Goal: Task Accomplishment & Management: Manage account settings

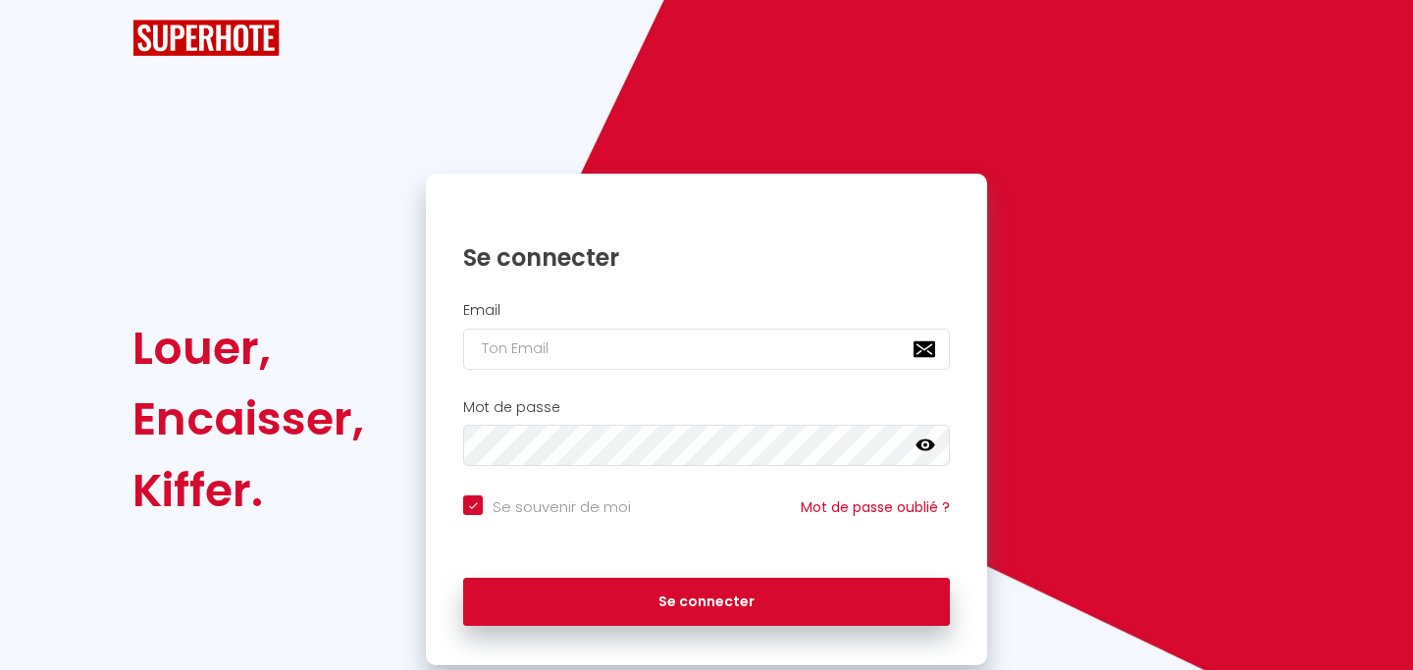
checkbox input "true"
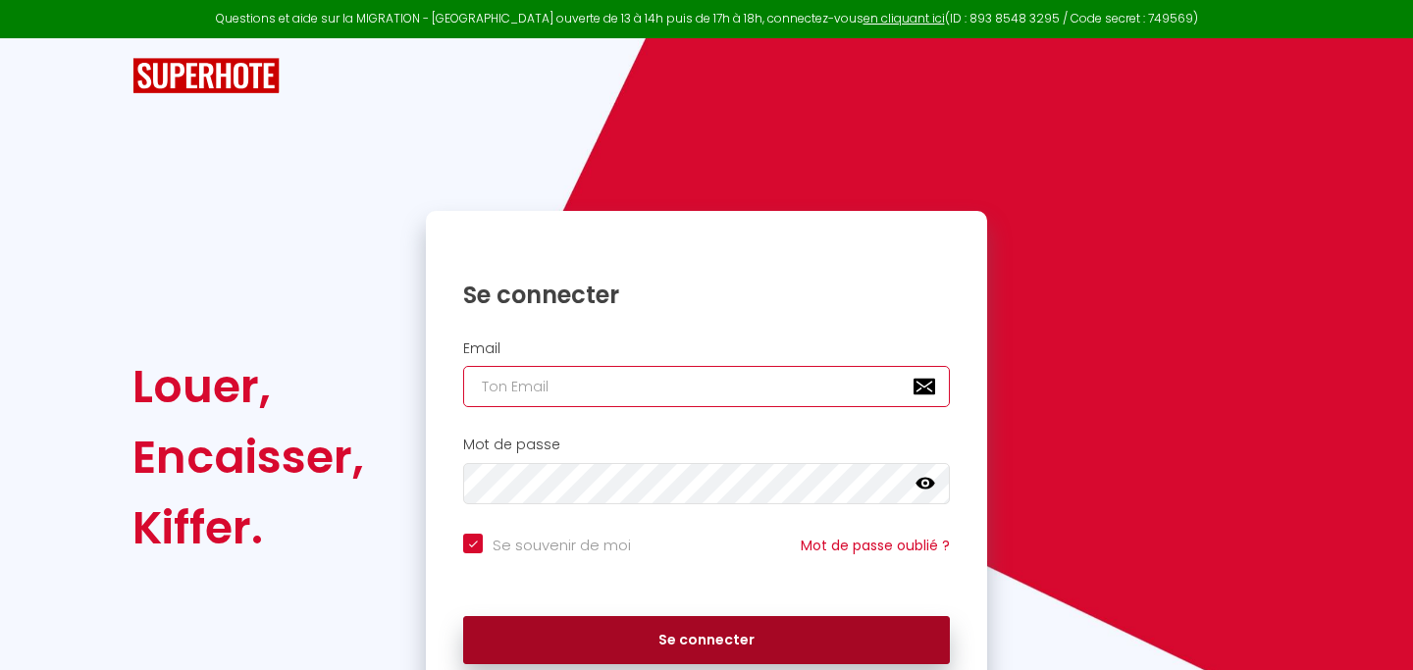
type input "[EMAIL_ADDRESS][DOMAIN_NAME]"
click at [633, 621] on button "Se connecter" at bounding box center [706, 640] width 487 height 49
checkbox input "true"
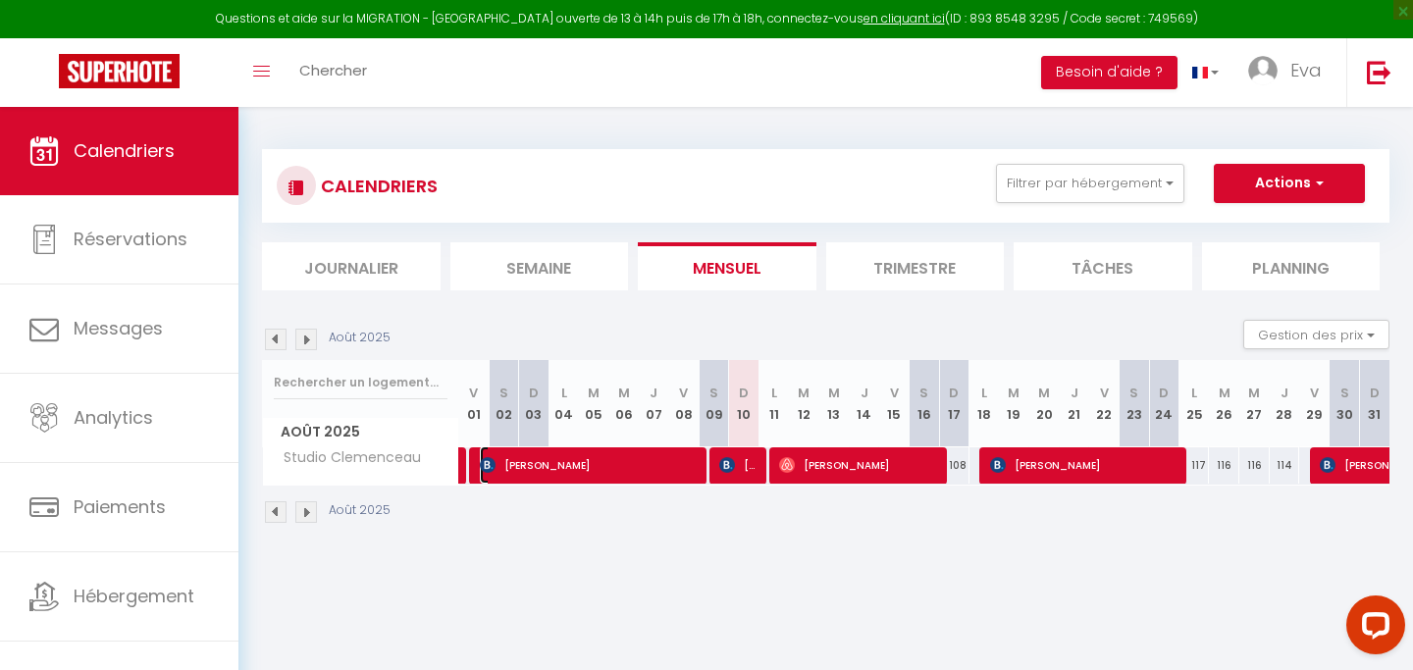
click at [603, 467] on span "[PERSON_NAME]" at bounding box center [591, 464] width 223 height 37
select select "OK"
select select "KO"
select select "0"
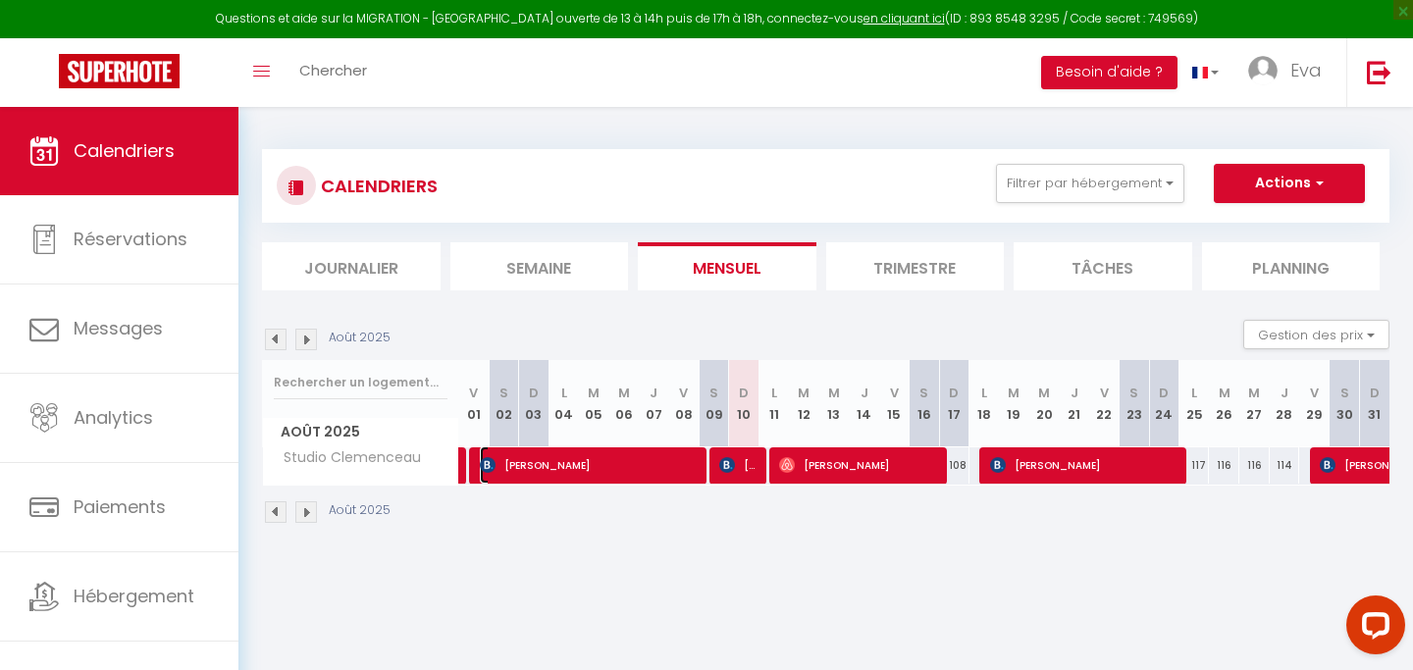
select select "1"
select select
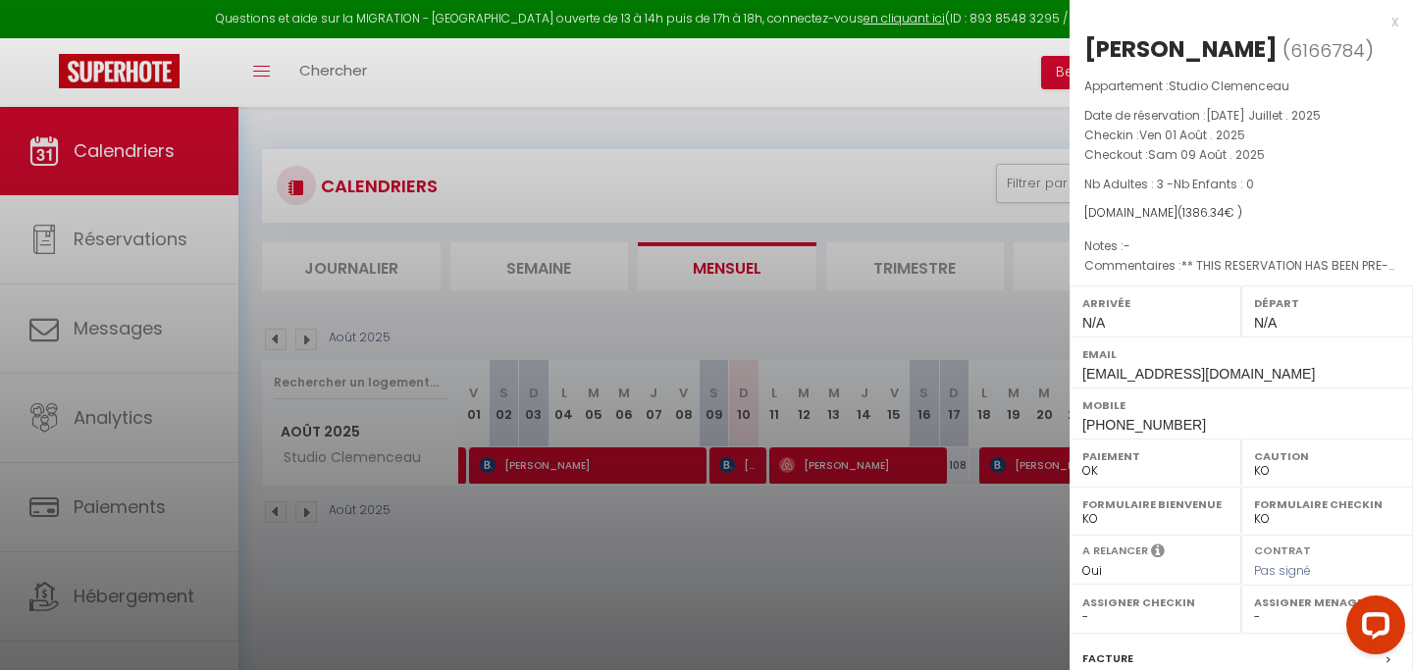
click at [1396, 23] on div "x" at bounding box center [1234, 22] width 329 height 24
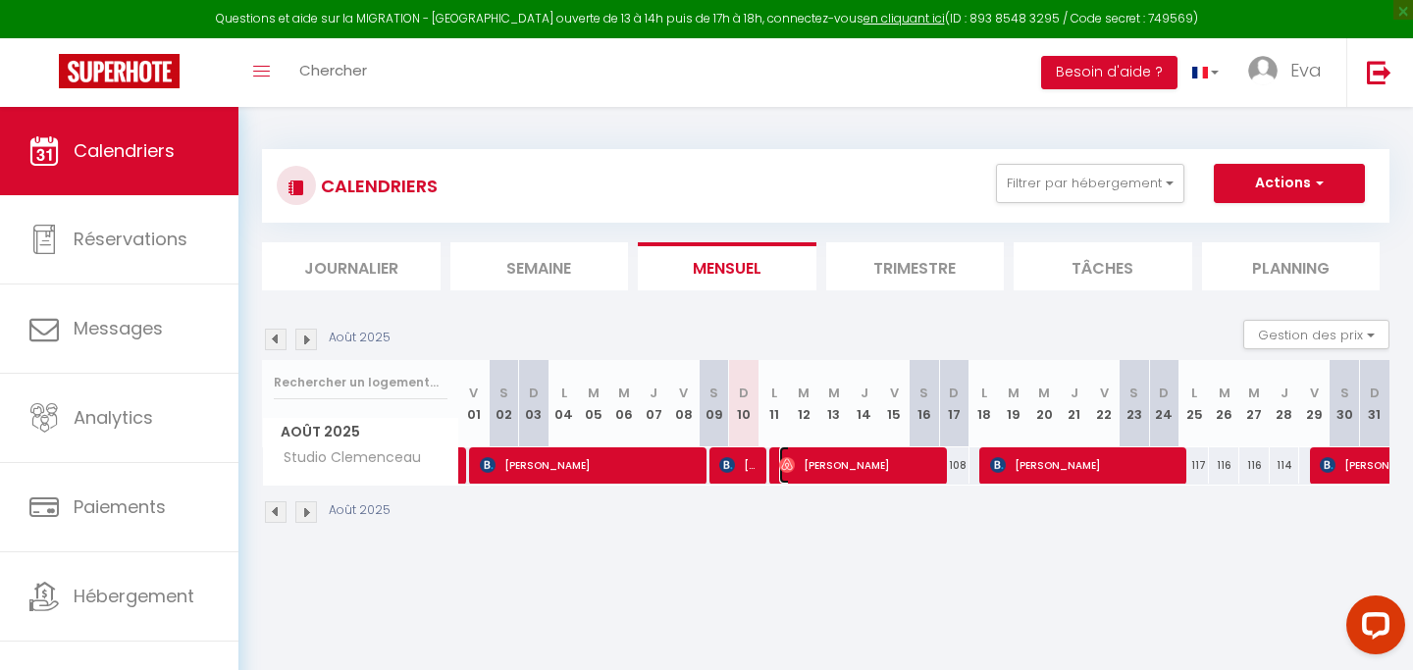
click at [900, 470] on span "[PERSON_NAME]" at bounding box center [860, 464] width 162 height 37
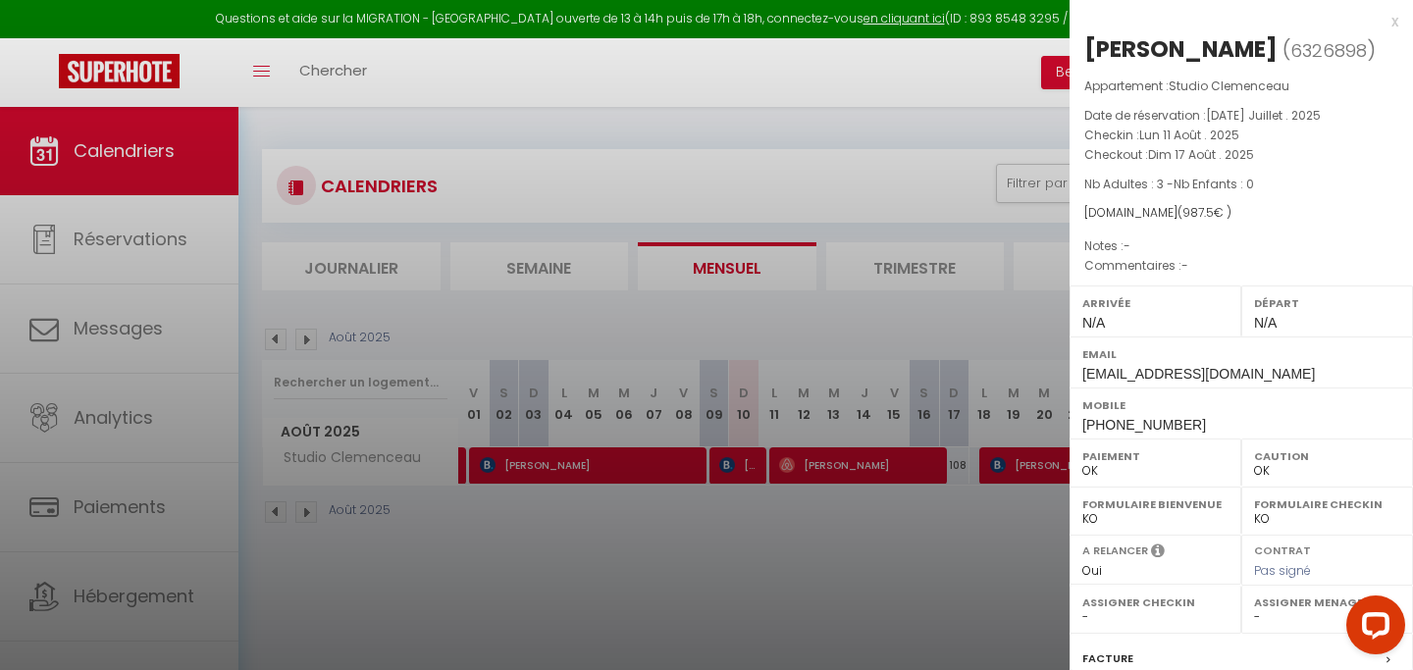
click at [1391, 24] on div "x" at bounding box center [1234, 22] width 329 height 24
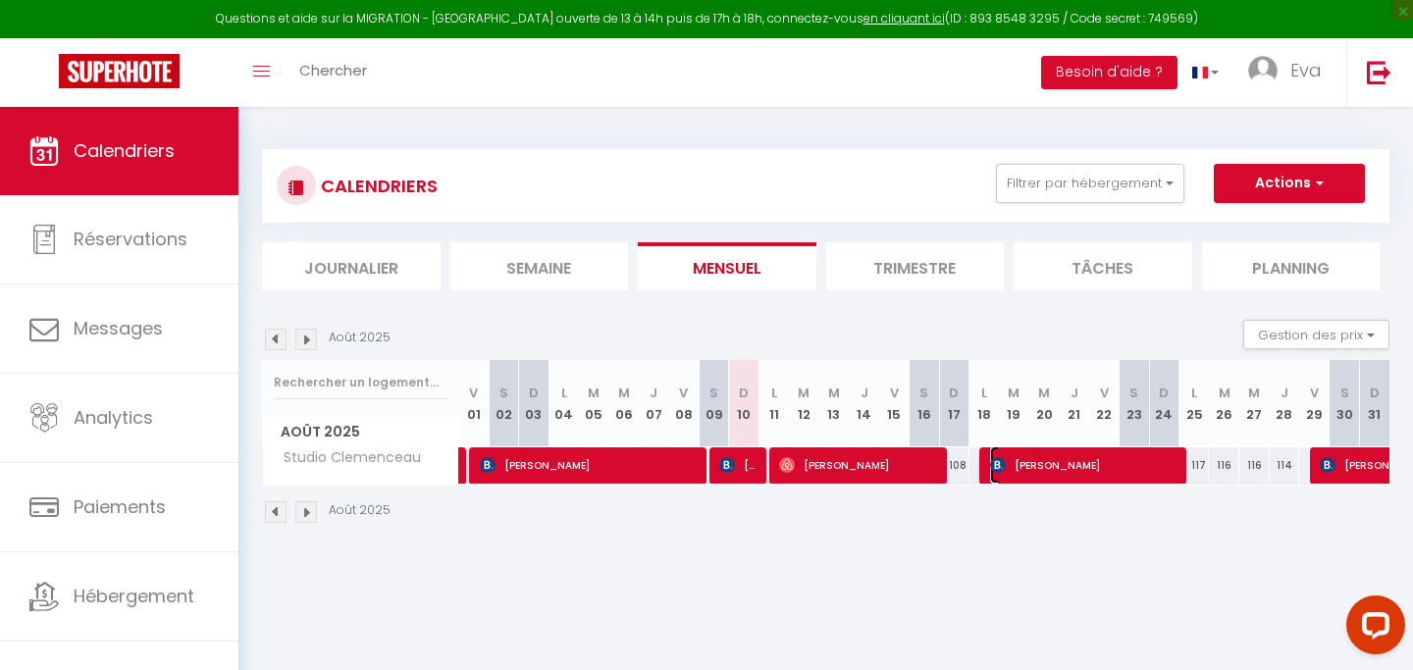
click at [1037, 458] on span "[PERSON_NAME]" at bounding box center [1086, 464] width 192 height 37
select select "KO"
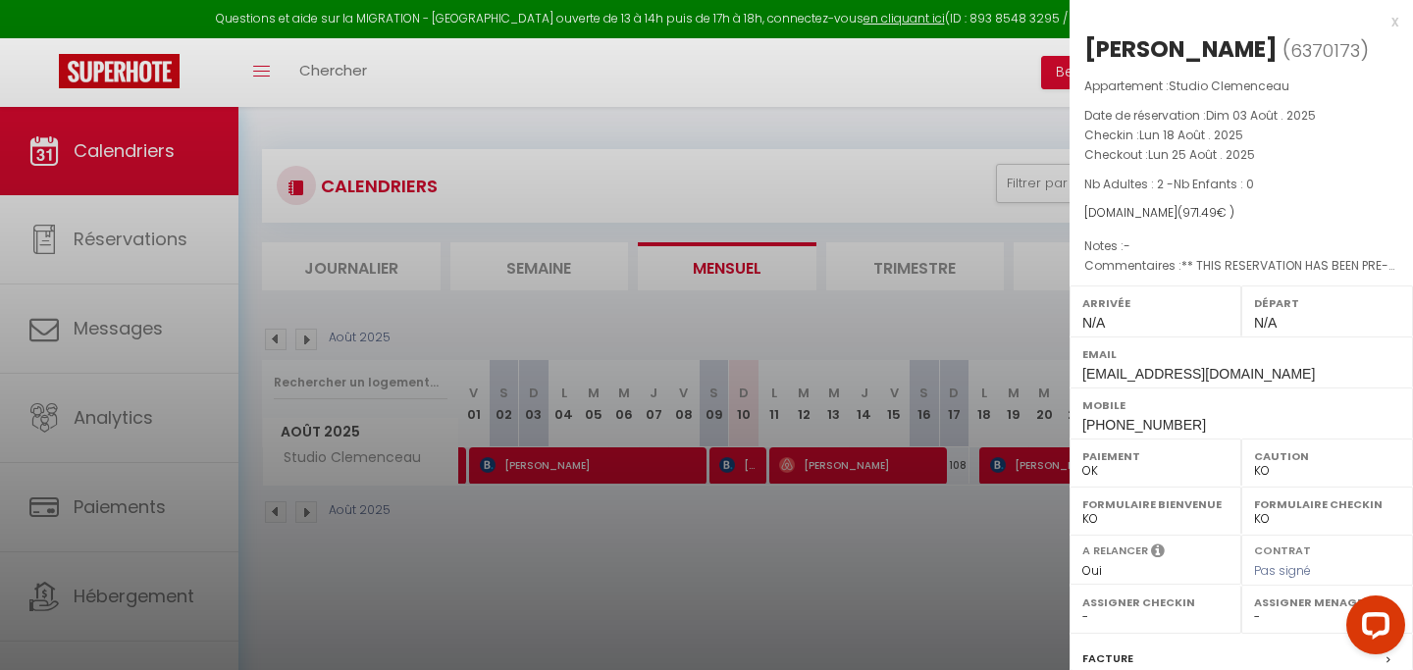
click at [1398, 18] on div "x Elżbieta Śliwińska ( 6370173 ) Appartement : Studio Clemenceau Date de réserv…" at bounding box center [1241, 457] width 343 height 915
click at [1386, 23] on div "x" at bounding box center [1234, 22] width 329 height 24
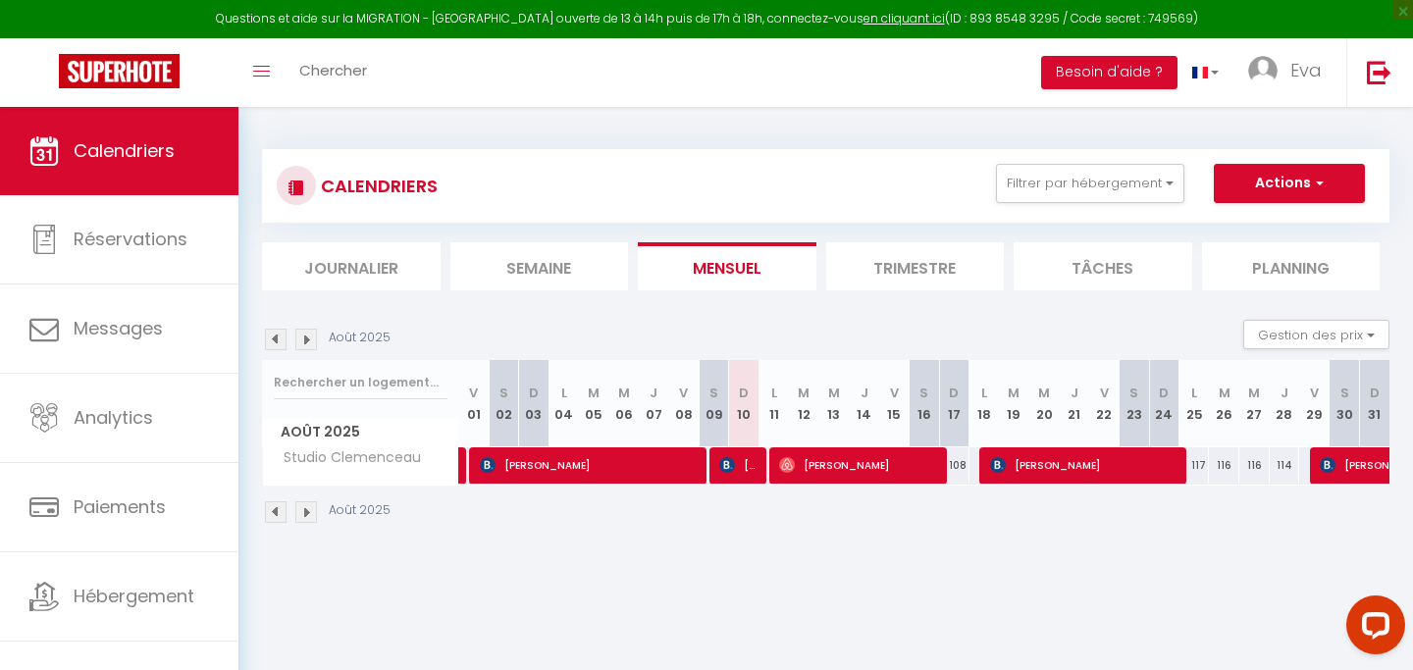
click at [886, 257] on li "Trimestre" at bounding box center [915, 266] width 179 height 48
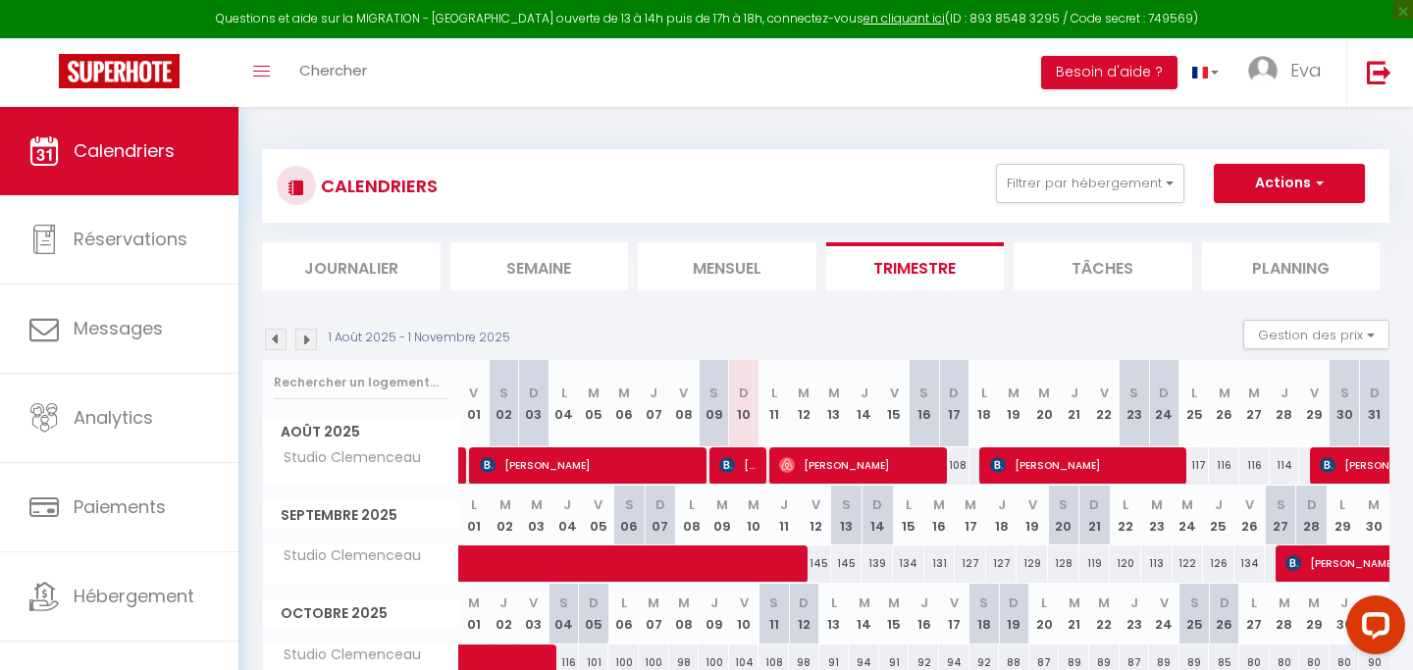
scroll to position [107, 0]
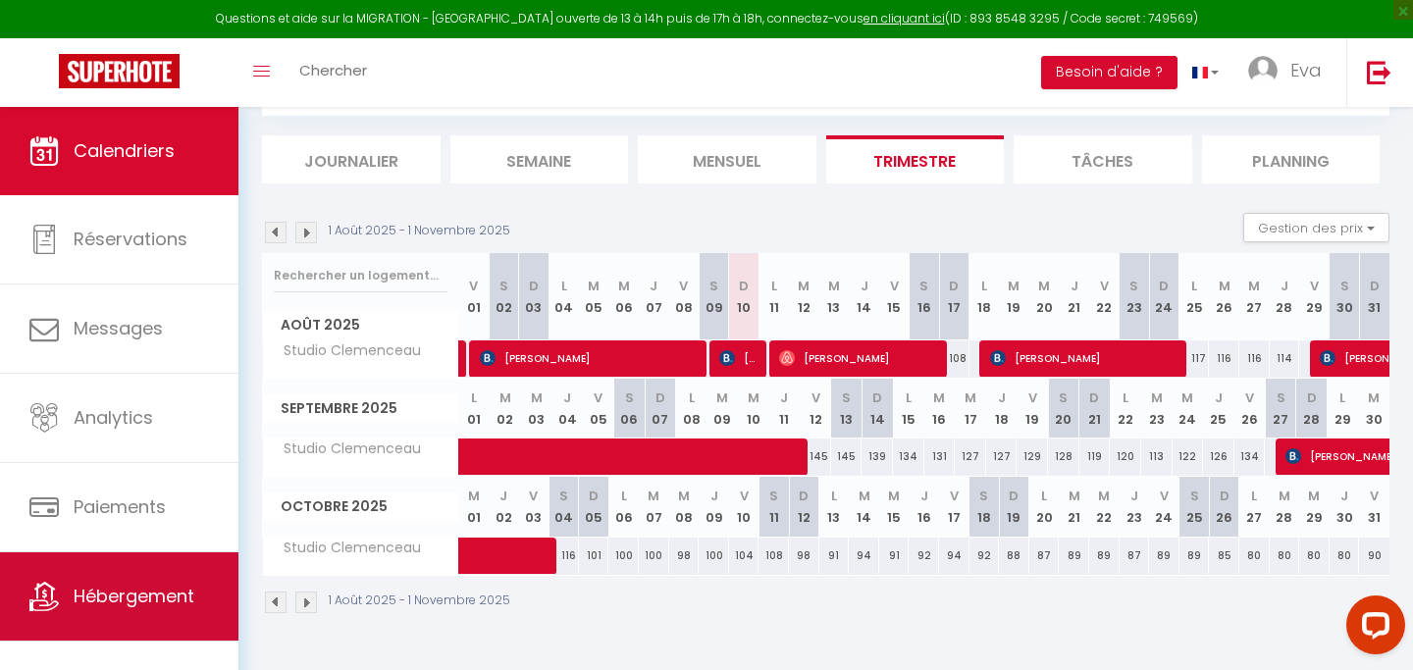
scroll to position [19, 0]
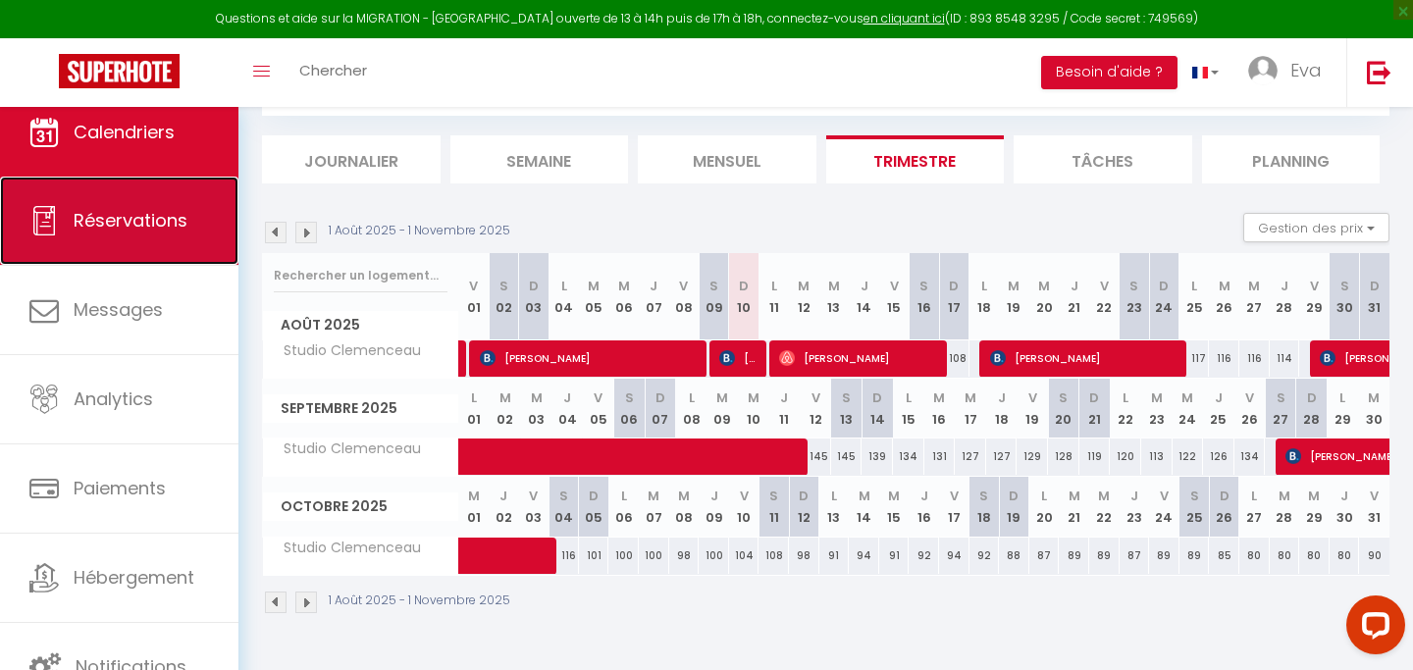
click at [129, 223] on span "Réservations" at bounding box center [131, 220] width 114 height 25
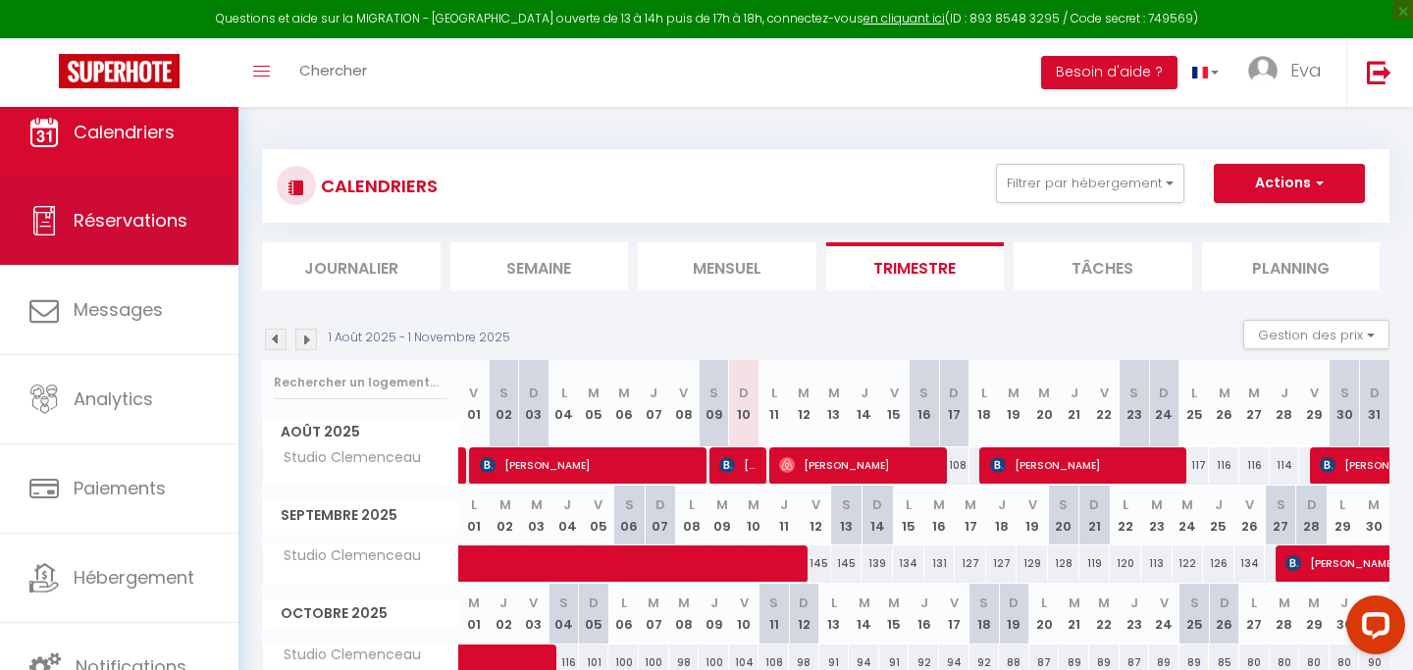
select select "not_cancelled"
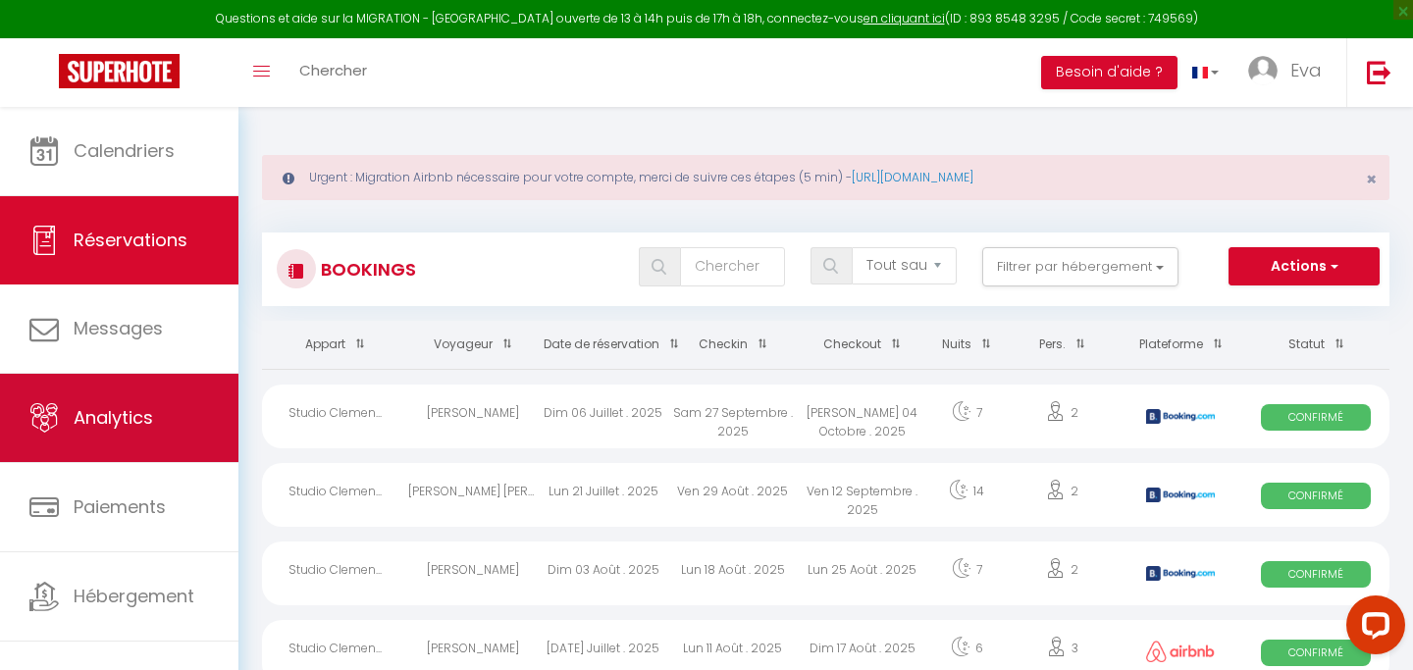
scroll to position [19, 0]
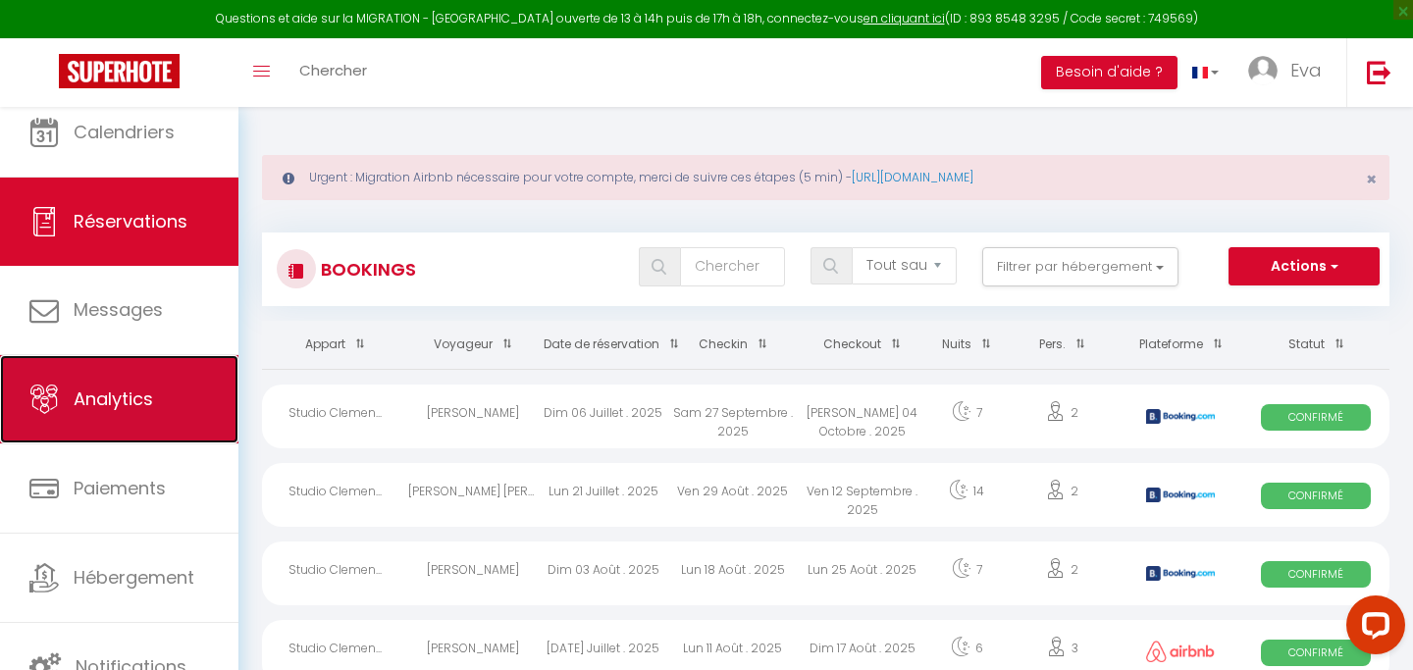
click at [146, 410] on span "Analytics" at bounding box center [113, 399] width 79 height 25
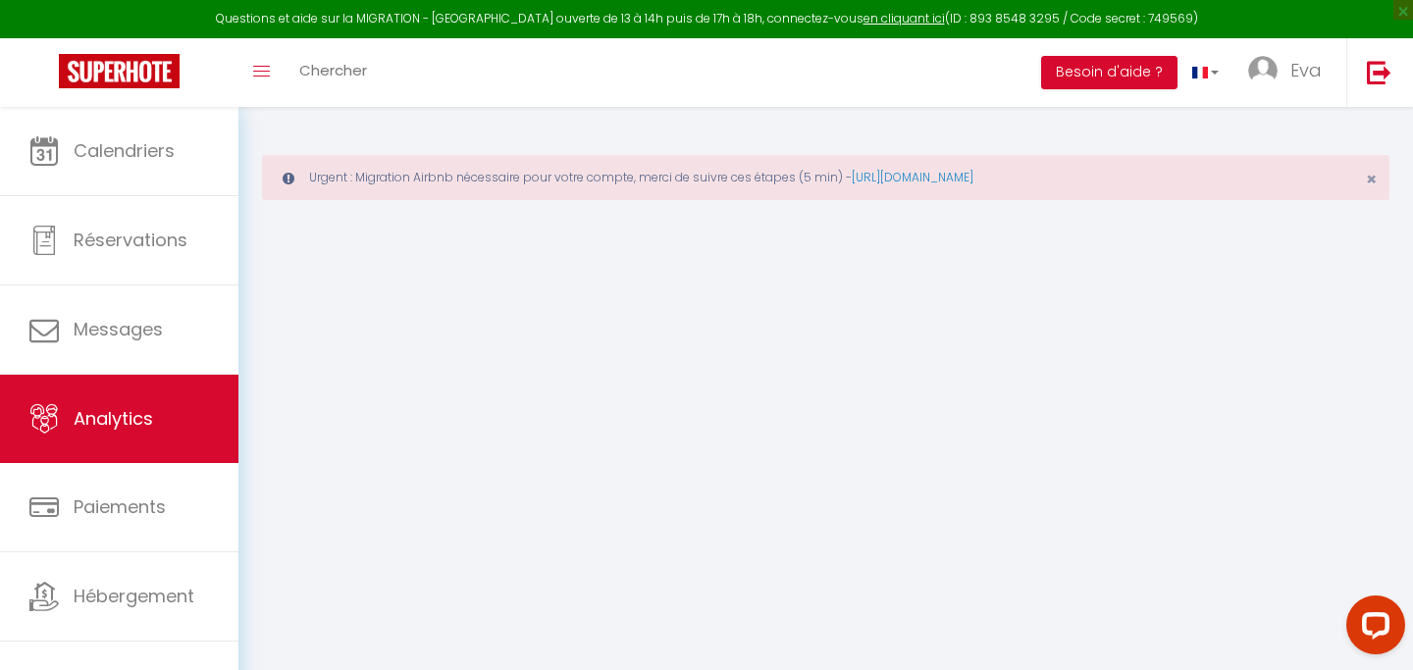
select select "2025"
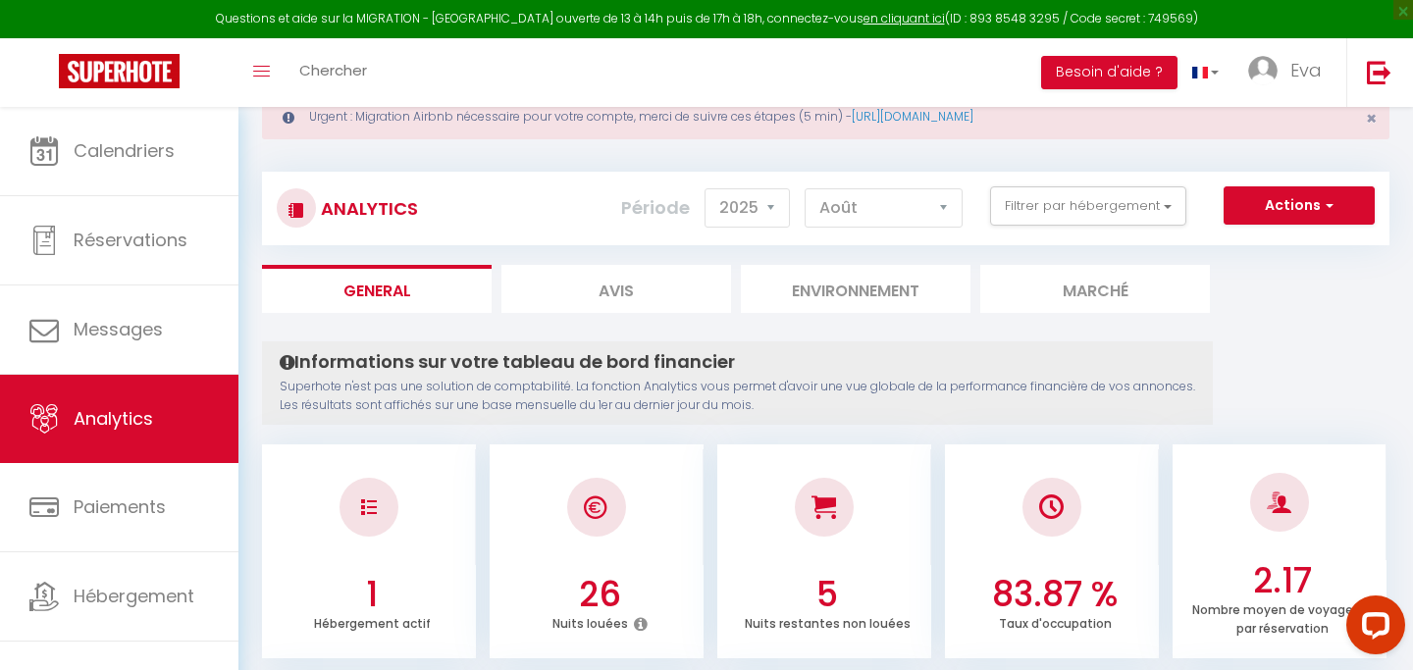
scroll to position [59, 0]
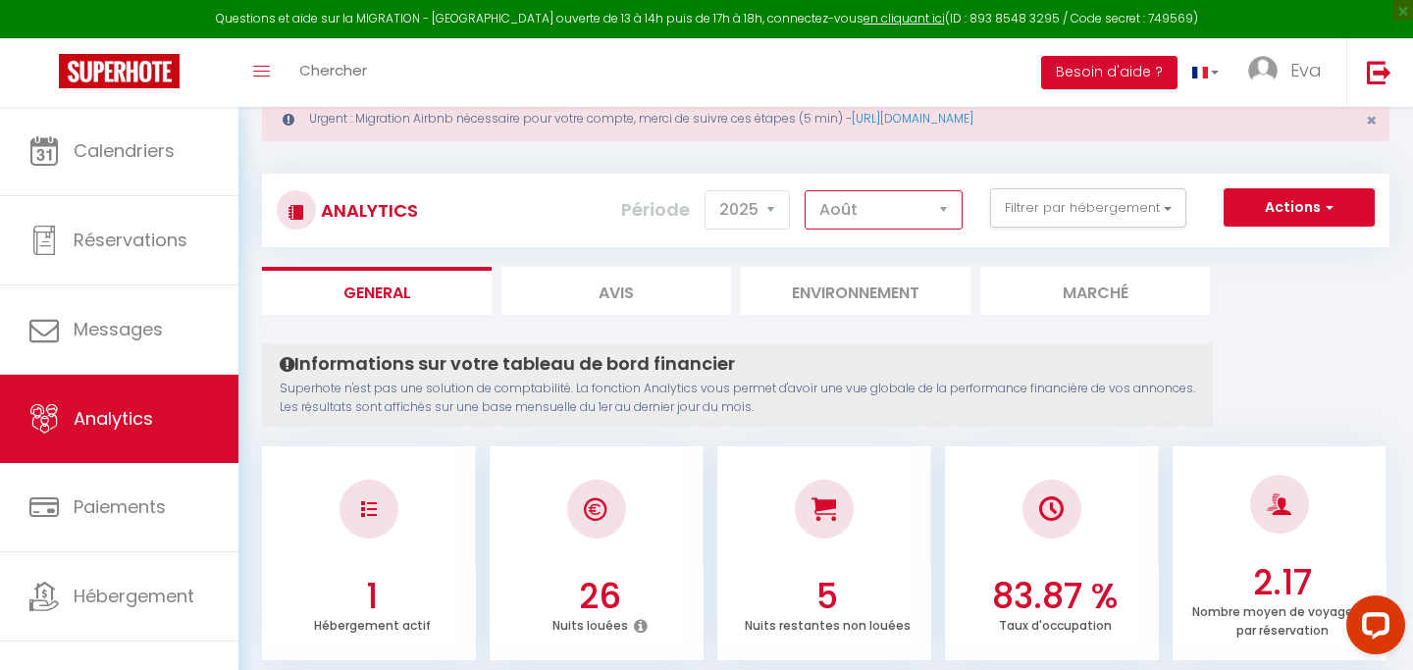
click at [843, 204] on select "[PERSON_NAME] Mars [PERSON_NAME] Juin Juillet Août Septembre Octobre Novembre D…" at bounding box center [884, 209] width 158 height 39
select select "9"
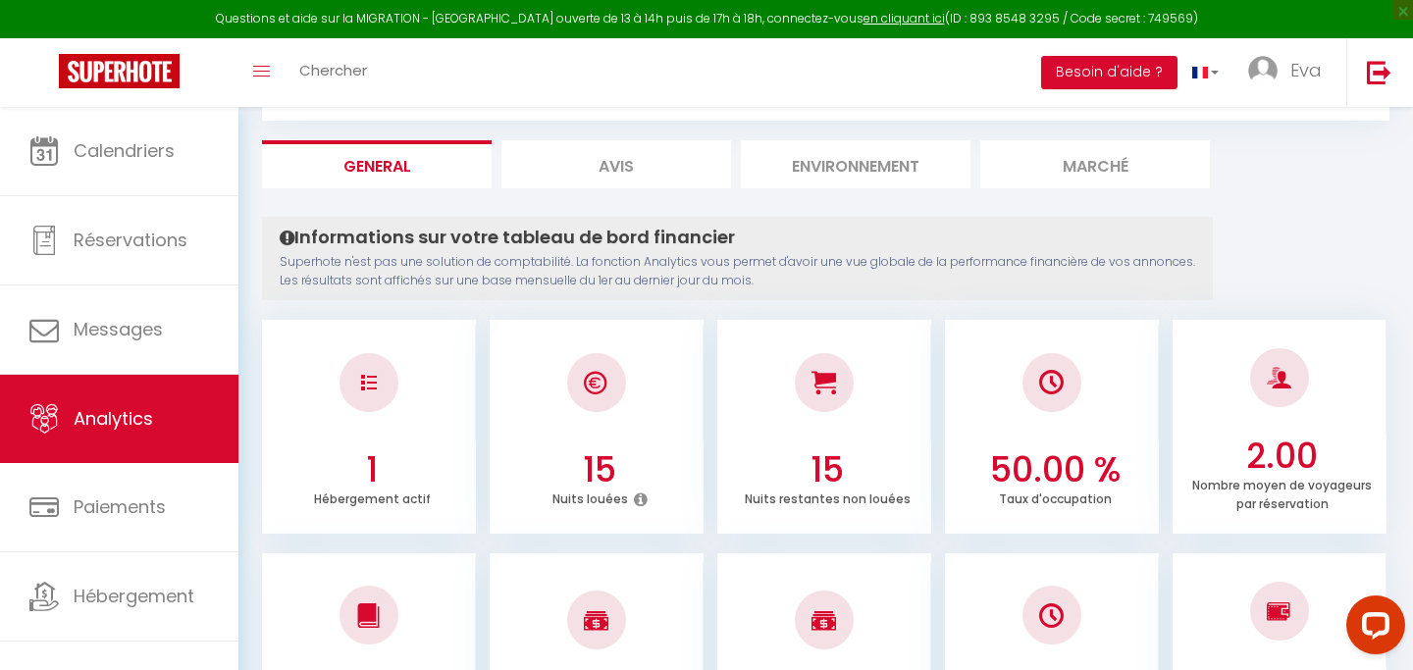
scroll to position [186, 0]
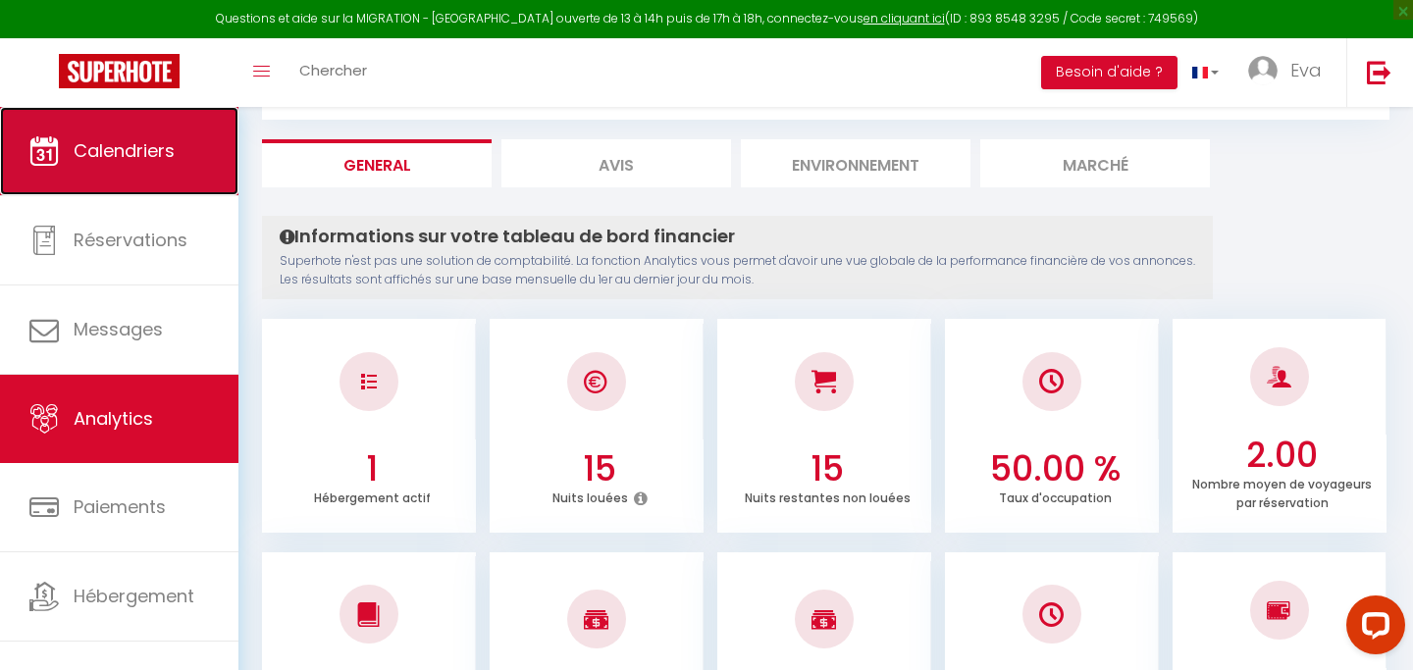
click at [150, 131] on link "Calendriers" at bounding box center [119, 151] width 238 height 88
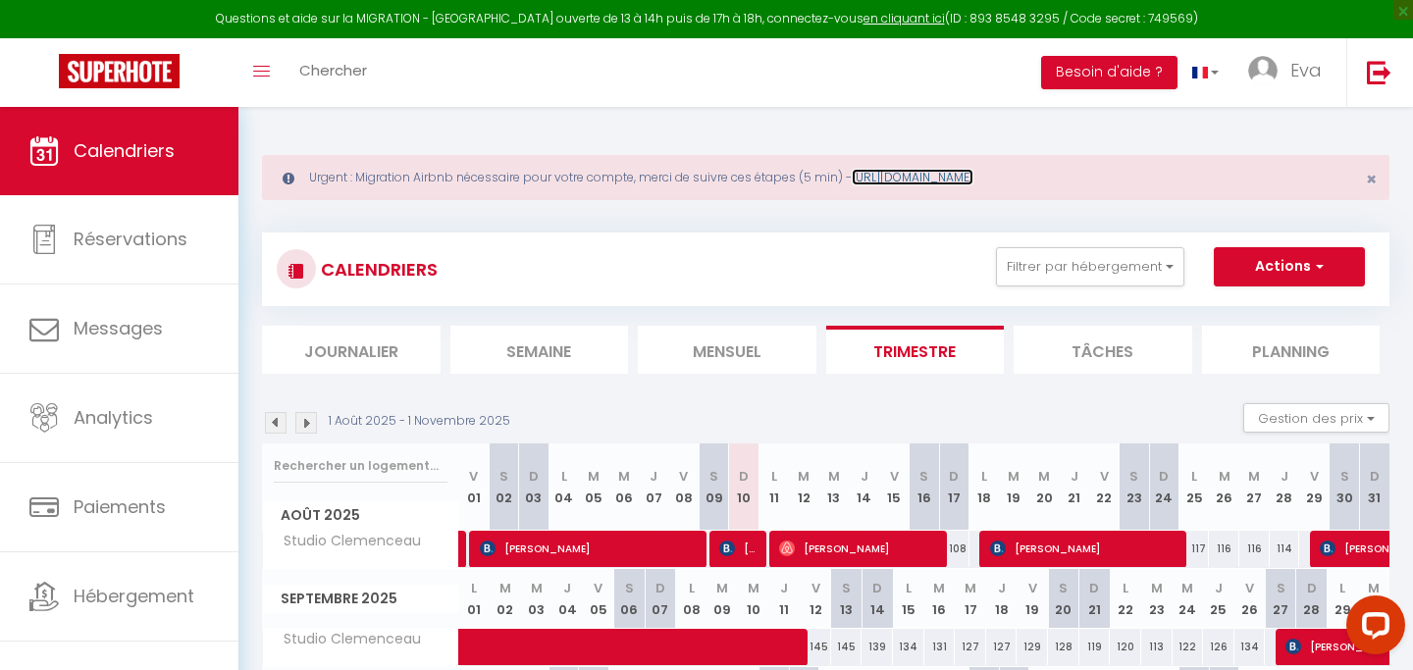
click at [916, 179] on link "https://superhote.com/migration-airbnb" at bounding box center [913, 177] width 122 height 17
click at [973, 183] on link "https://superhote.com/migration-airbnb" at bounding box center [913, 177] width 122 height 17
click at [1315, 74] on span "Eva" at bounding box center [1305, 70] width 31 height 25
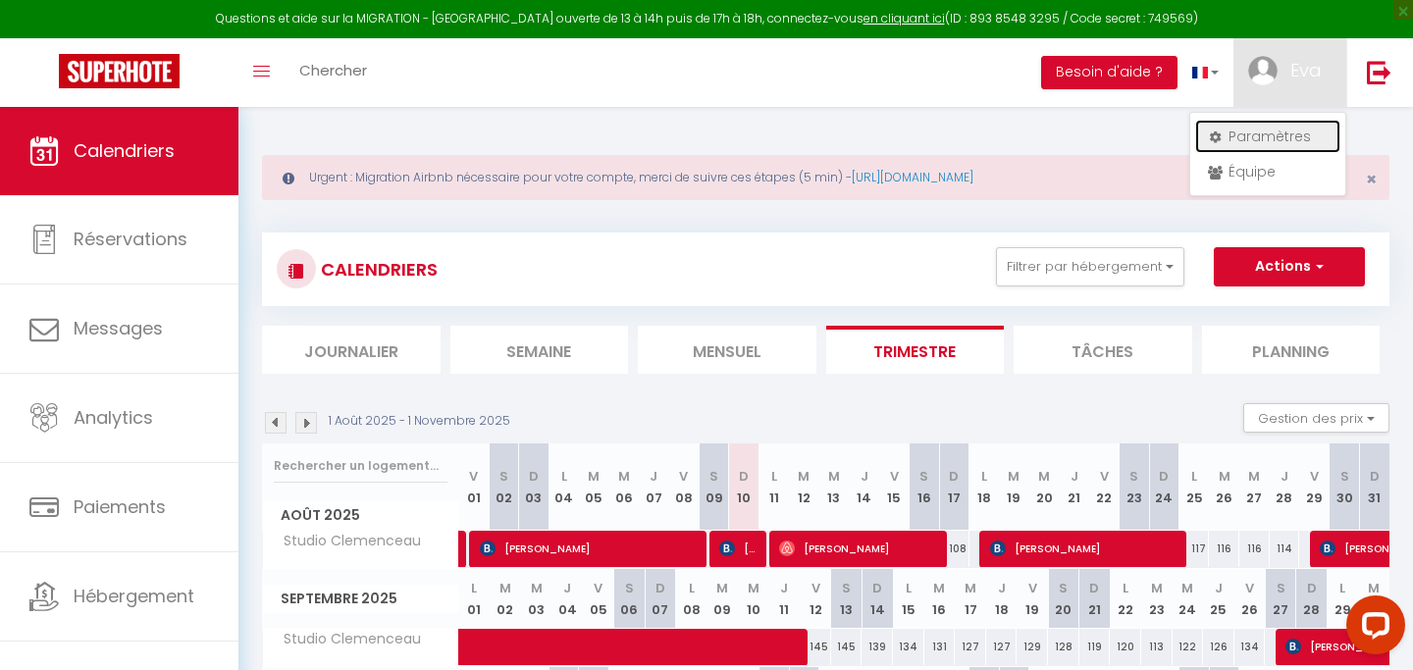
click at [1269, 137] on link "Paramètres" at bounding box center [1267, 136] width 145 height 33
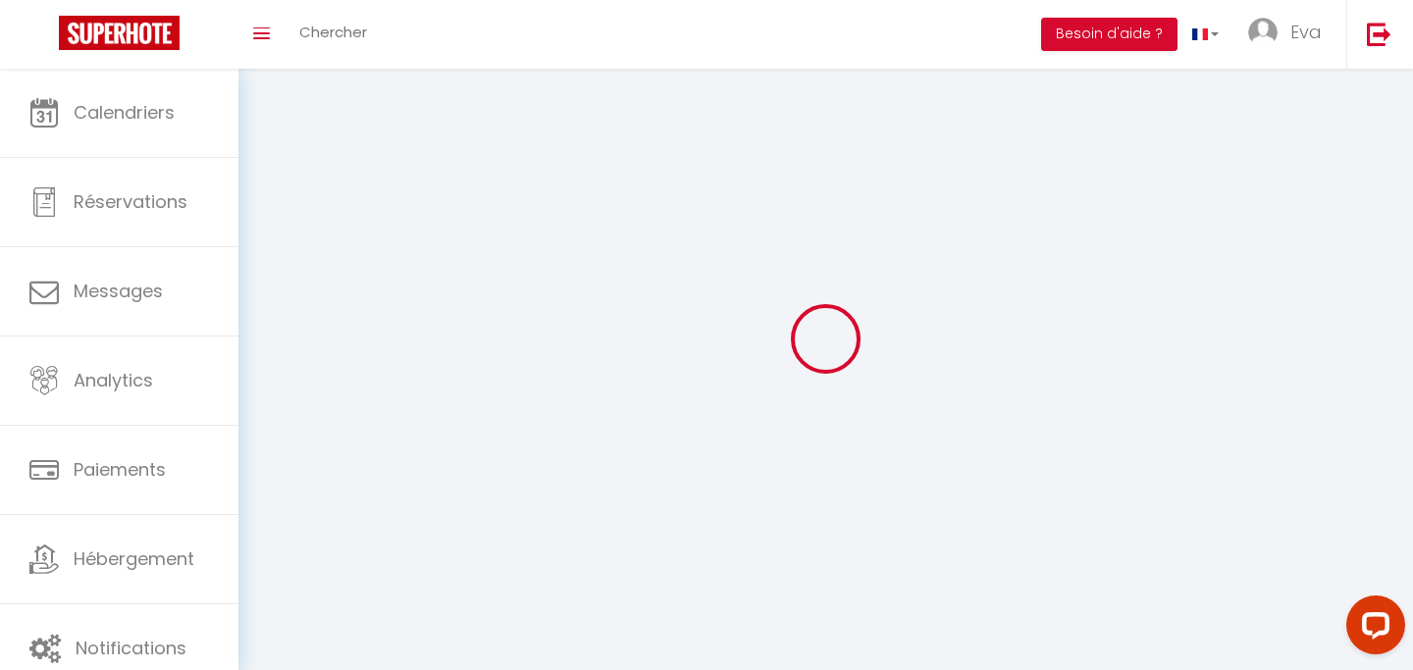
type input "Eva"
type input "Krief"
type input "0629206511"
type input "[STREET_ADDRESS][PERSON_NAME]"
type input "06110"
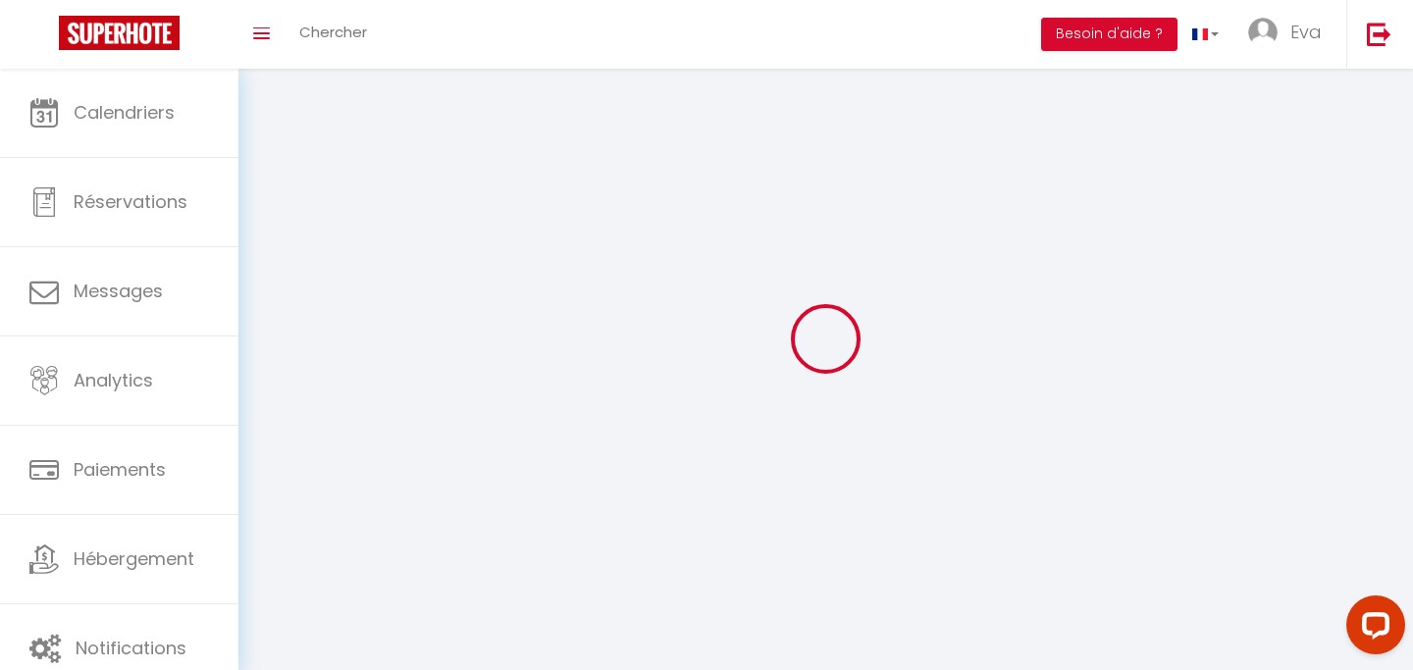
type input "Le cannet"
select select "28"
type input "gg5Hmgc11Mn2iso0FJQHm6GI8"
type input "A7oQhhYx35Vc7RGsvGFHMghE6"
type input "[URL][DOMAIN_NAME]"
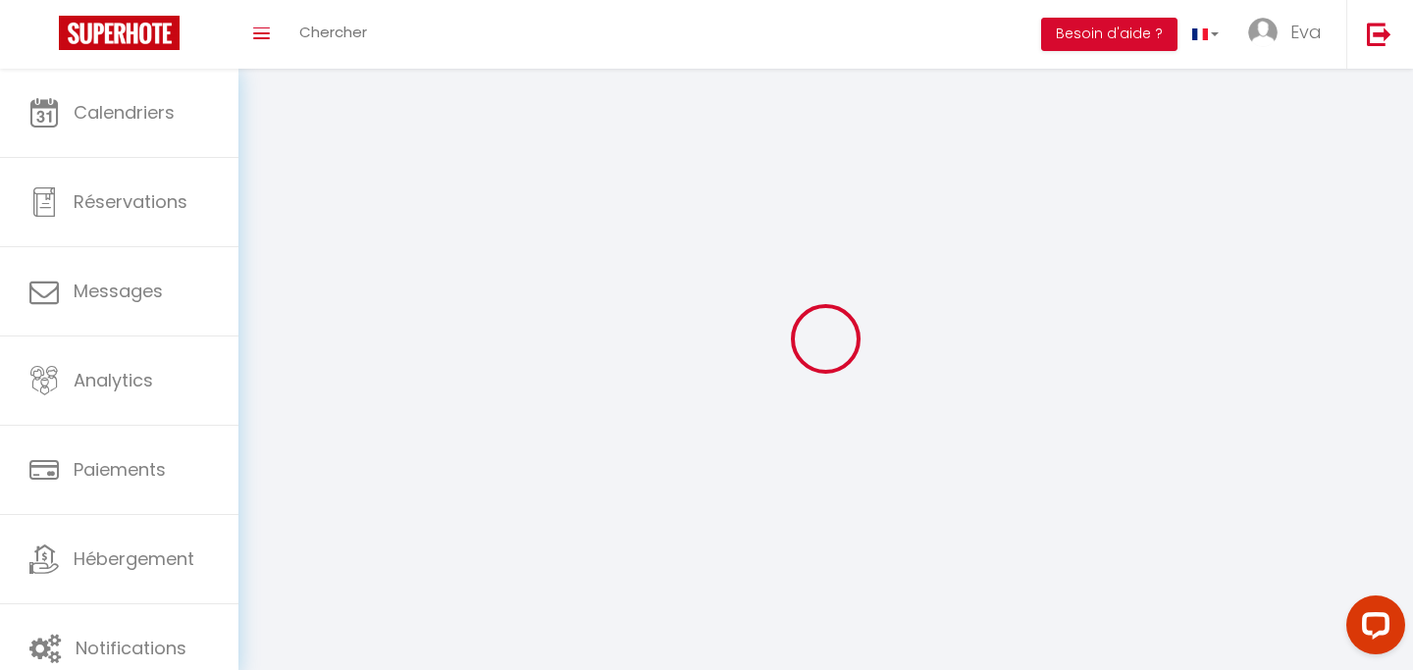
select select "fr"
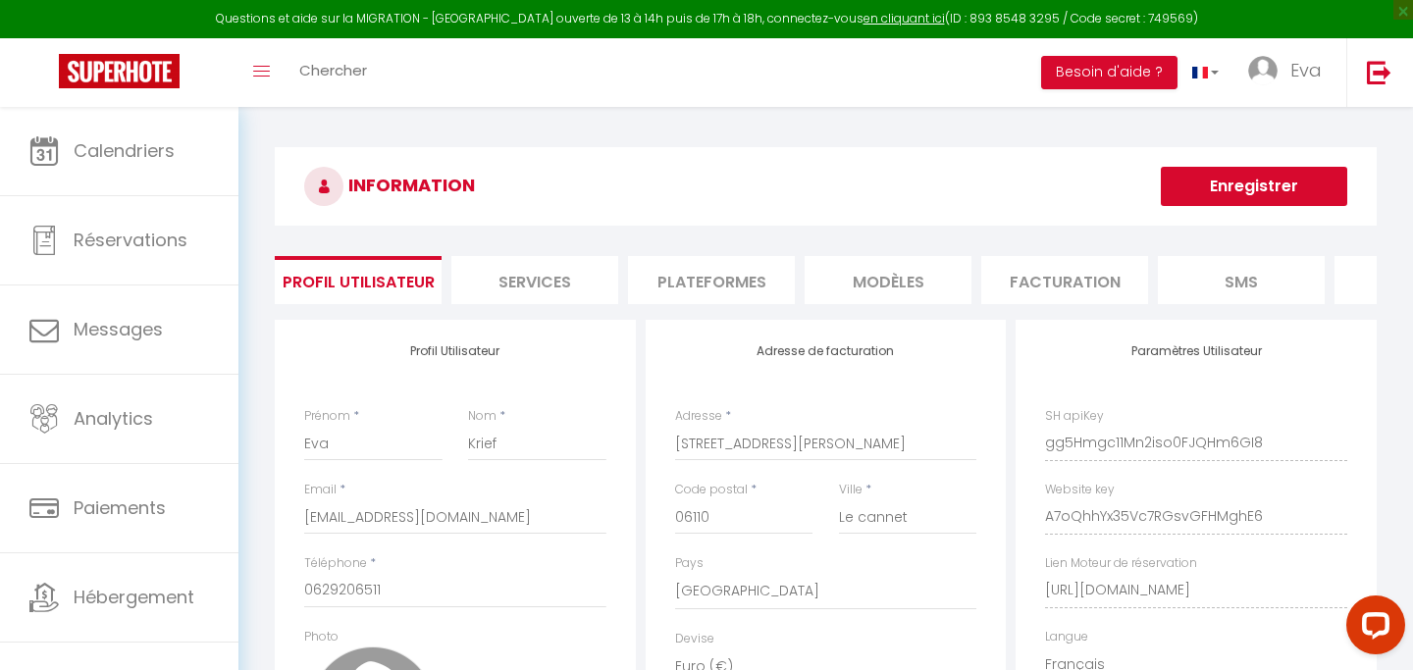
click at [716, 270] on li "Plateformes" at bounding box center [711, 280] width 167 height 48
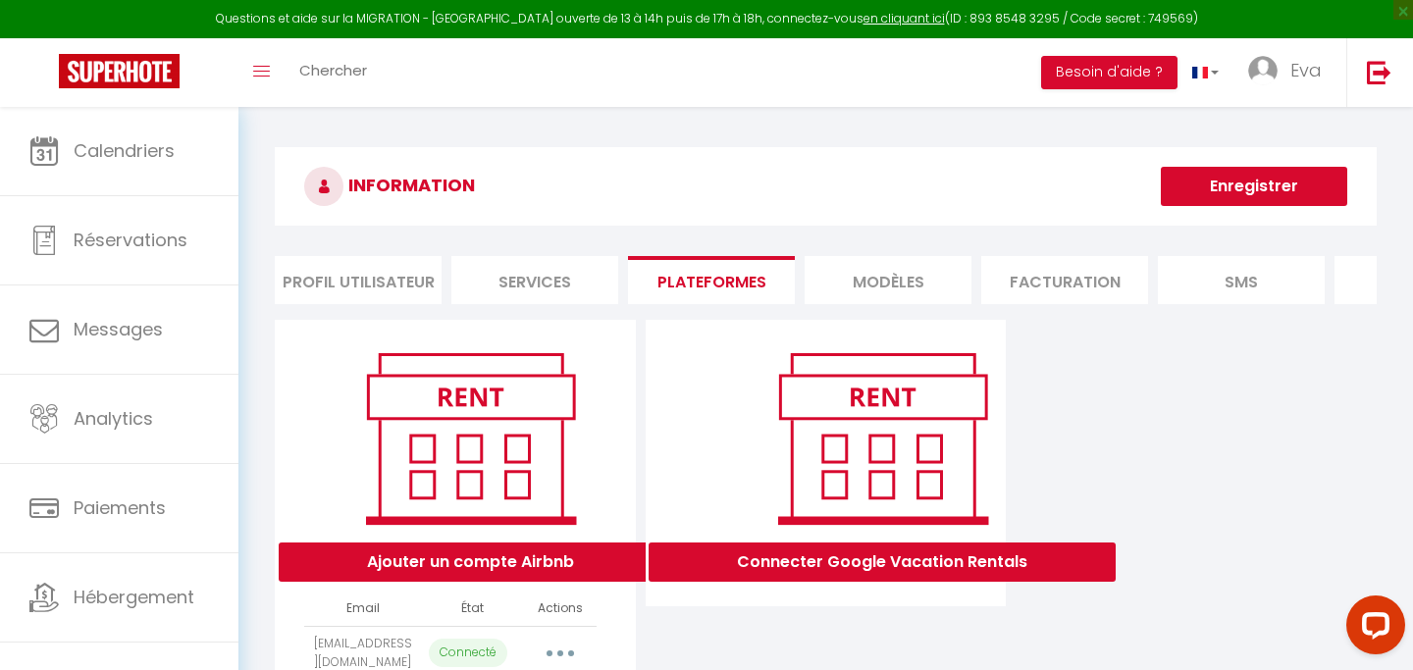
scroll to position [107, 0]
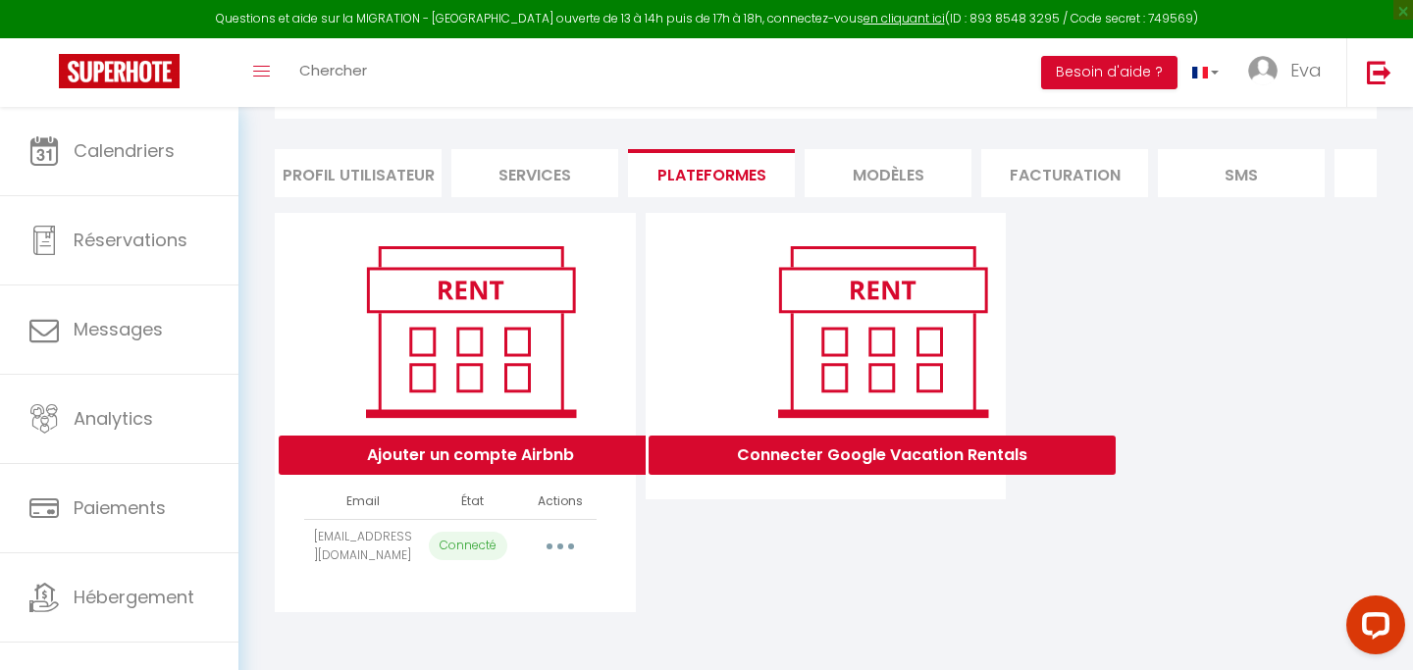
click at [572, 547] on button "button" at bounding box center [560, 546] width 55 height 31
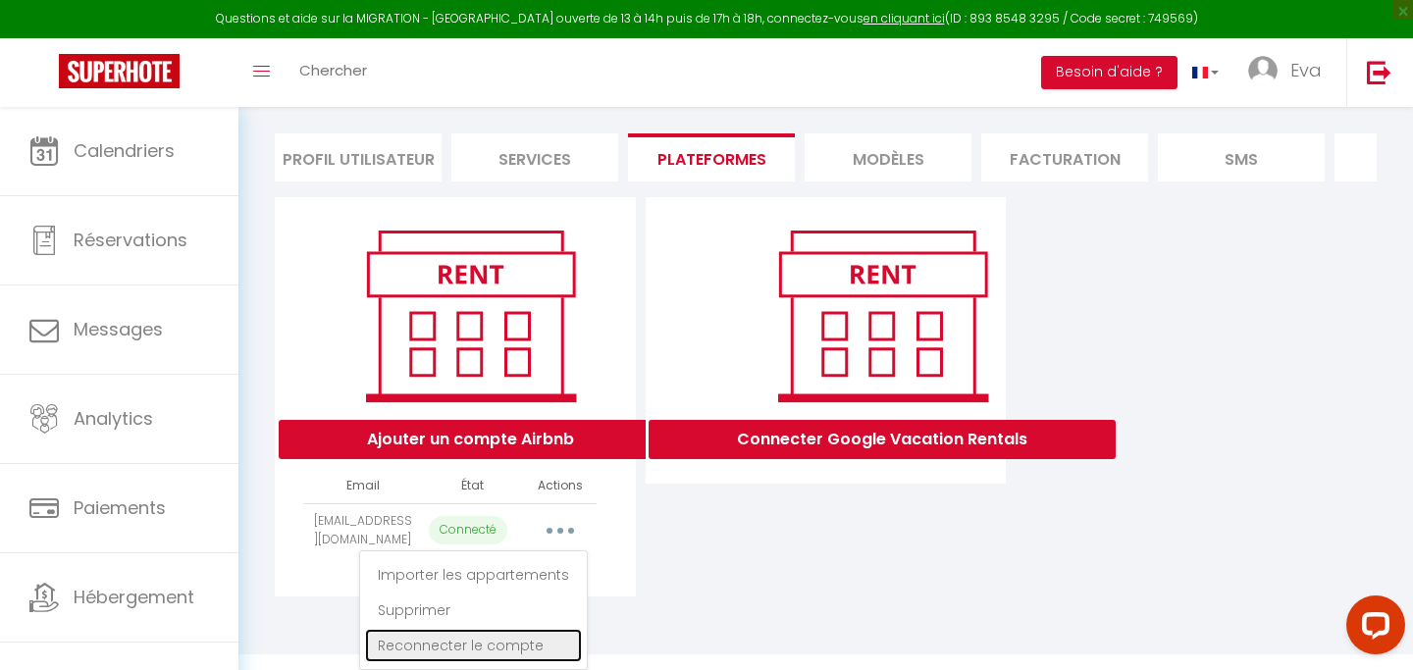
click at [491, 643] on link "Reconnecter le compte" at bounding box center [473, 645] width 217 height 33
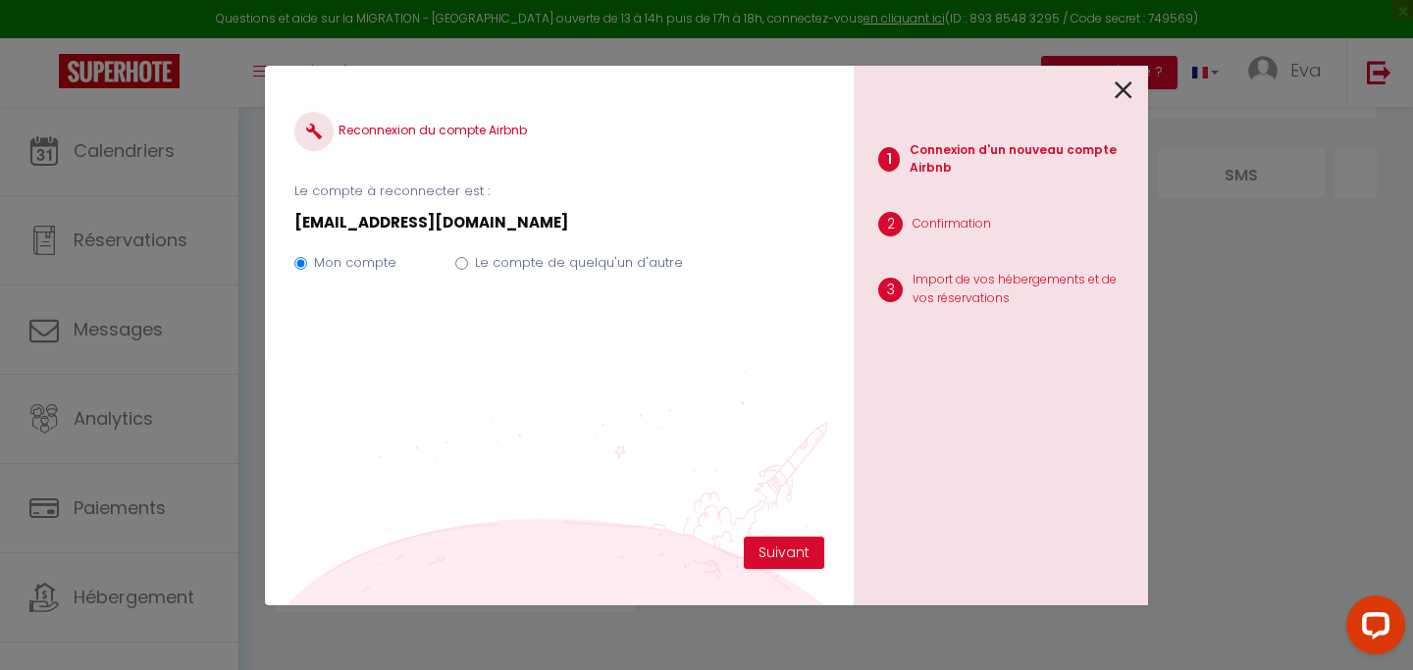
scroll to position [107, 0]
click at [788, 550] on button "Suivant" at bounding box center [784, 553] width 80 height 33
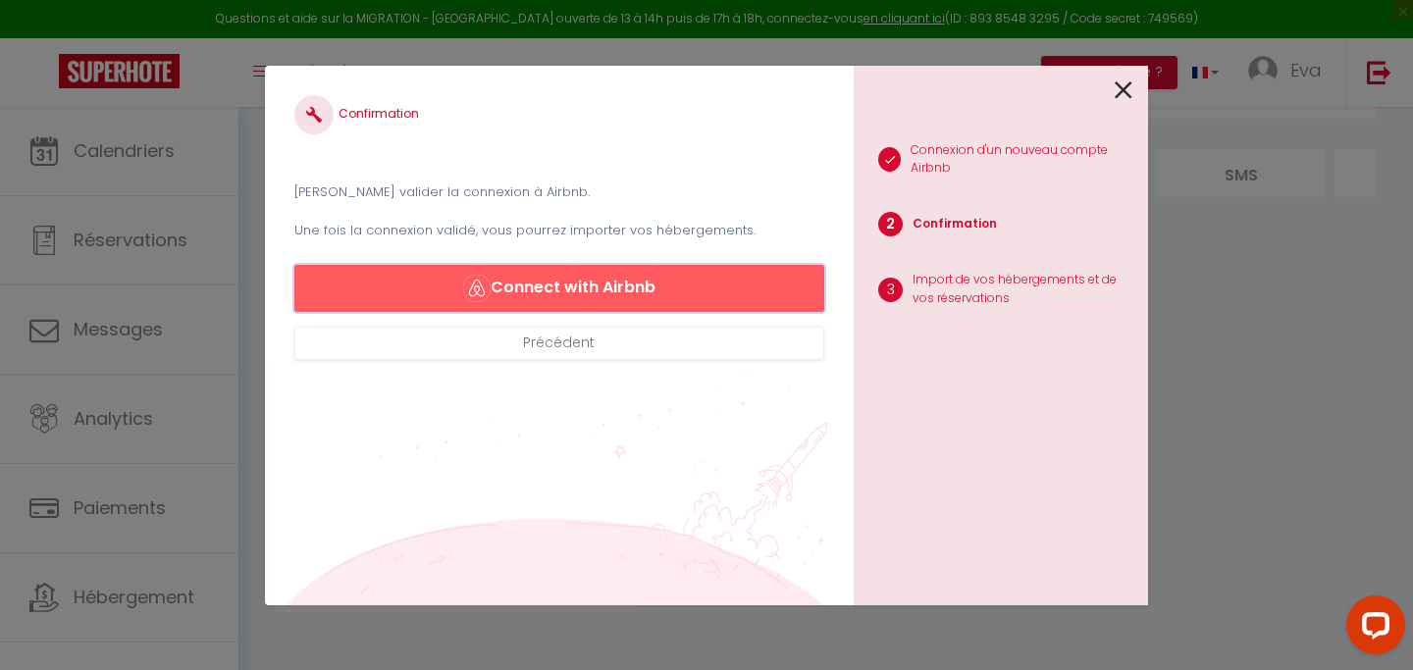
click at [668, 291] on button "Connect with Airbnb" at bounding box center [559, 288] width 530 height 47
click at [641, 298] on button "Connect with Airbnb" at bounding box center [559, 288] width 530 height 47
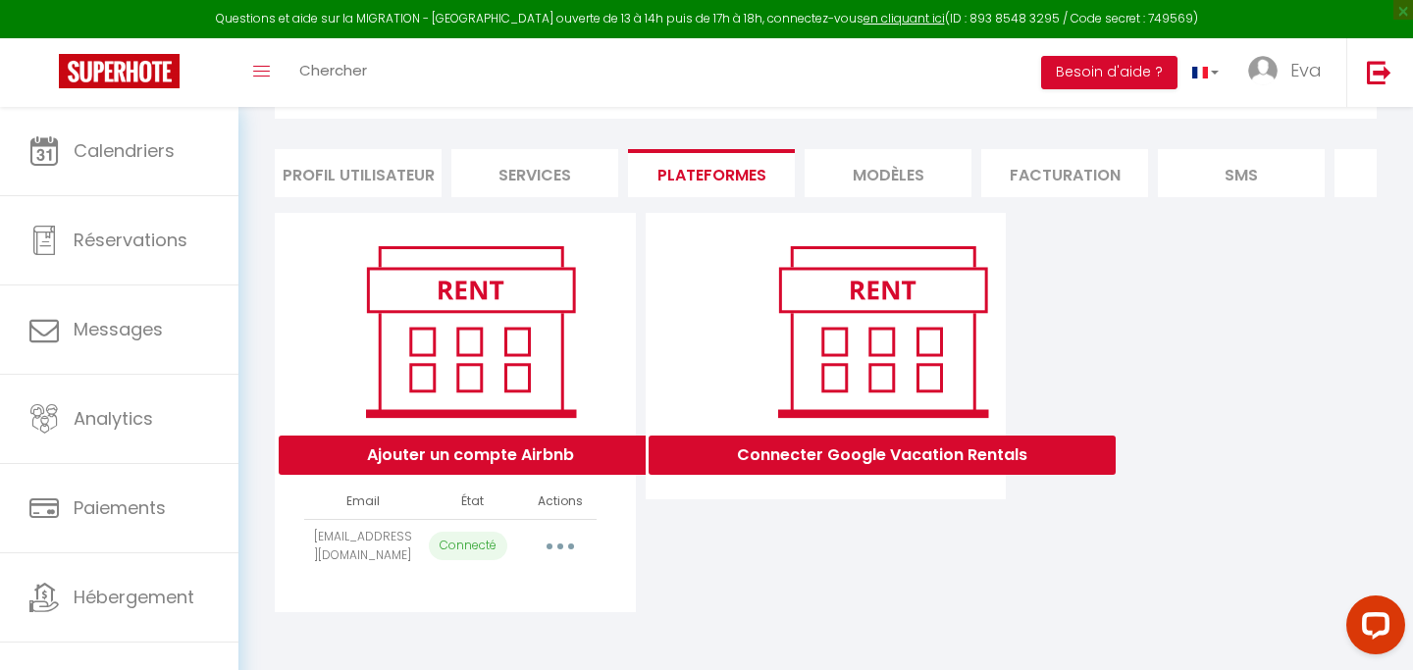
select select "63881"
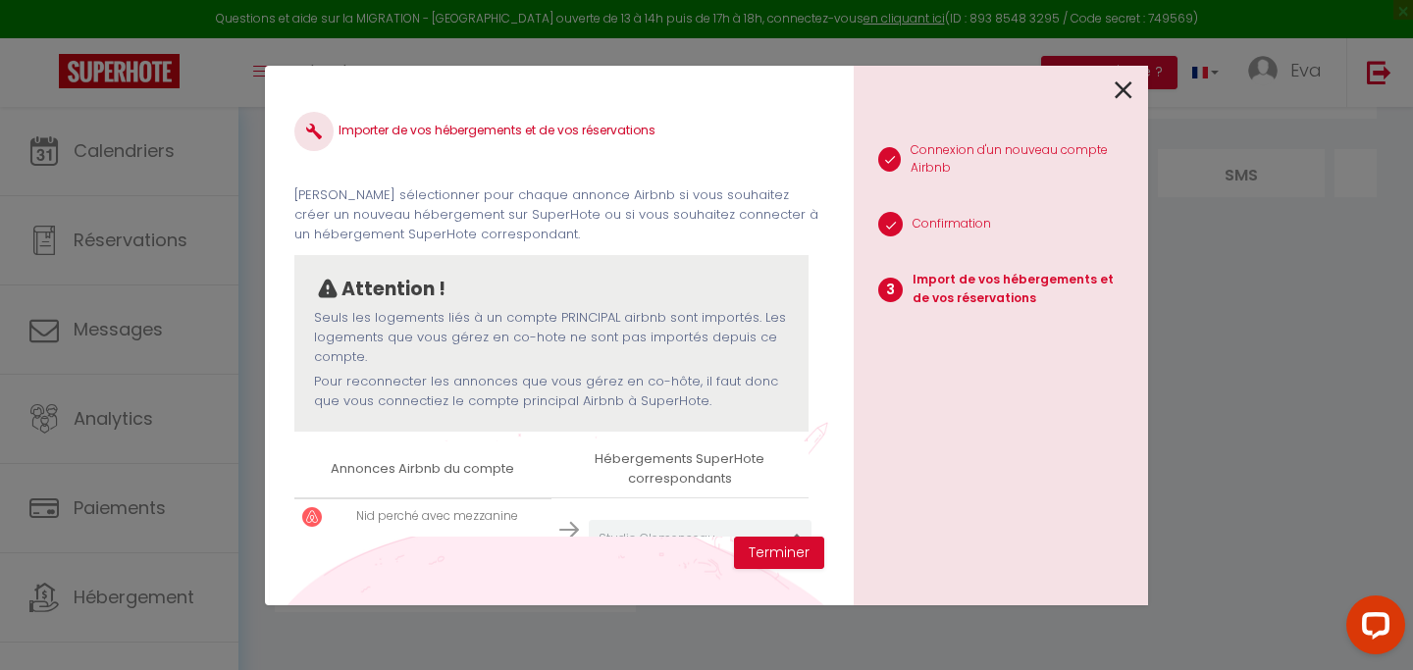
scroll to position [58, 0]
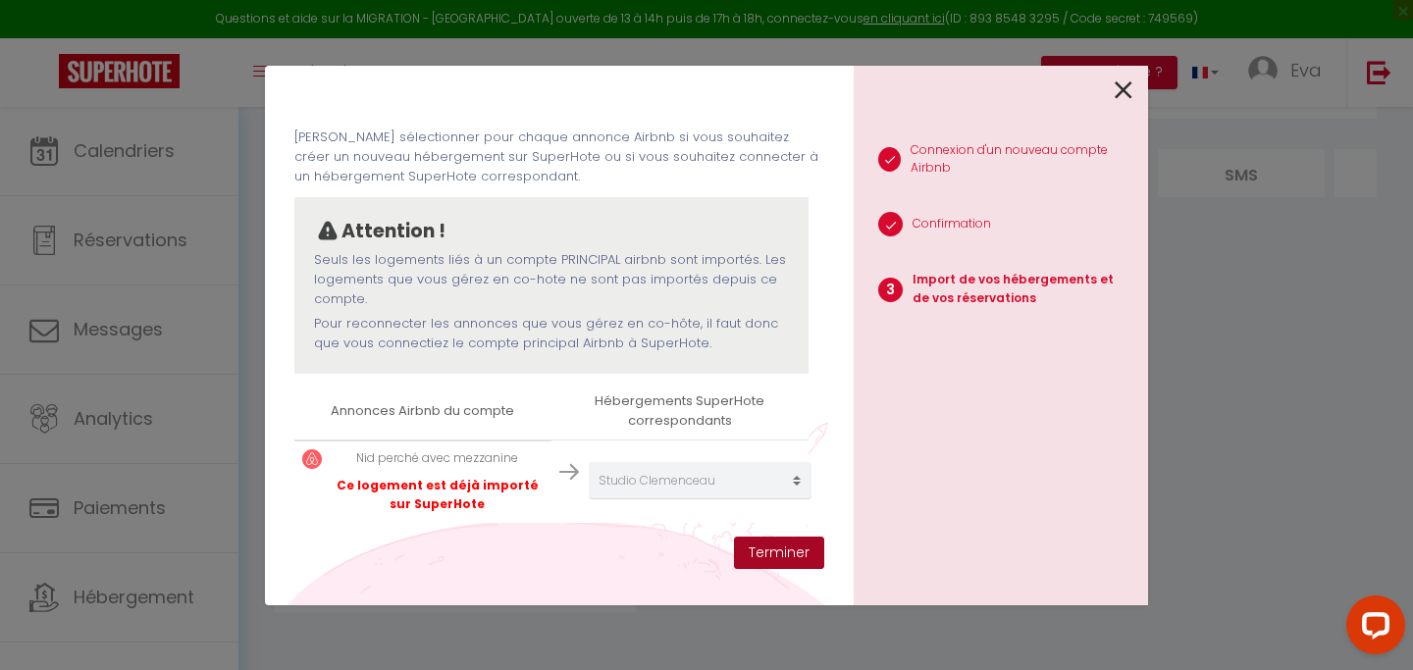
click at [785, 561] on button "Terminer" at bounding box center [779, 553] width 90 height 33
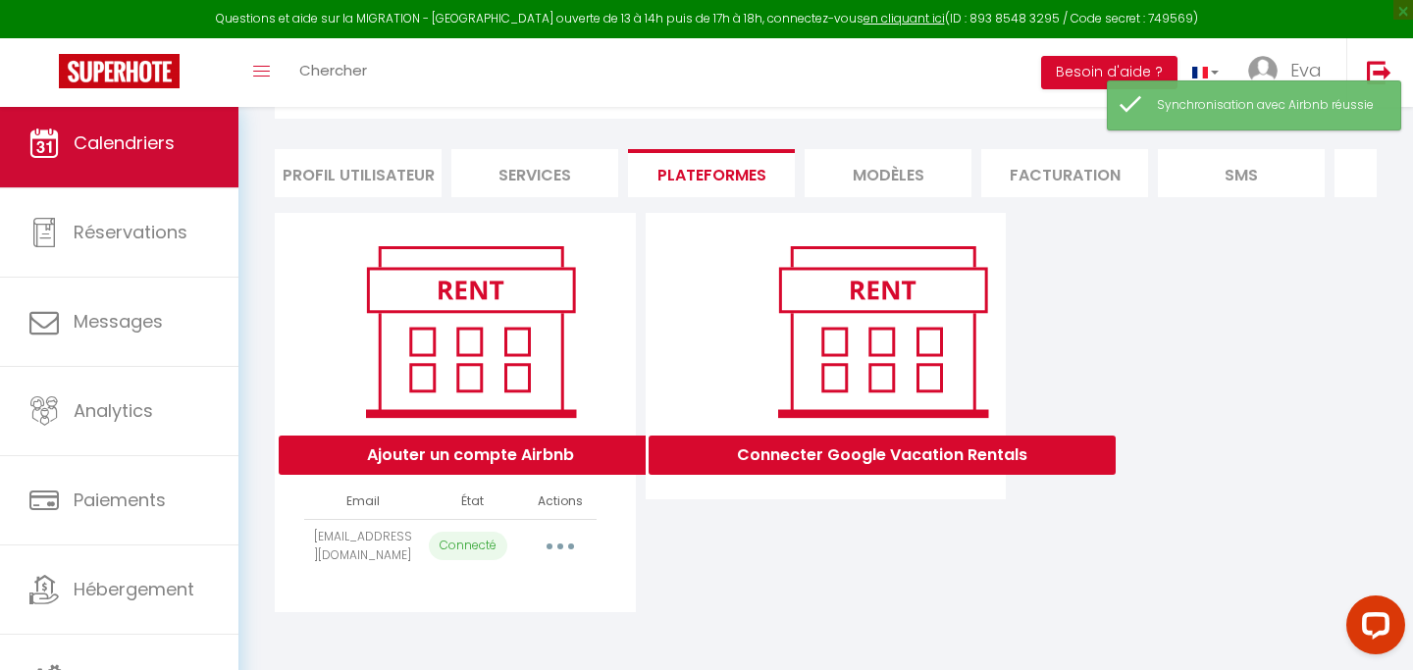
click at [152, 154] on span "Calendriers" at bounding box center [124, 143] width 101 height 25
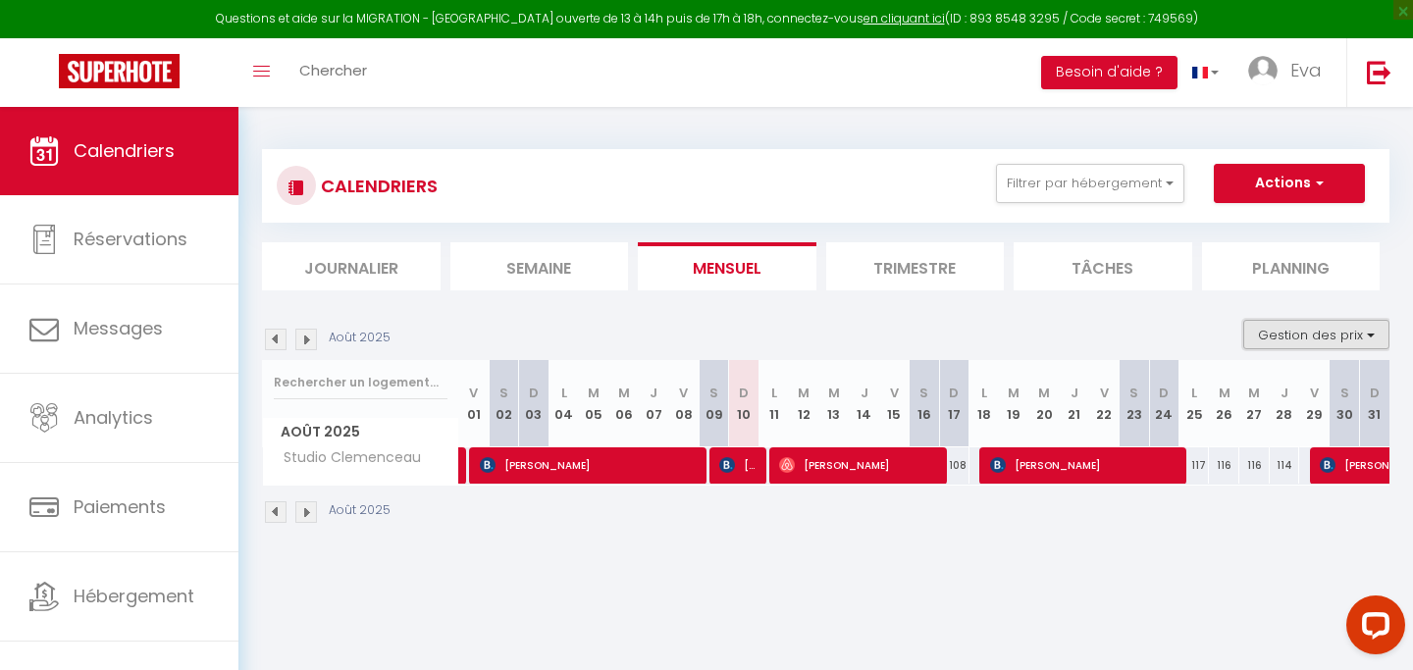
click at [1330, 331] on button "Gestion des prix" at bounding box center [1316, 334] width 146 height 29
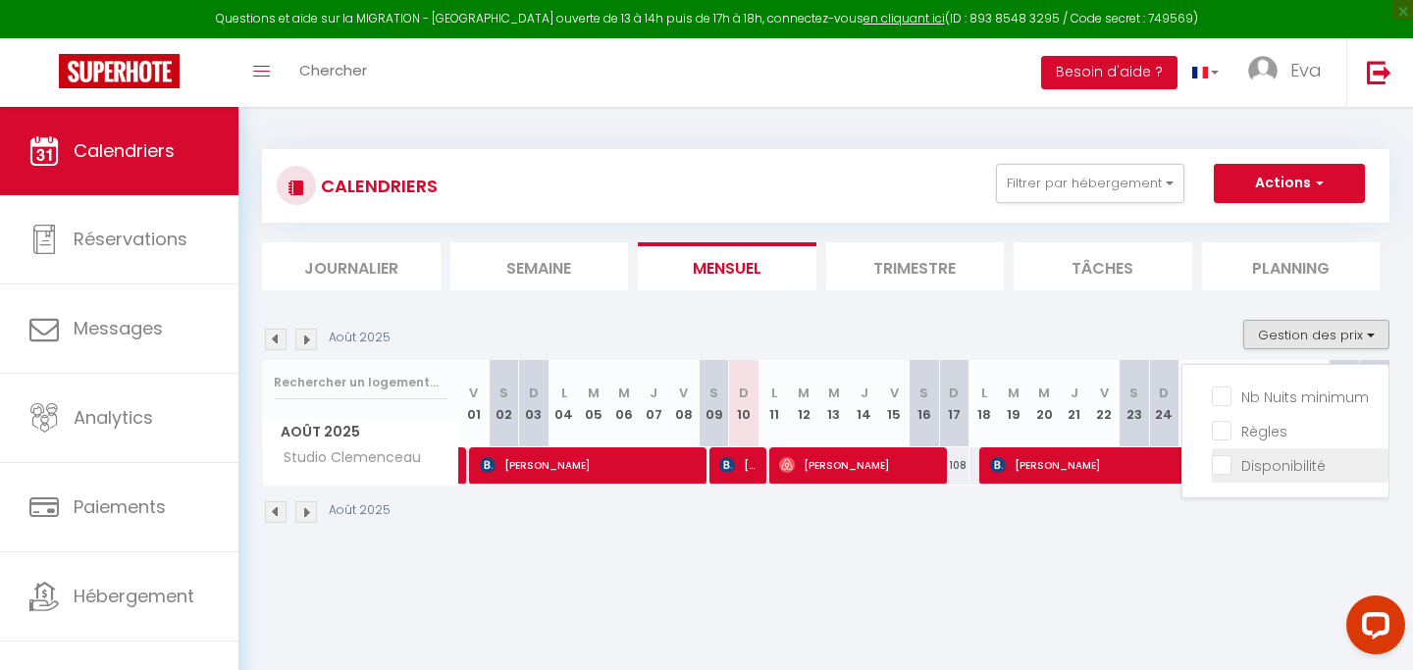
click at [1279, 461] on input "Disponibilité" at bounding box center [1300, 464] width 177 height 20
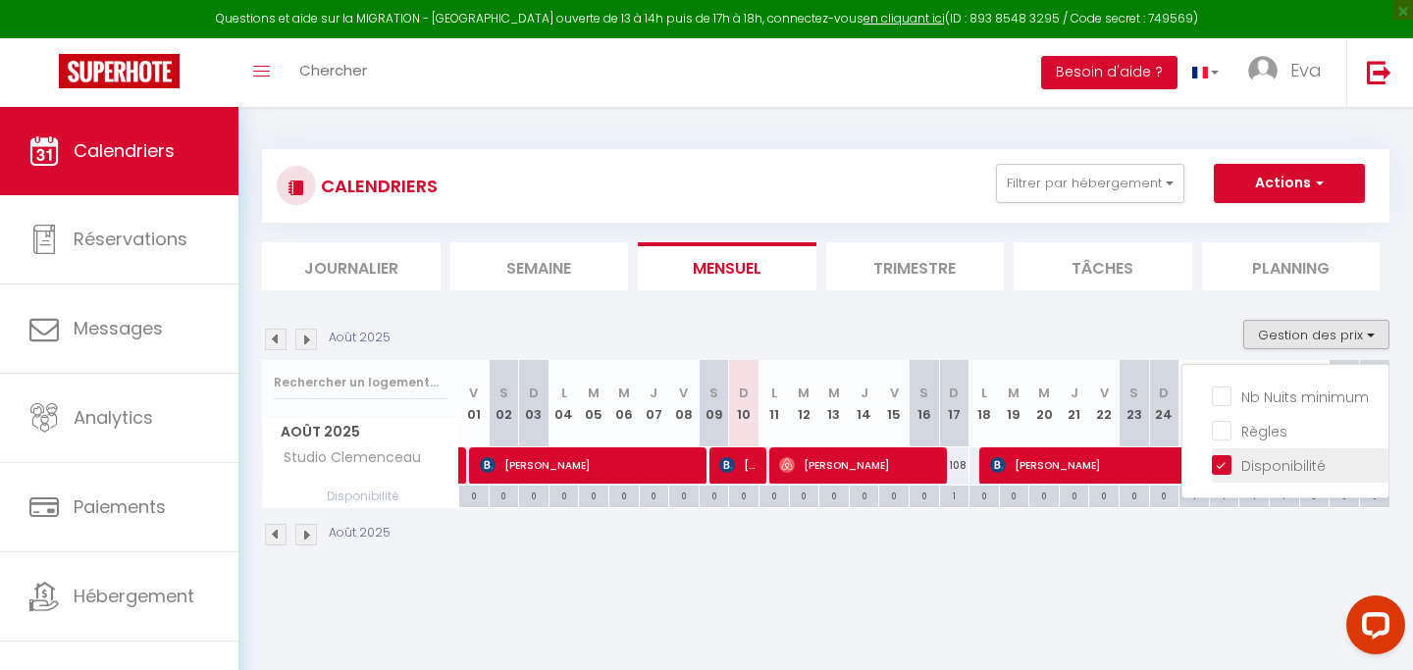
click at [1279, 461] on input "Disponibilité" at bounding box center [1300, 464] width 177 height 20
checkbox input "false"
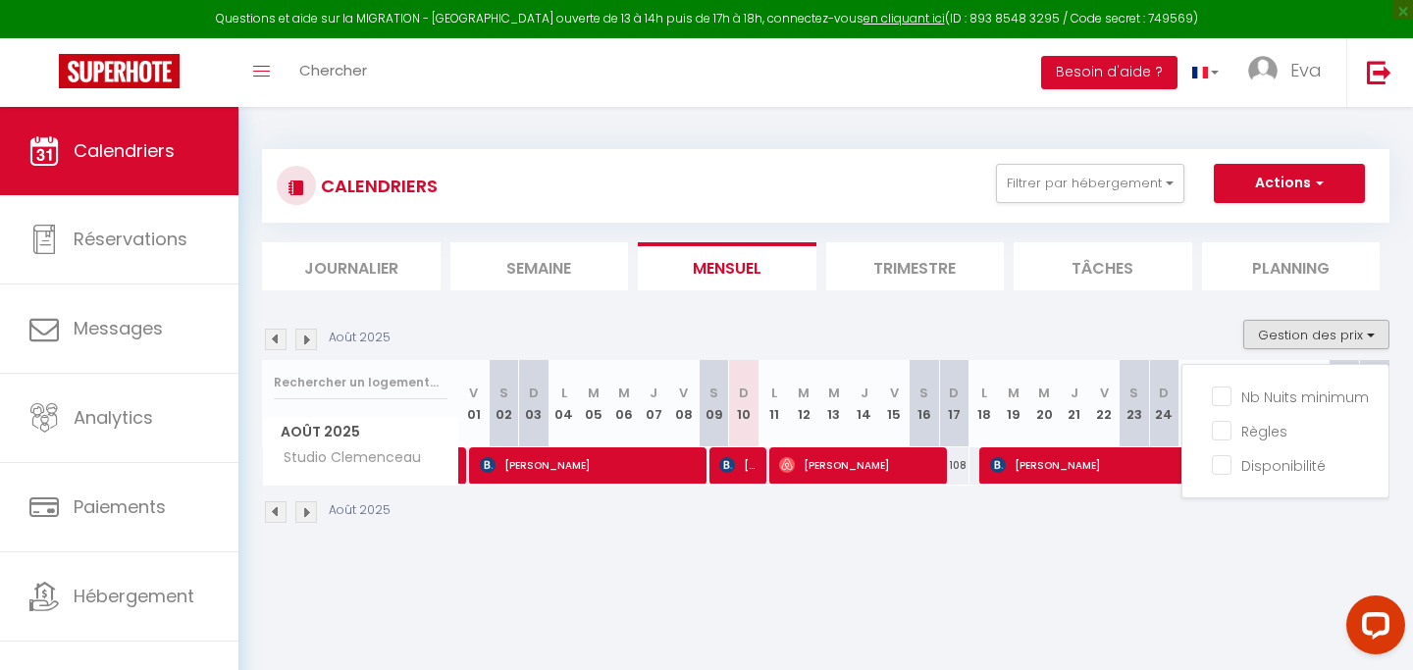
click at [1165, 335] on div "Août 2025 Gestion des prix Nb Nuits minimum Règles Disponibilité" at bounding box center [825, 340] width 1127 height 40
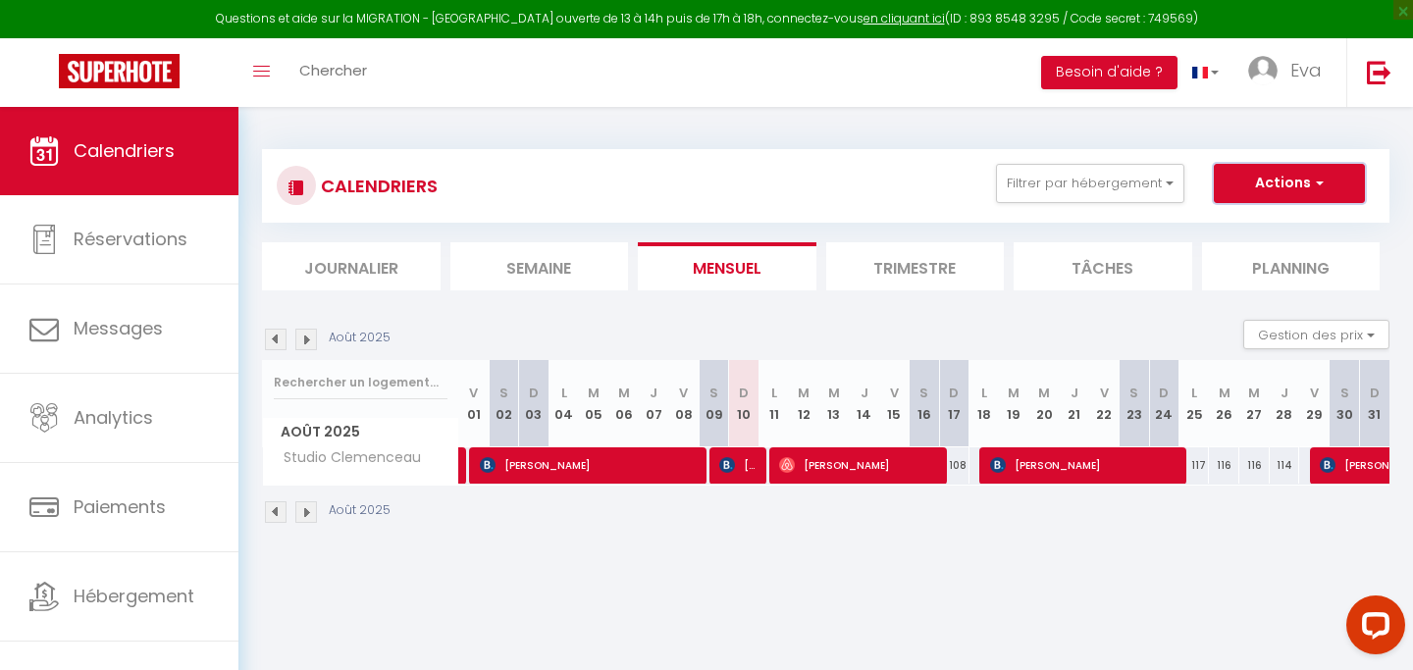
click at [1276, 191] on button "Actions" at bounding box center [1289, 183] width 151 height 39
click at [1035, 316] on section "Août 2025 Gestion des prix Nb Nuits minimum Règles Disponibilité Août 2025 V 01…" at bounding box center [825, 421] width 1127 height 243
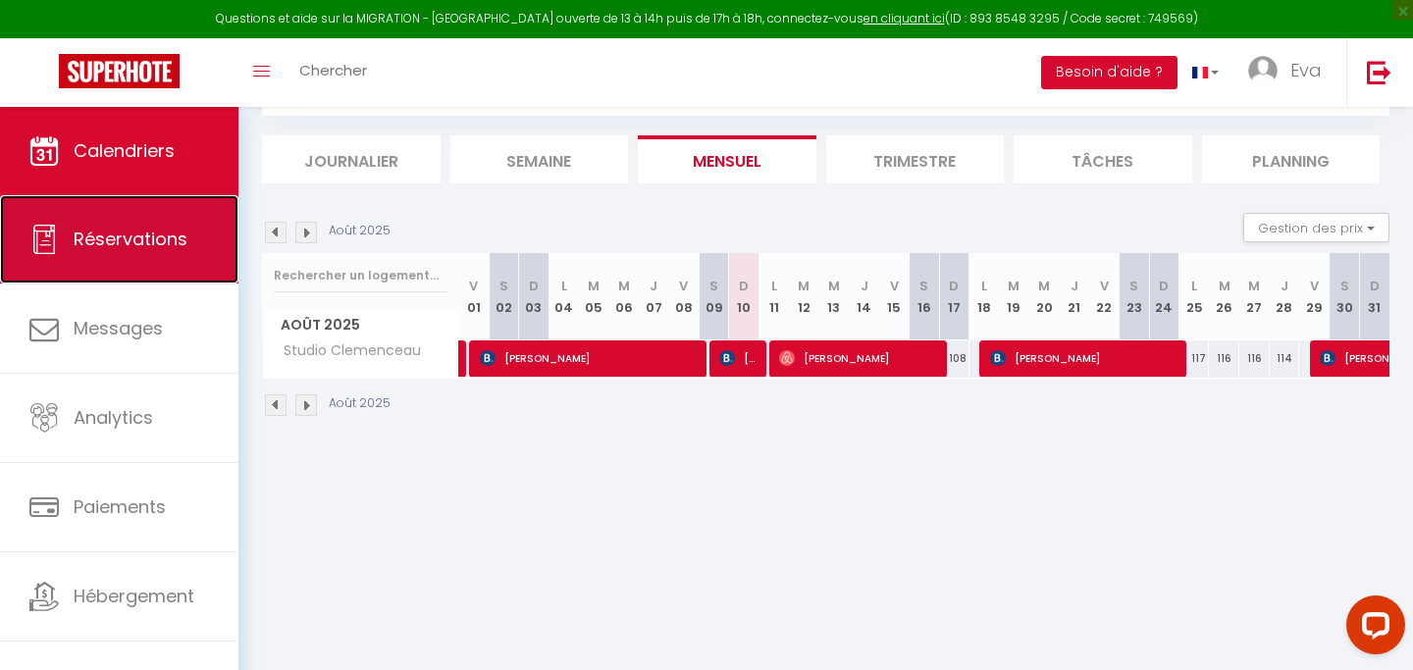
click at [145, 234] on span "Réservations" at bounding box center [131, 239] width 114 height 25
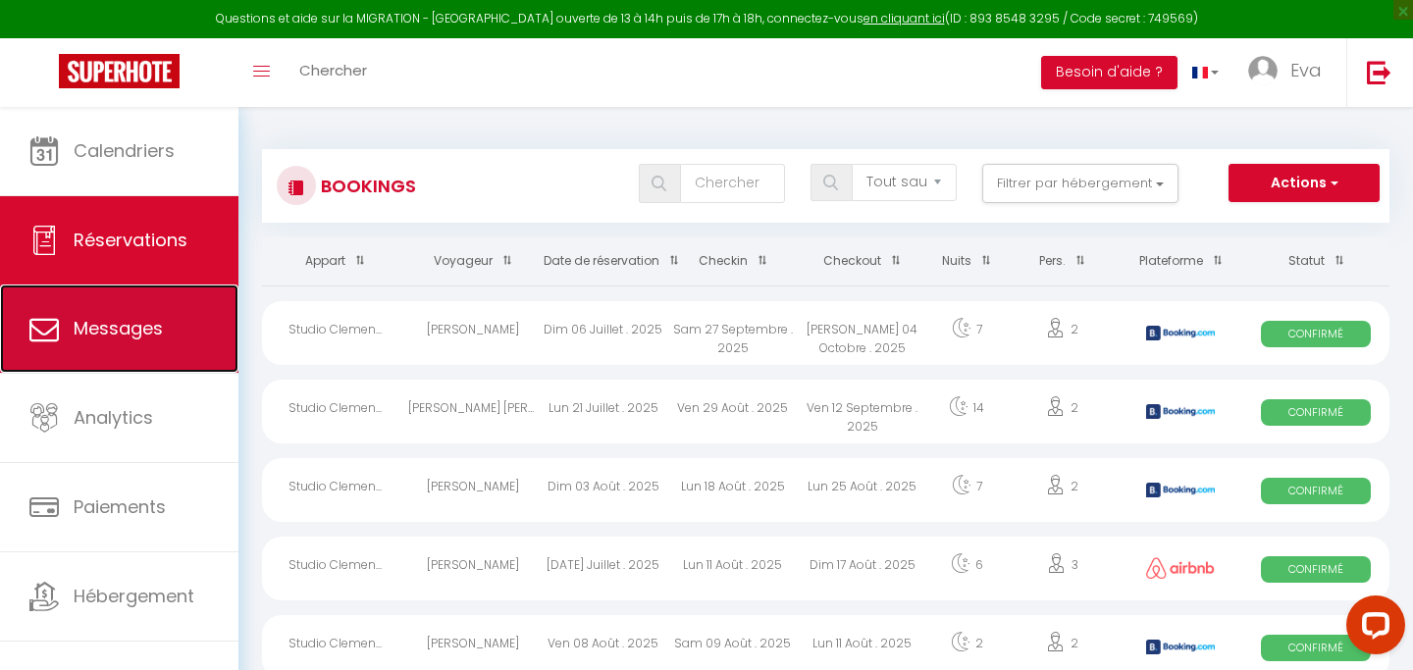
click at [165, 334] on link "Messages" at bounding box center [119, 329] width 238 height 88
select select "message"
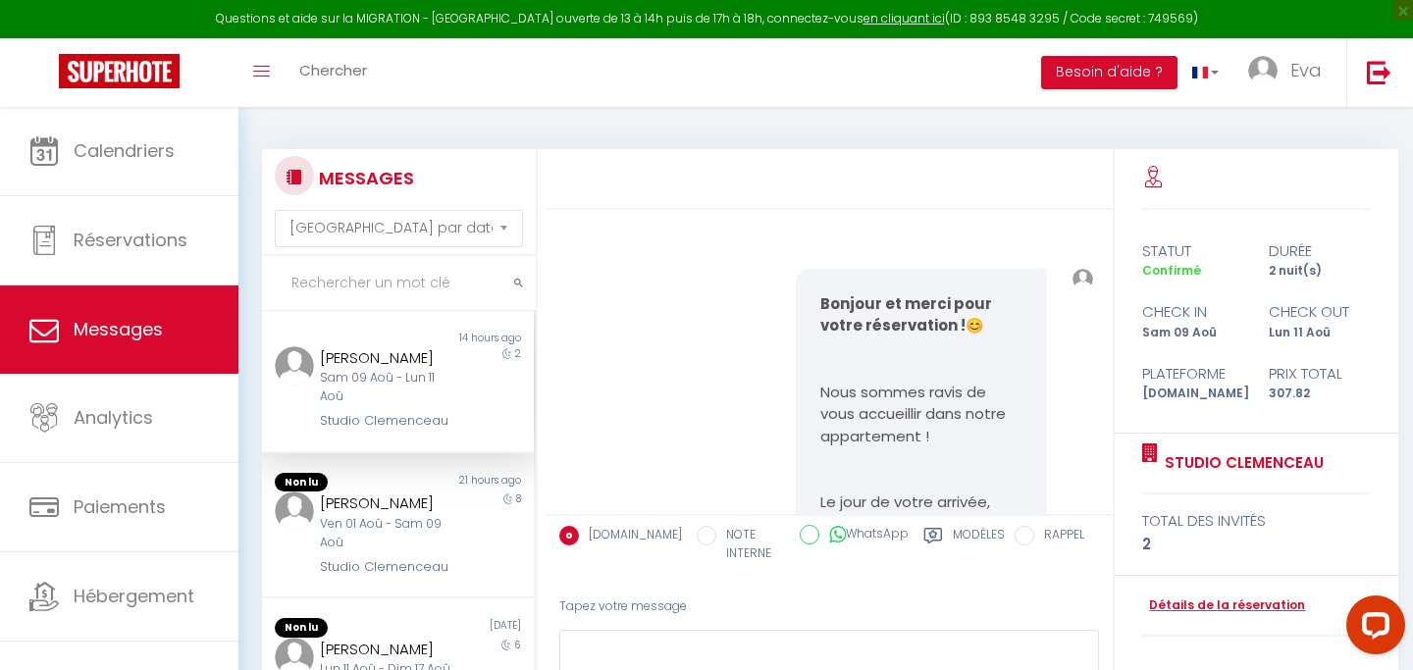
scroll to position [4859, 0]
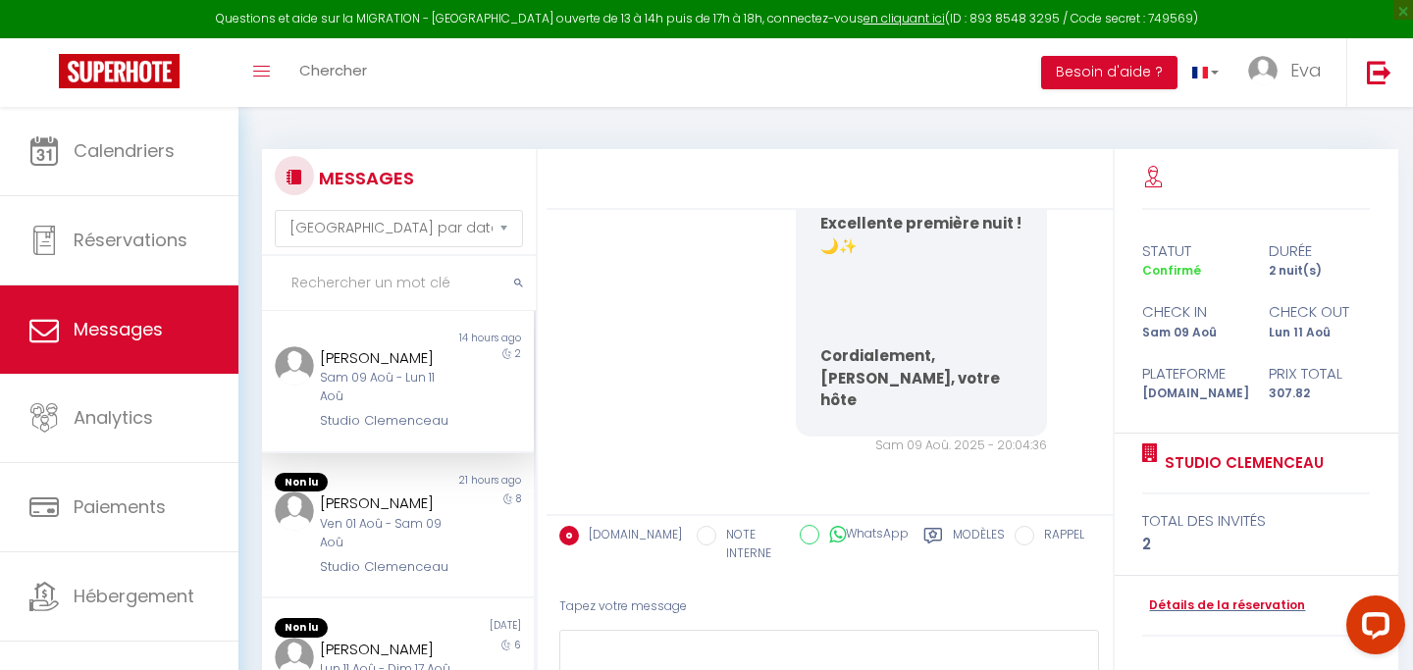
click at [422, 379] on div "Sam 09 Aoû - Lun 11 Aoû" at bounding box center [386, 387] width 132 height 37
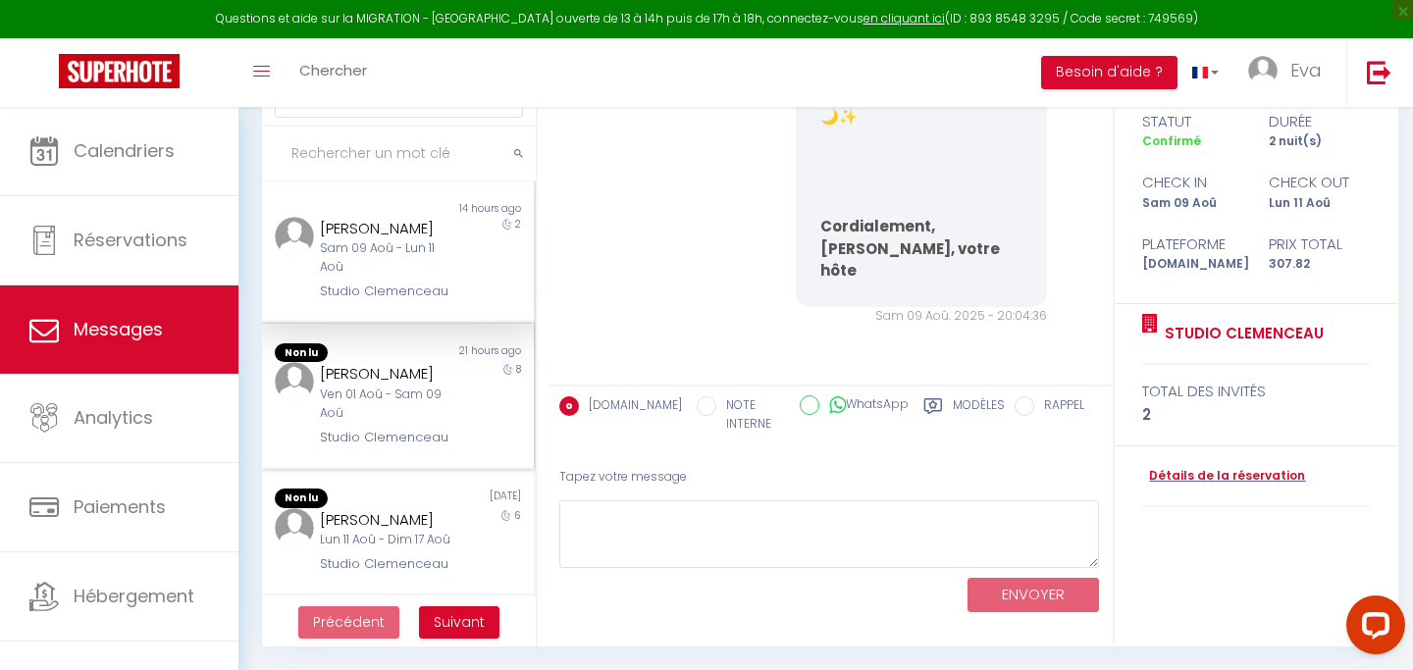
click at [431, 390] on div "Ven 01 Aoû - Sam 09 Aoû" at bounding box center [386, 404] width 132 height 37
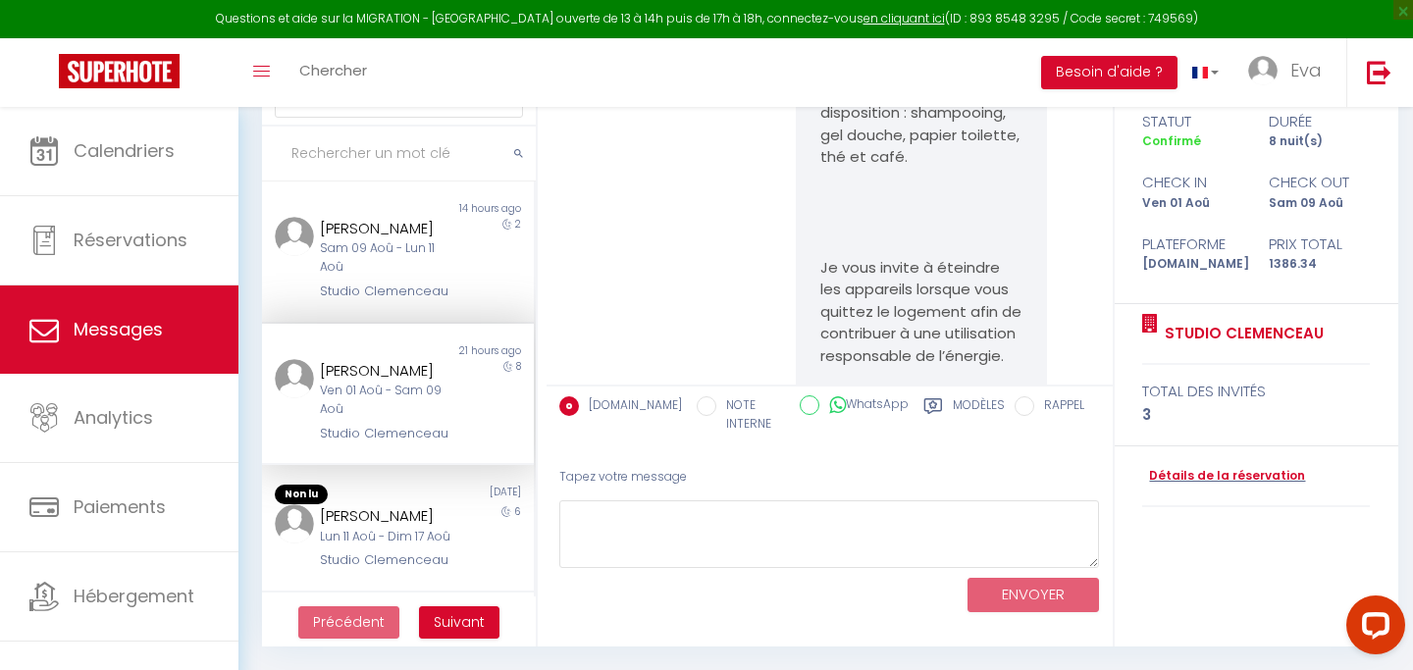
scroll to position [8437, 0]
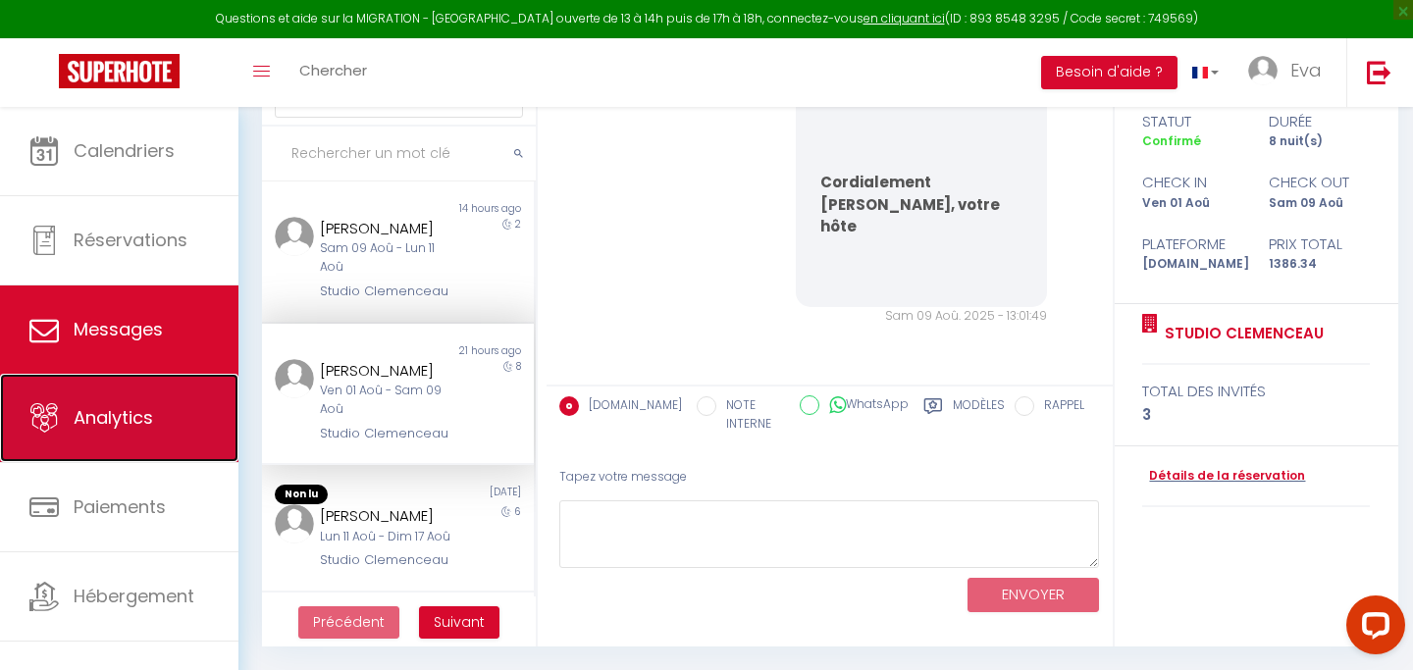
click at [104, 441] on link "Analytics" at bounding box center [119, 418] width 238 height 88
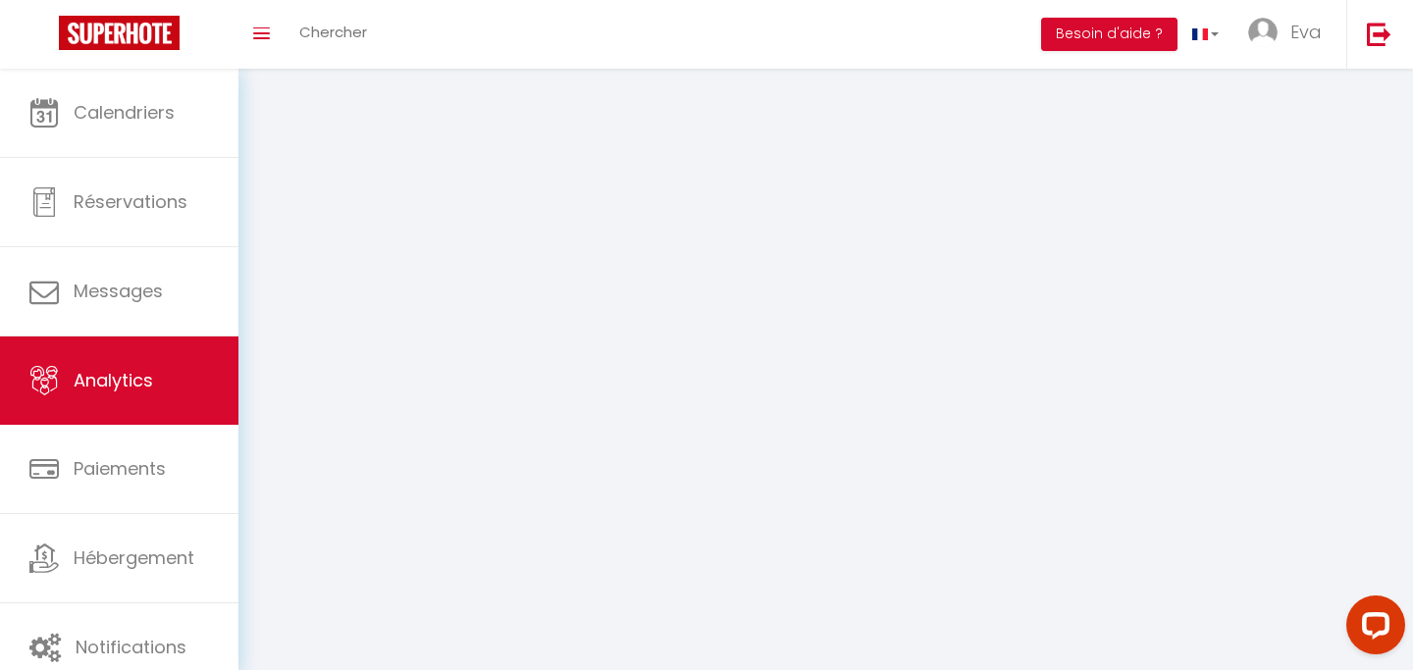
select select "2025"
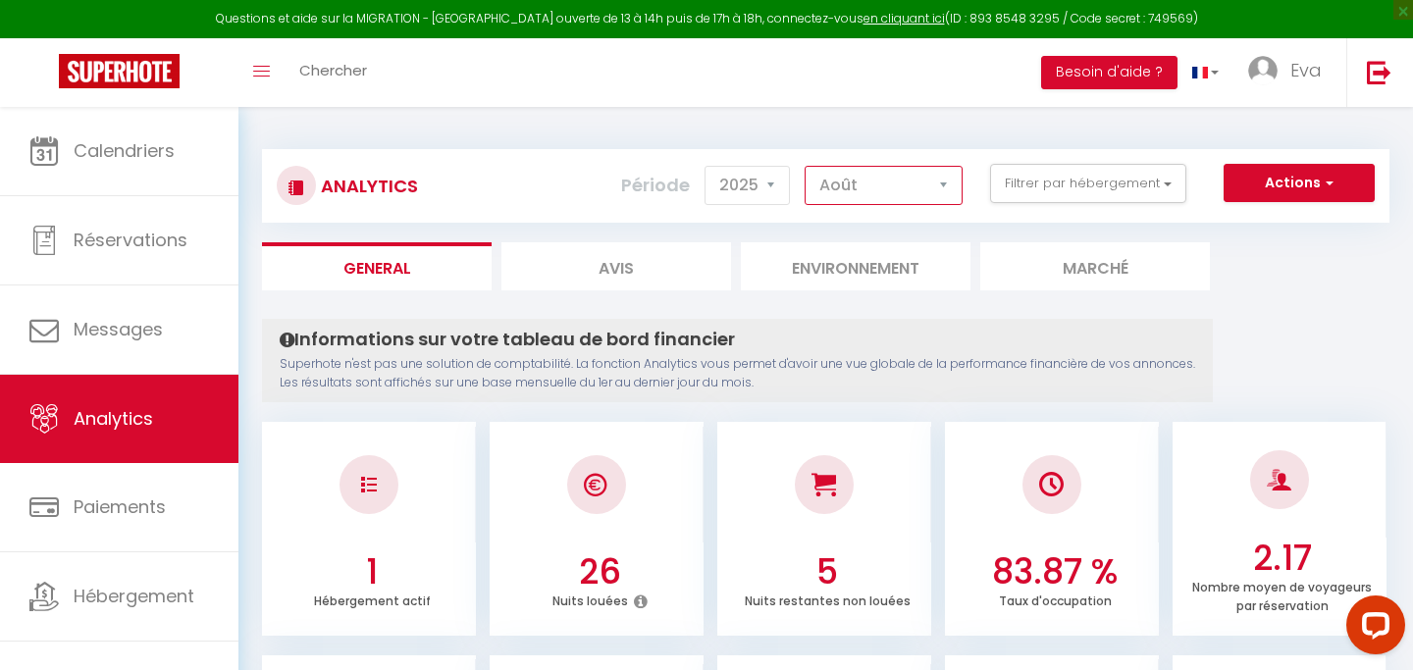
click at [855, 179] on select "[PERSON_NAME] Mars [PERSON_NAME] Juin Juillet Août Septembre Octobre Novembre D…" at bounding box center [884, 185] width 158 height 39
click at [835, 183] on select "[PERSON_NAME] Mars [PERSON_NAME] Juin Juillet Août Septembre Octobre Novembre D…" at bounding box center [884, 185] width 158 height 39
select select "8"
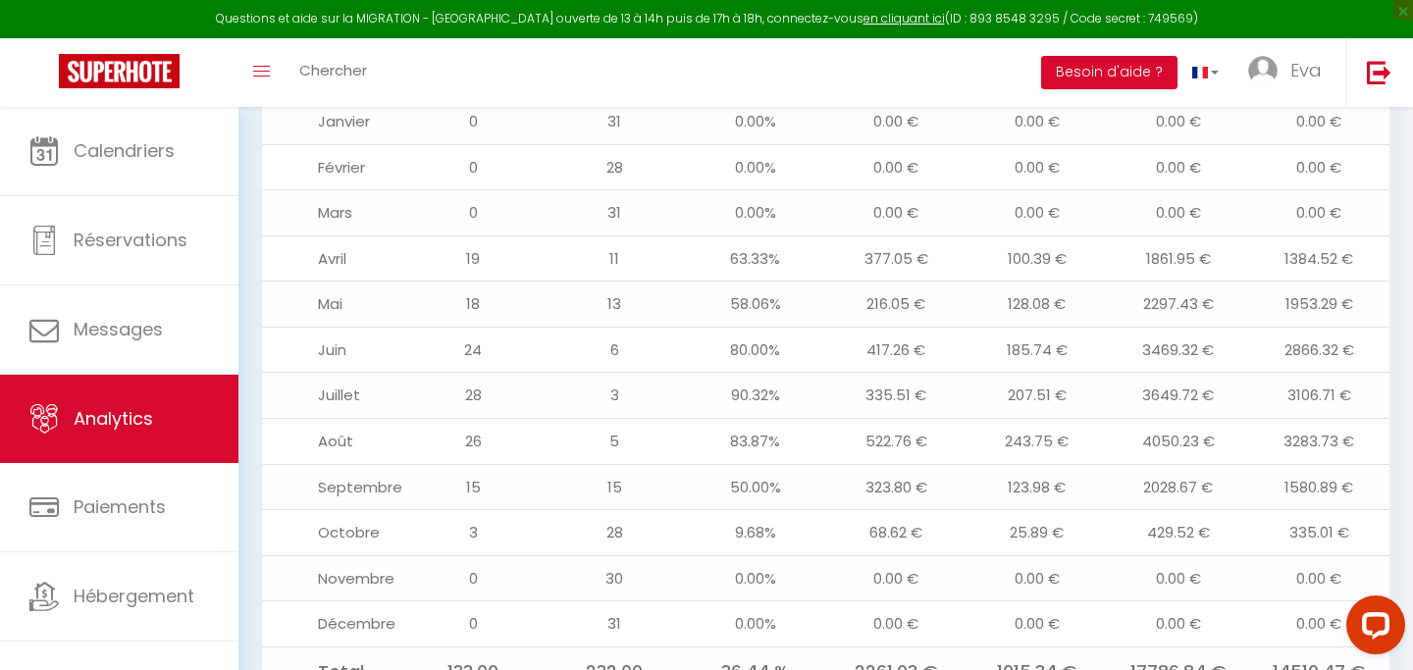
scroll to position [19, 0]
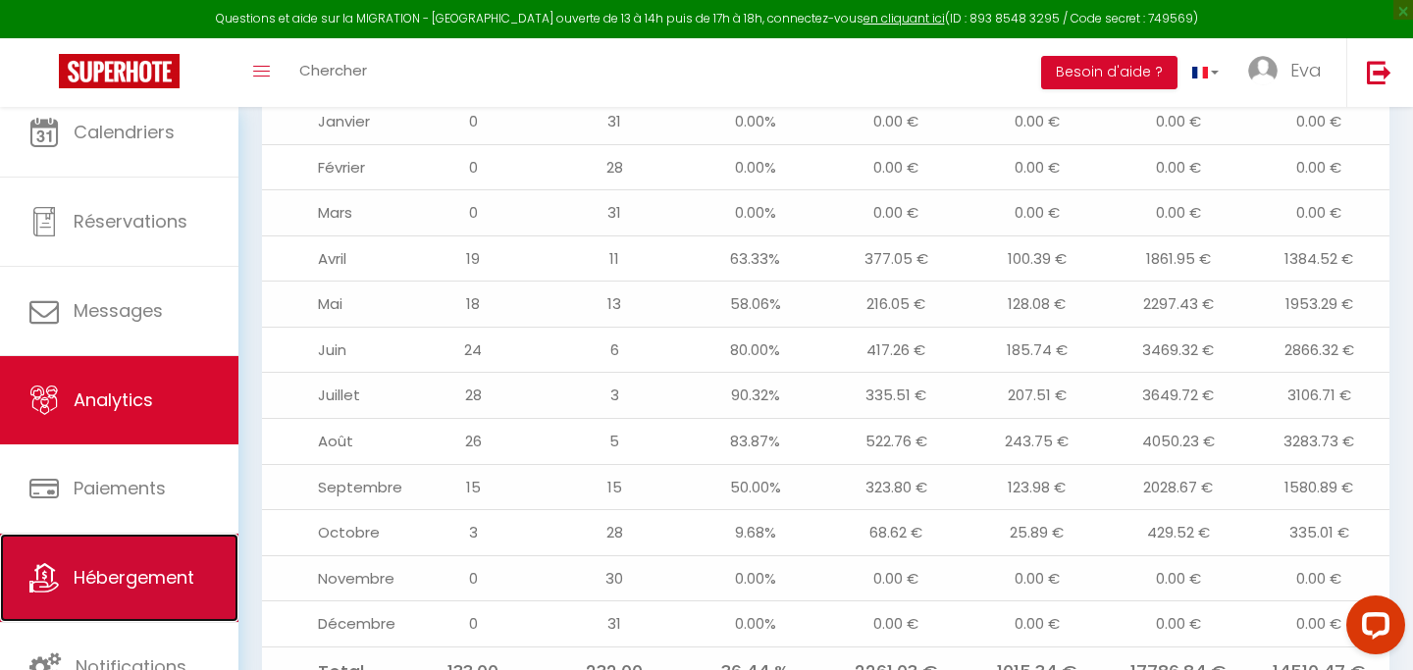
click at [152, 573] on span "Hébergement" at bounding box center [134, 577] width 121 height 25
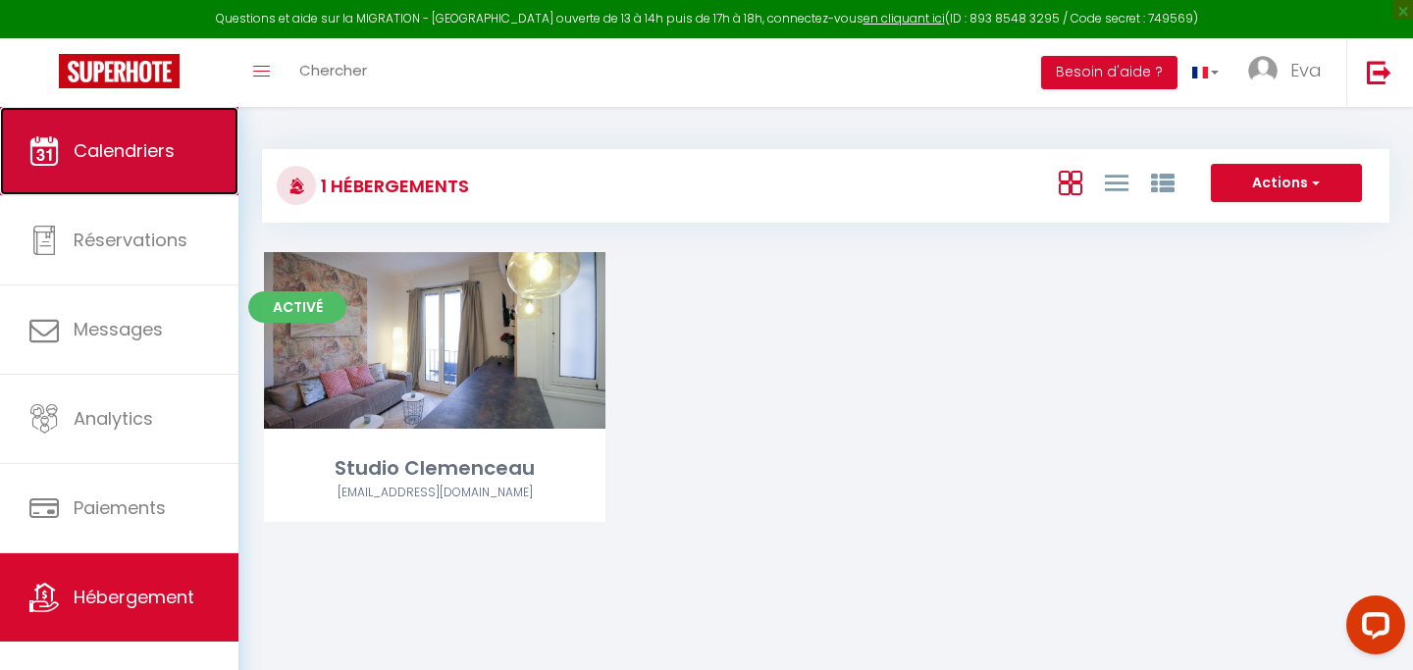
click at [131, 138] on span "Calendriers" at bounding box center [124, 150] width 101 height 25
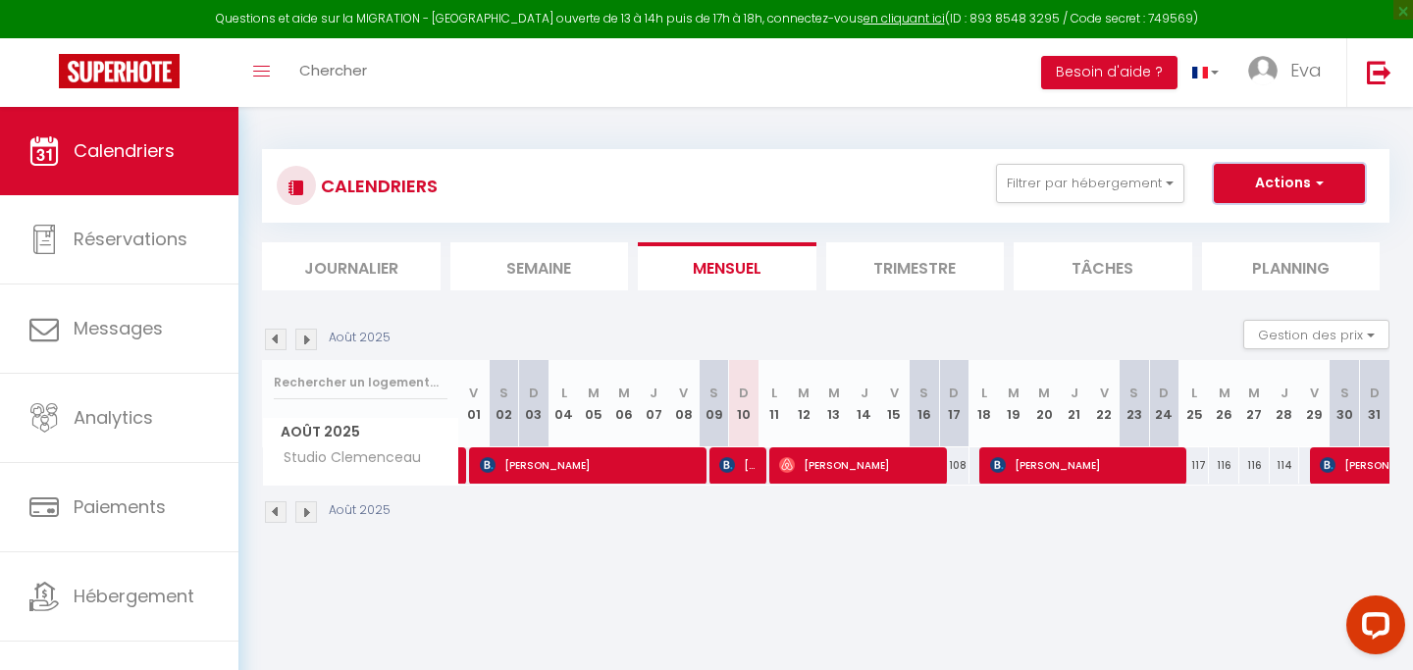
click at [1283, 181] on button "Actions" at bounding box center [1289, 183] width 151 height 39
click at [1128, 191] on button "Filtrer par hébergement" at bounding box center [1090, 183] width 188 height 39
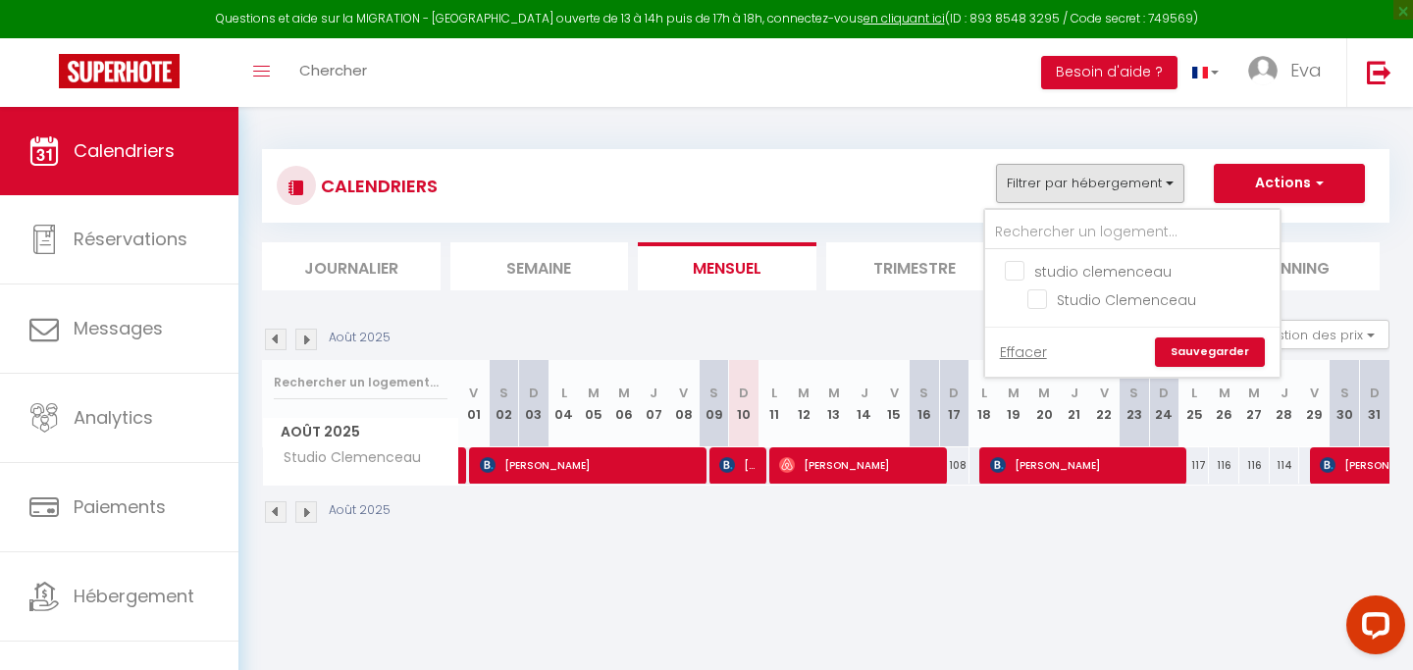
click at [1356, 352] on div "Gestion des prix Nb Nuits minimum Règles Disponibilité" at bounding box center [1310, 339] width 159 height 39
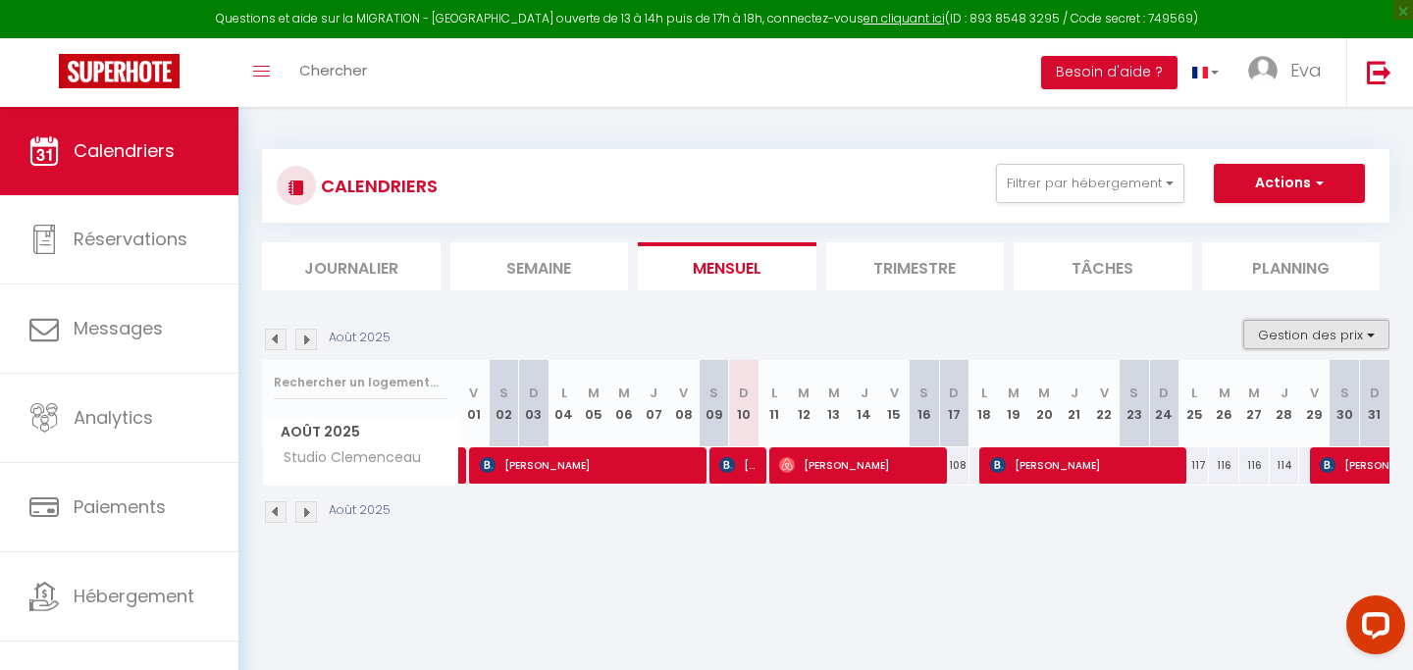
click at [1358, 341] on button "Gestion des prix" at bounding box center [1316, 334] width 146 height 29
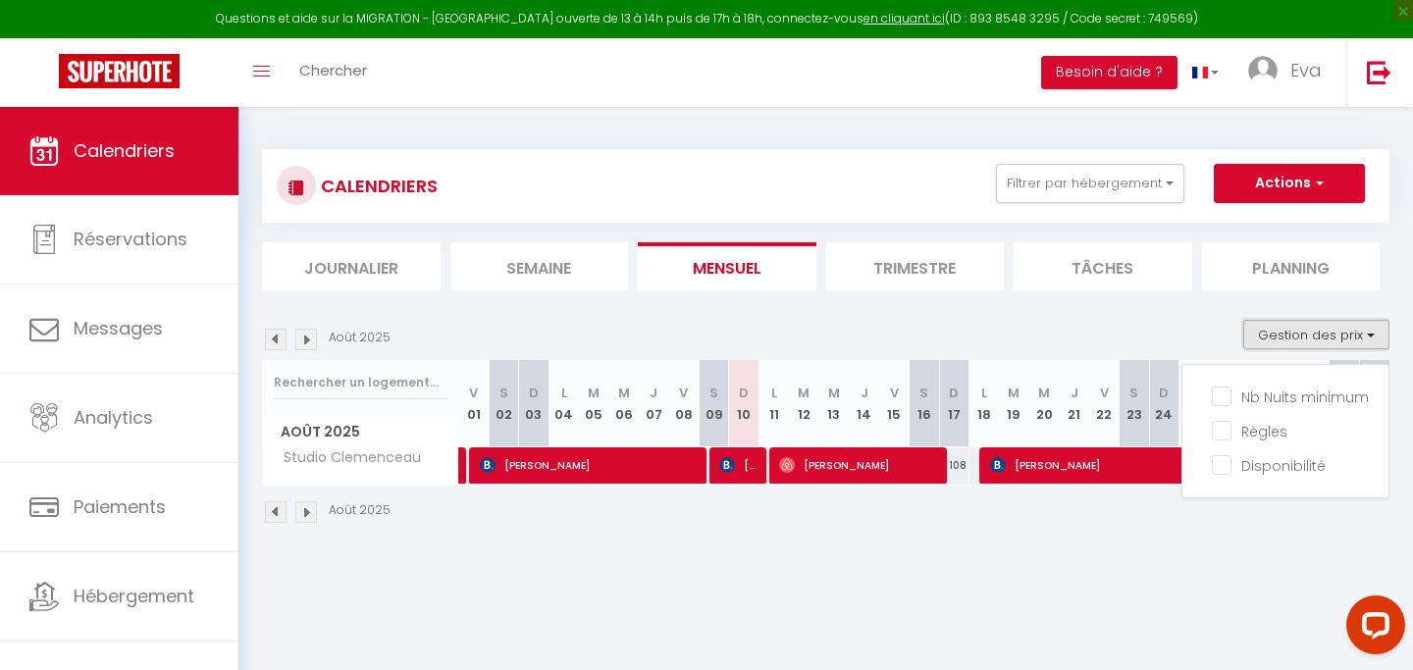
click at [1347, 338] on button "Gestion des prix" at bounding box center [1316, 334] width 146 height 29
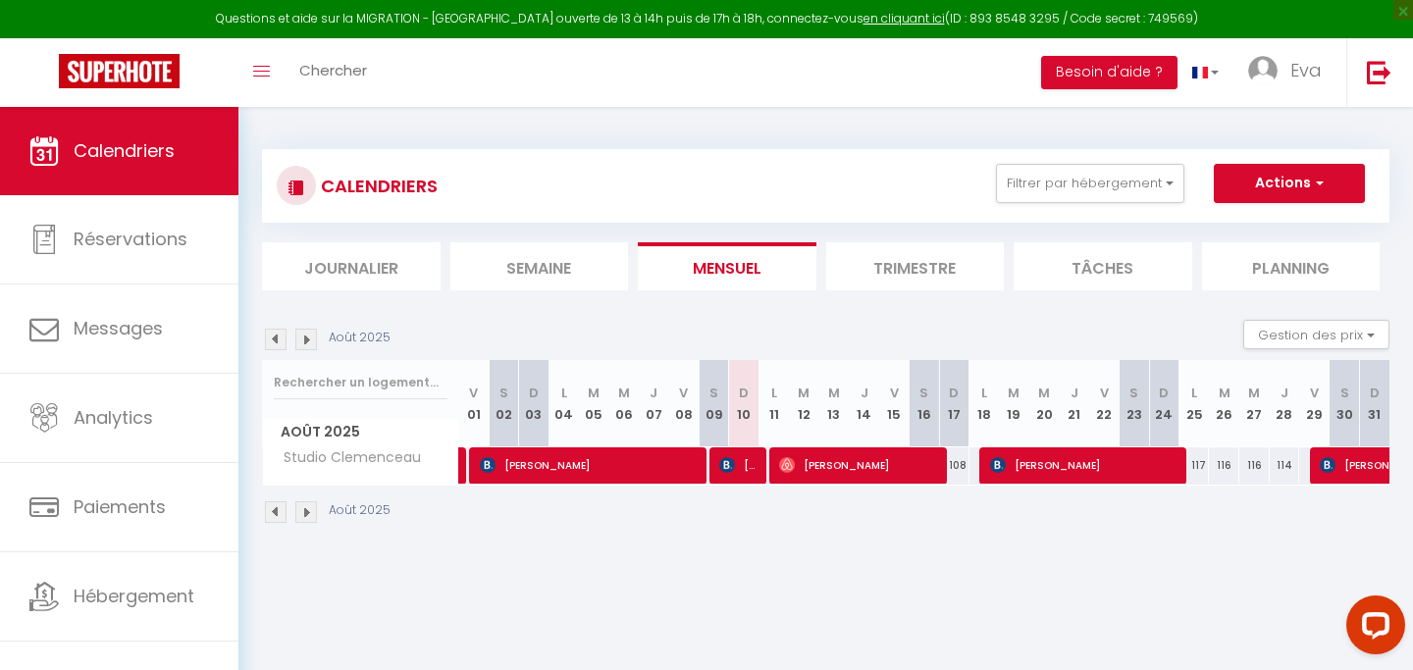
click at [1122, 273] on li "Tâches" at bounding box center [1103, 266] width 179 height 48
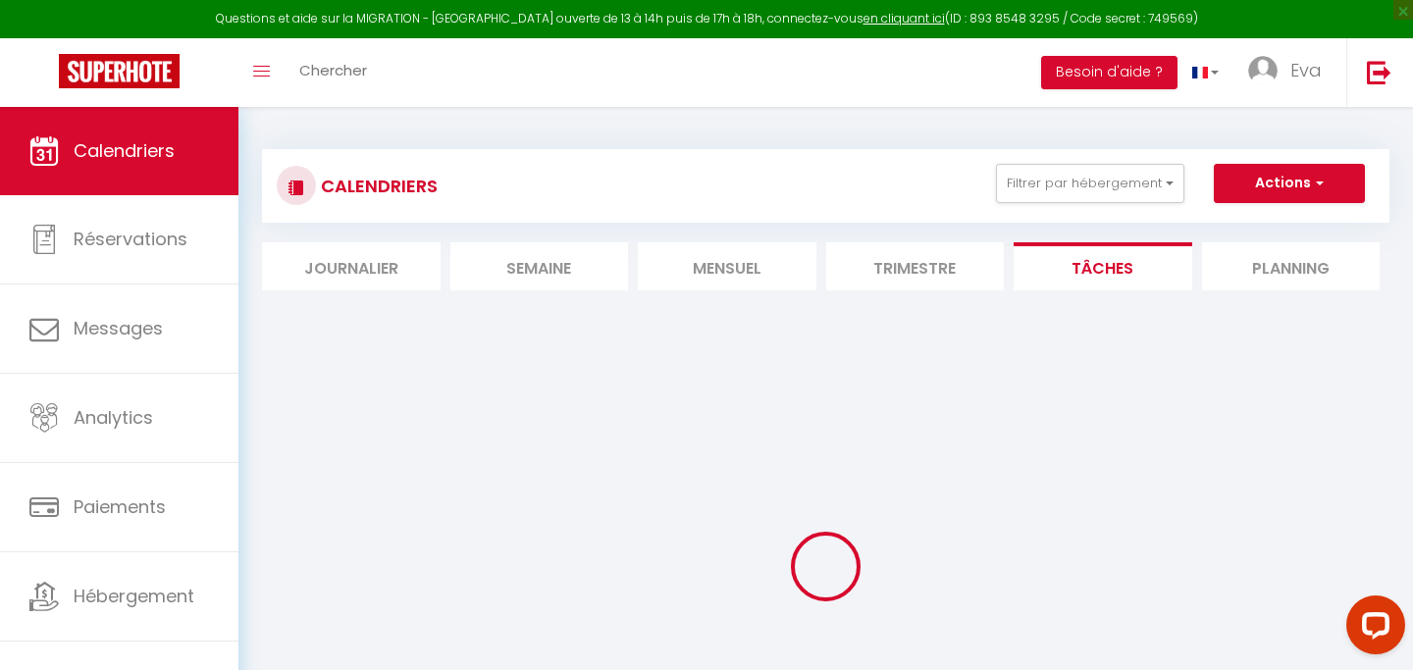
select select
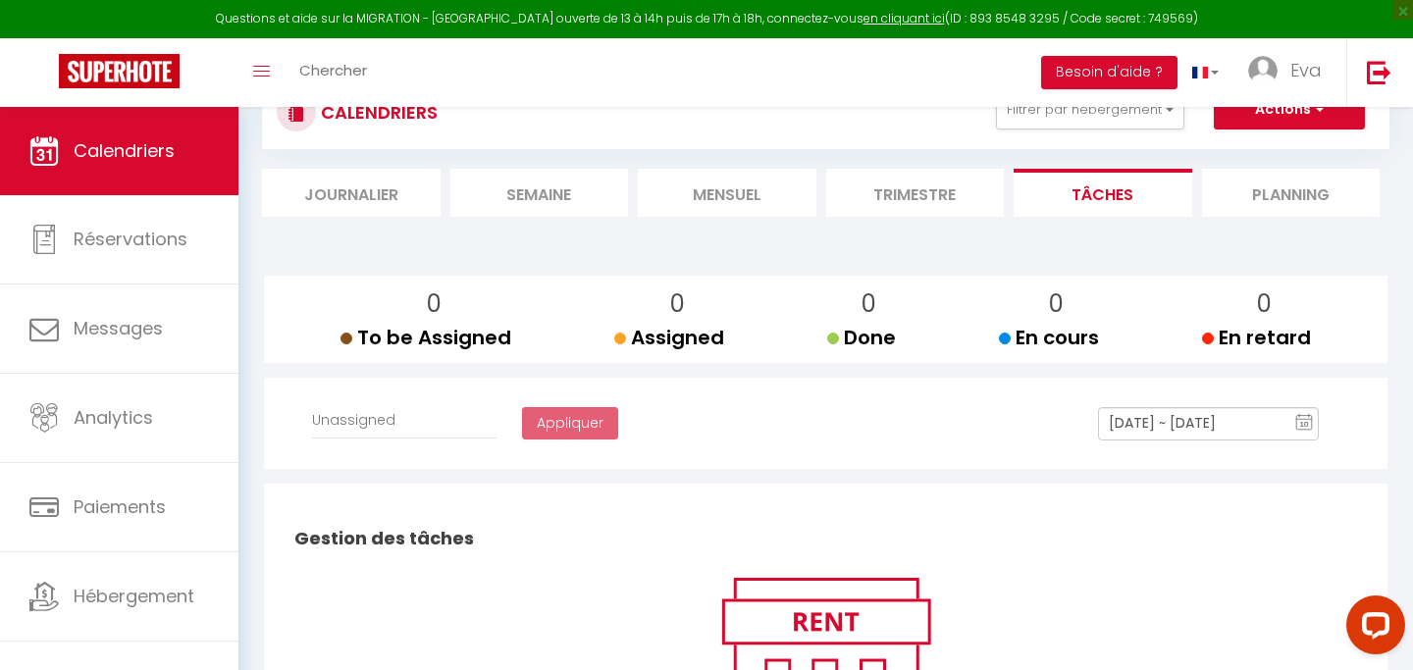
scroll to position [68, 0]
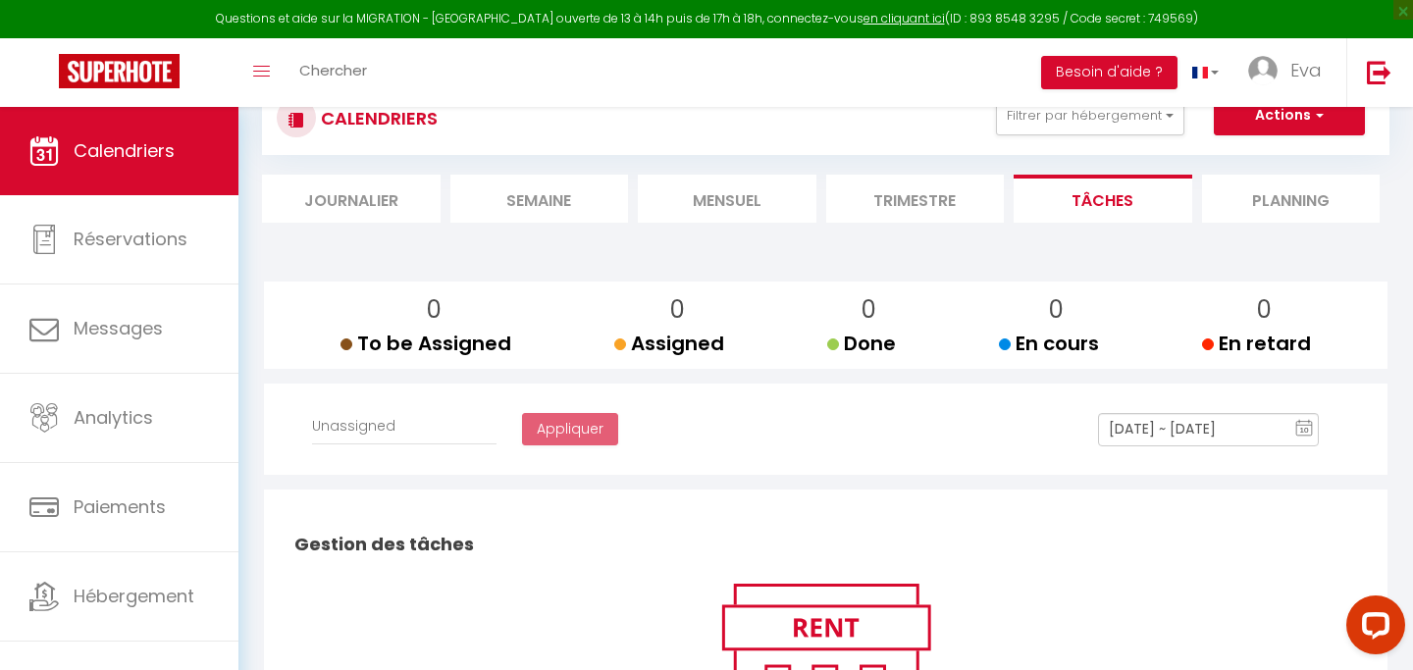
click at [1308, 198] on li "Planning" at bounding box center [1291, 199] width 179 height 48
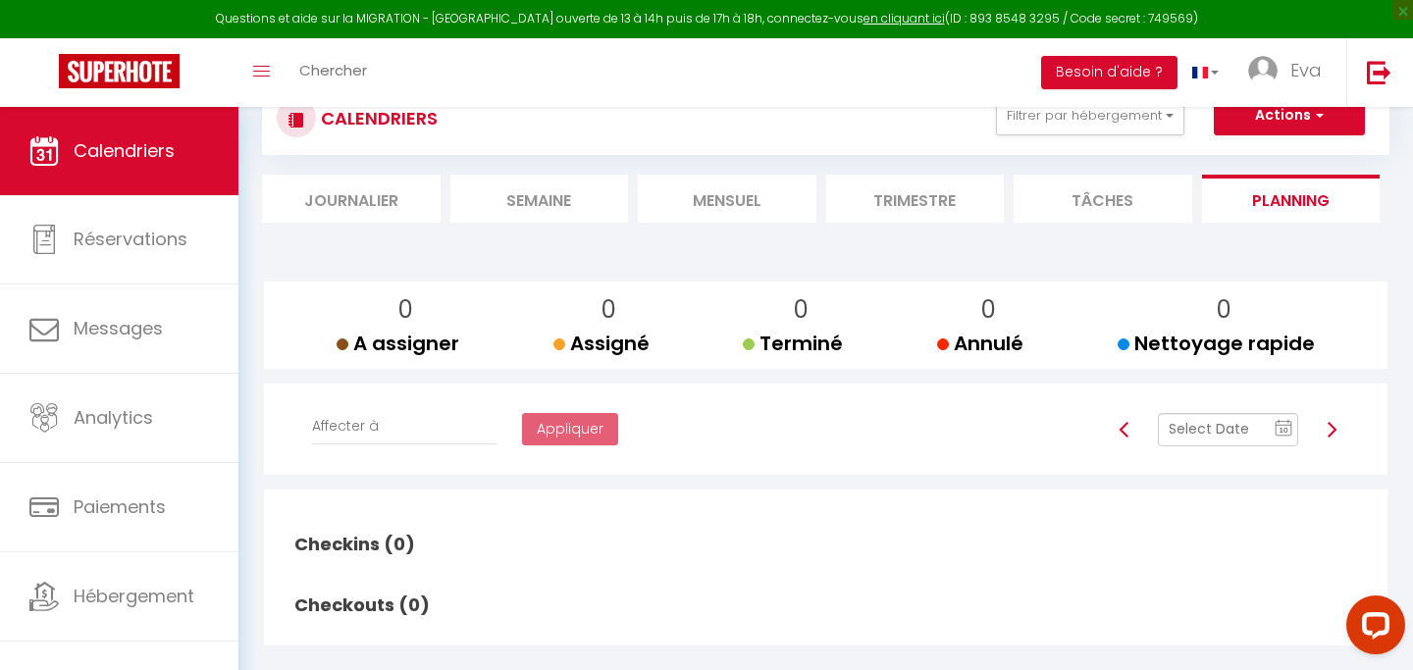
click at [939, 207] on li "Trimestre" at bounding box center [915, 199] width 179 height 48
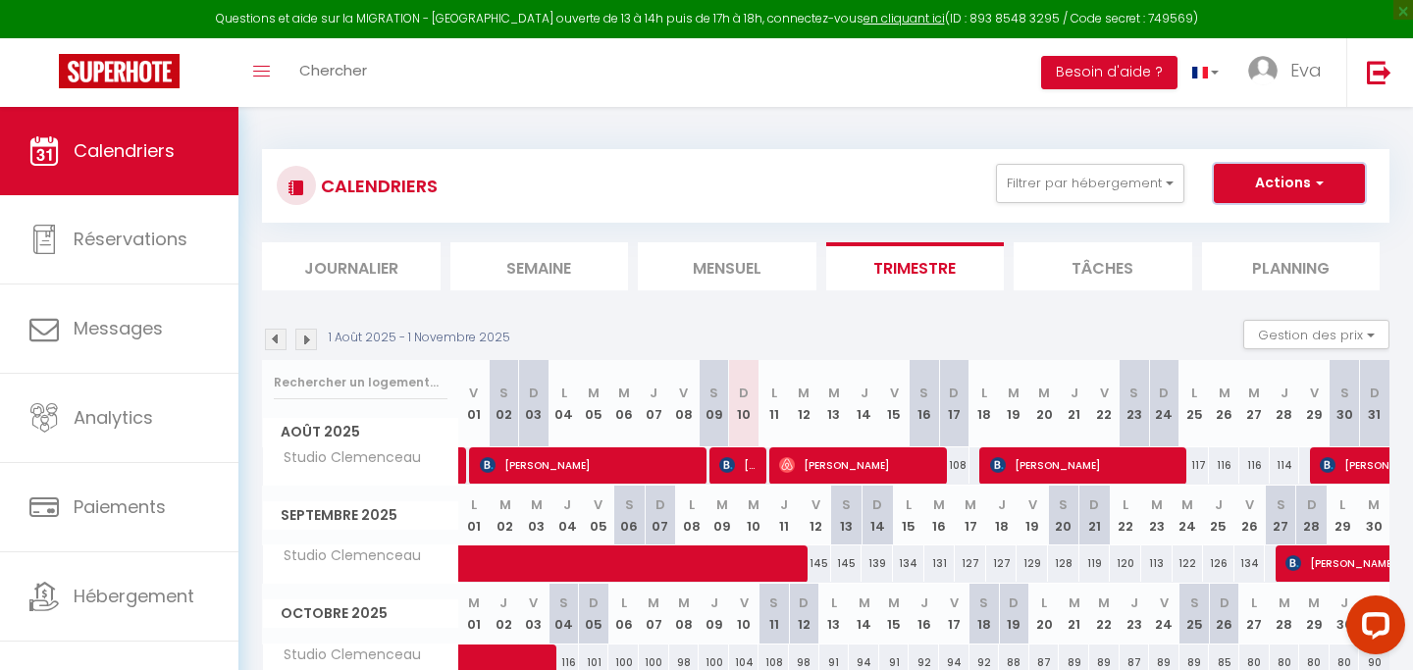
click at [1263, 186] on button "Actions" at bounding box center [1289, 183] width 151 height 39
click at [1241, 278] on link "Importer les réservations" at bounding box center [1268, 287] width 171 height 29
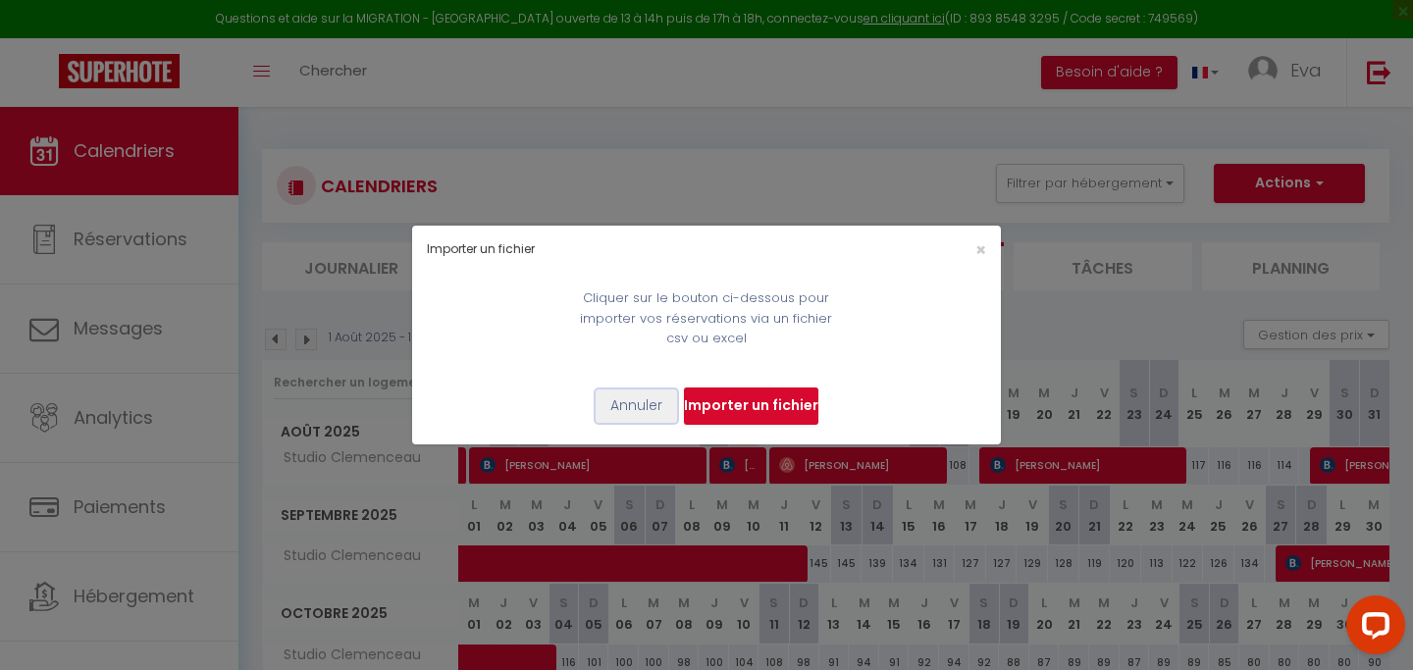
click at [646, 403] on button "Annuler" at bounding box center [636, 406] width 81 height 33
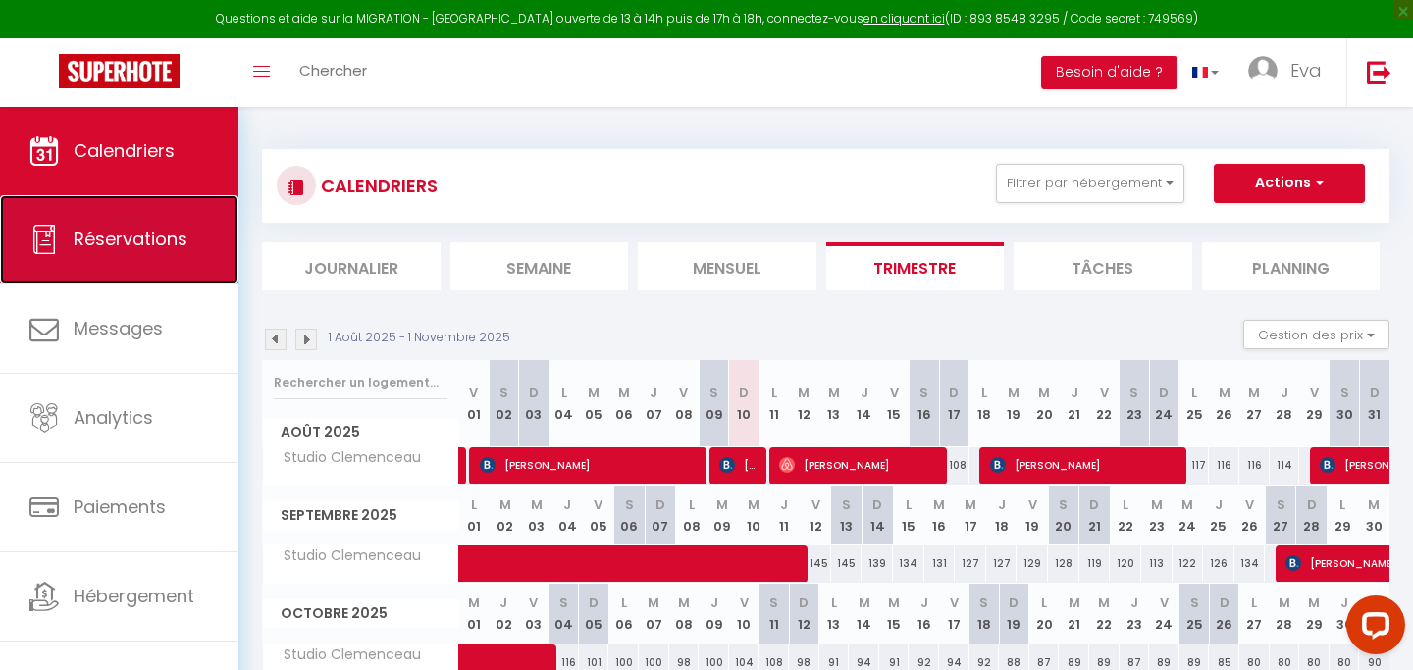
click at [130, 238] on span "Réservations" at bounding box center [131, 239] width 114 height 25
select select "not_cancelled"
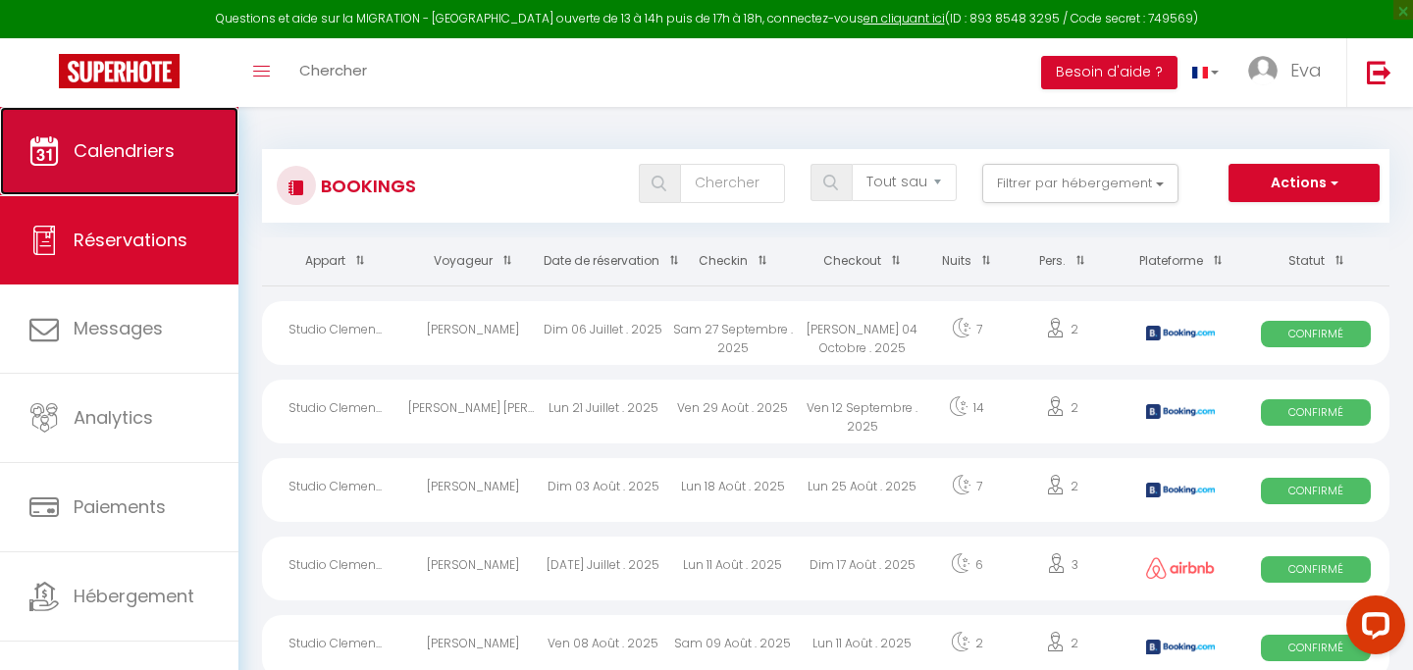
click at [180, 167] on link "Calendriers" at bounding box center [119, 151] width 238 height 88
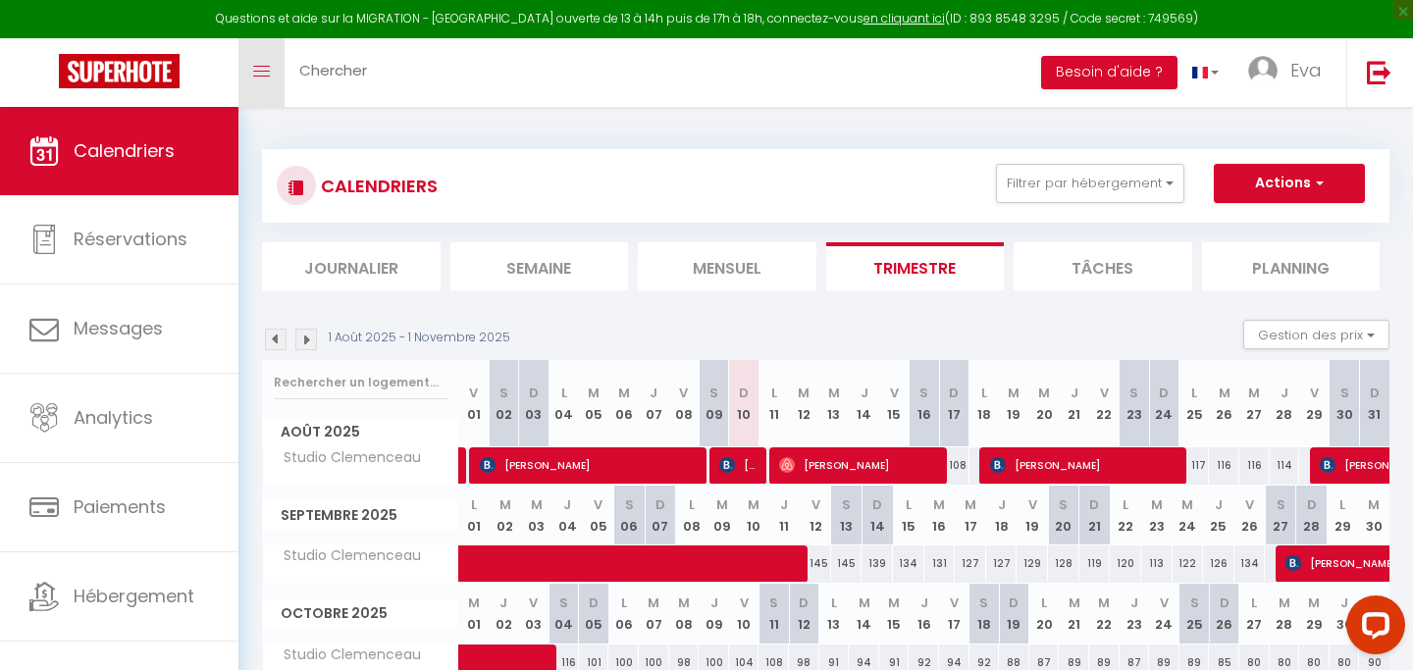
click at [263, 75] on icon "Toggle menubar" at bounding box center [261, 72] width 17 height 12
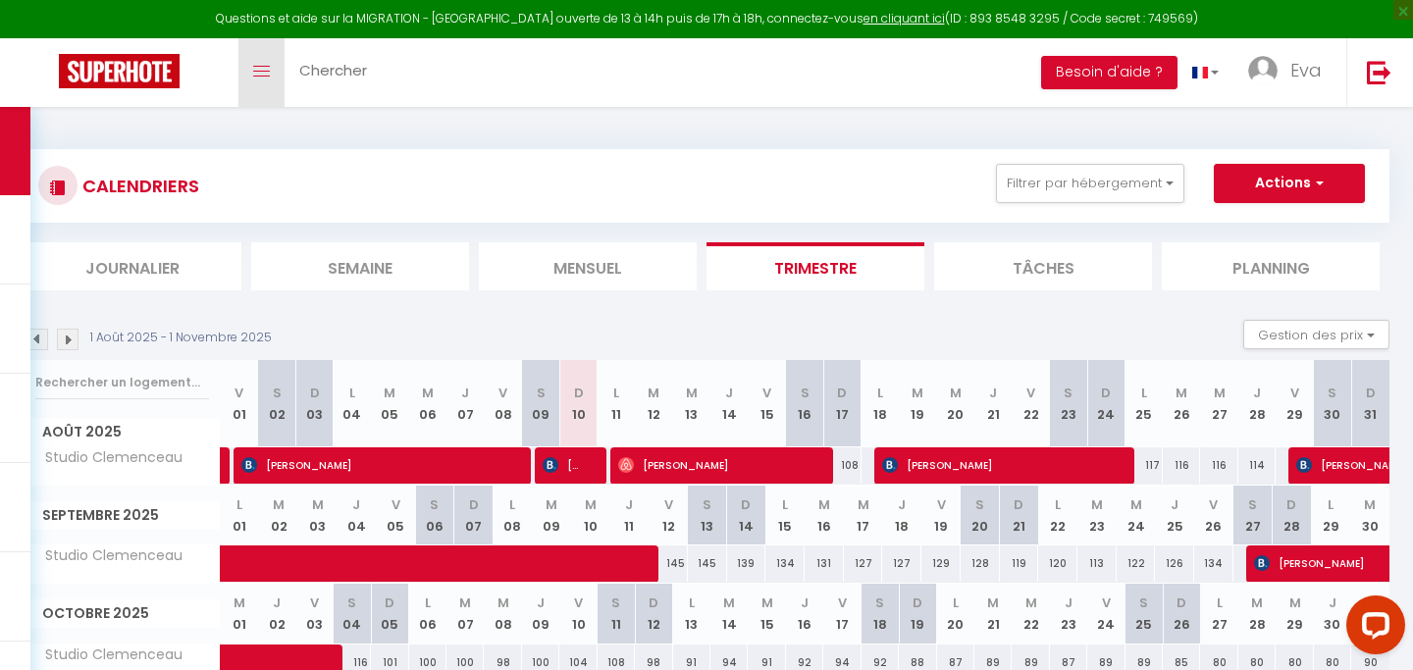
click at [263, 75] on icon "Toggle menubar" at bounding box center [261, 72] width 17 height 12
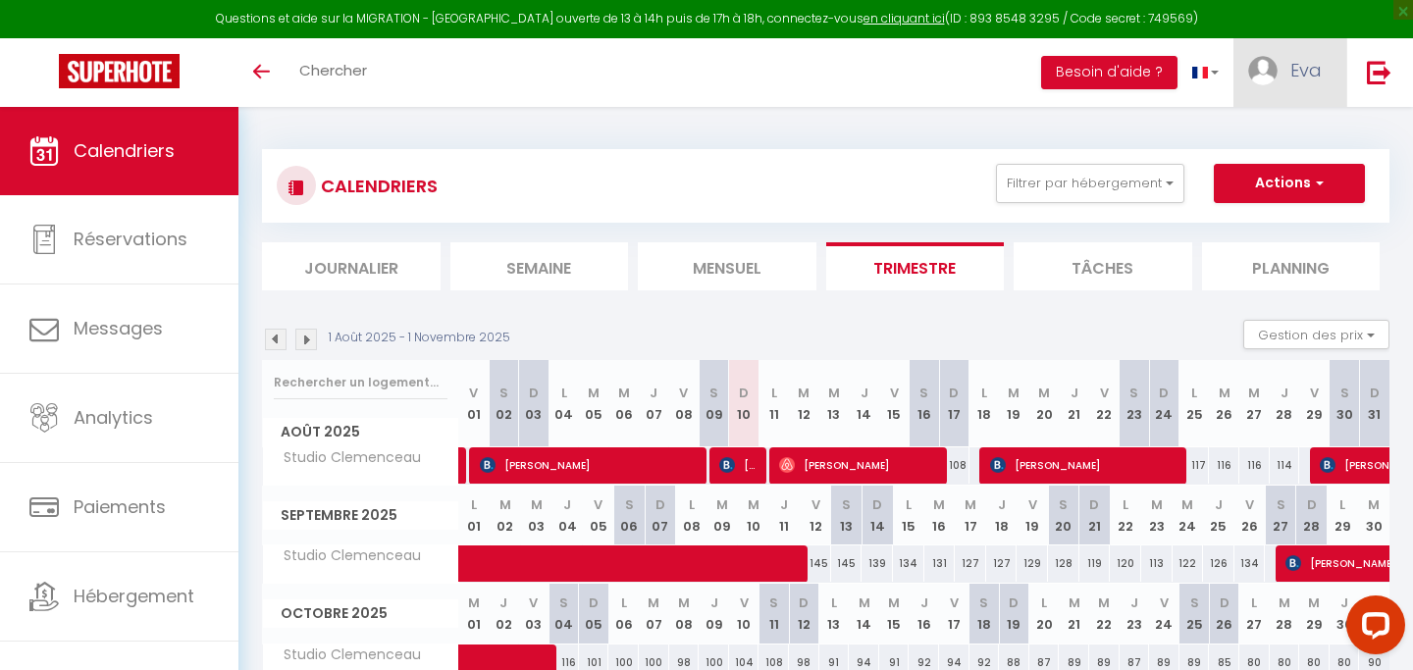
click at [1295, 68] on span "Eva" at bounding box center [1305, 70] width 31 height 25
click at [1244, 134] on link "Paramètres" at bounding box center [1267, 136] width 145 height 33
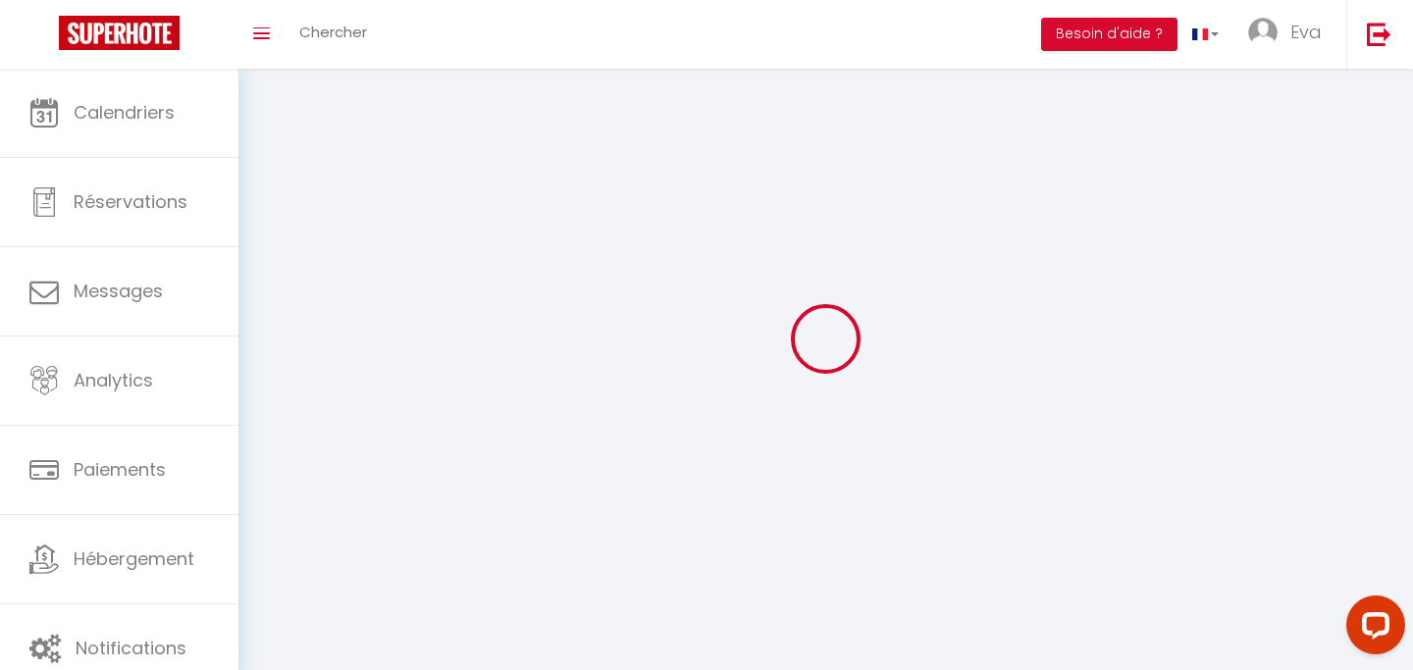
select select "fr"
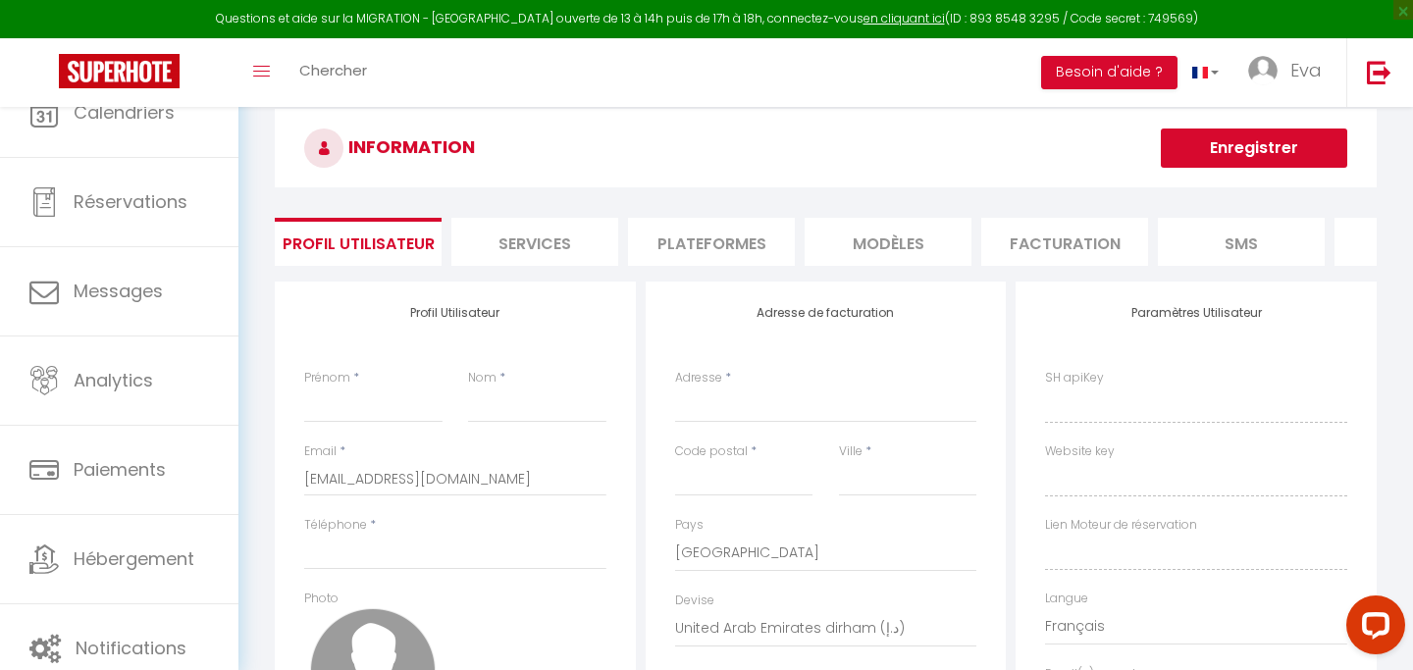
type input "Eva"
type input "Krief"
type input "0629206511"
type input "[STREET_ADDRESS][PERSON_NAME]"
type input "06110"
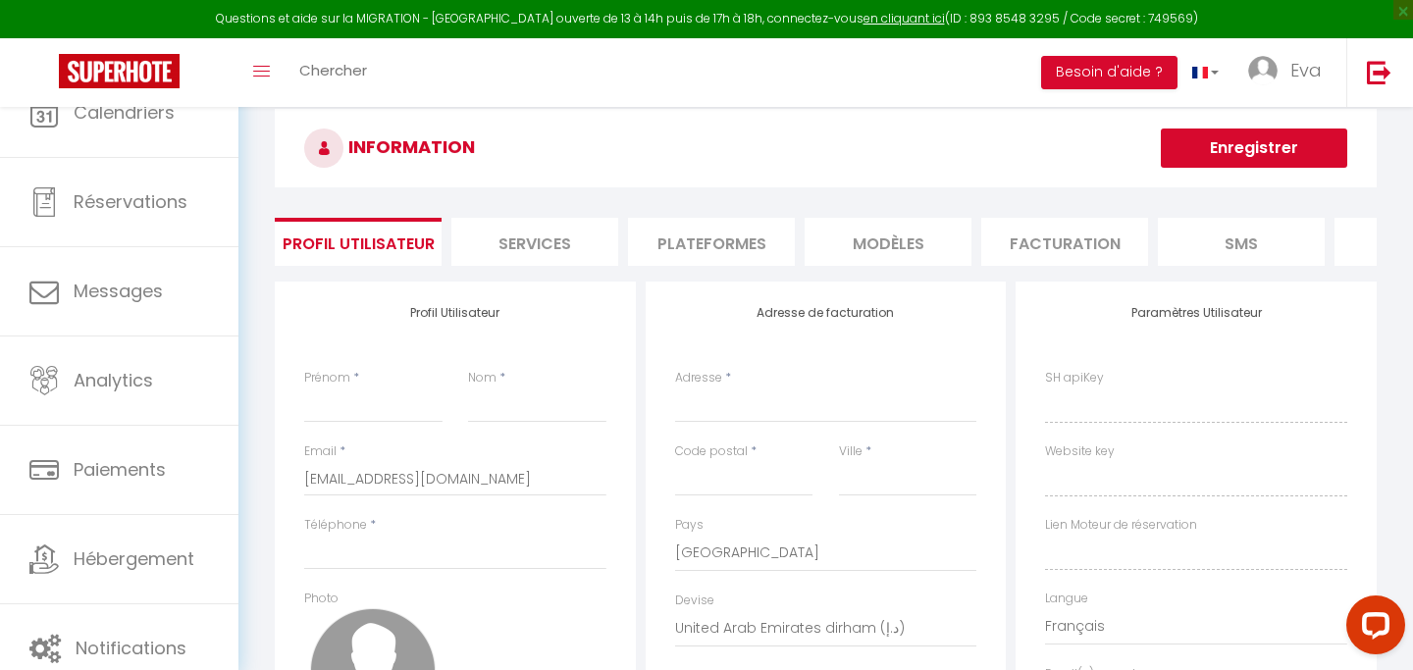
type input "Le cannet"
select select "28"
type input "gg5Hmgc11Mn2iso0FJQHm6GI8"
type input "A7oQhhYx35Vc7RGsvGFHMghE6"
type input "[URL][DOMAIN_NAME]"
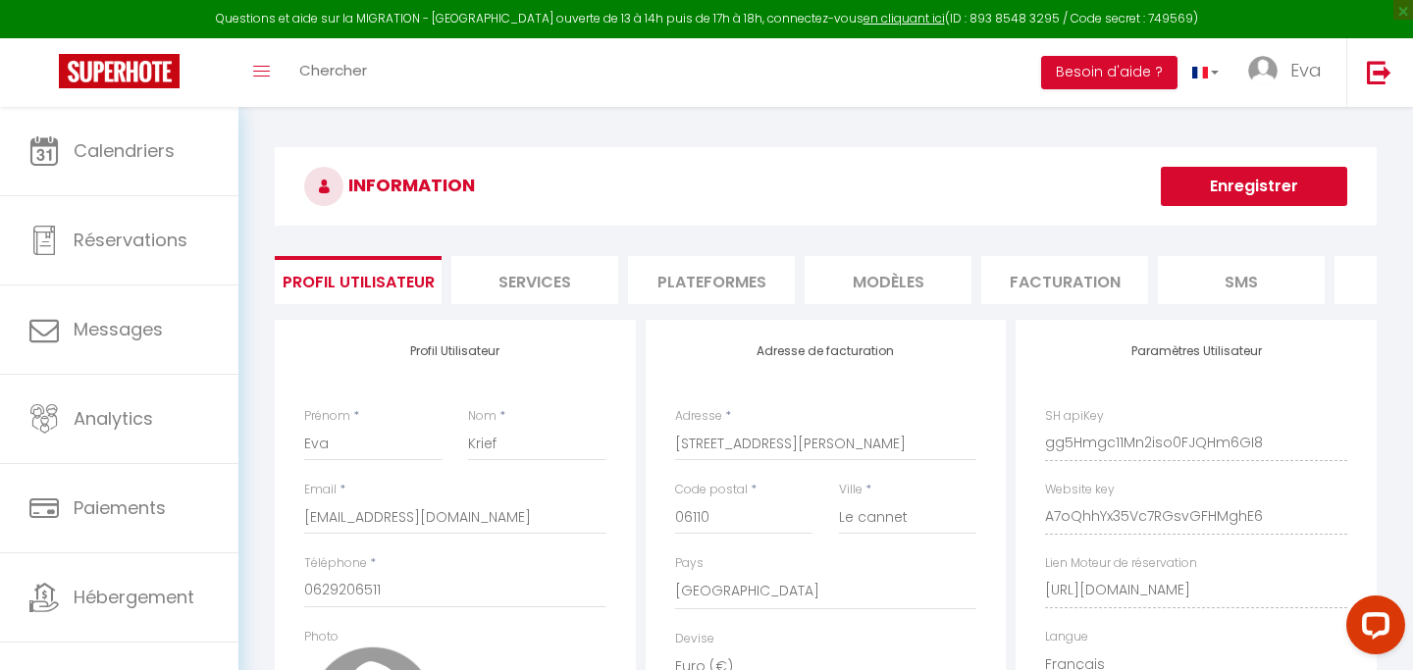
click at [541, 288] on li "Services" at bounding box center [534, 280] width 167 height 48
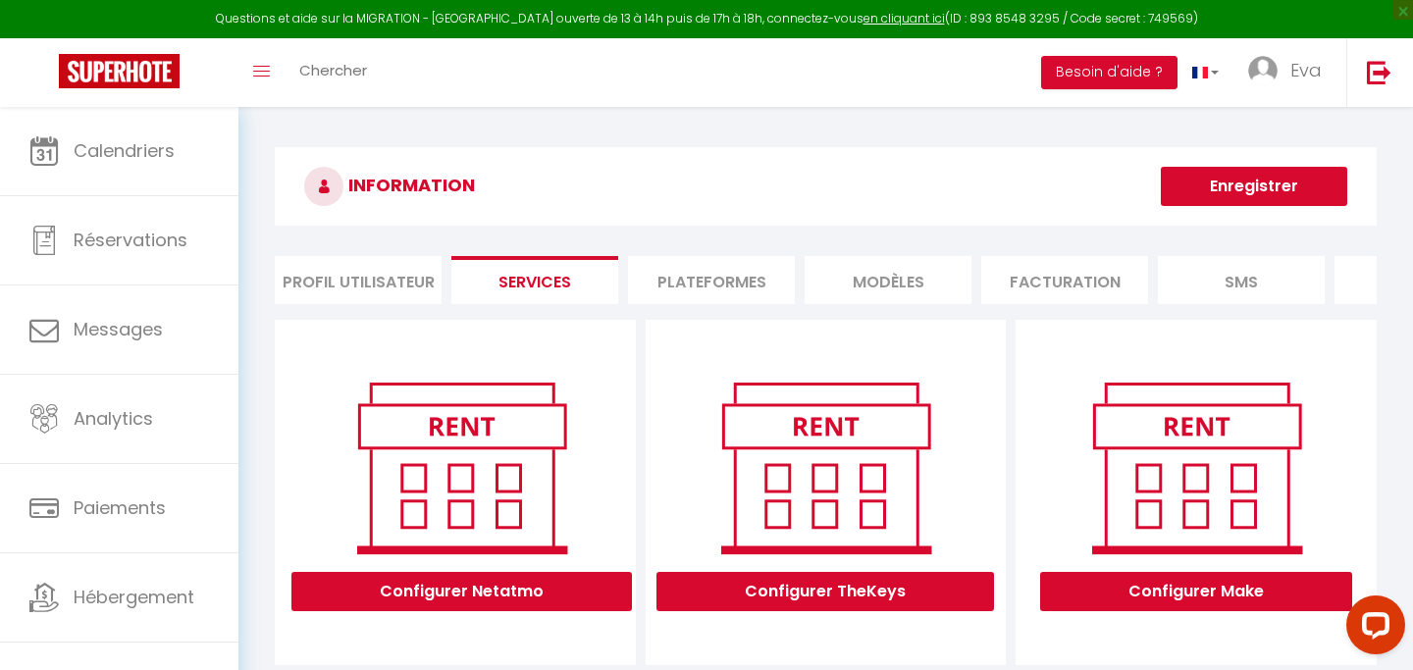
click at [697, 262] on li "Plateformes" at bounding box center [711, 280] width 167 height 48
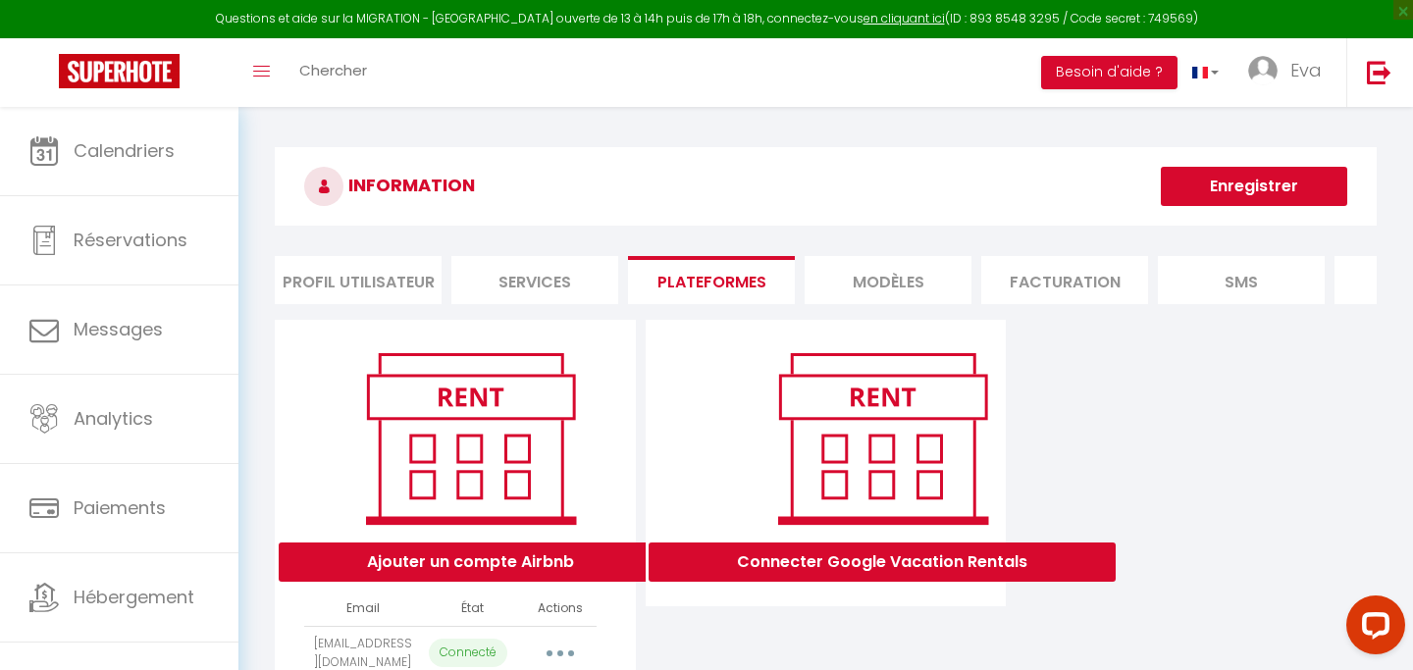
click at [562, 270] on li "Services" at bounding box center [534, 280] width 167 height 48
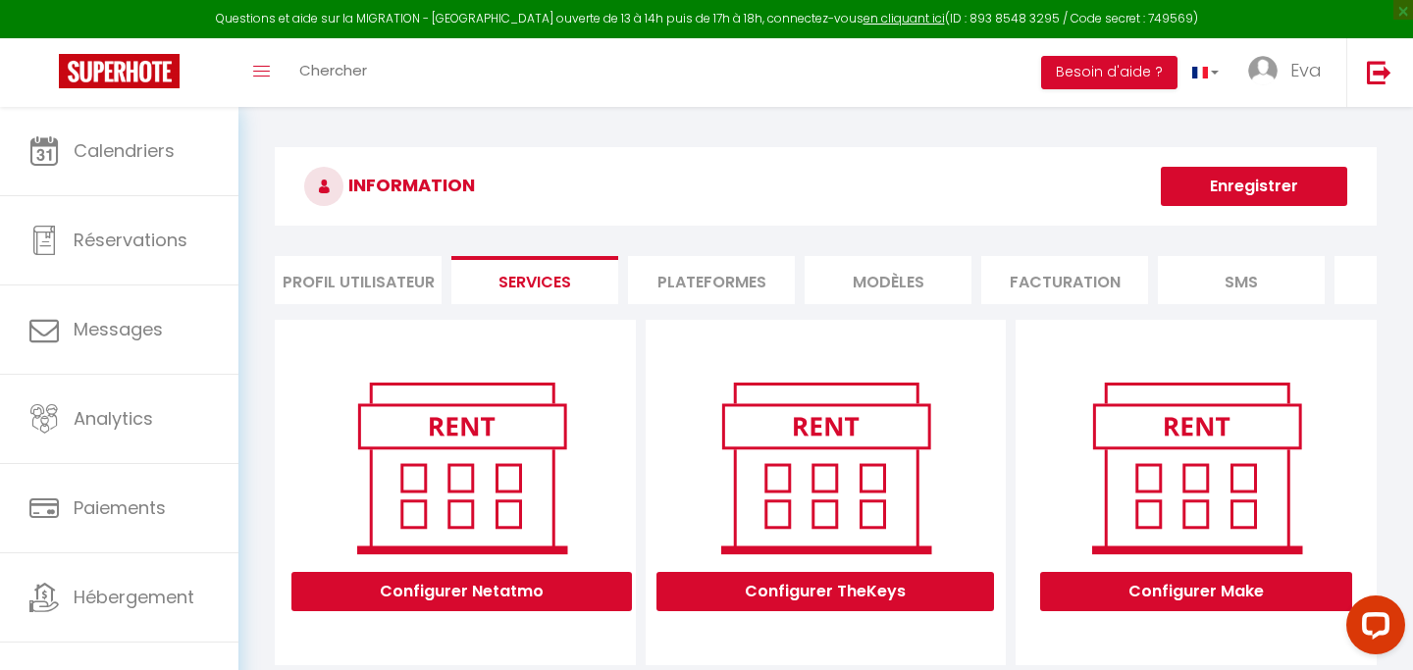
click at [726, 275] on li "Plateformes" at bounding box center [711, 280] width 167 height 48
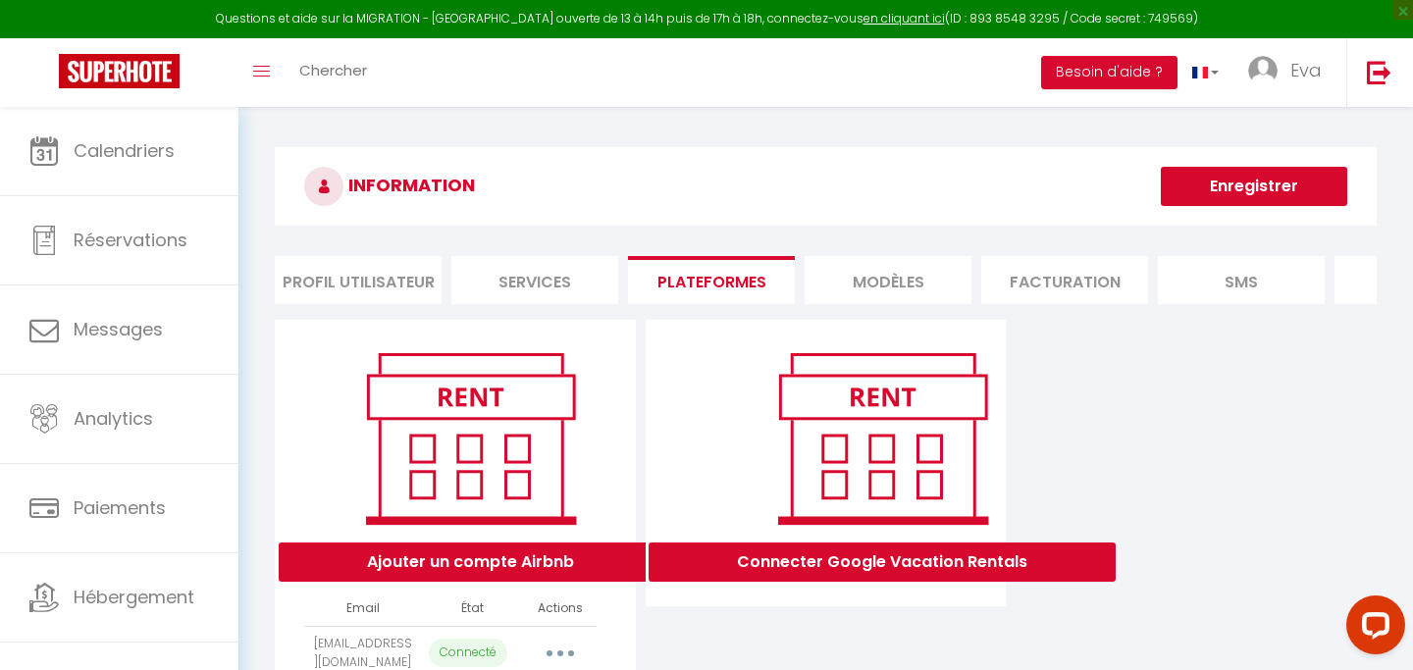
click at [893, 293] on li "MODÈLES" at bounding box center [888, 280] width 167 height 48
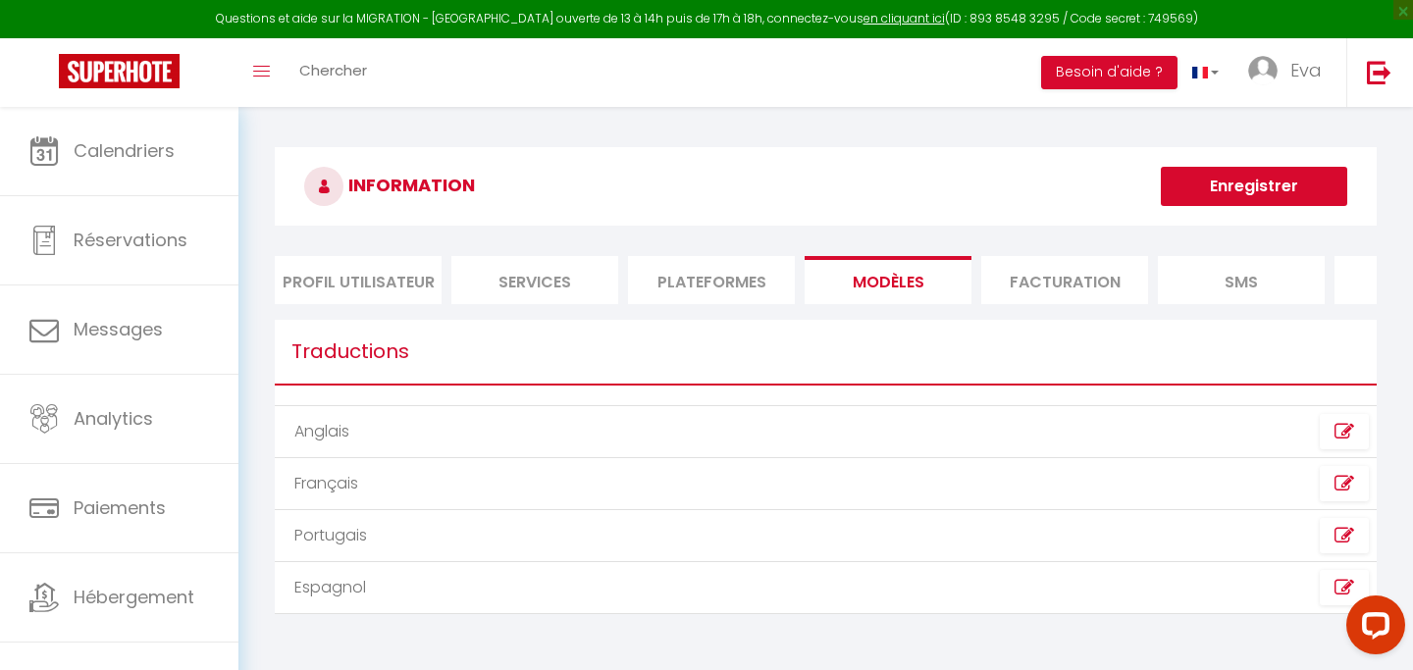
click at [1027, 277] on li "Facturation" at bounding box center [1064, 280] width 167 height 48
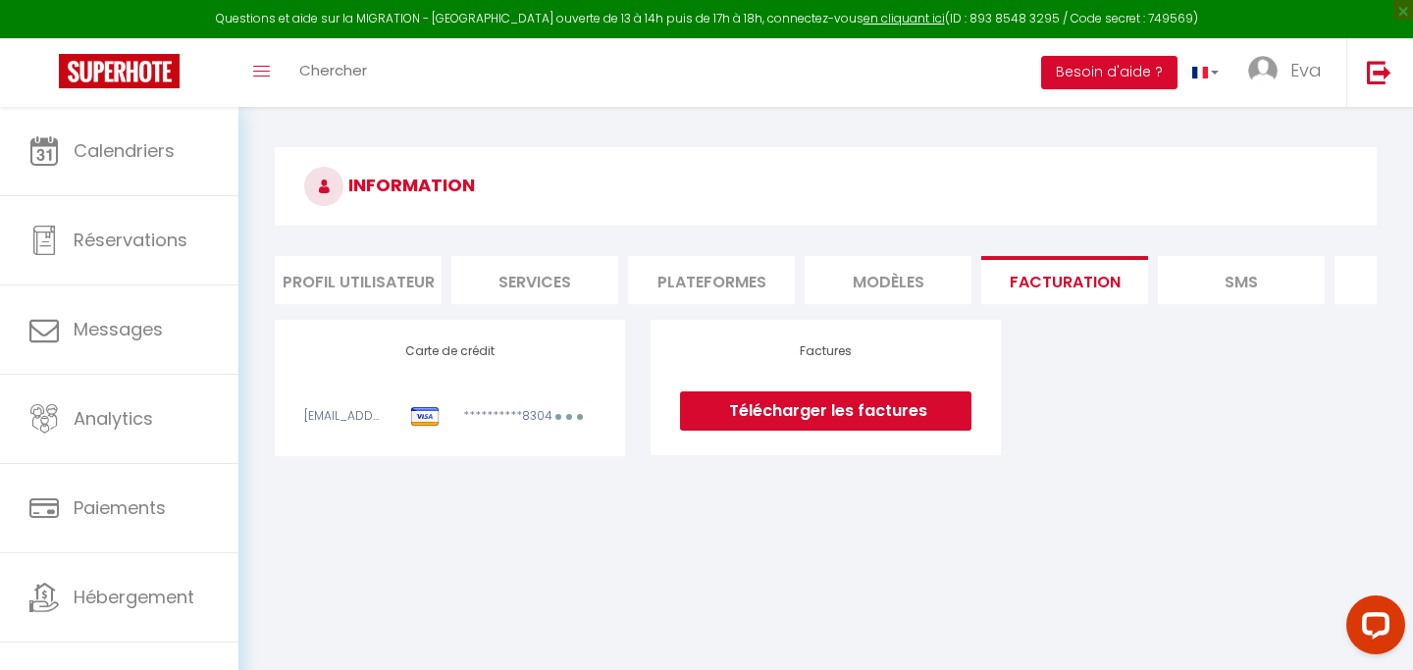
click at [1247, 280] on li "SMS" at bounding box center [1241, 280] width 167 height 48
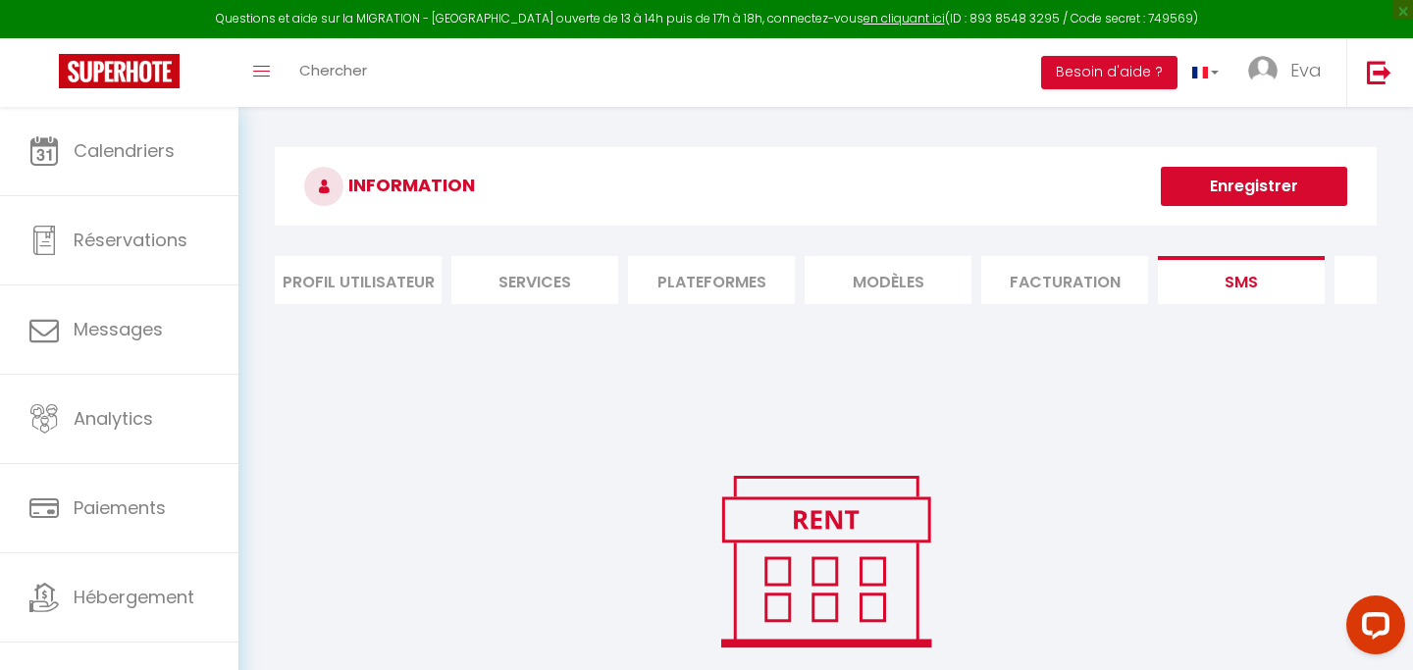
click at [370, 271] on li "Profil Utilisateur" at bounding box center [358, 280] width 167 height 48
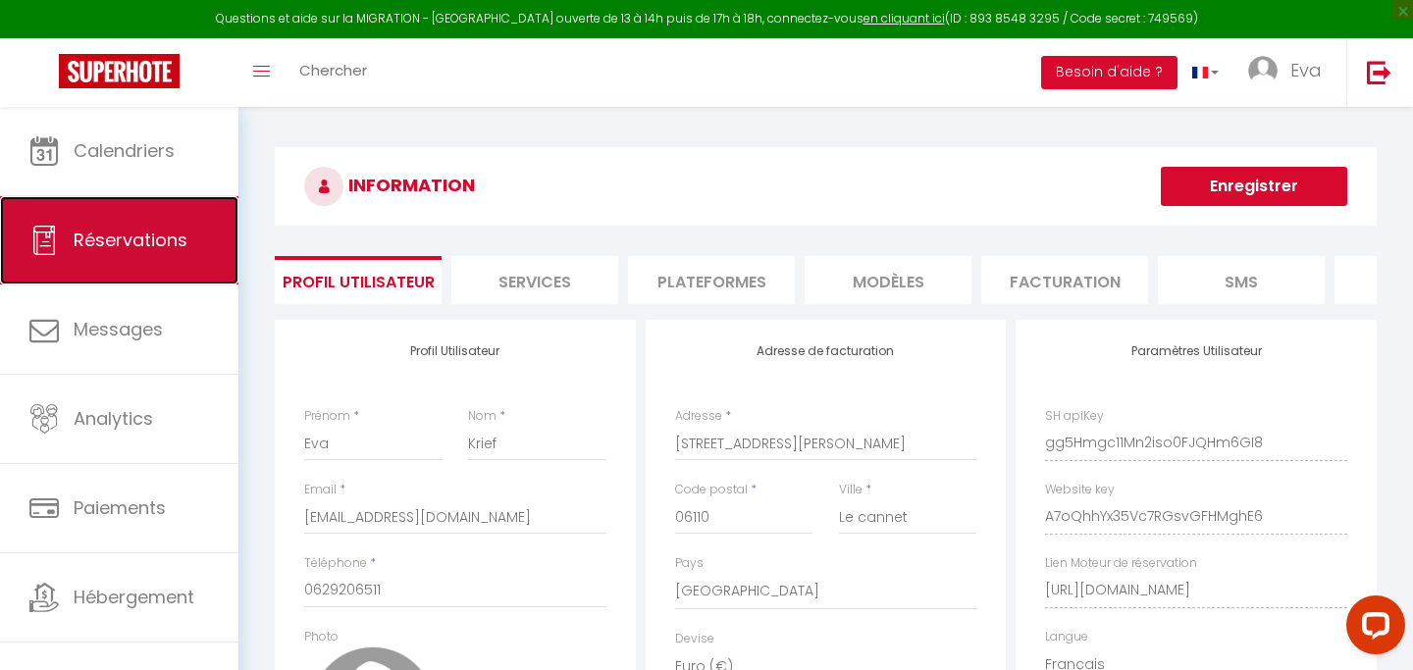
click at [115, 238] on span "Réservations" at bounding box center [131, 240] width 114 height 25
select select "not_cancelled"
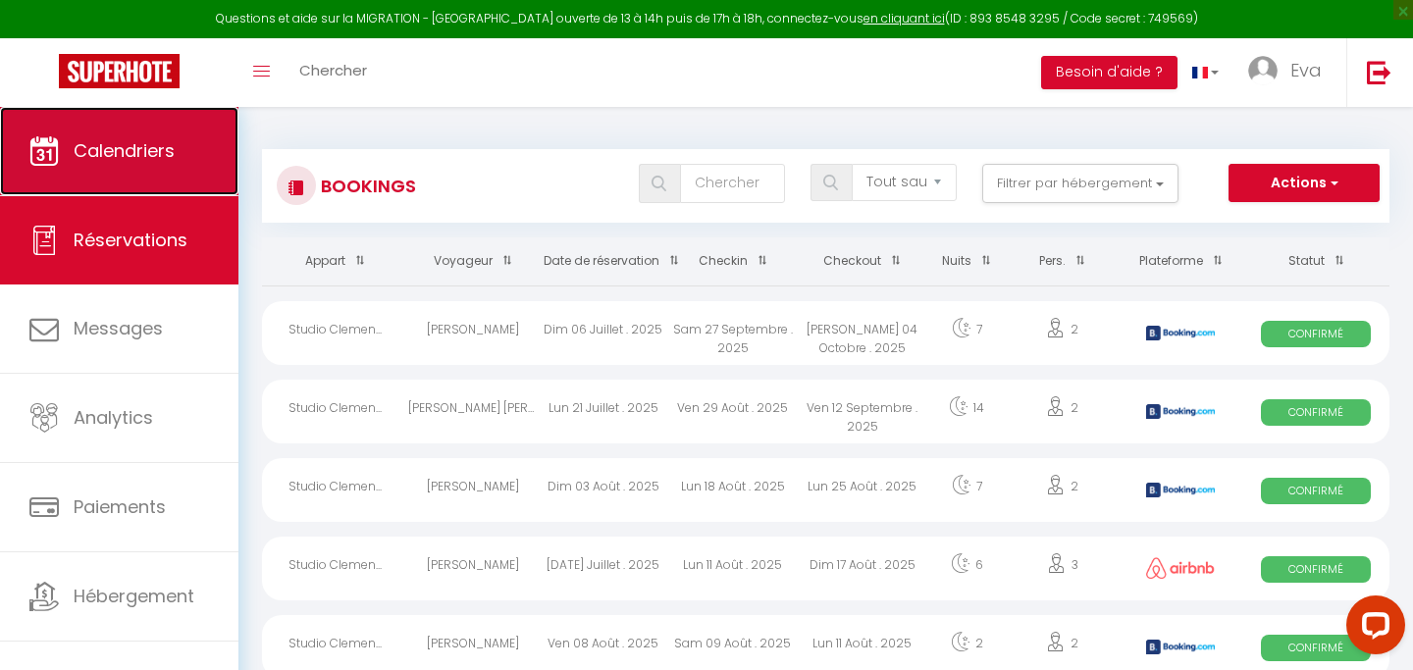
click at [167, 142] on span "Calendriers" at bounding box center [124, 150] width 101 height 25
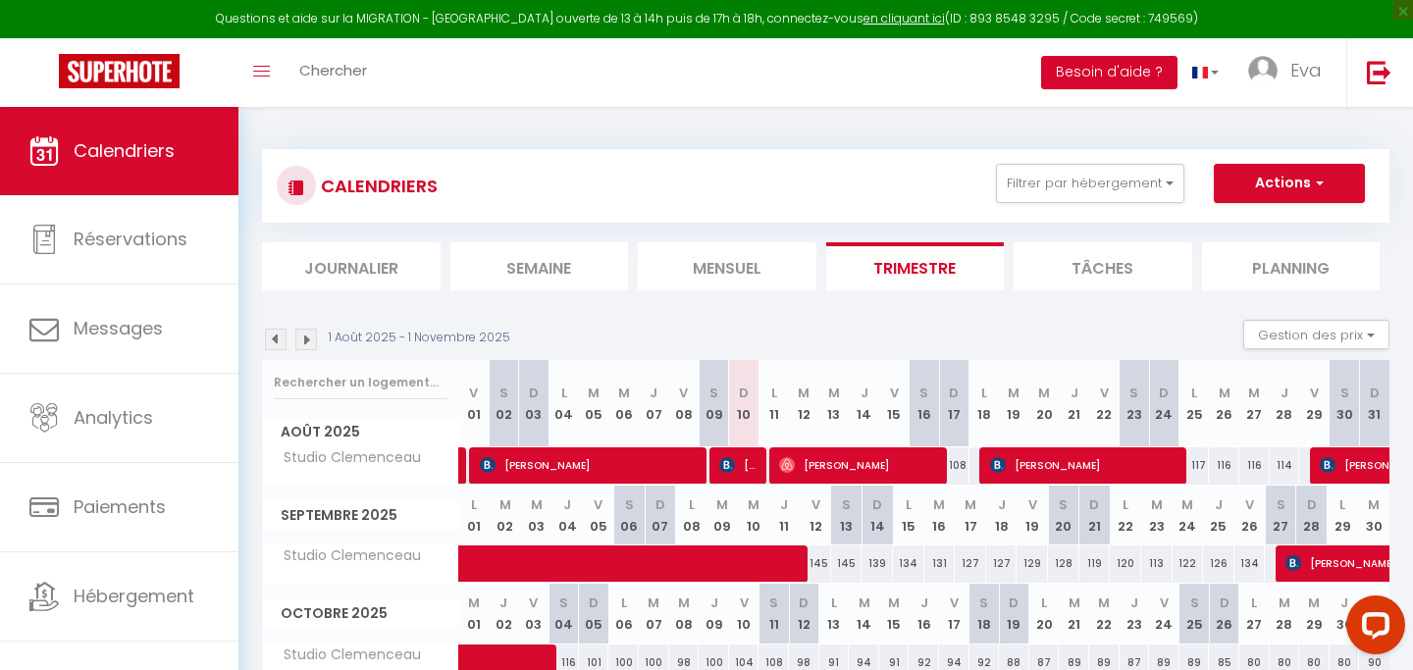
click at [1118, 69] on button "Besoin d'aide ?" at bounding box center [1109, 72] width 136 height 33
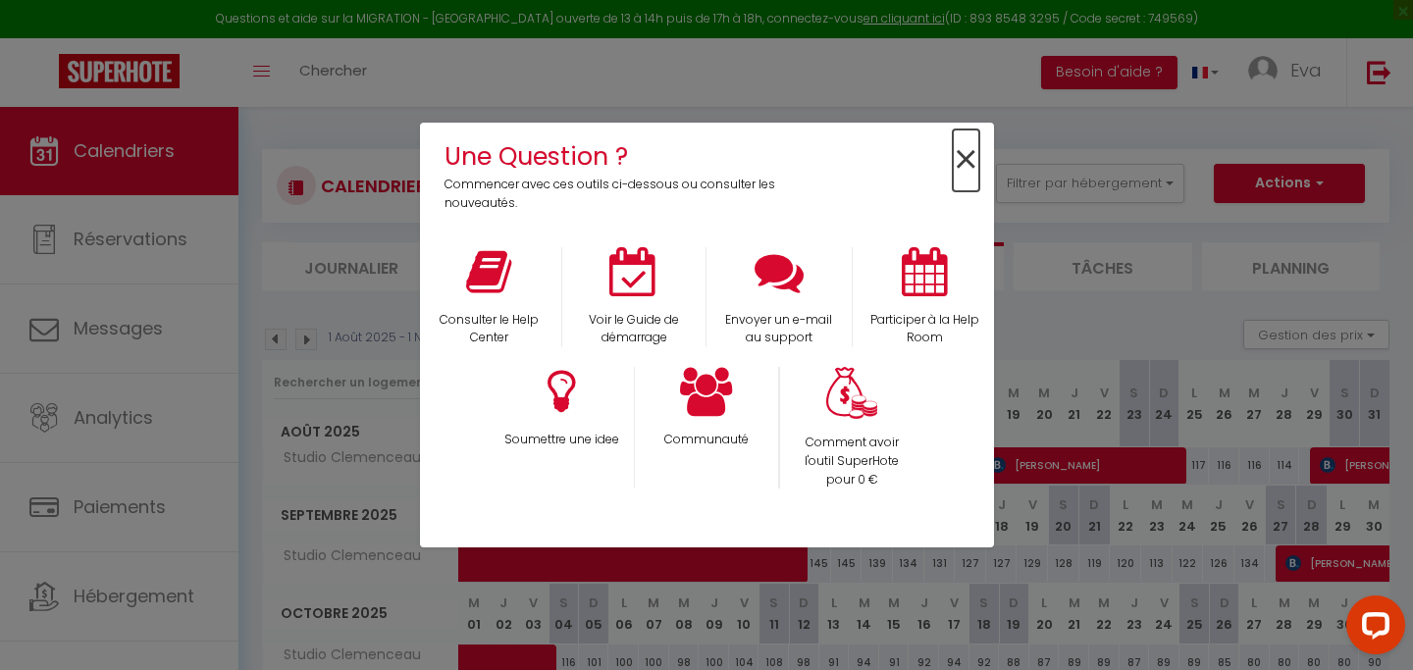
click at [967, 161] on span "×" at bounding box center [966, 161] width 26 height 62
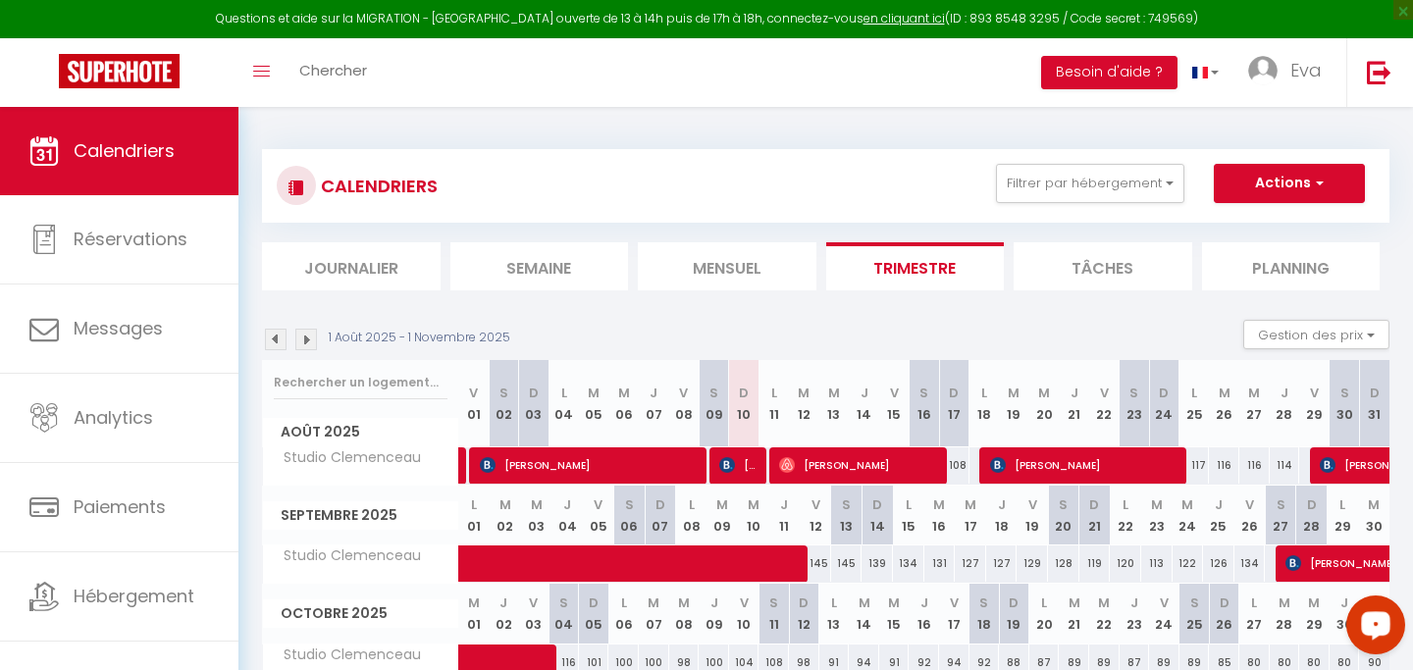
click at [1394, 617] on button "Open LiveChat chat widget" at bounding box center [1375, 625] width 59 height 59
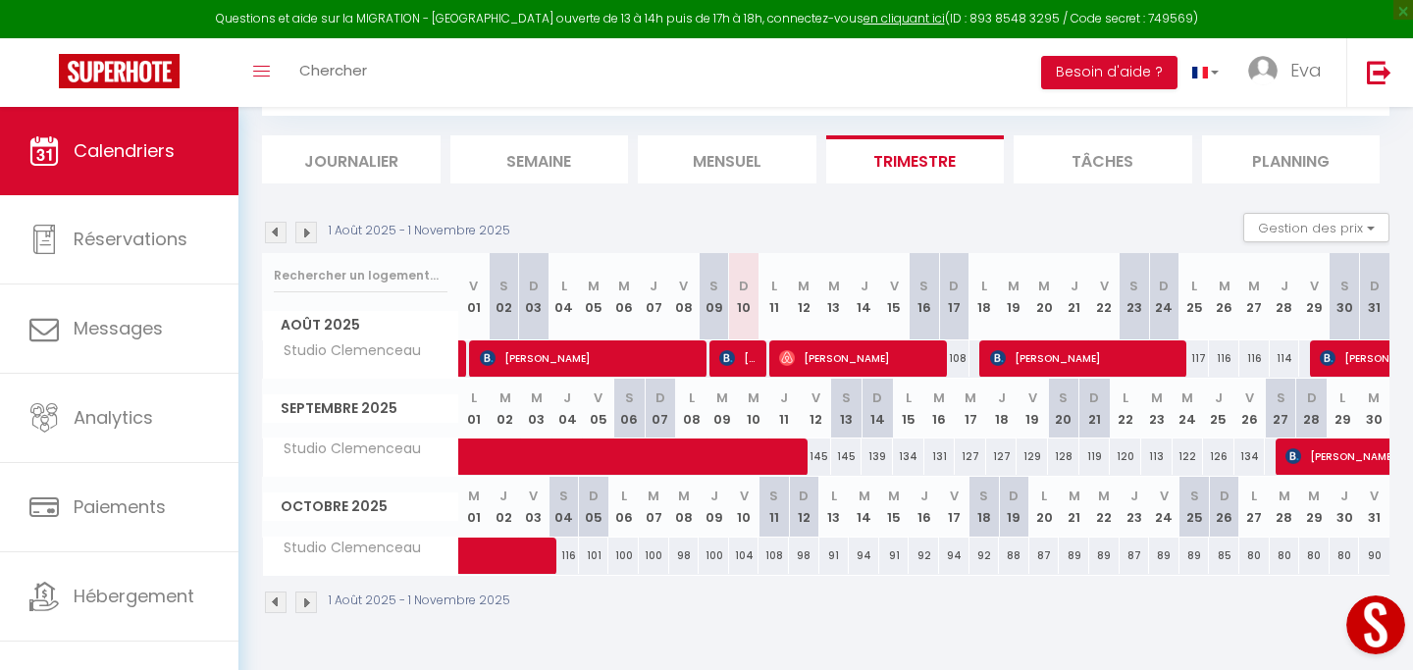
click at [1368, 616] on button "Open LiveChat chat widget" at bounding box center [1375, 625] width 59 height 59
click at [962, 601] on div "1 Août 2025 - 1 Novembre 2025" at bounding box center [825, 605] width 1127 height 58
click at [820, 457] on span at bounding box center [728, 457] width 497 height 37
select select "OK"
select select "KO"
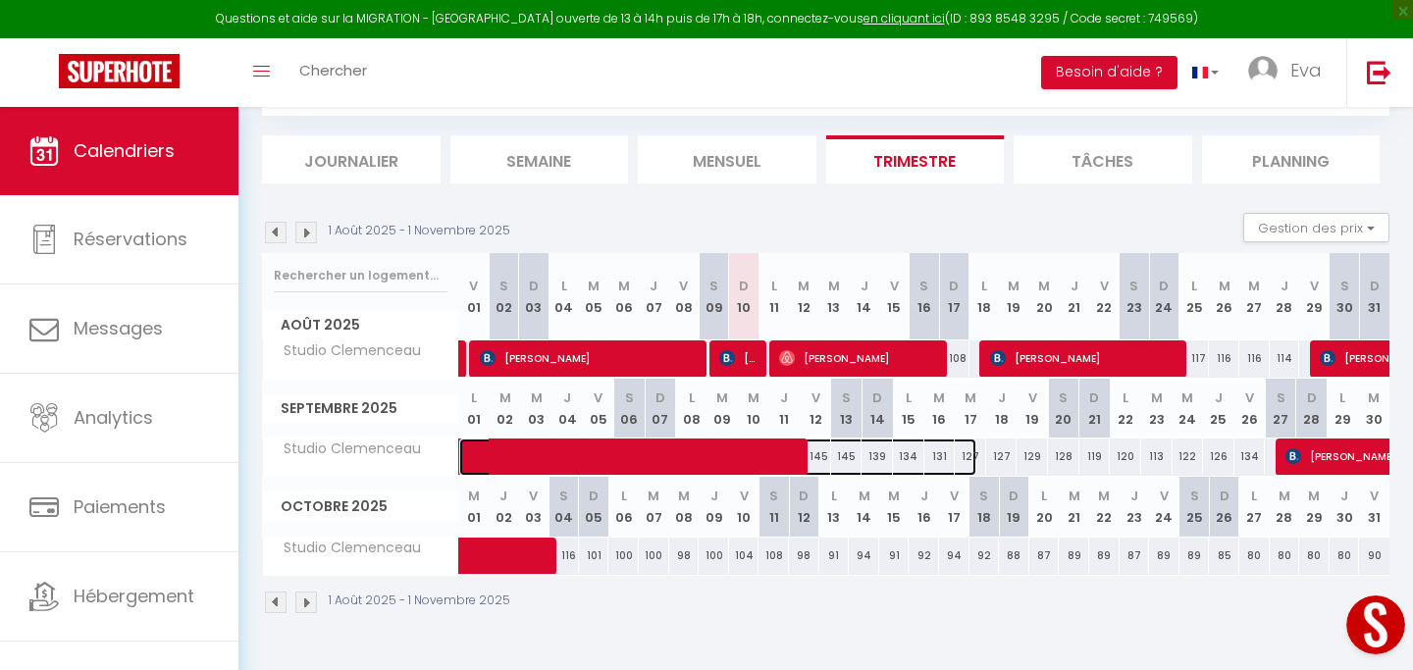
select select "0"
select select "1"
select select
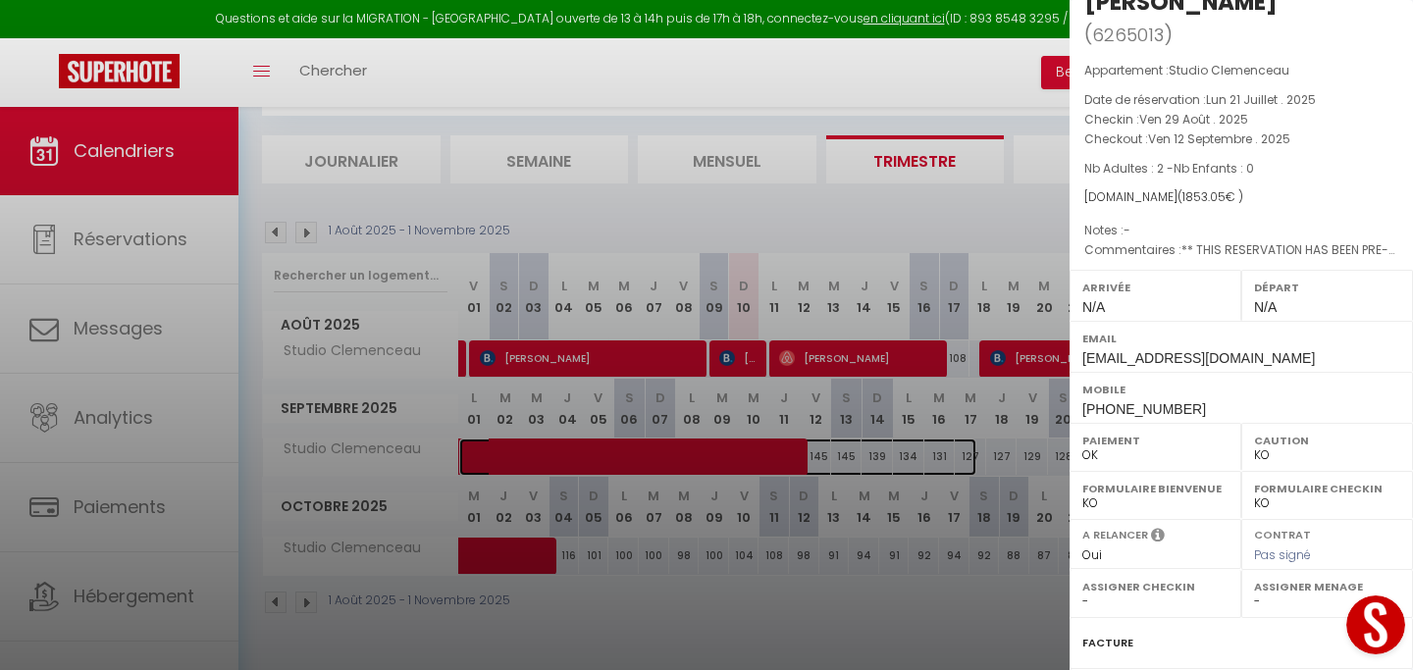
scroll to position [0, 0]
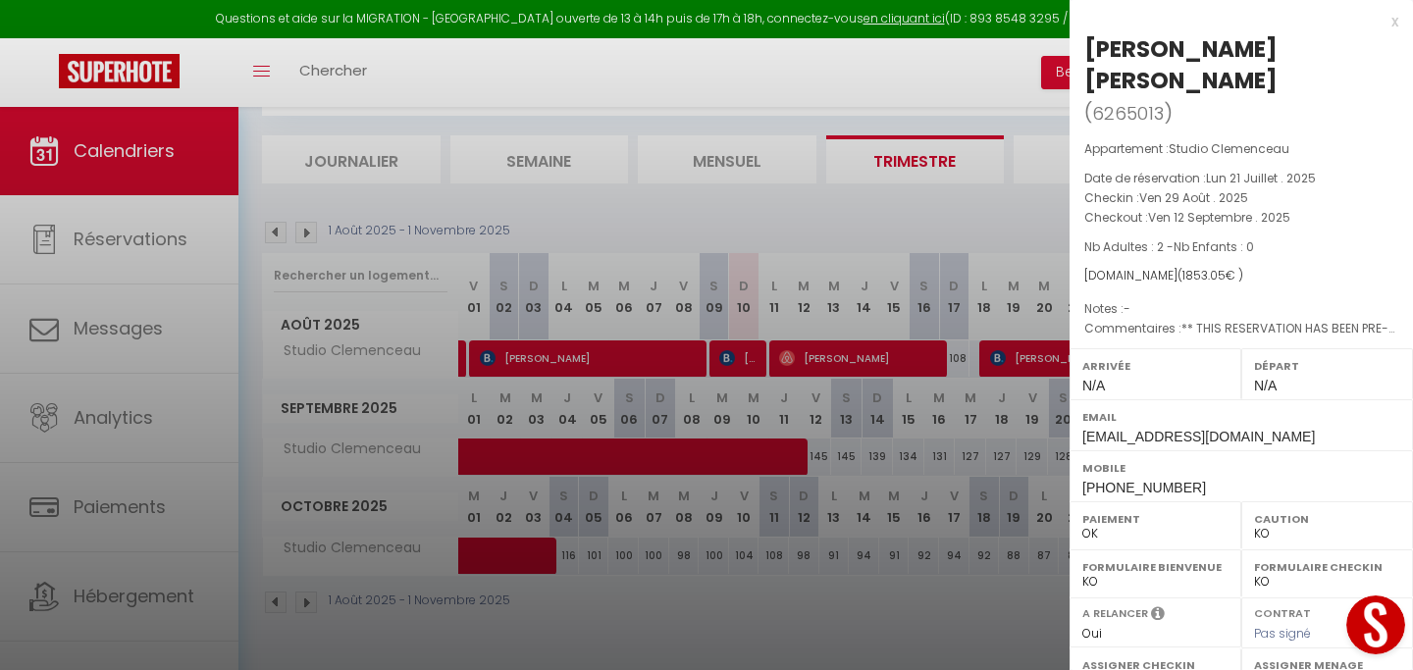
click at [1397, 24] on div "x" at bounding box center [1234, 22] width 329 height 24
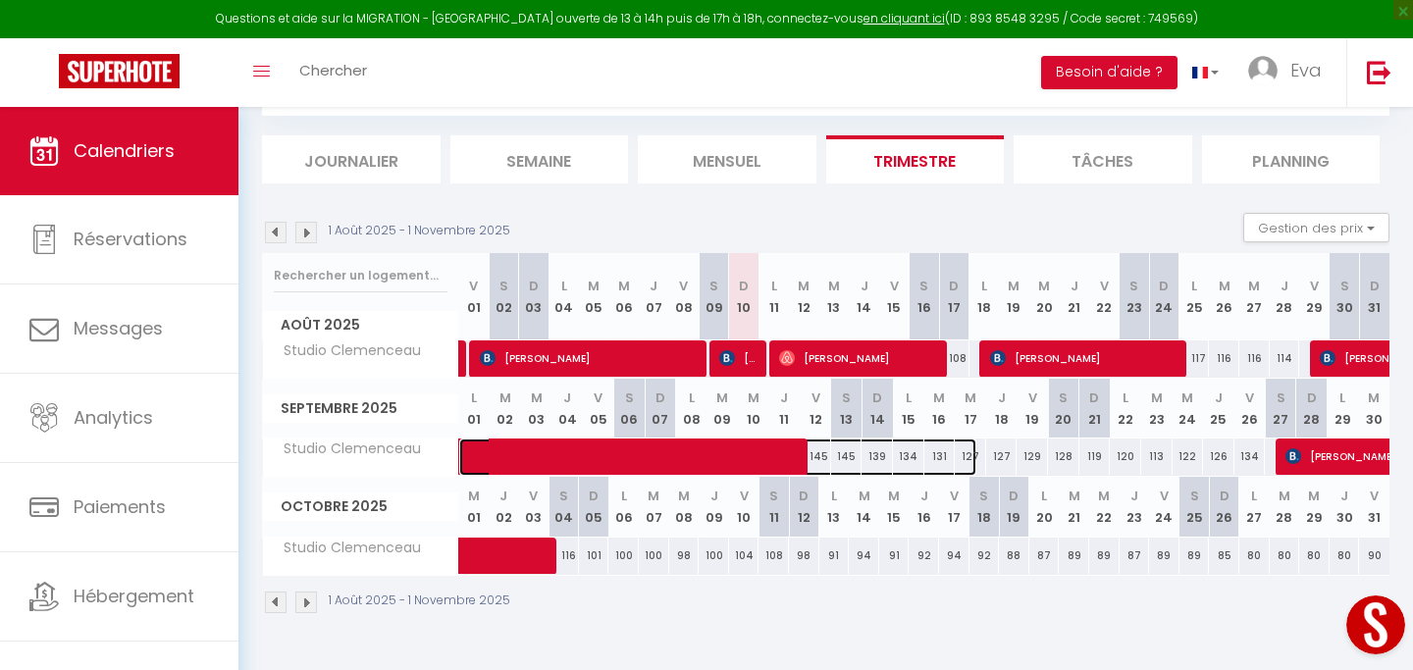
click at [824, 457] on span at bounding box center [728, 457] width 497 height 37
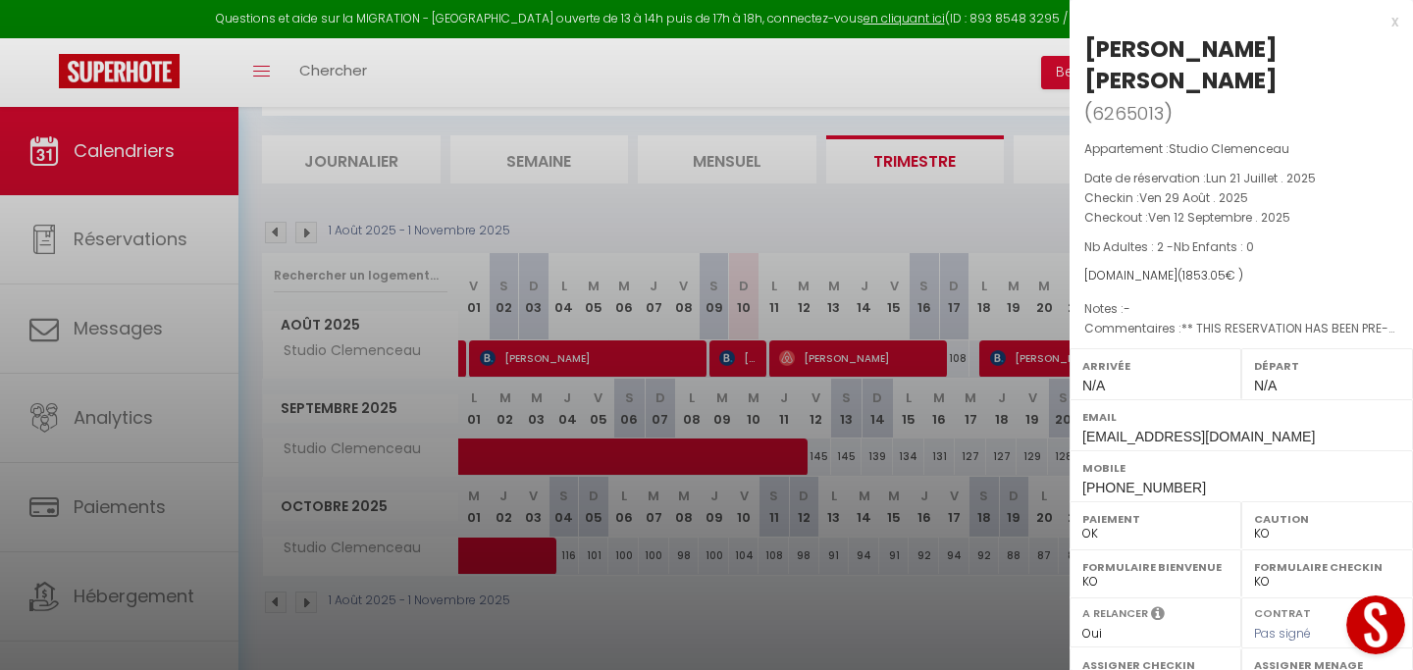
click at [1395, 18] on div "x" at bounding box center [1234, 22] width 329 height 24
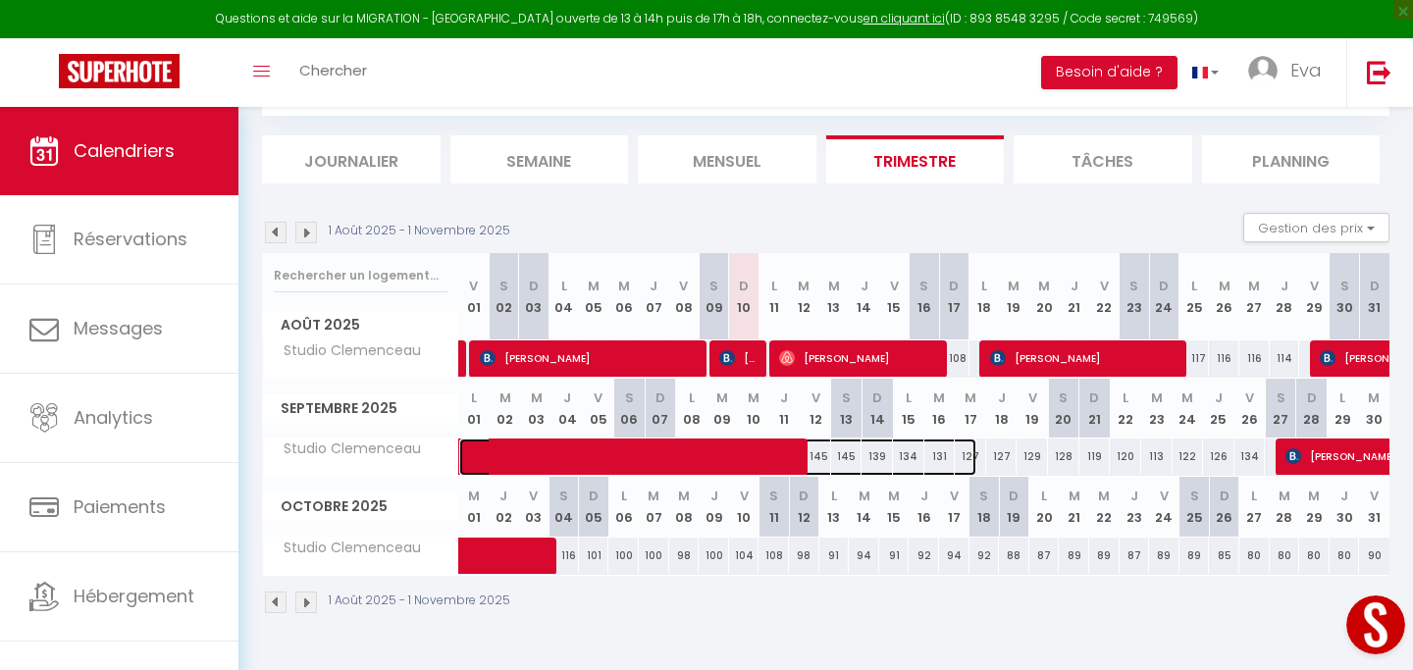
click at [849, 453] on span at bounding box center [728, 457] width 497 height 37
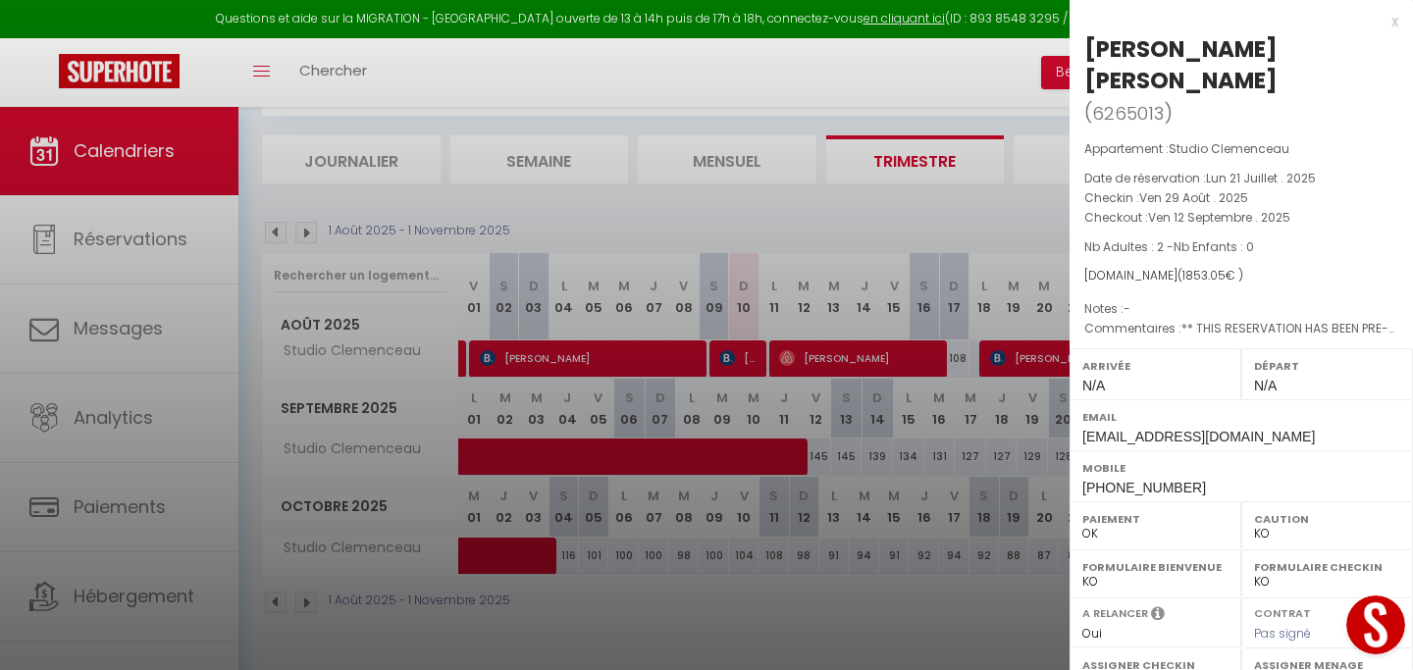
click at [1394, 21] on div "x" at bounding box center [1234, 22] width 329 height 24
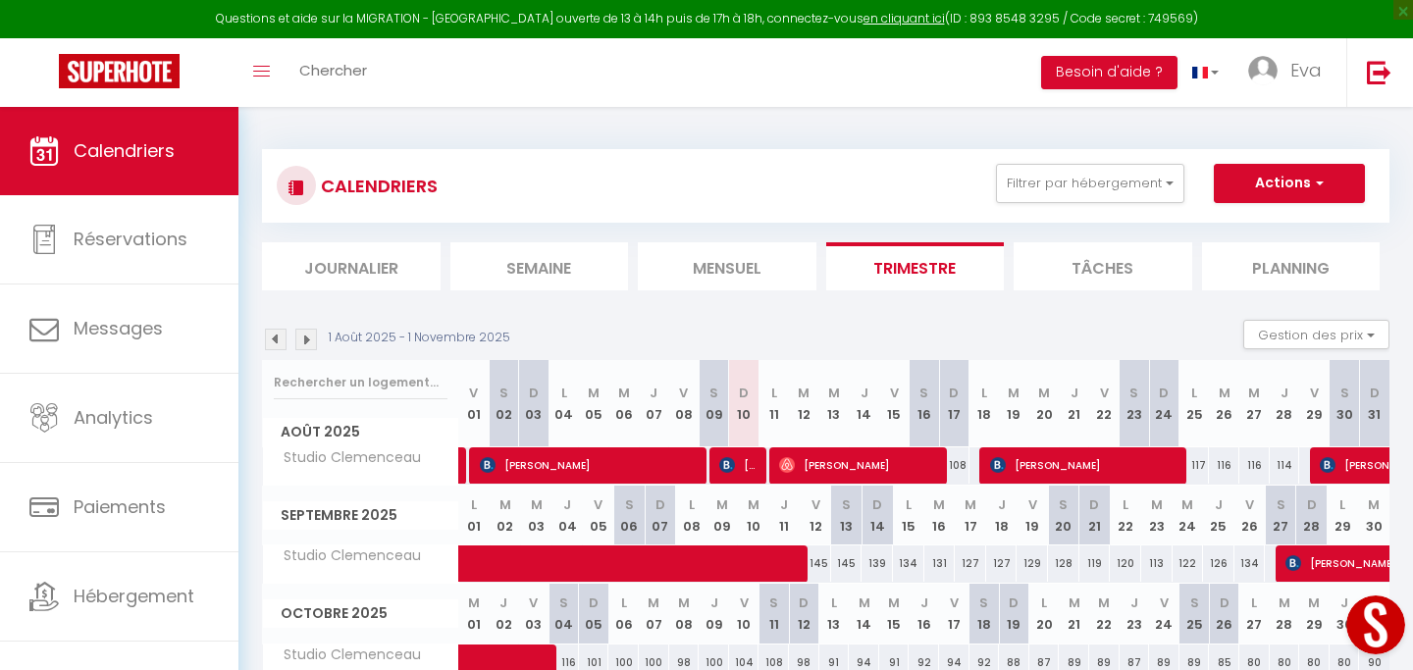
scroll to position [107, 0]
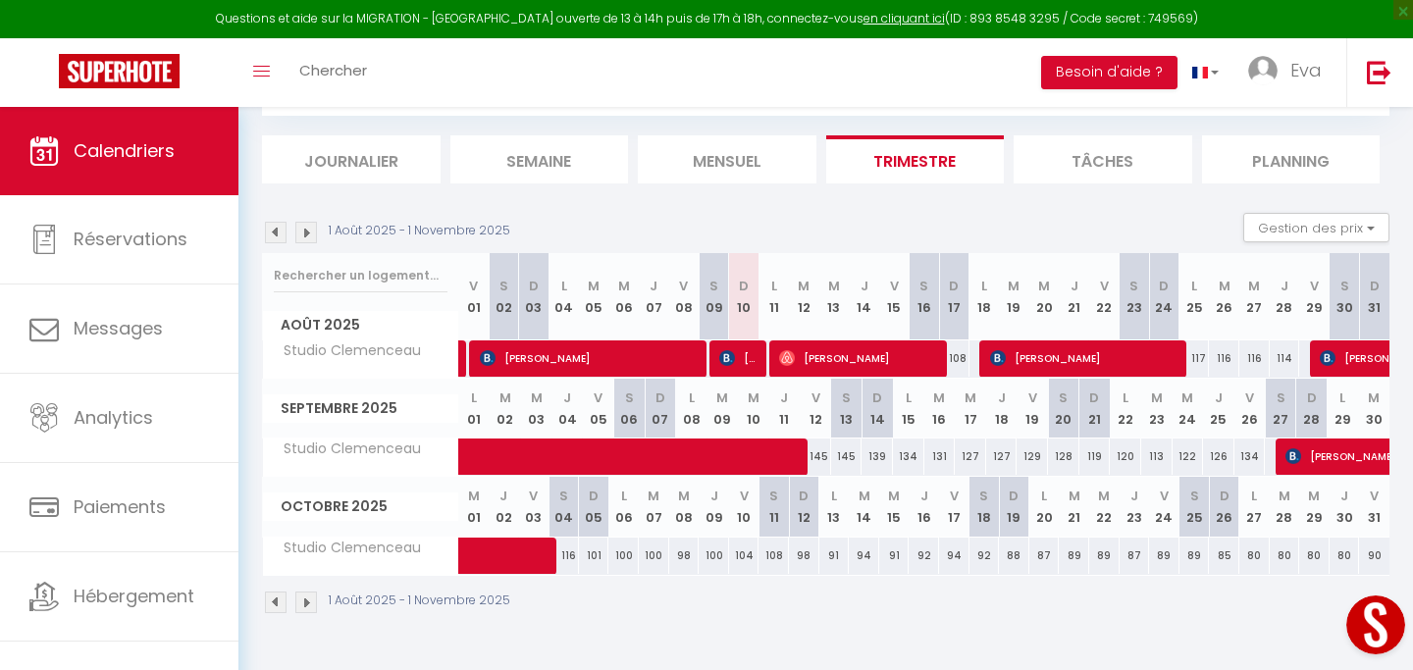
click at [855, 553] on div "94" at bounding box center [864, 556] width 30 height 36
type input "94"
type input "[DATE] Octobre 2025"
type input "Mer 15 Octobre 2025"
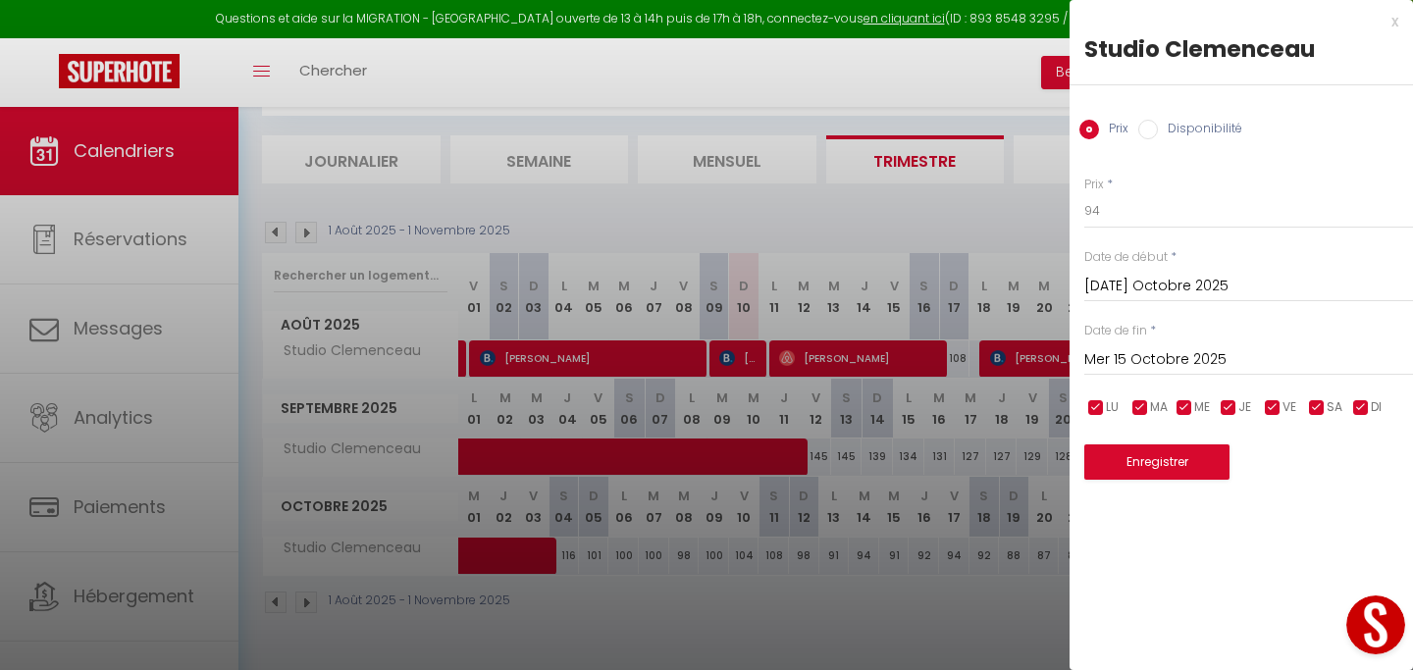
click at [1394, 22] on div "x" at bounding box center [1234, 22] width 329 height 24
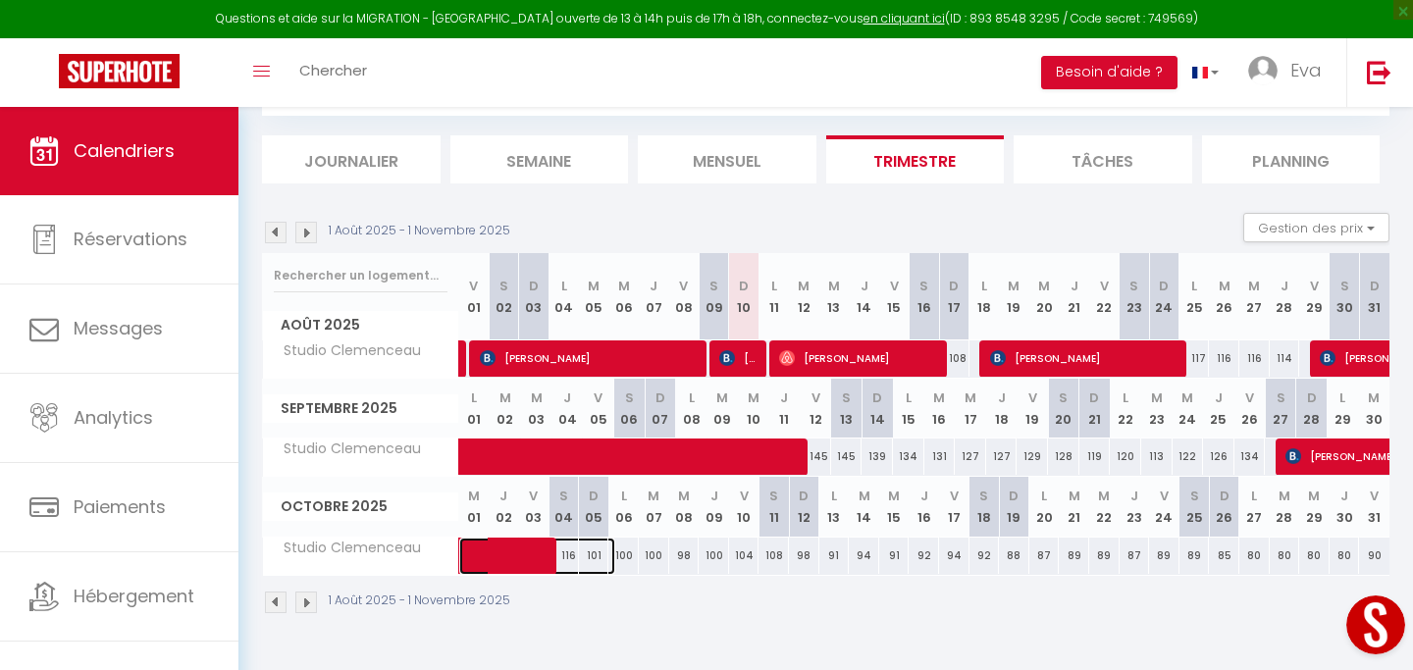
click at [569, 555] on span at bounding box center [547, 556] width 135 height 37
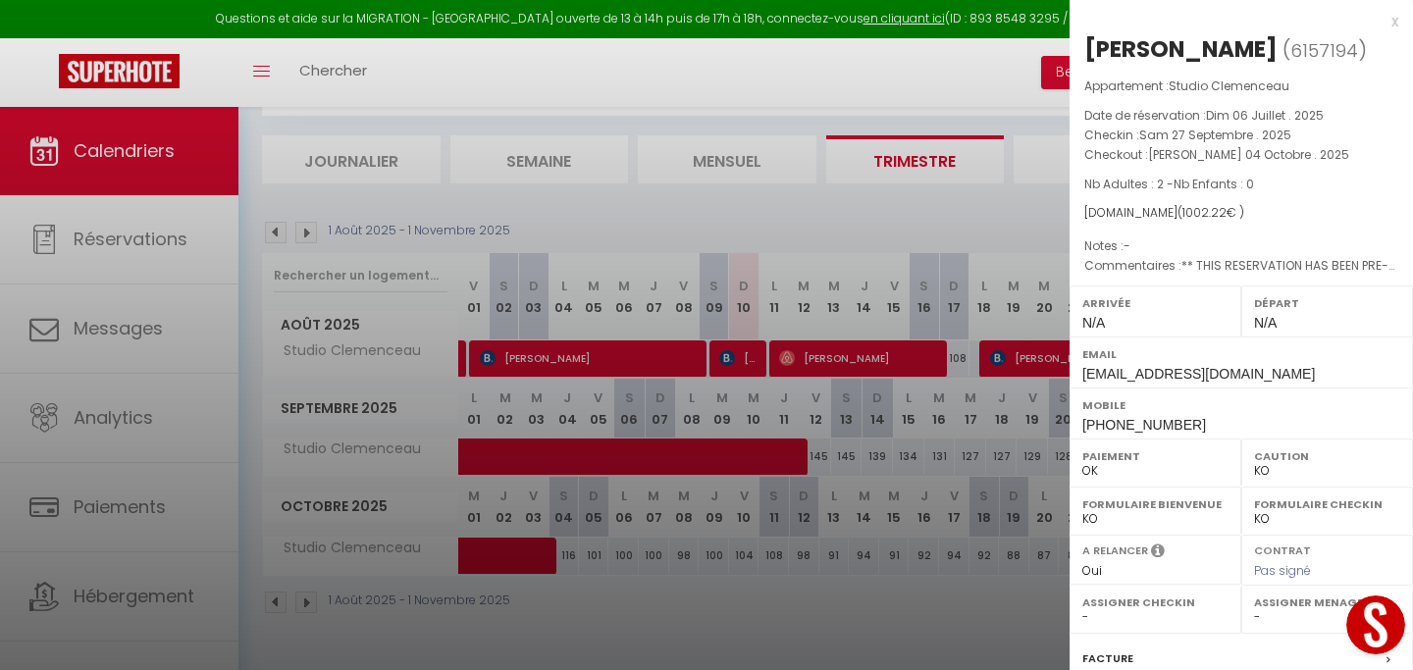
click at [1393, 23] on div "x" at bounding box center [1234, 22] width 329 height 24
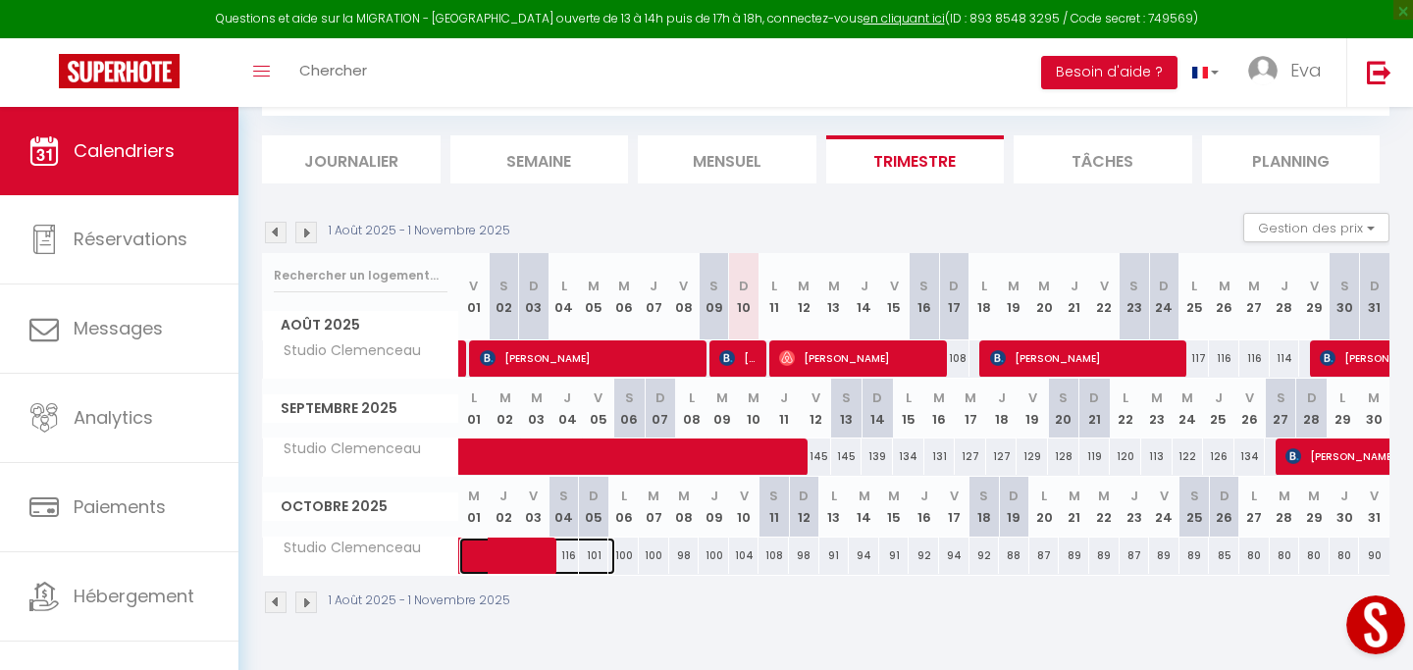
click at [598, 560] on span at bounding box center [547, 556] width 135 height 37
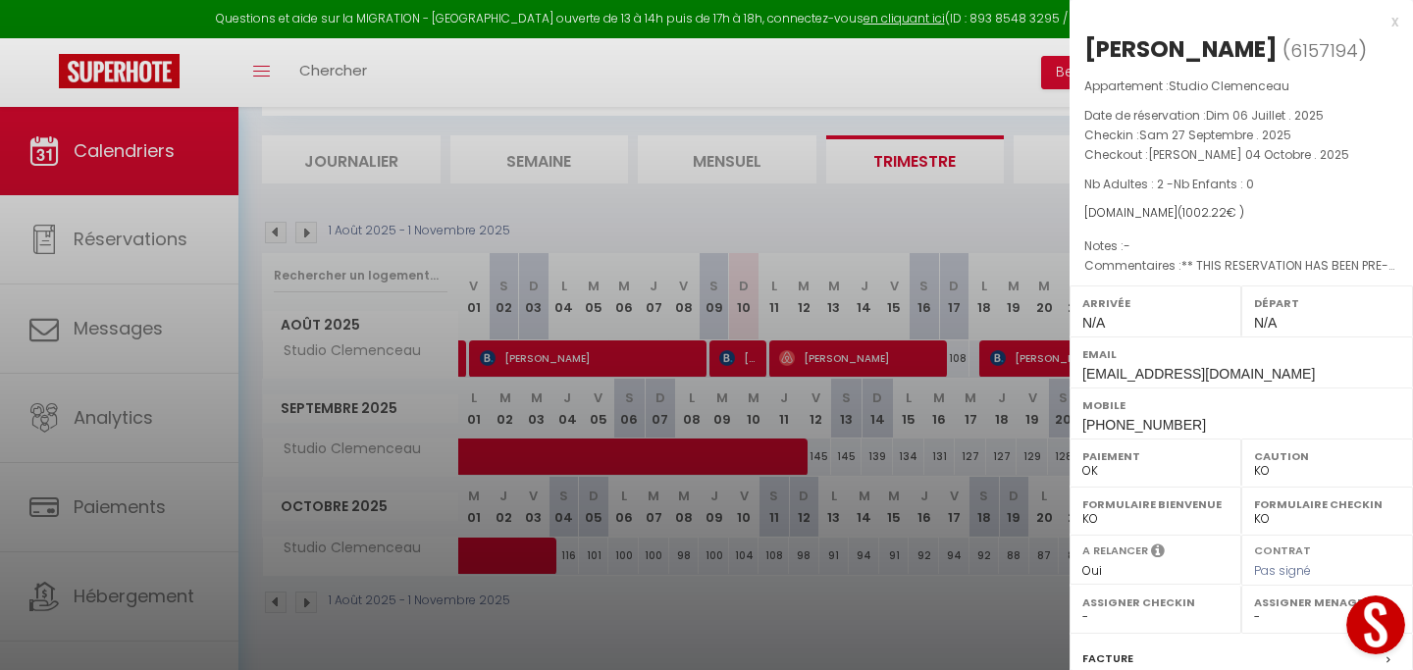
click at [1393, 23] on div "x" at bounding box center [1234, 22] width 329 height 24
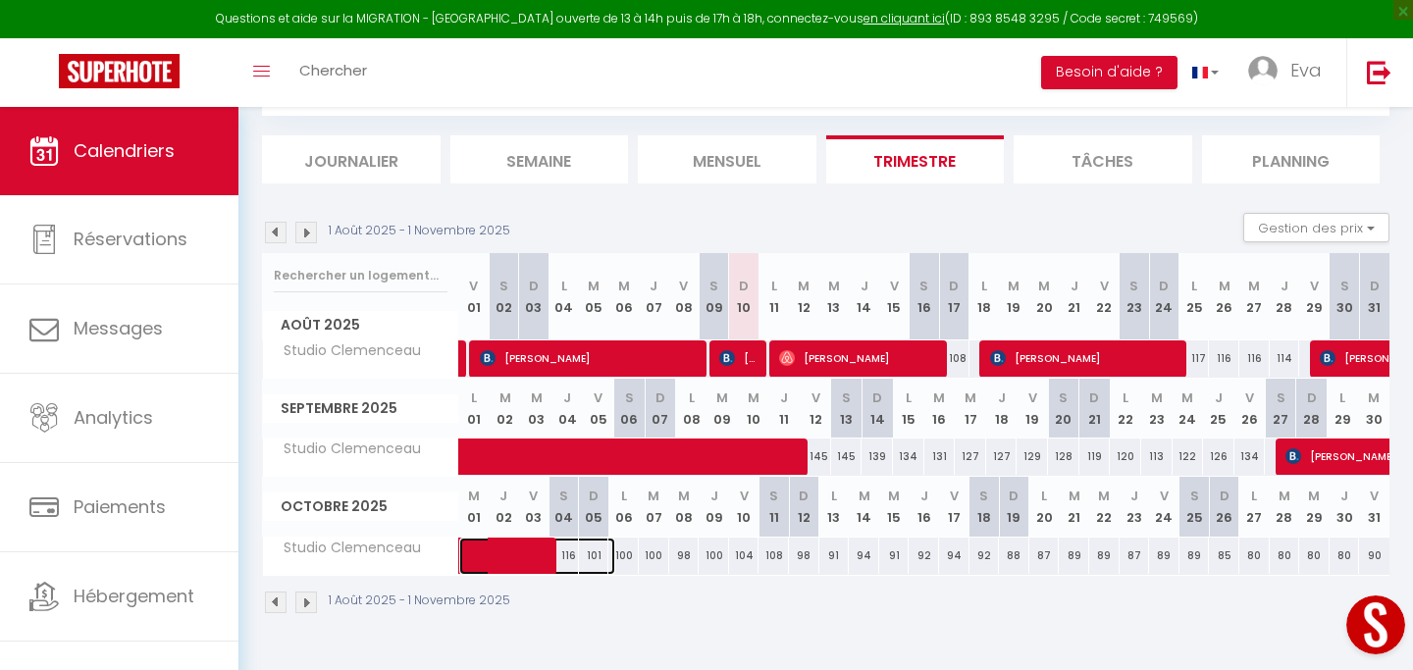
click at [600, 566] on span at bounding box center [547, 556] width 135 height 37
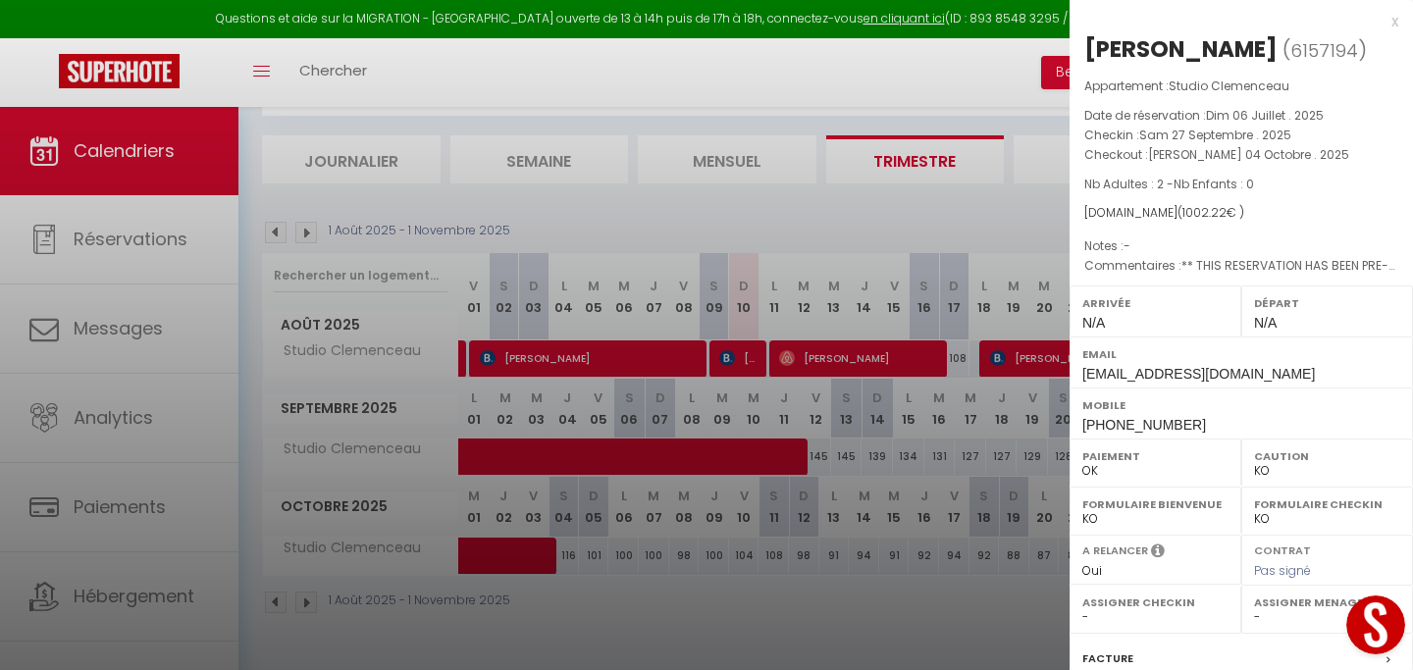
click at [1393, 18] on div "x" at bounding box center [1234, 22] width 329 height 24
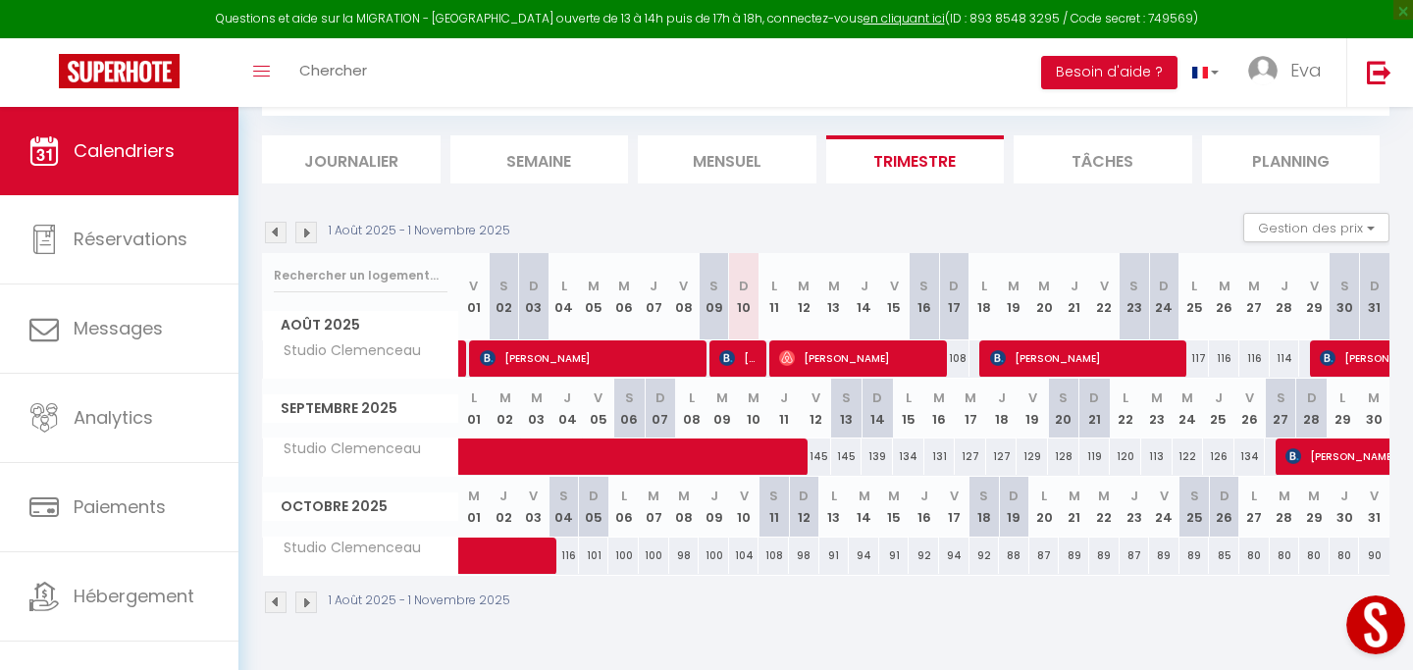
click at [631, 549] on div "100" at bounding box center [623, 556] width 30 height 36
type input "100"
type input "Lun 06 Octobre 2025"
type input "[DATE] Octobre 2025"
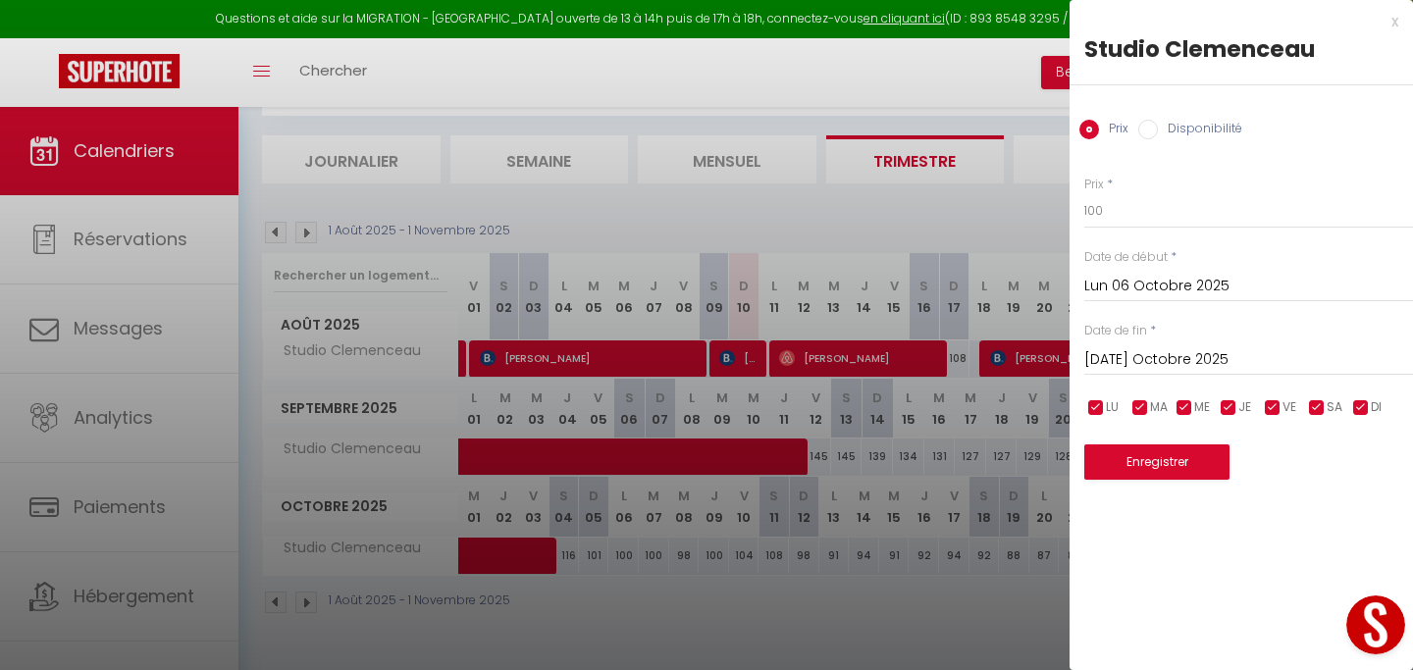
click at [1199, 131] on label "Disponibilité" at bounding box center [1200, 131] width 84 height 22
click at [1158, 131] on input "Disponibilité" at bounding box center [1148, 130] width 20 height 20
radio input "true"
radio input "false"
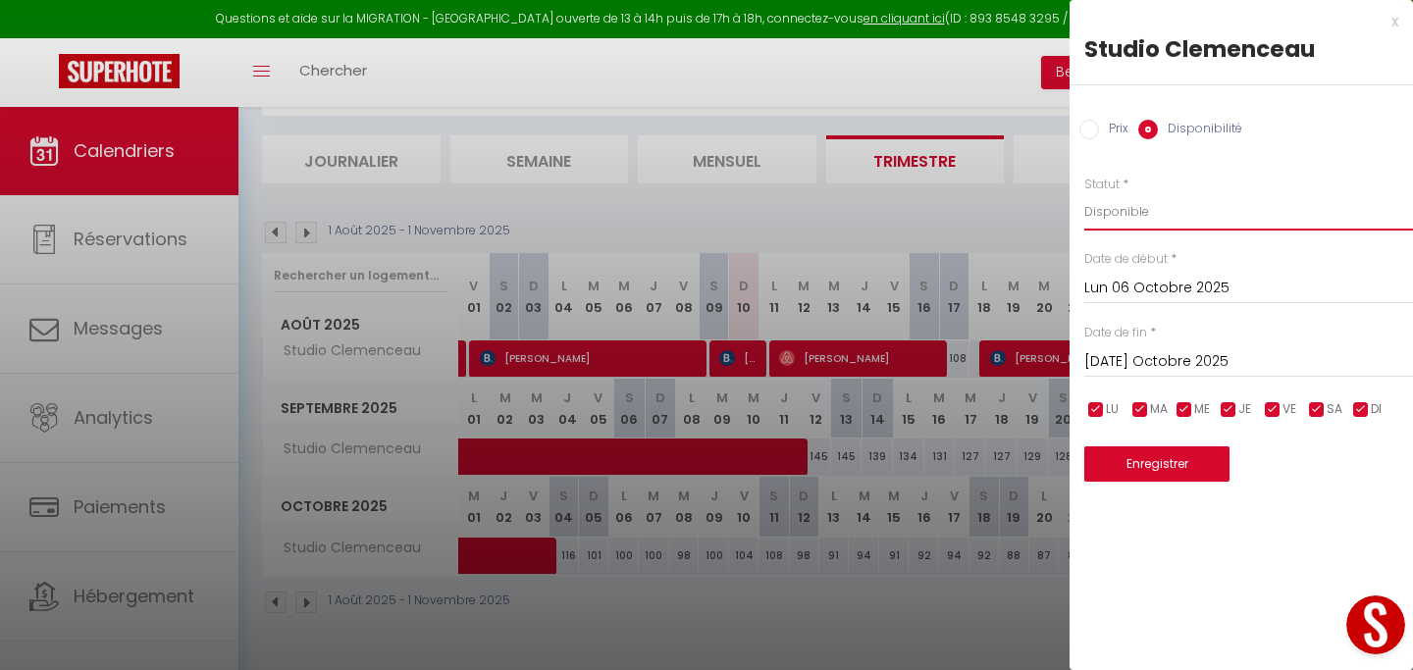
click at [1164, 194] on select "Disponible Indisponible" at bounding box center [1248, 211] width 329 height 37
select select "0"
click at [1187, 290] on input "Lun 06 Octobre 2025" at bounding box center [1248, 289] width 329 height 26
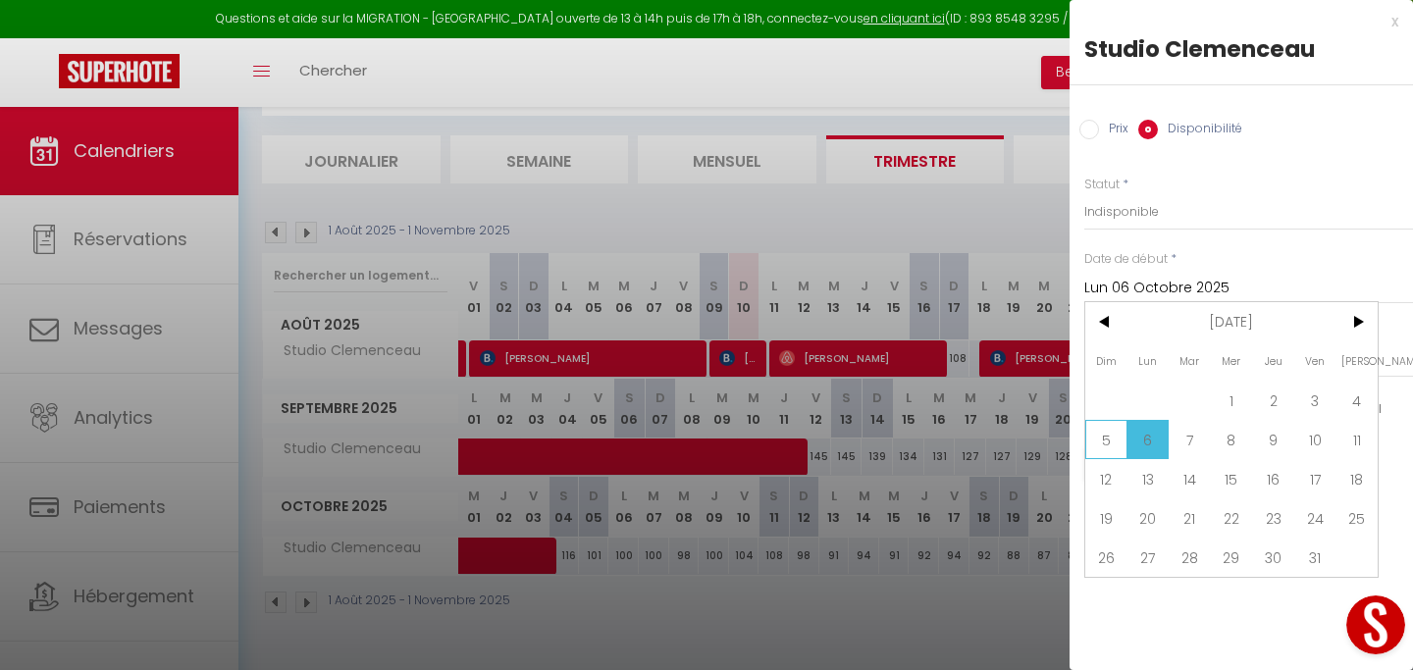
click at [1109, 442] on span "5" at bounding box center [1106, 439] width 42 height 39
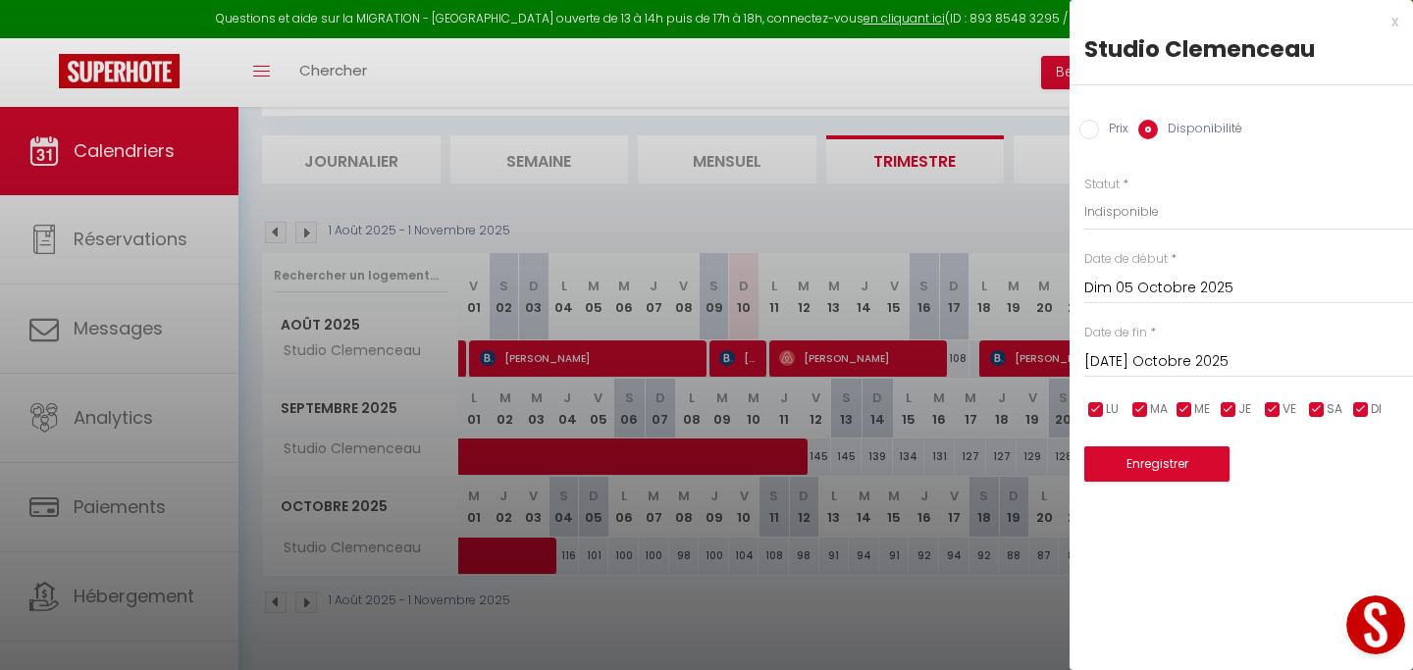
click at [1217, 292] on input "Dim 05 Octobre 2025" at bounding box center [1248, 289] width 329 height 26
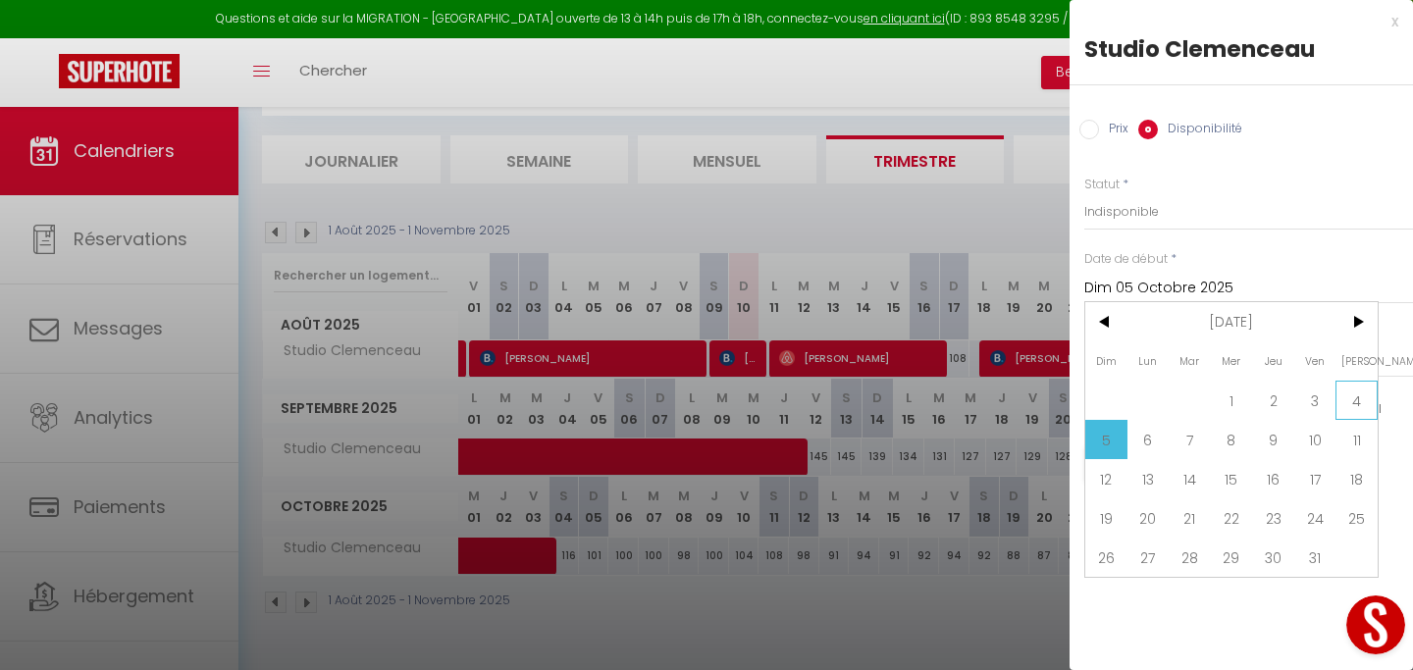
click at [1364, 398] on span "4" at bounding box center [1357, 400] width 42 height 39
type input "[PERSON_NAME] 04 Octobre 2025"
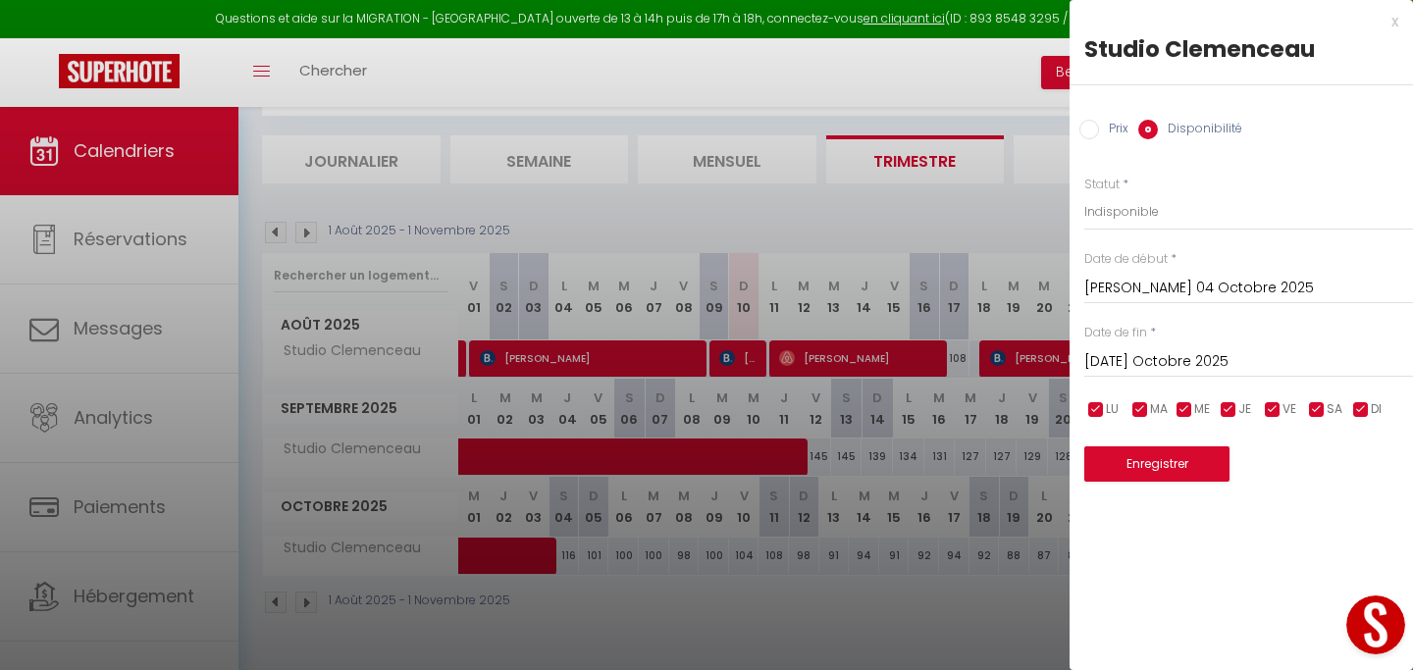
click at [1211, 350] on input "[DATE] Octobre 2025" at bounding box center [1248, 362] width 329 height 26
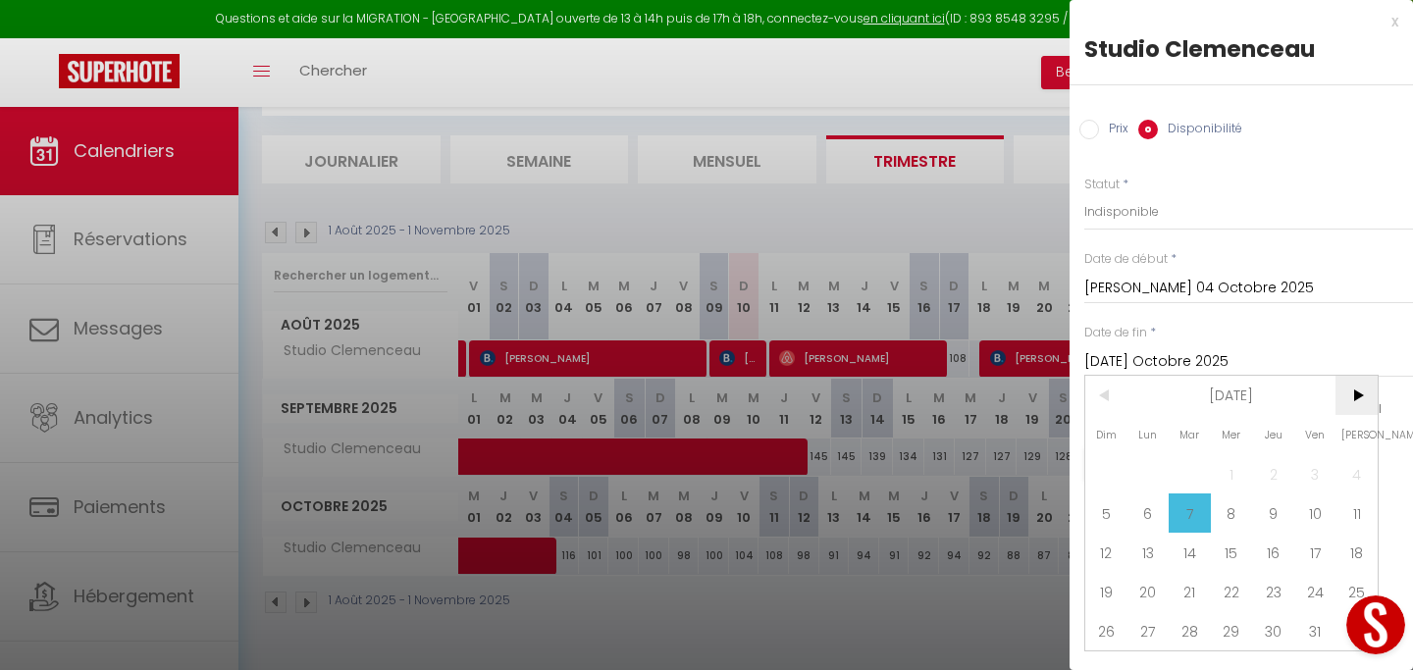
click at [1360, 396] on span ">" at bounding box center [1357, 395] width 42 height 39
click at [1233, 632] on span "31" at bounding box center [1232, 630] width 42 height 39
type input "Mer 31 Décembre 2025"
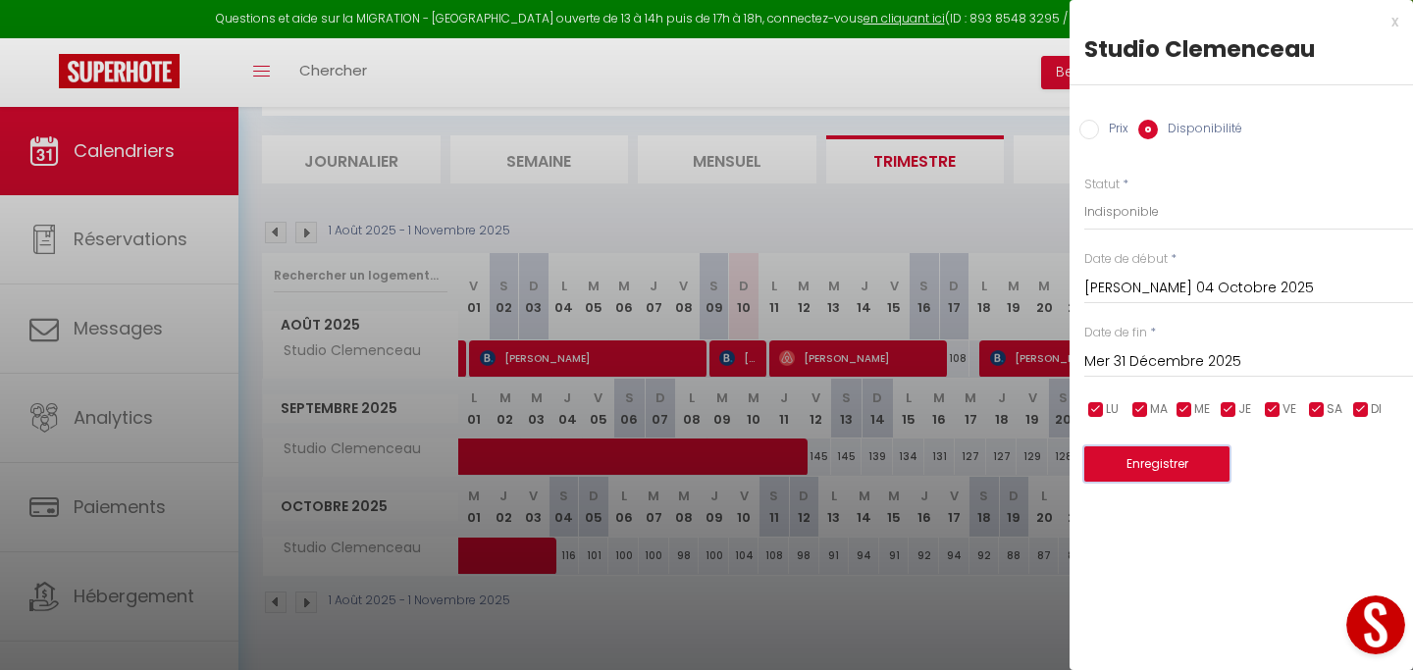
click at [1194, 468] on button "Enregistrer" at bounding box center [1156, 463] width 145 height 35
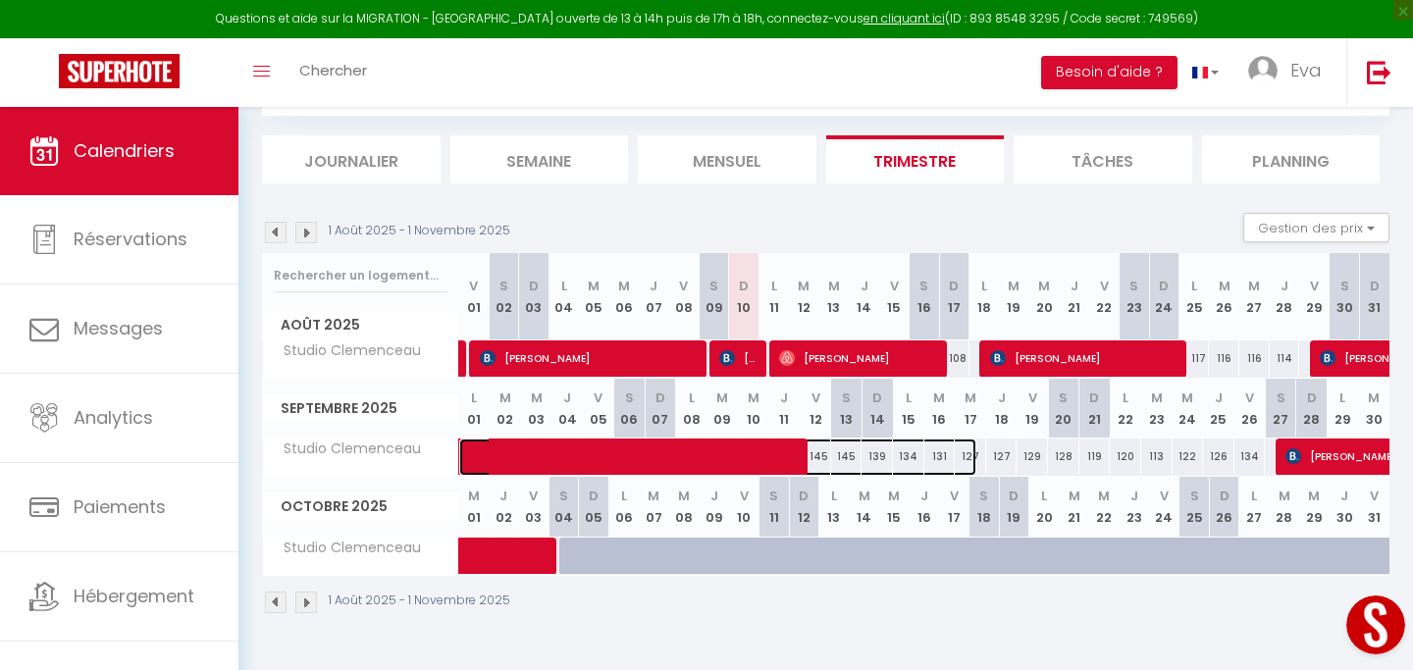
click at [749, 465] on span at bounding box center [728, 457] width 497 height 37
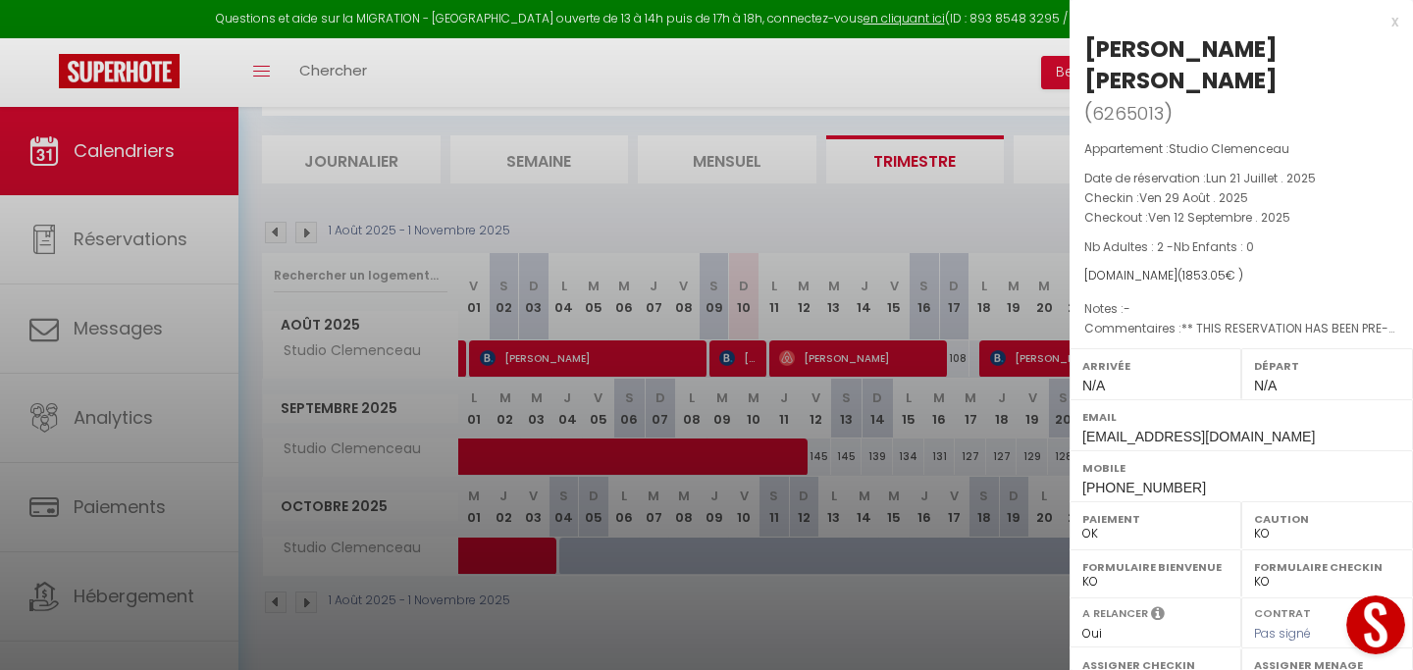
click at [1392, 23] on div "x" at bounding box center [1234, 22] width 329 height 24
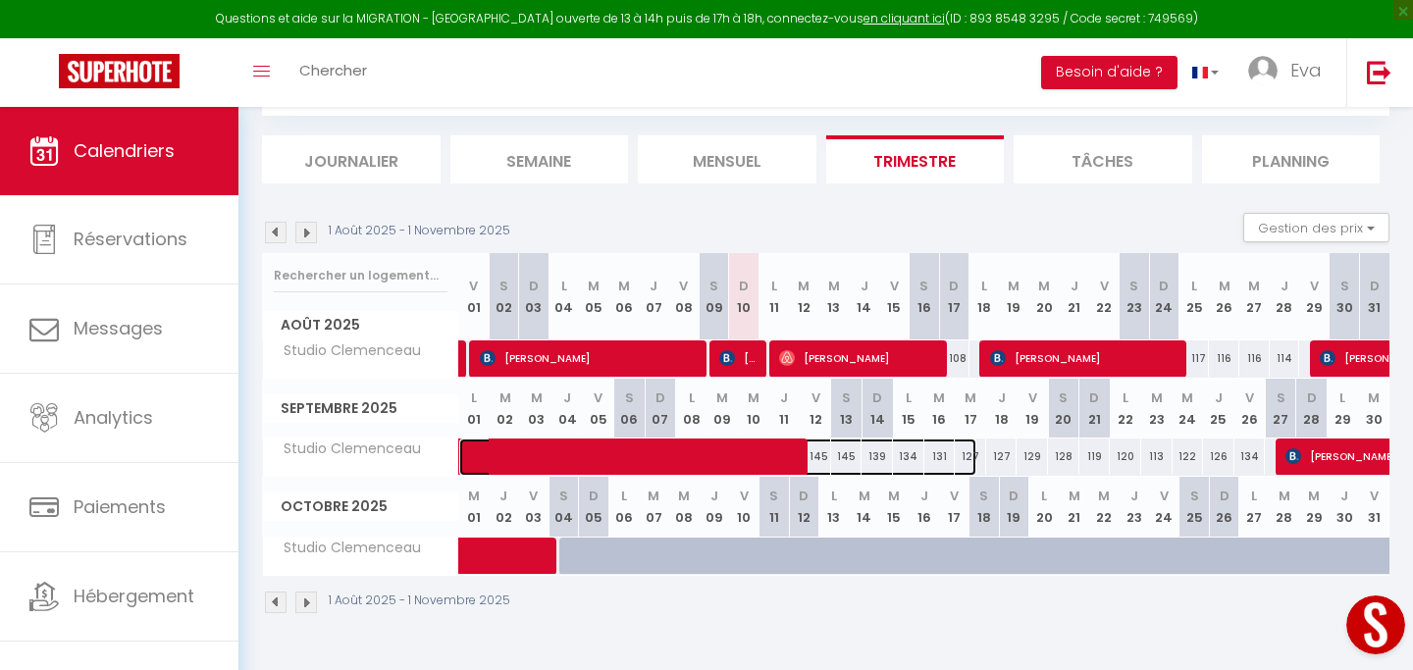
click at [818, 454] on span at bounding box center [728, 457] width 497 height 37
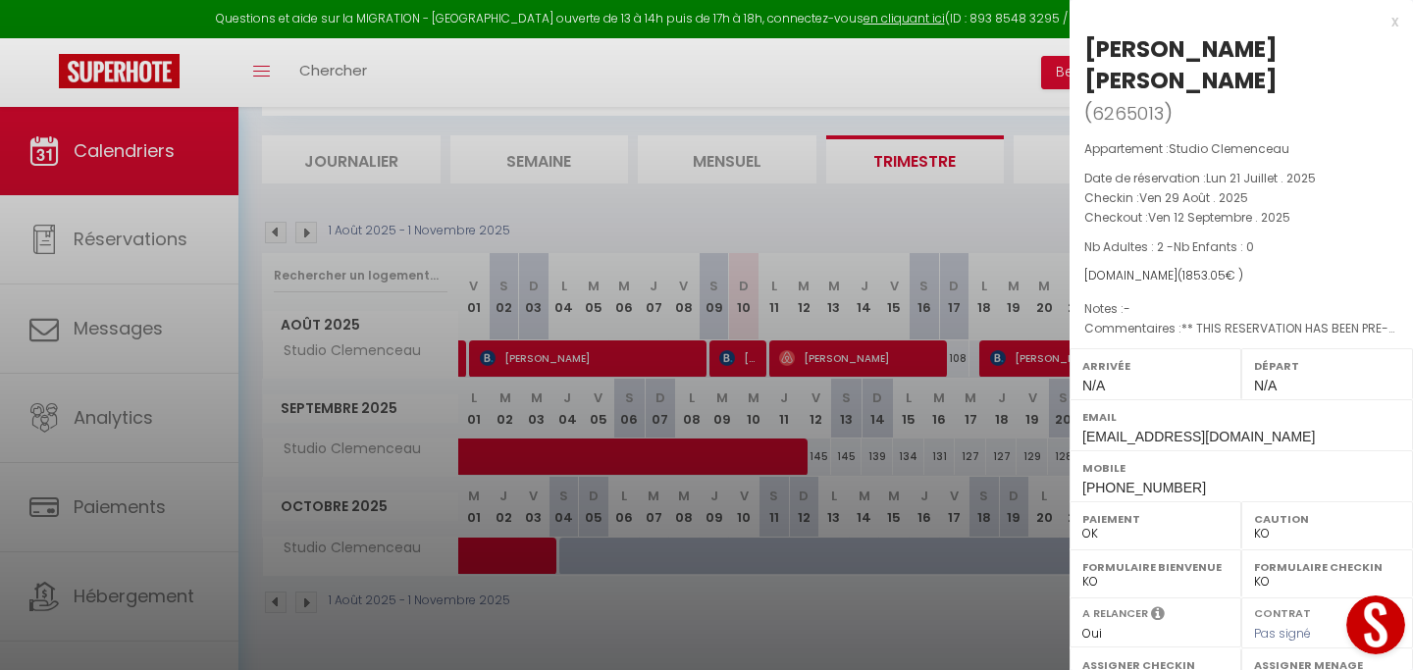
click at [1395, 26] on div "x" at bounding box center [1234, 22] width 329 height 24
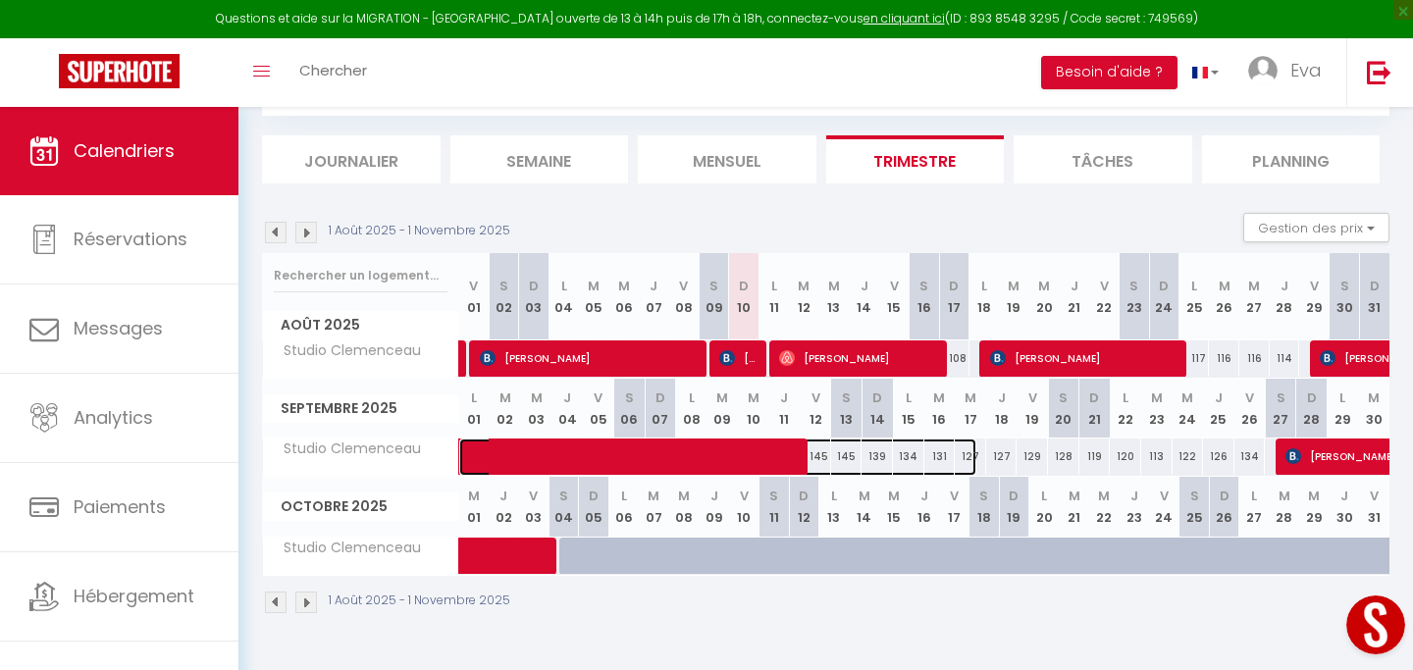
click at [851, 461] on span at bounding box center [728, 457] width 497 height 37
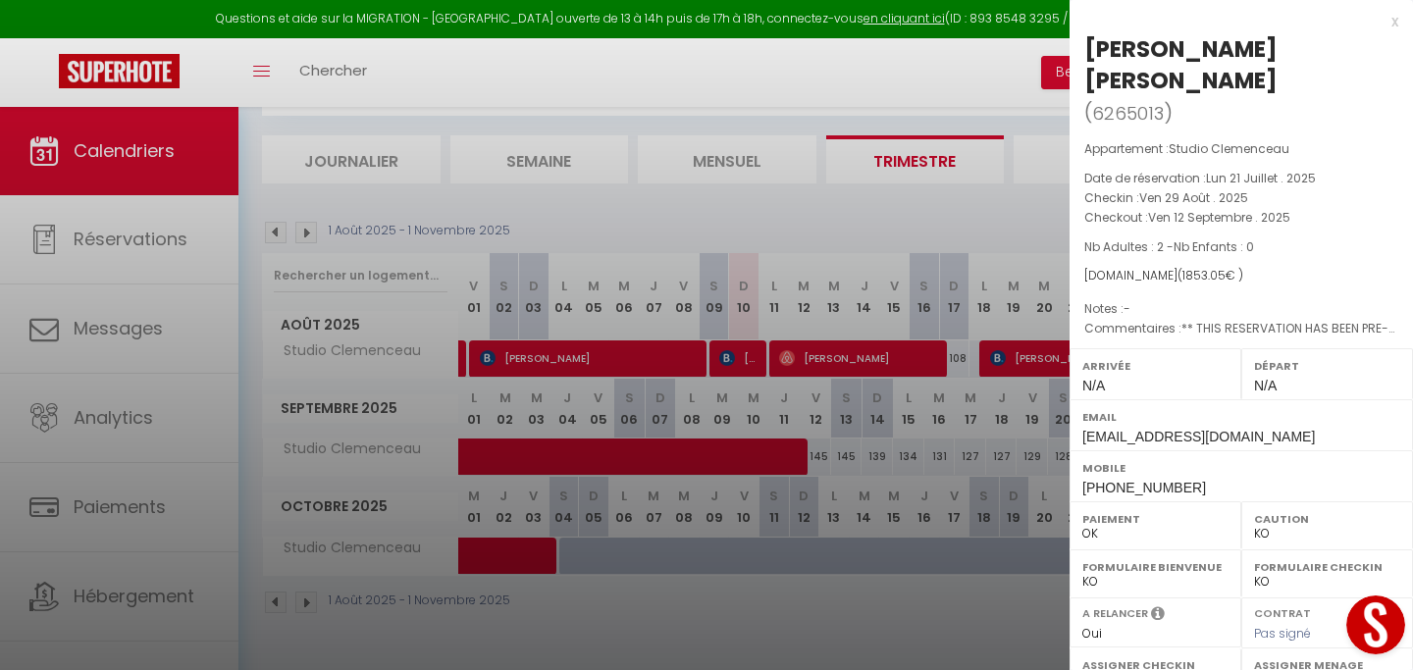
click at [1393, 24] on div "x" at bounding box center [1234, 22] width 329 height 24
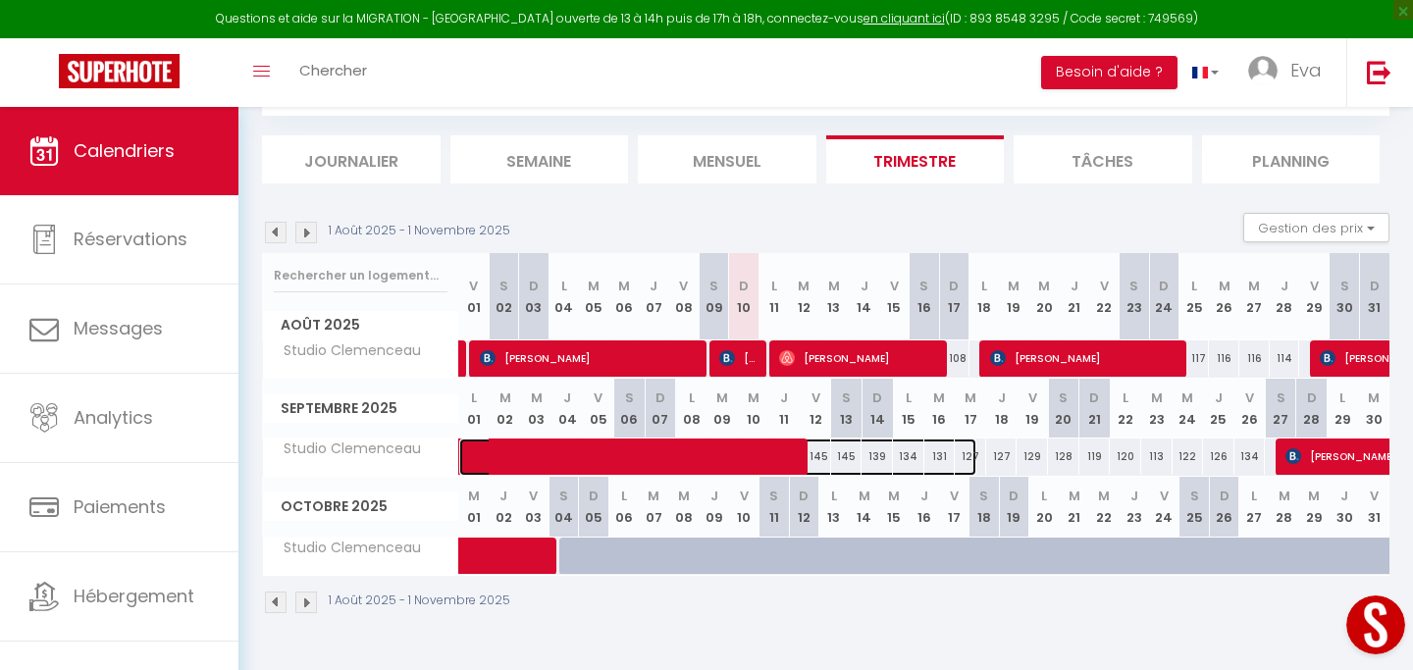
click at [880, 456] on span at bounding box center [728, 457] width 497 height 37
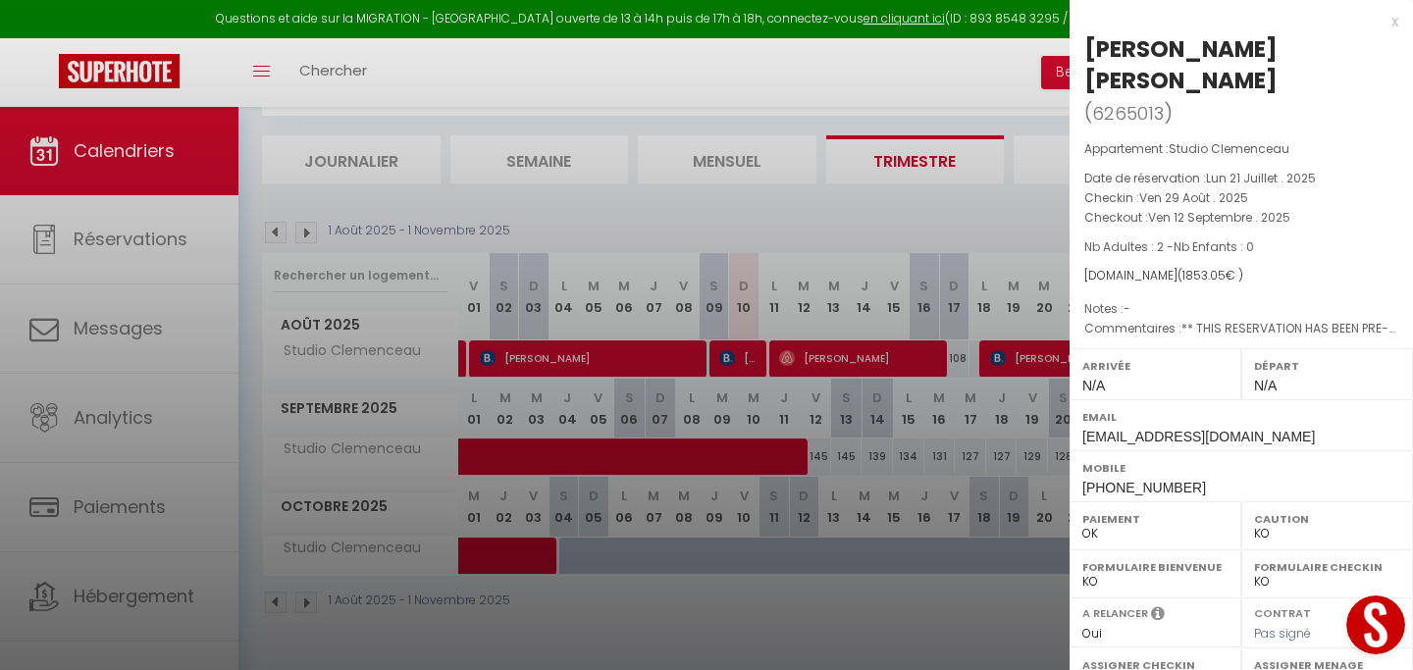
click at [1395, 23] on div "x" at bounding box center [1234, 22] width 329 height 24
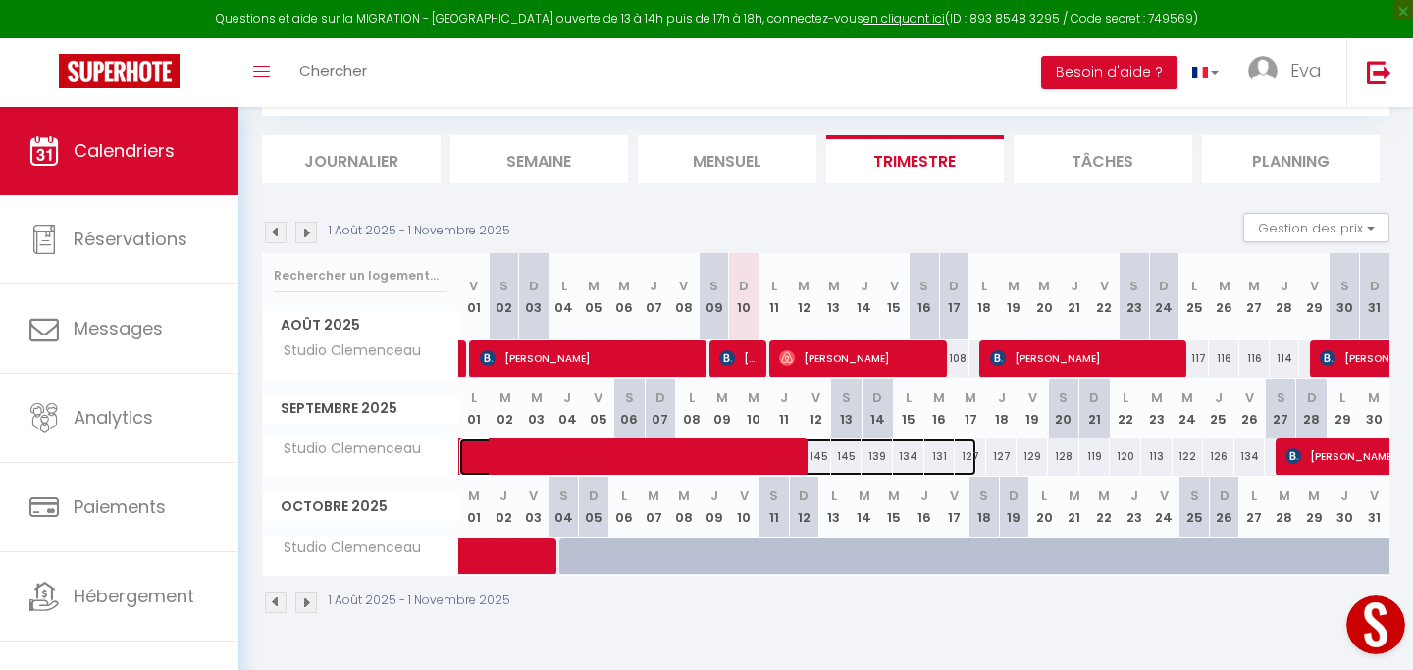
click at [908, 456] on span at bounding box center [728, 457] width 497 height 37
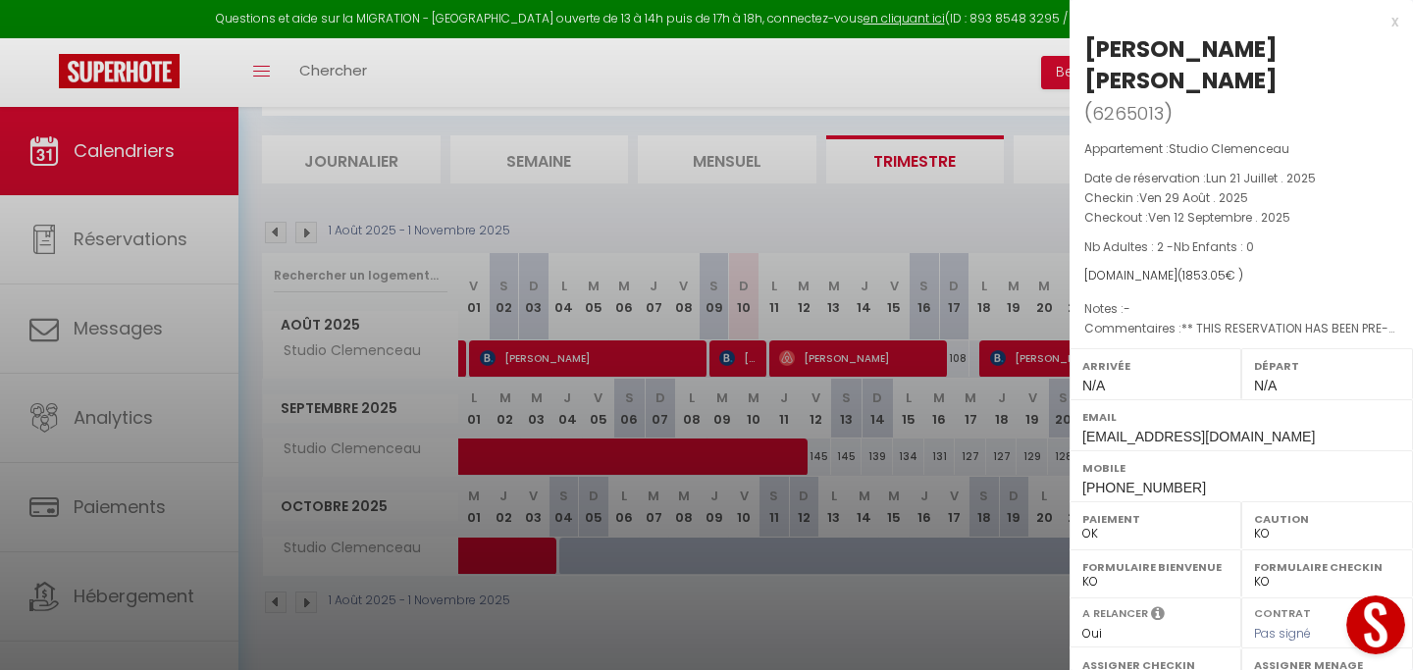
click at [1393, 24] on div "x" at bounding box center [1234, 22] width 329 height 24
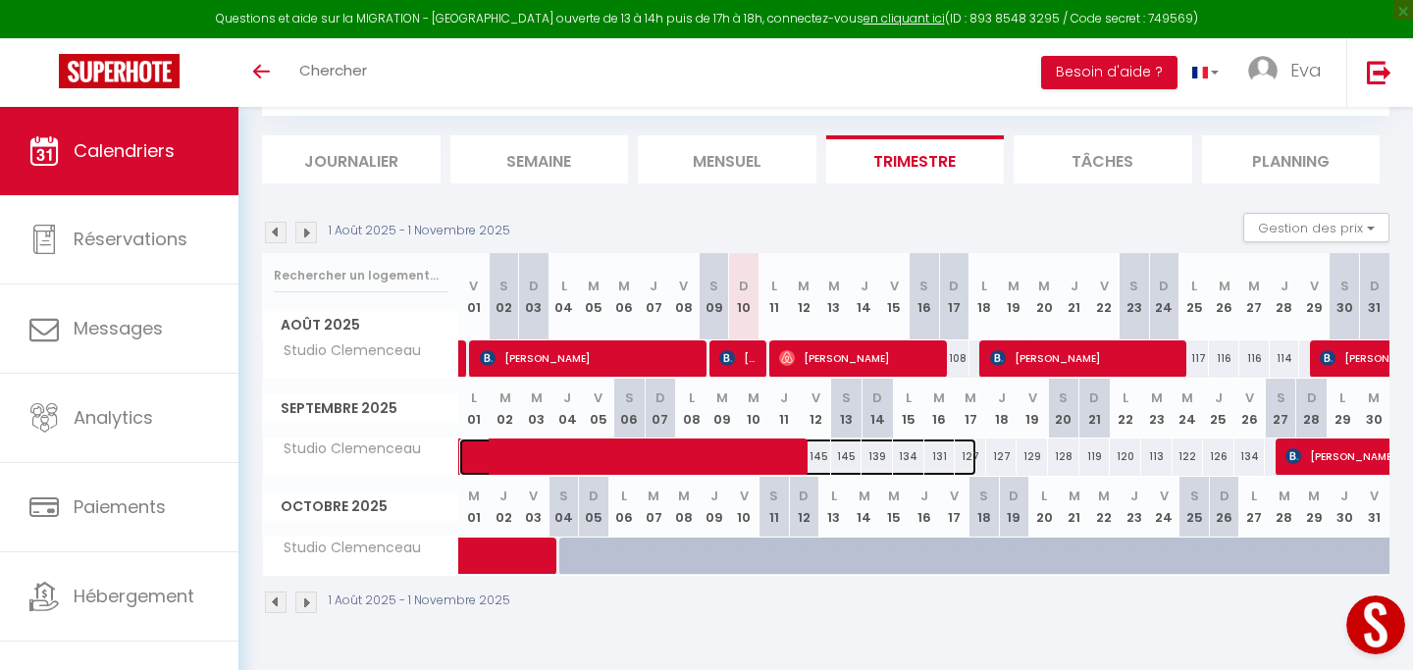
click at [908, 453] on span at bounding box center [728, 457] width 497 height 37
select select "OK"
select select "KO"
select select "0"
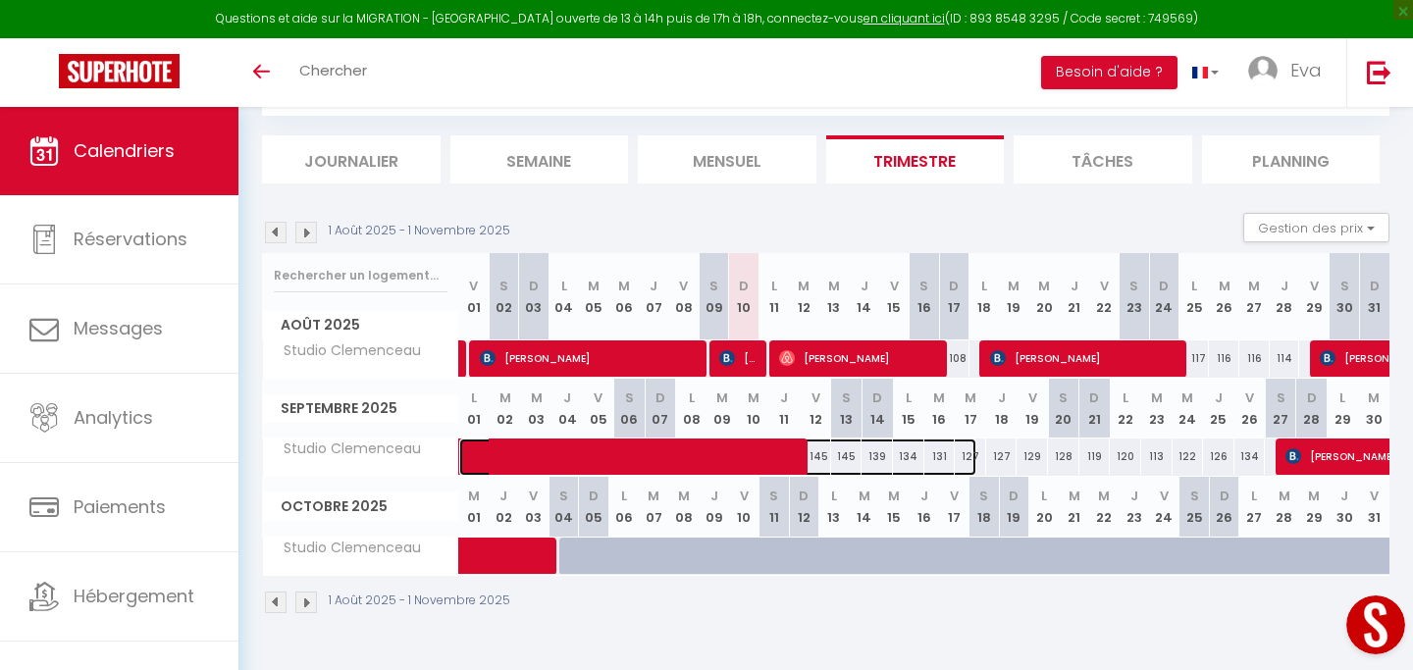
select select "1"
select select
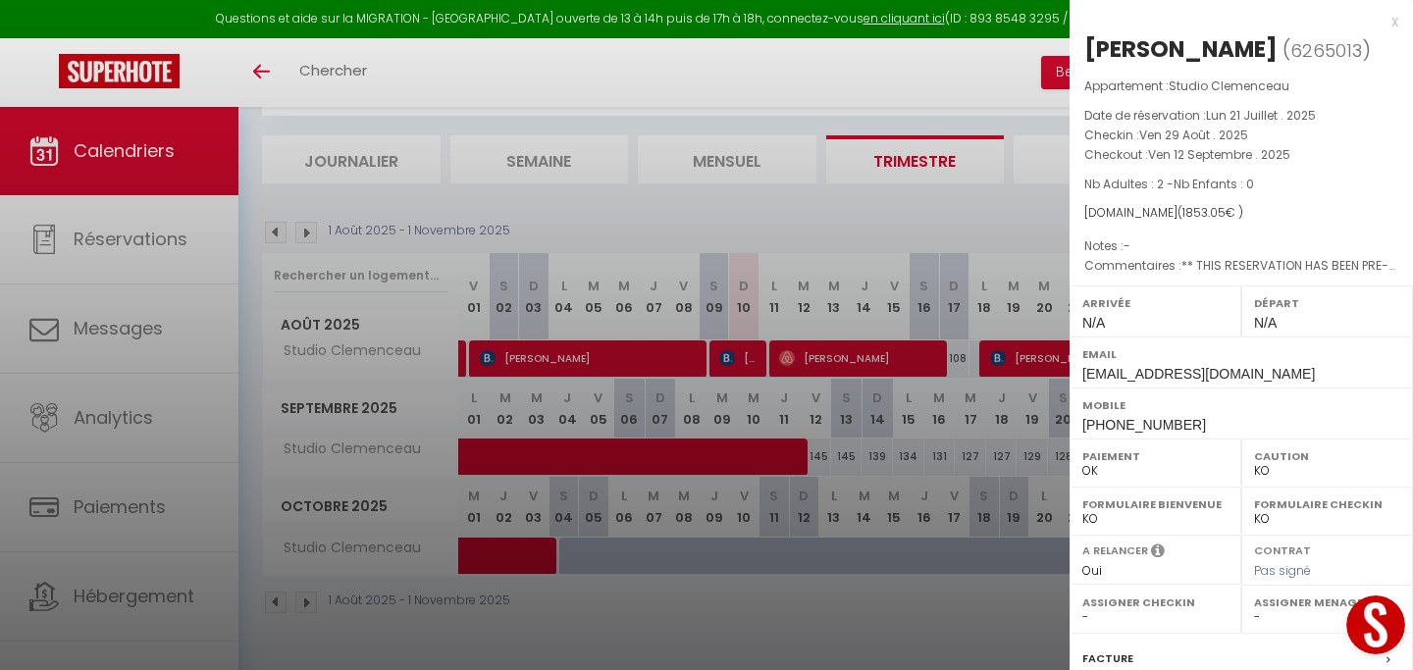
click at [957, 461] on div at bounding box center [706, 335] width 1413 height 670
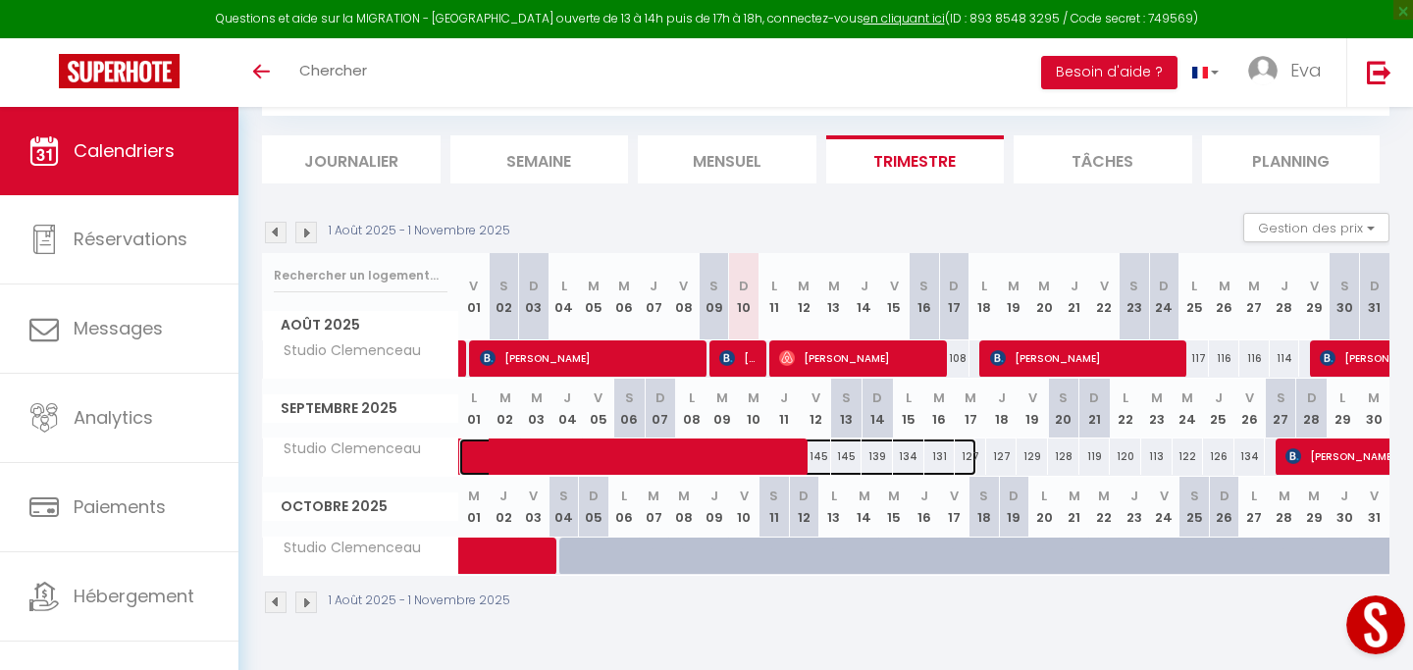
click at [957, 461] on span at bounding box center [728, 457] width 497 height 37
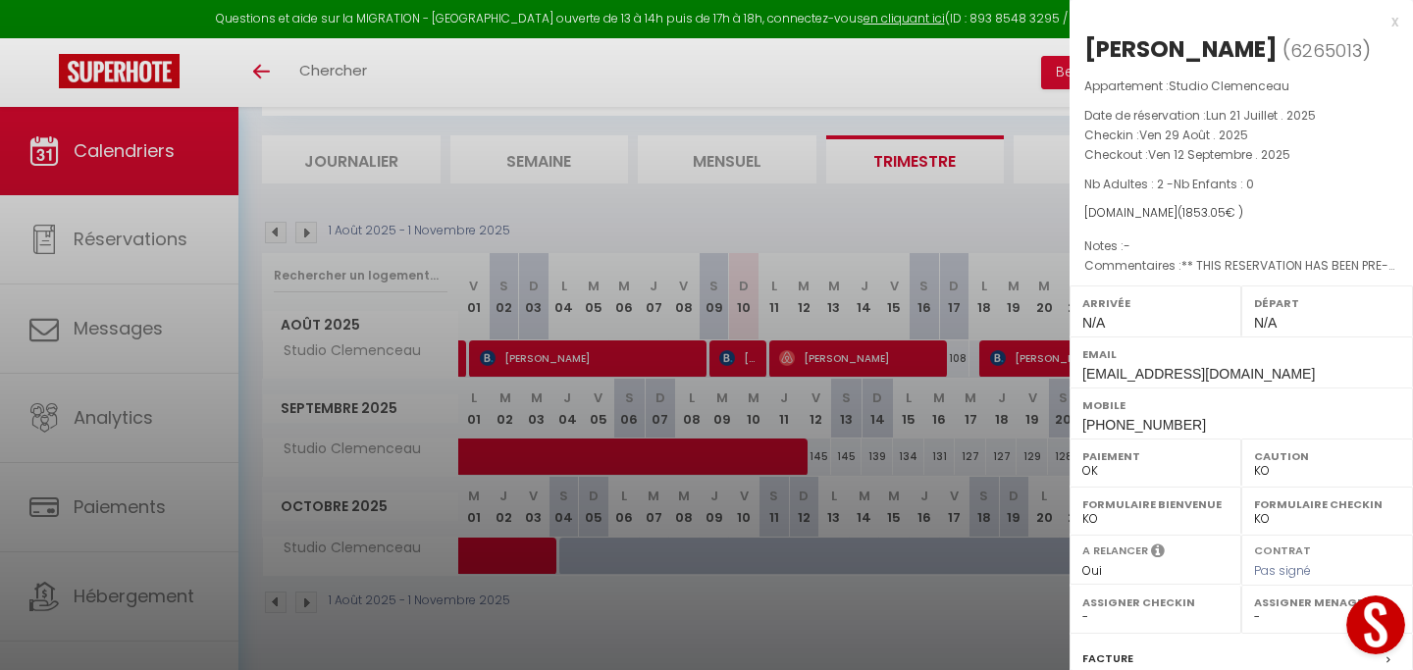
click at [983, 457] on div at bounding box center [706, 335] width 1413 height 670
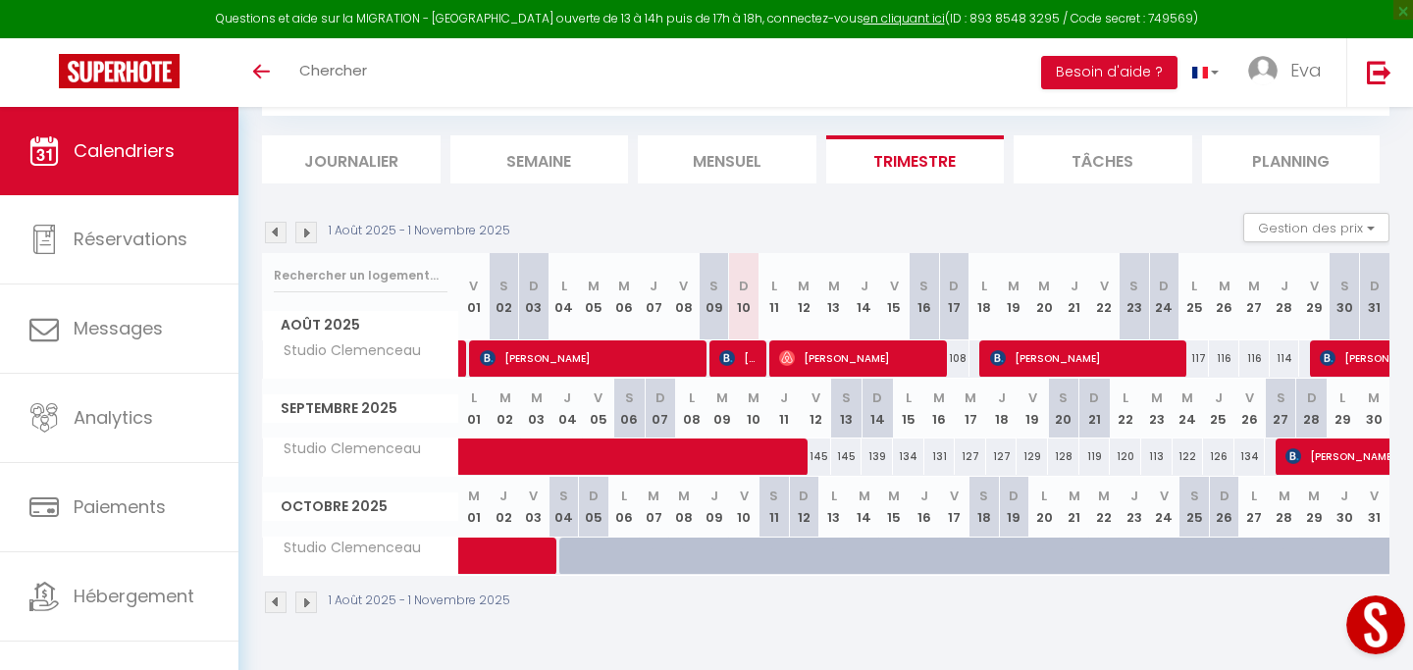
click at [1073, 458] on div "128" at bounding box center [1063, 457] width 31 height 36
type input "128"
type input "Sam 20 Septembre 2025"
type input "Dim 21 Septembre 2025"
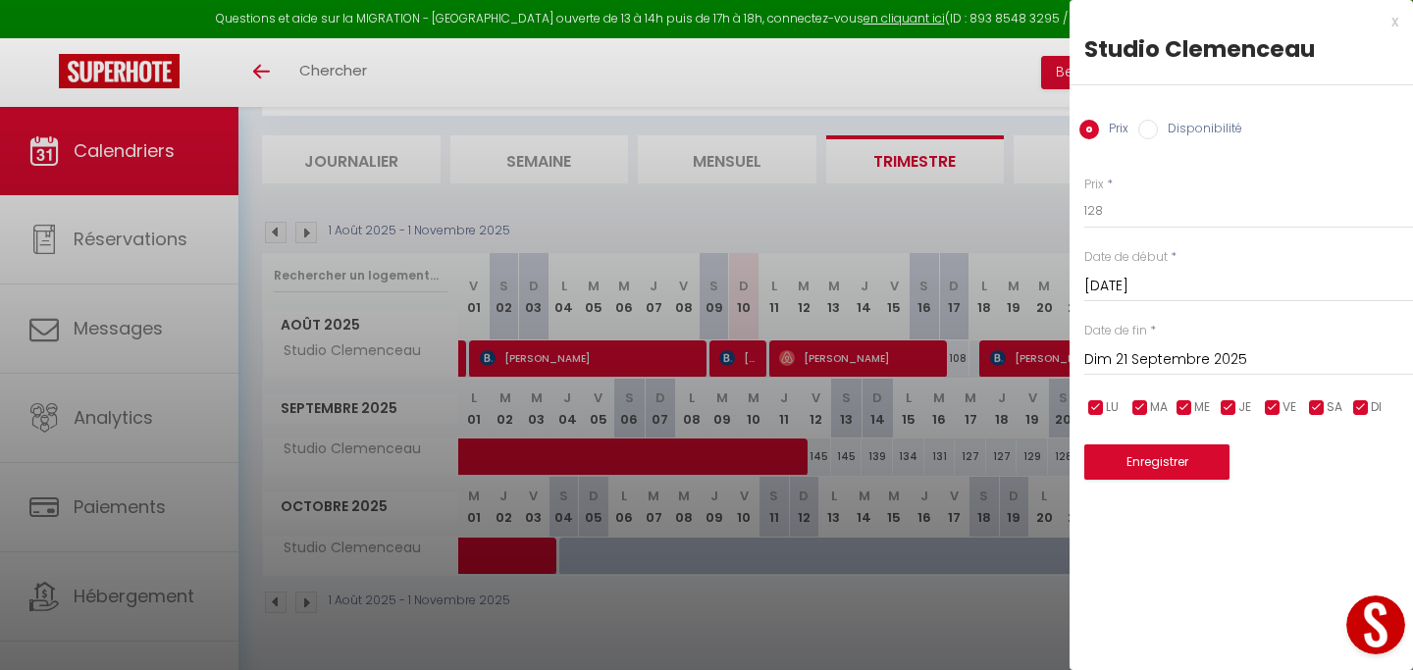
click at [1166, 289] on input "Sam 20 Septembre 2025" at bounding box center [1248, 287] width 329 height 26
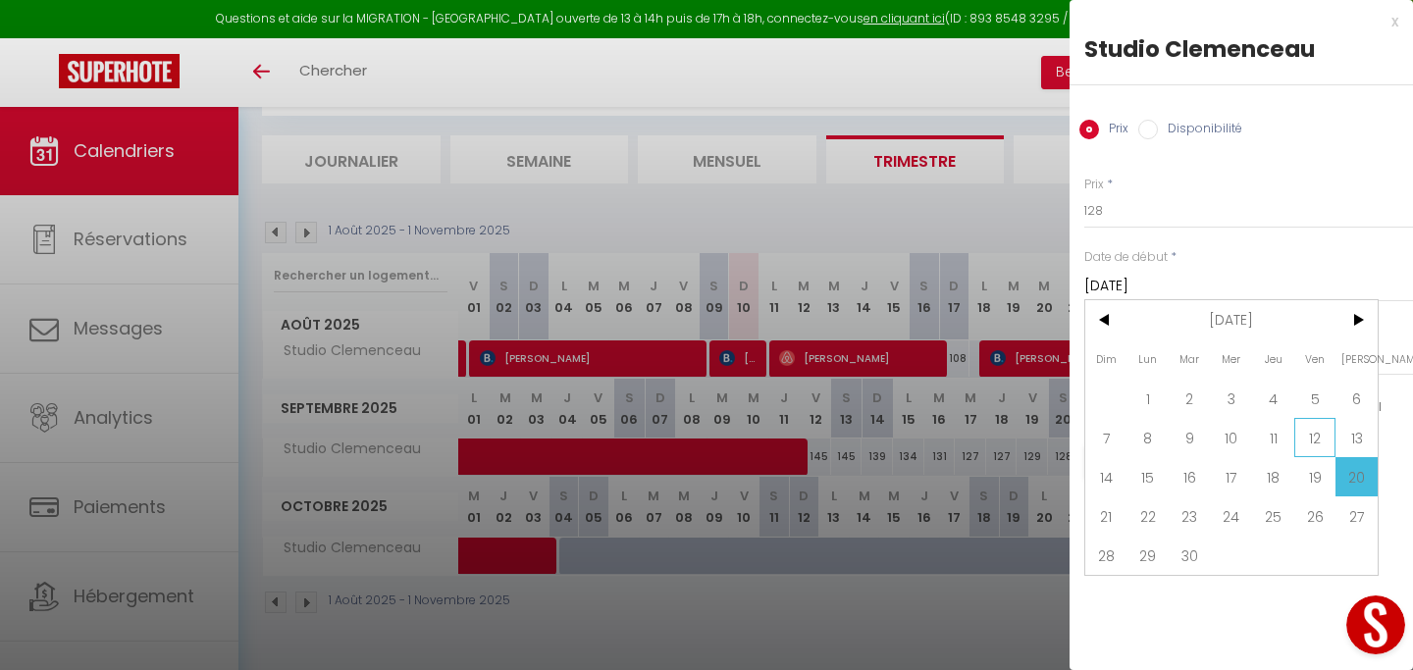
click at [1306, 437] on span "12" at bounding box center [1315, 437] width 42 height 39
type input "Ven 12 Septembre 2025"
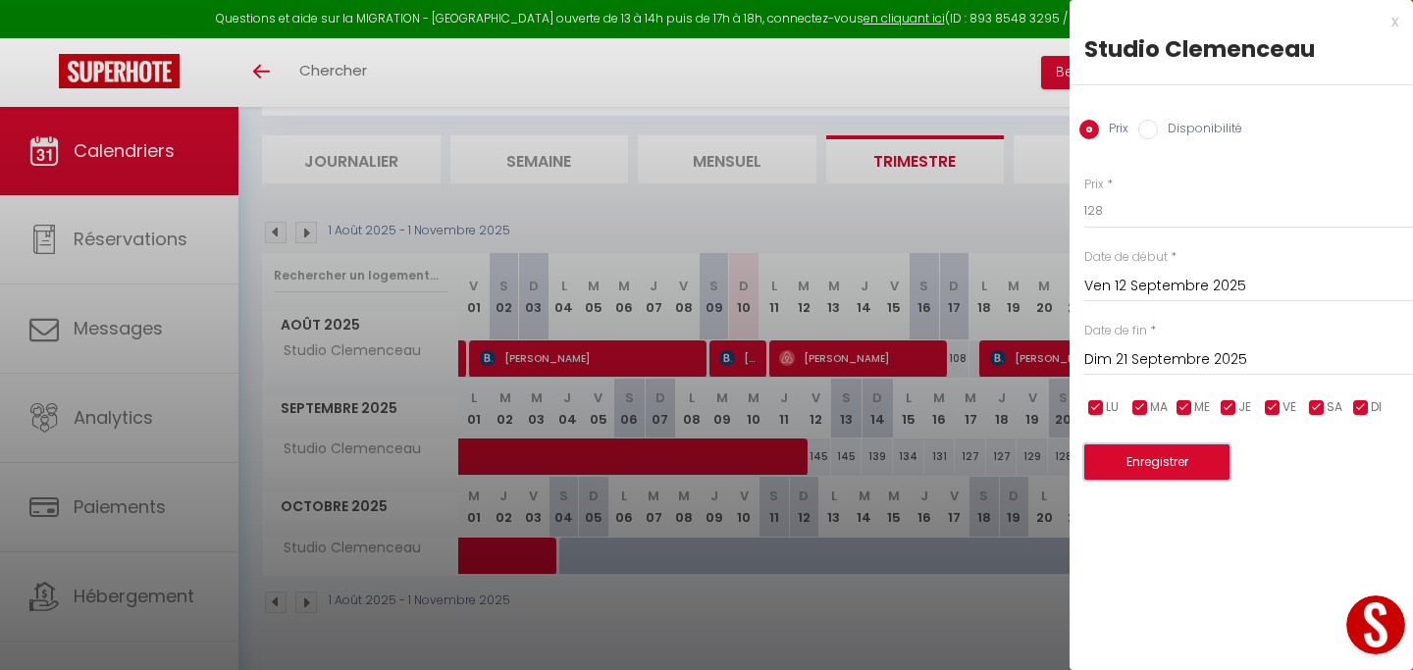
click at [1169, 466] on button "Enregistrer" at bounding box center [1156, 462] width 145 height 35
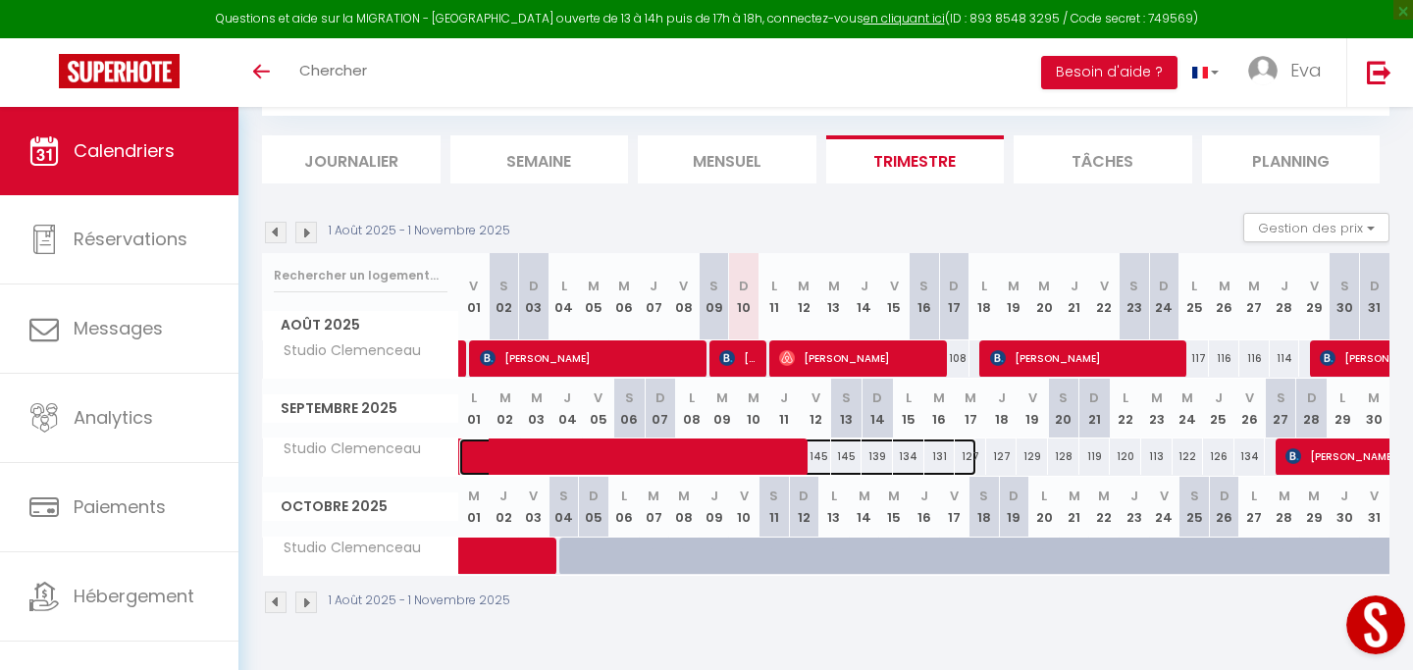
click at [888, 459] on span at bounding box center [728, 457] width 497 height 37
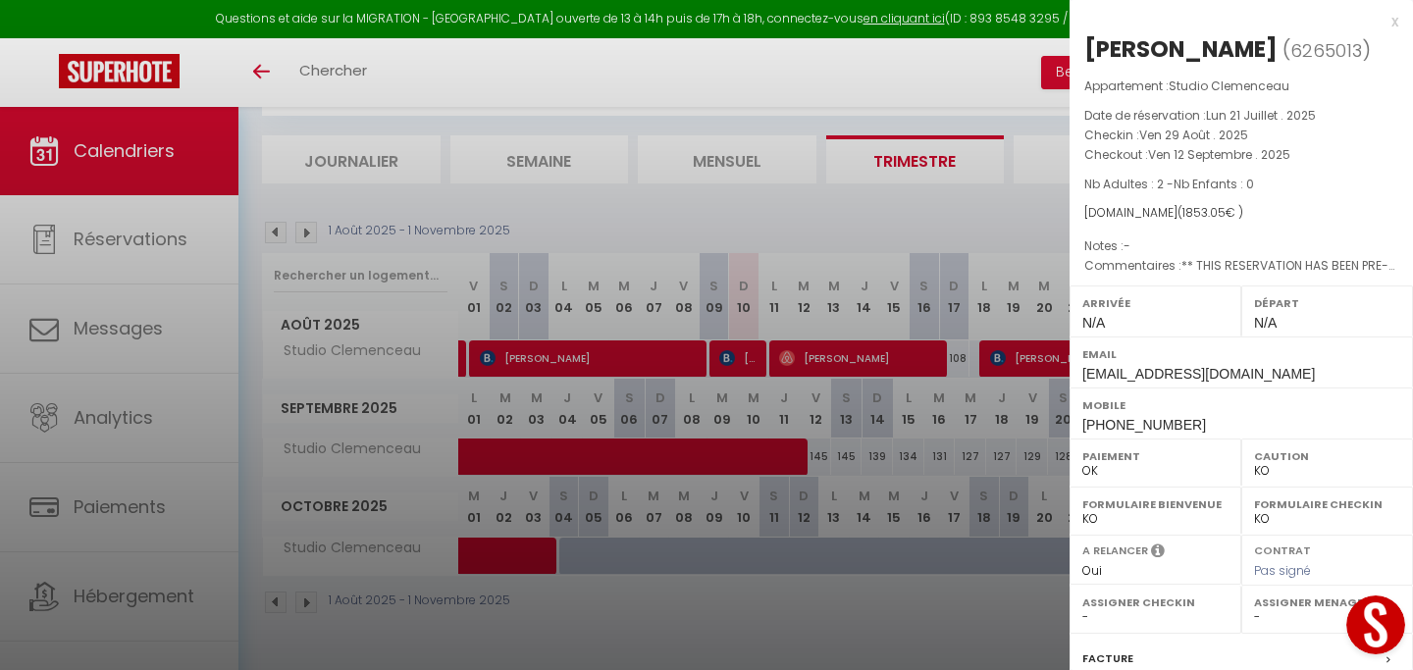
click at [928, 458] on div at bounding box center [706, 335] width 1413 height 670
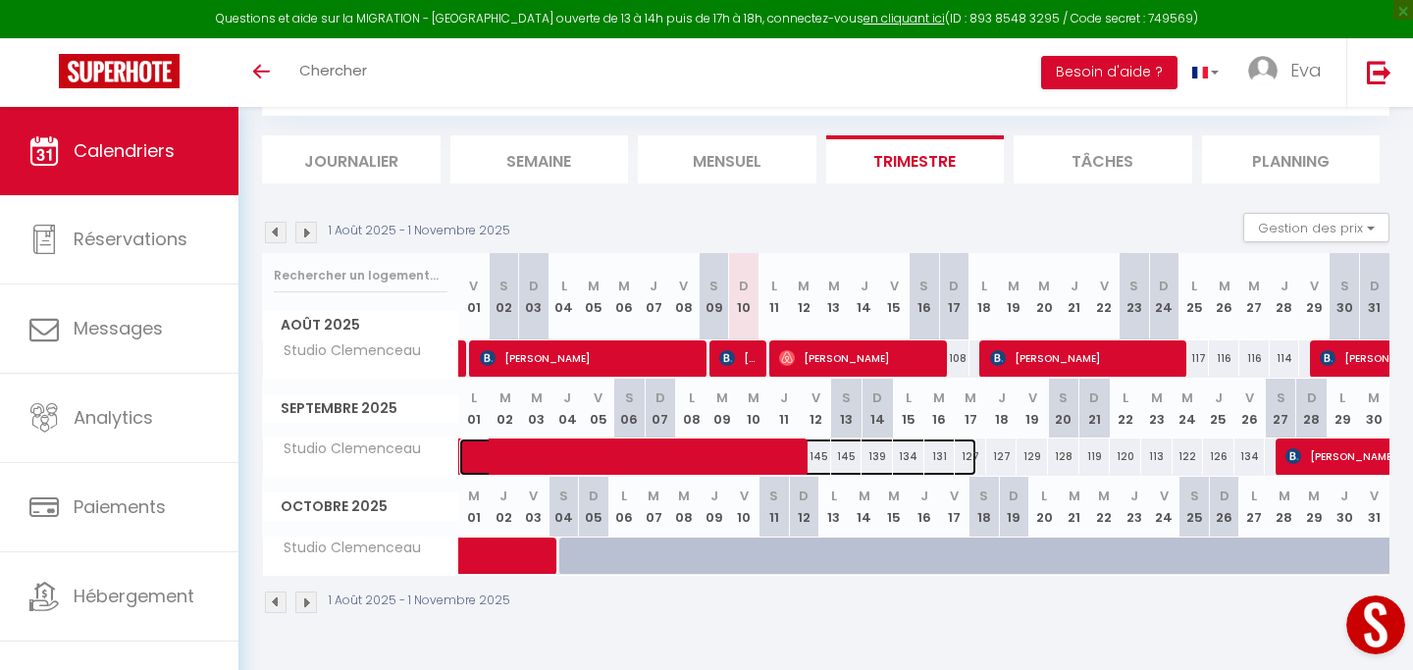
click at [943, 458] on span at bounding box center [728, 457] width 497 height 37
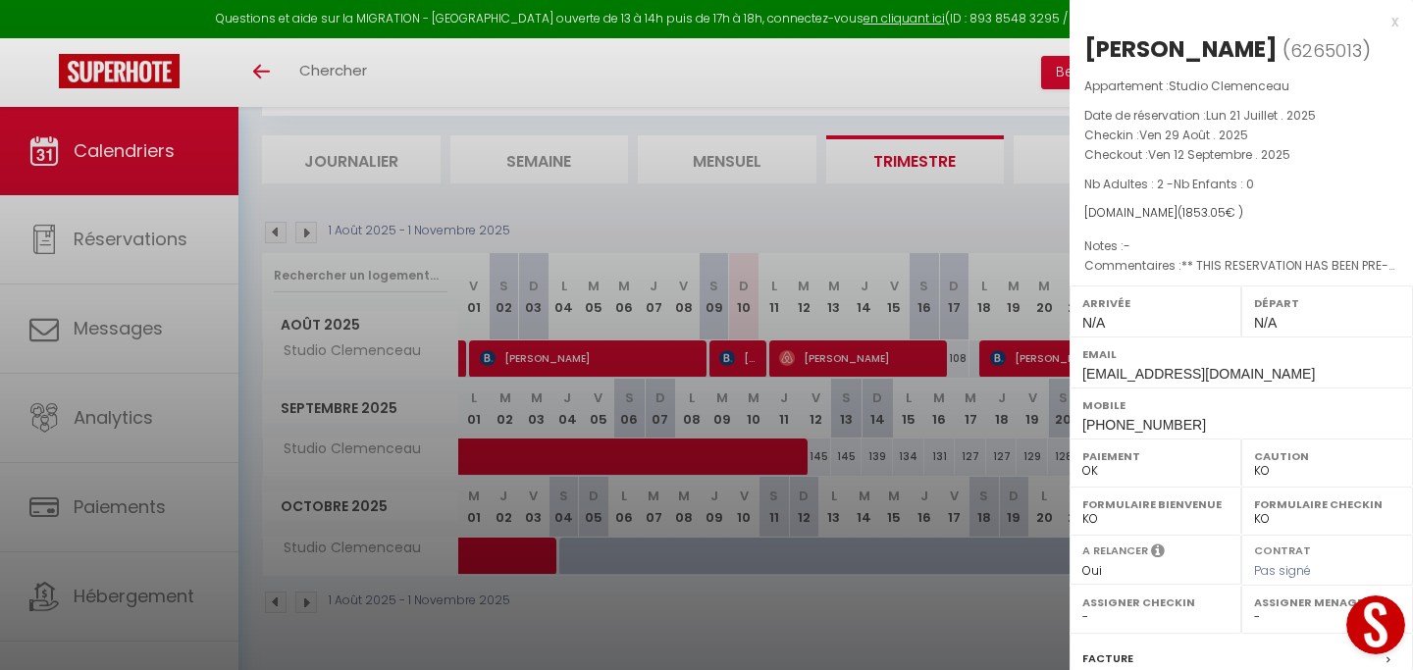
click at [970, 457] on div at bounding box center [706, 335] width 1413 height 670
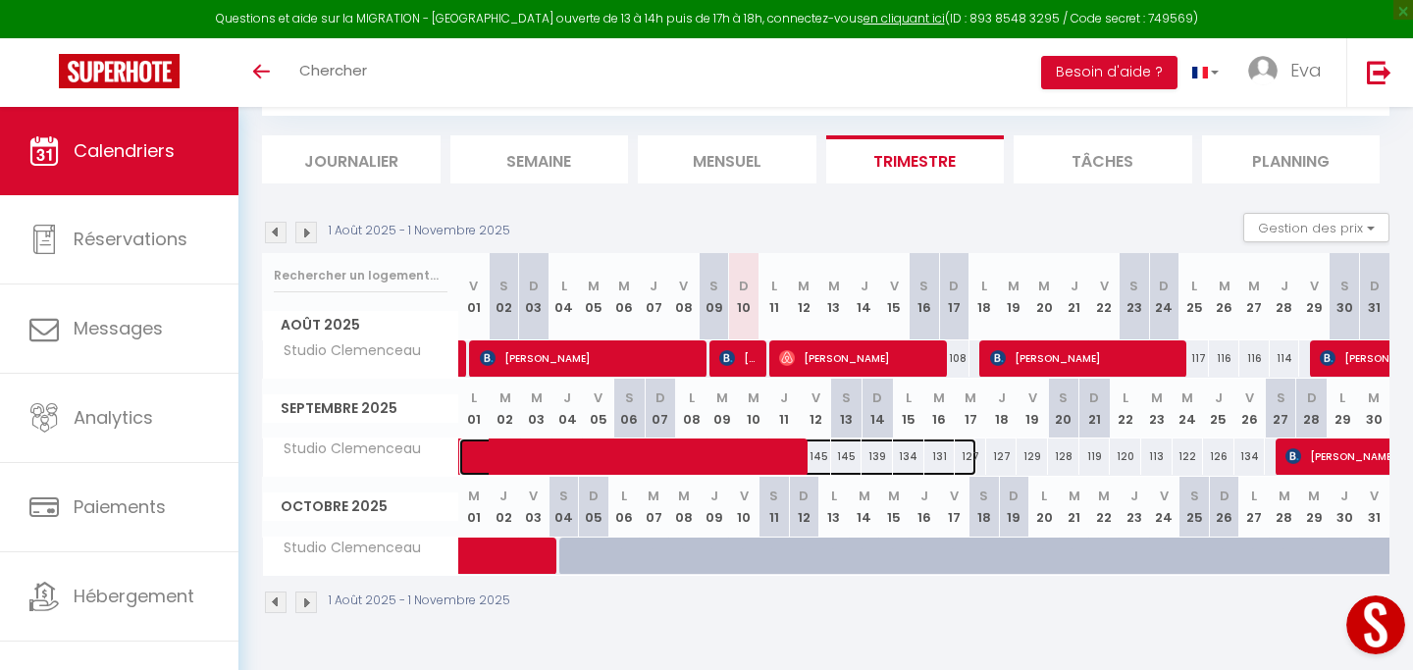
click at [970, 457] on span at bounding box center [728, 457] width 497 height 37
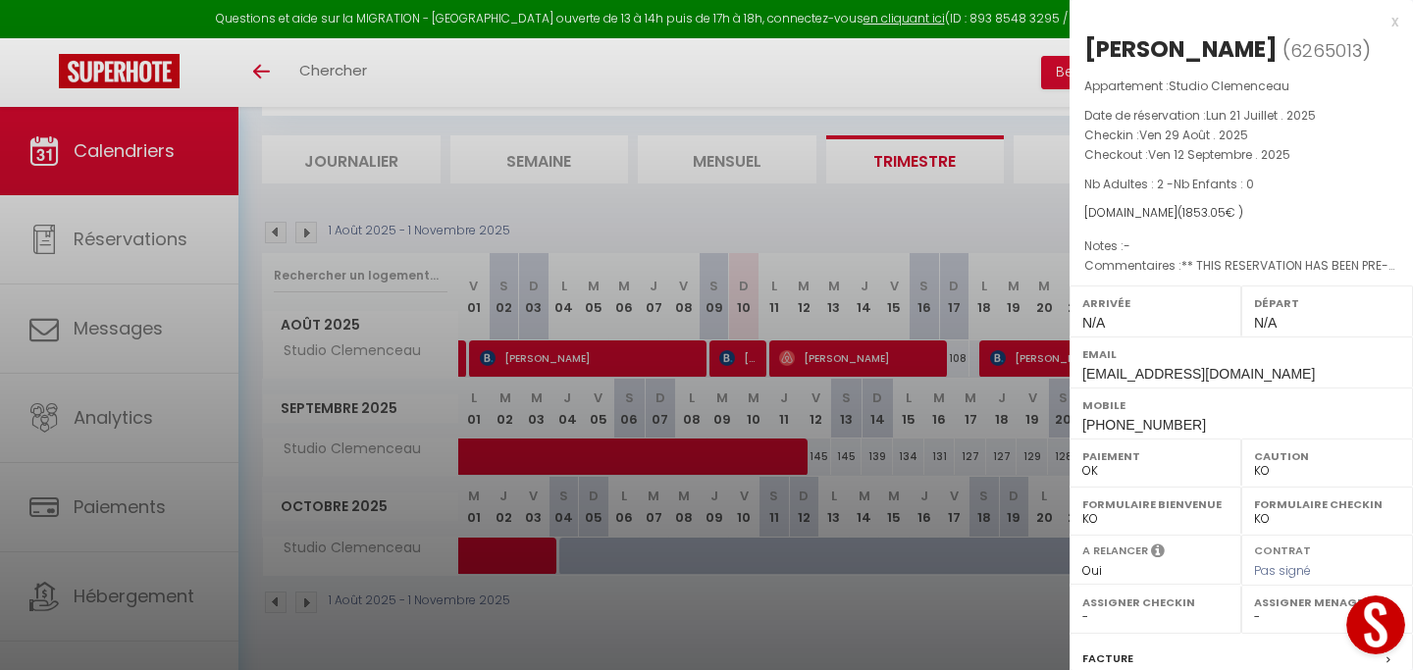
click at [1003, 461] on div at bounding box center [706, 335] width 1413 height 670
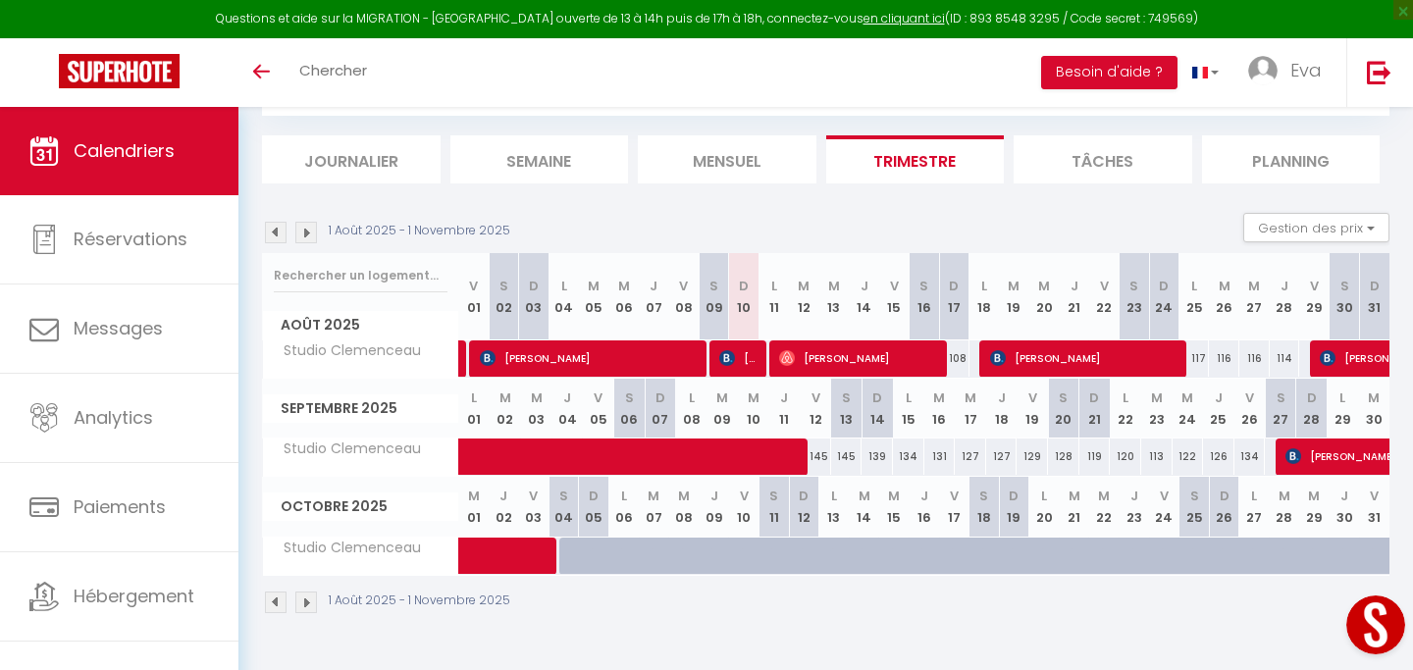
click at [1003, 461] on div "127" at bounding box center [1001, 457] width 31 height 36
type input "127"
type input "Jeu 18 Septembre 2025"
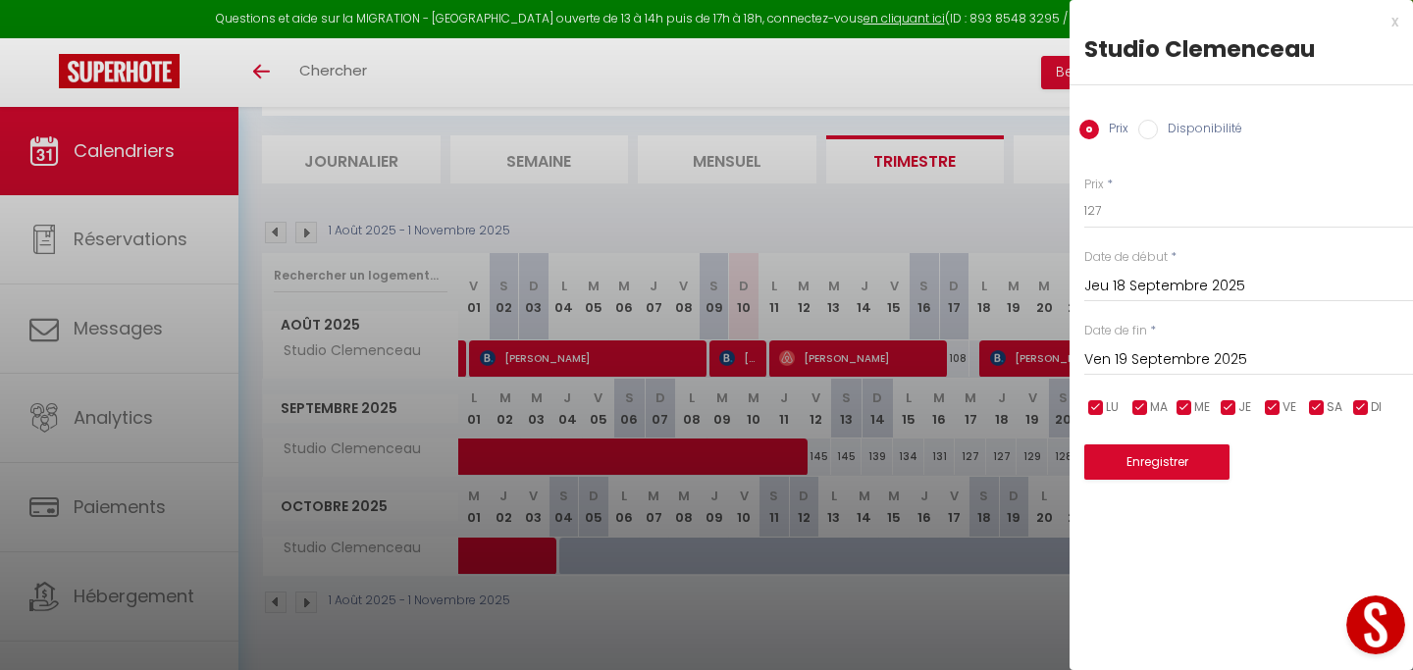
click at [1180, 349] on input "Ven 19 Septembre 2025" at bounding box center [1248, 360] width 329 height 26
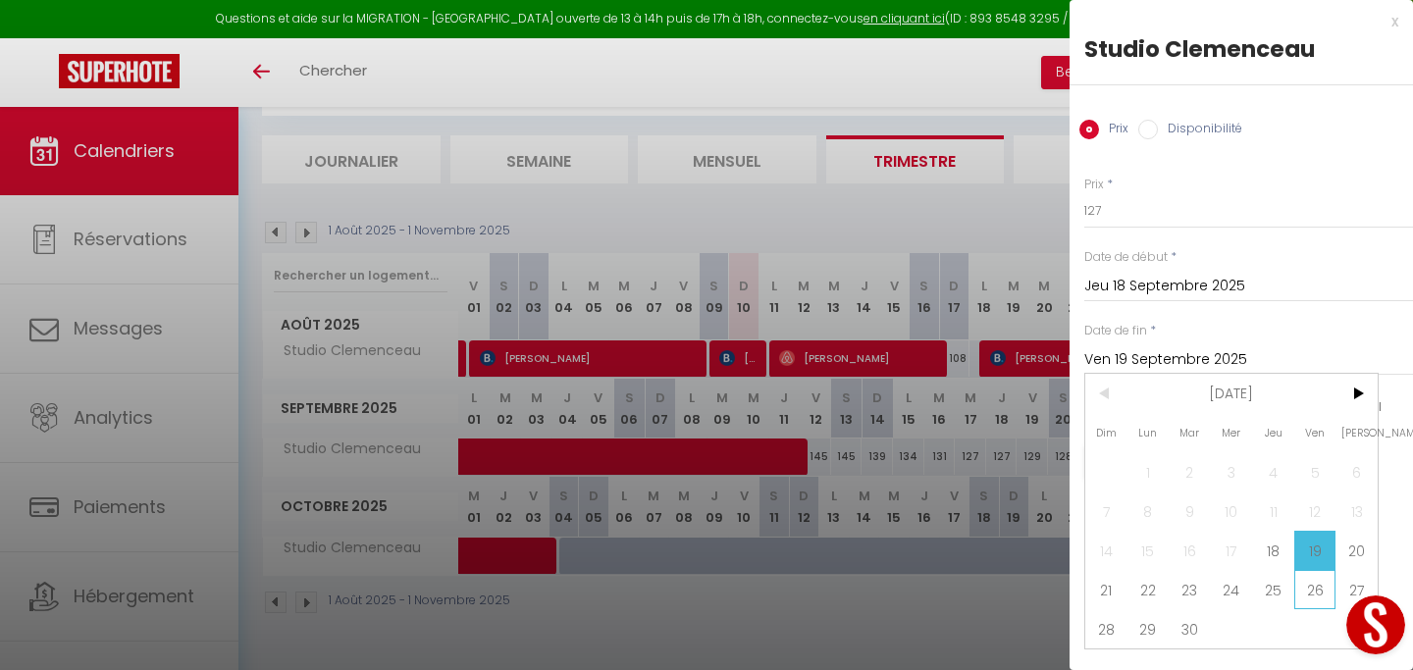
click at [1307, 587] on span "26" at bounding box center [1315, 589] width 42 height 39
type input "Ven 26 Septembre 2025"
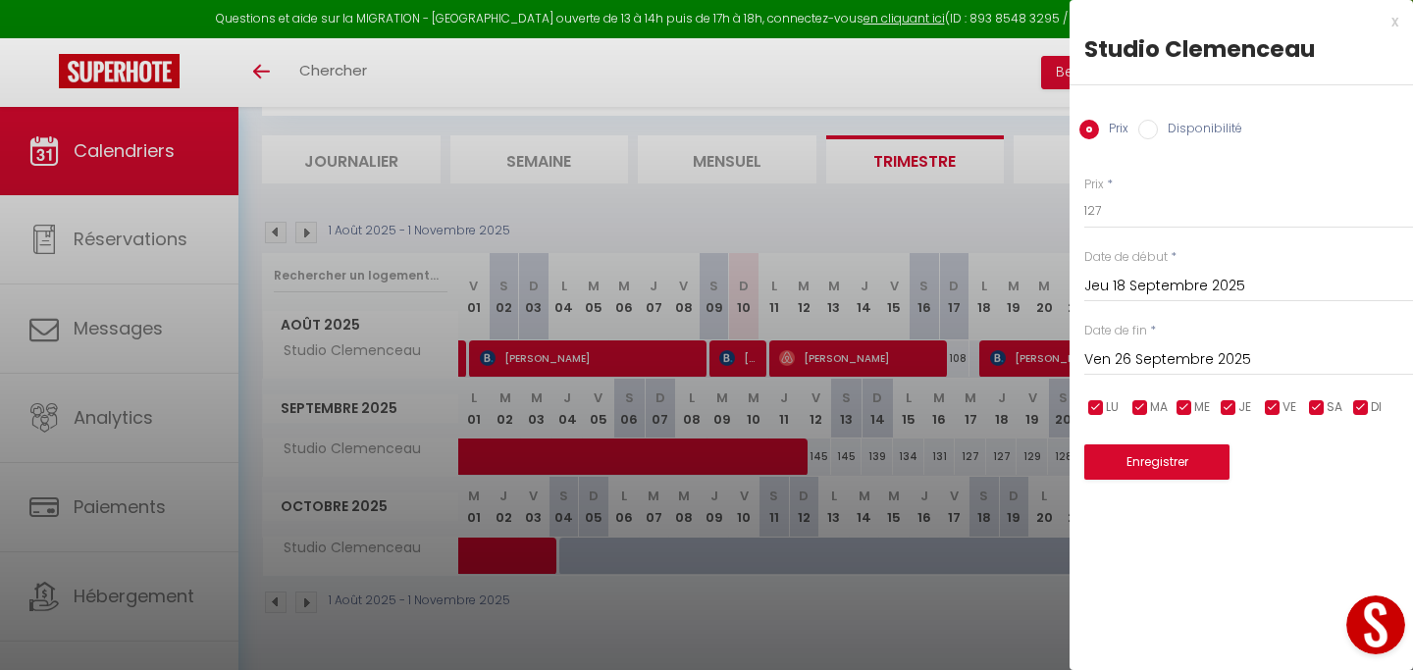
click at [1209, 286] on input "Jeu 18 Septembre 2025" at bounding box center [1248, 287] width 329 height 26
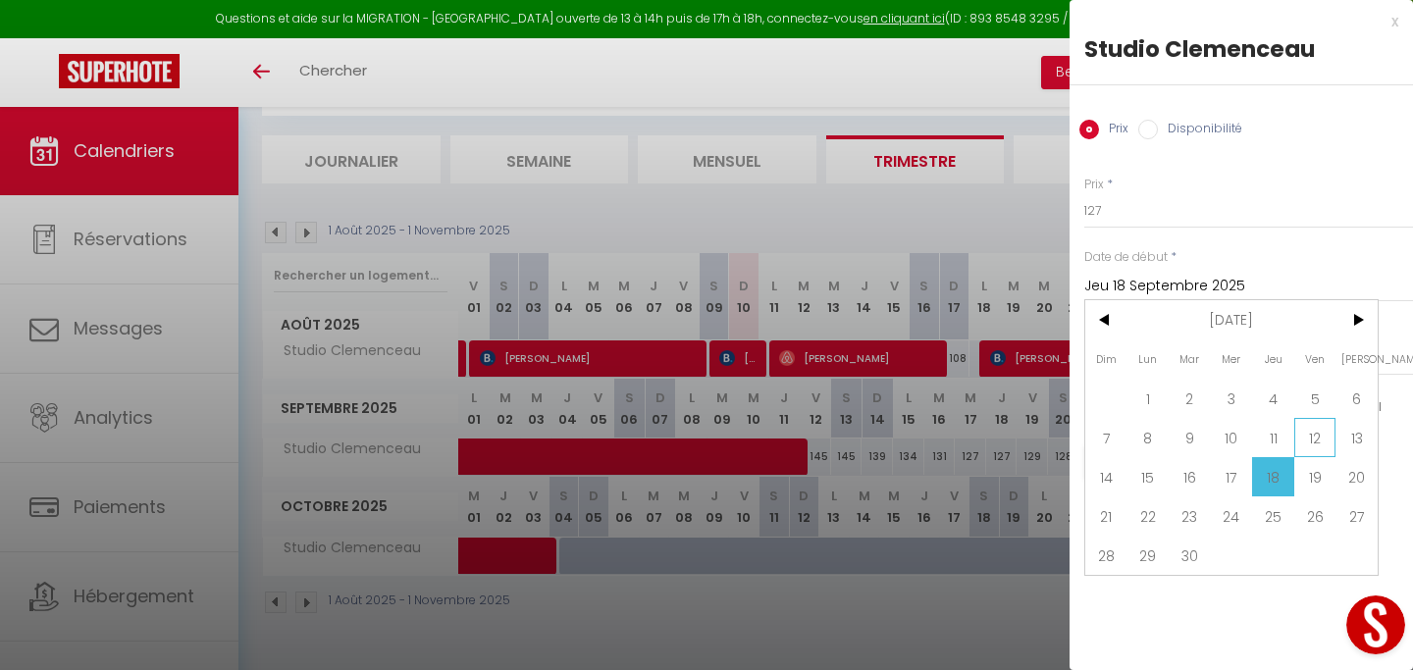
click at [1316, 443] on span "12" at bounding box center [1315, 437] width 42 height 39
type input "Ven 12 Septembre 2025"
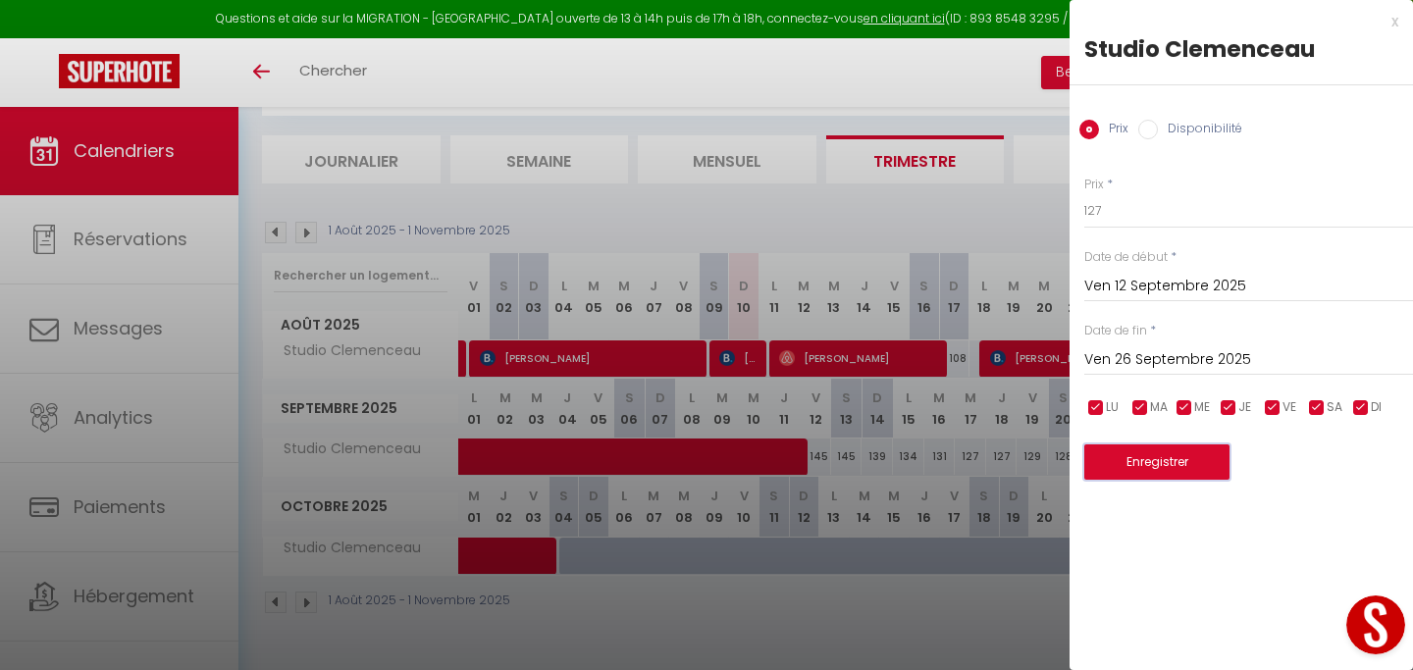
click at [1180, 459] on button "Enregistrer" at bounding box center [1156, 462] width 145 height 35
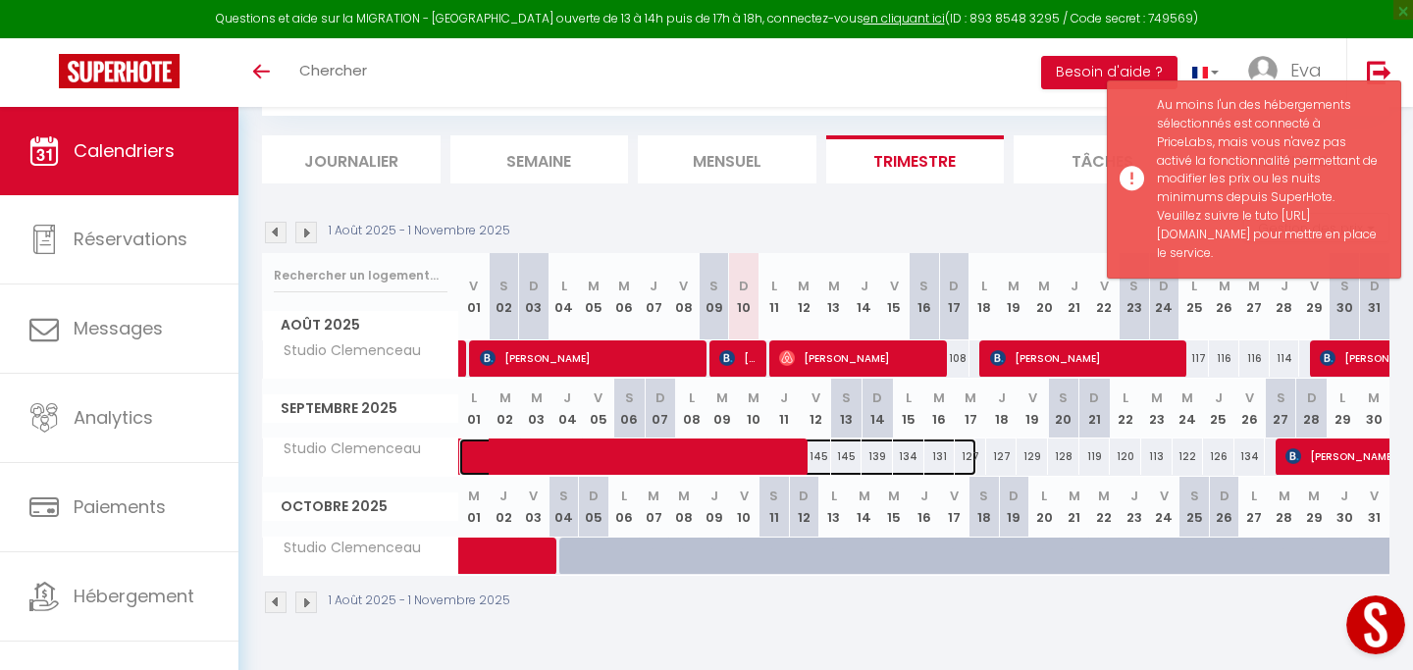
click at [971, 460] on span at bounding box center [728, 457] width 497 height 37
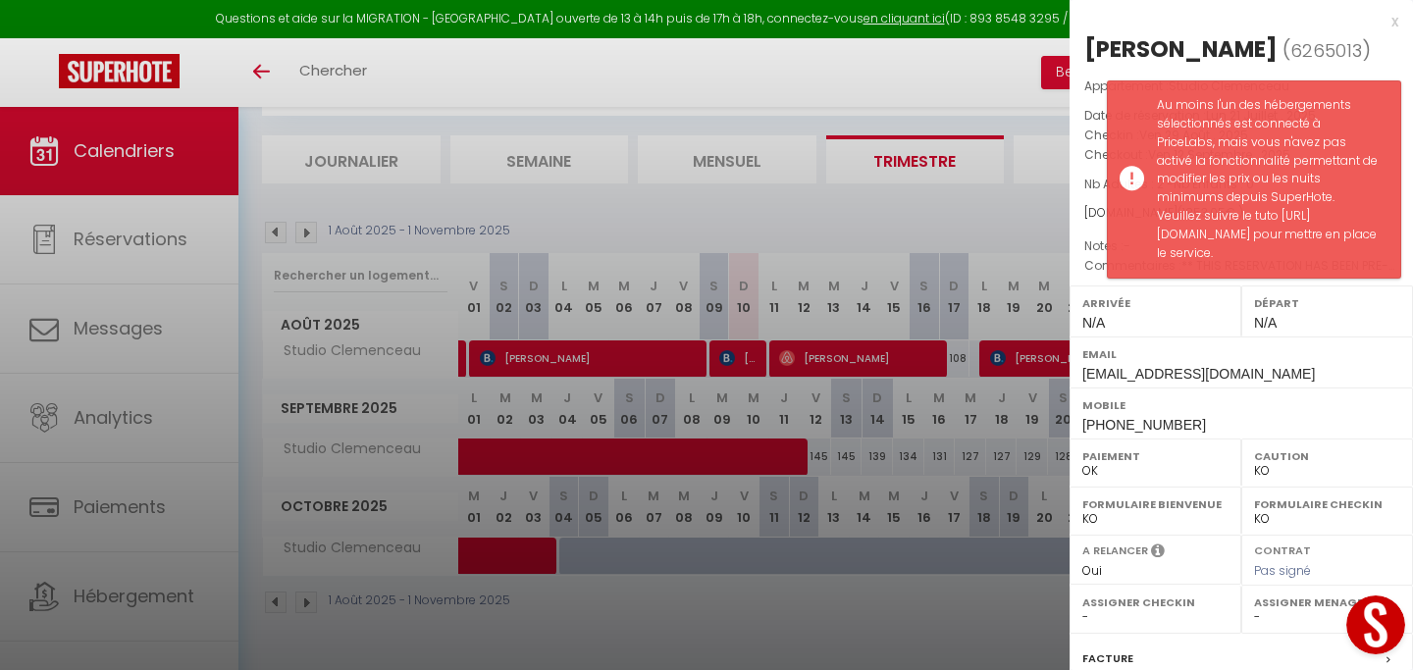
click at [1014, 461] on div at bounding box center [706, 335] width 1413 height 670
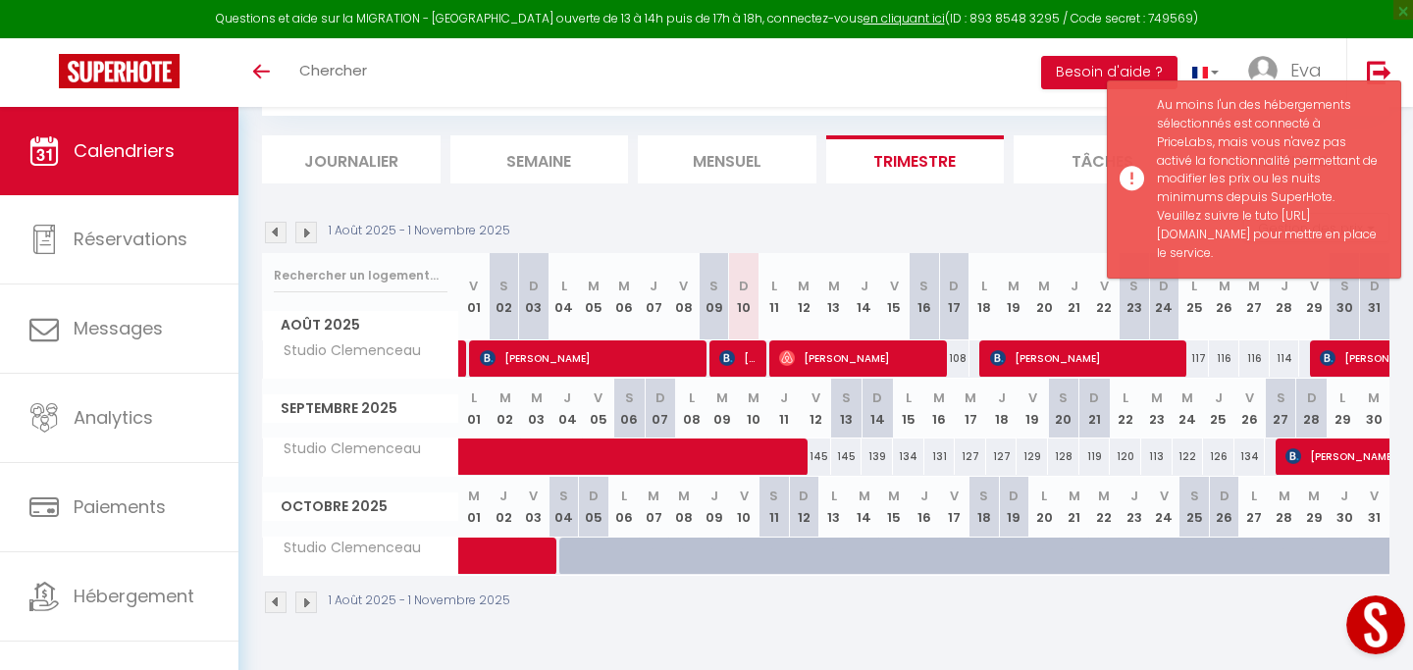
click at [1014, 461] on body "Questions et aide sur la MIGRATION - Salle Zoom ouverte de 13 à 14h puis de 17h…" at bounding box center [706, 335] width 1413 height 670
click at [1036, 458] on div "129" at bounding box center [1032, 457] width 31 height 36
type input "129"
type input "Ven 19 Septembre 2025"
type input "Sam 20 Septembre 2025"
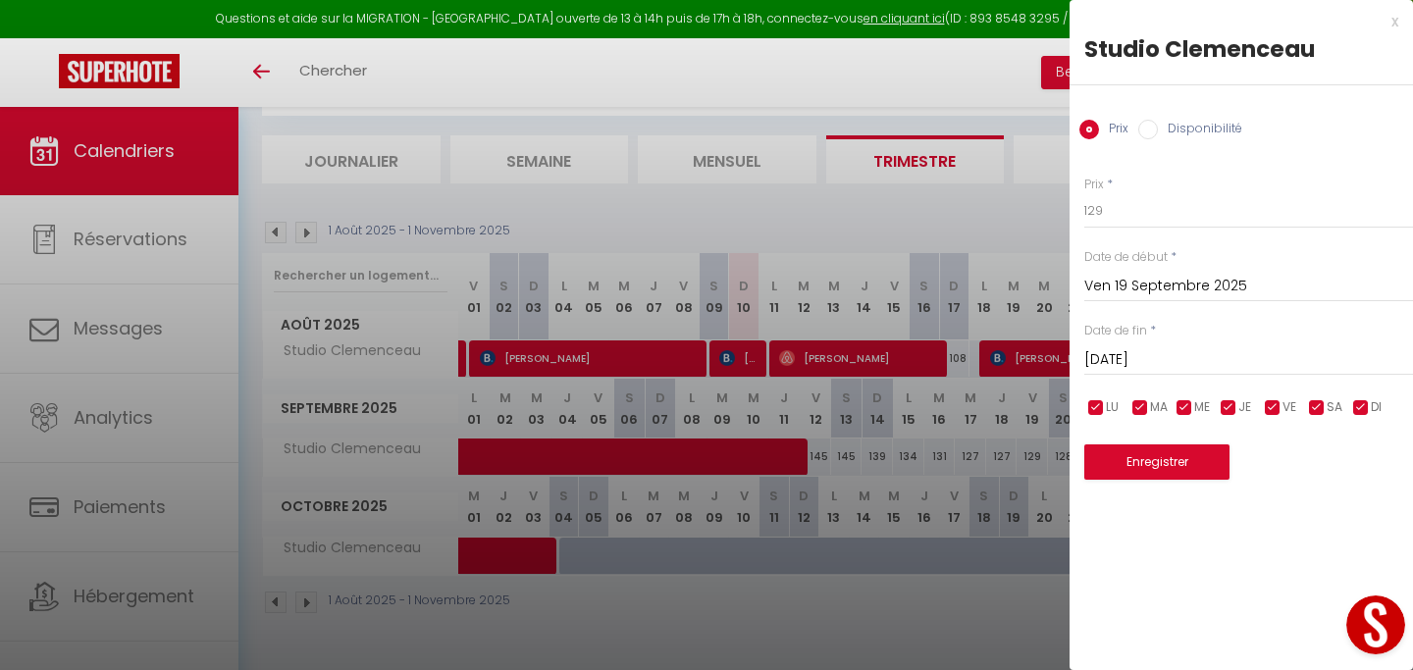
click at [1208, 274] on input "Ven 19 Septembre 2025" at bounding box center [1248, 287] width 329 height 26
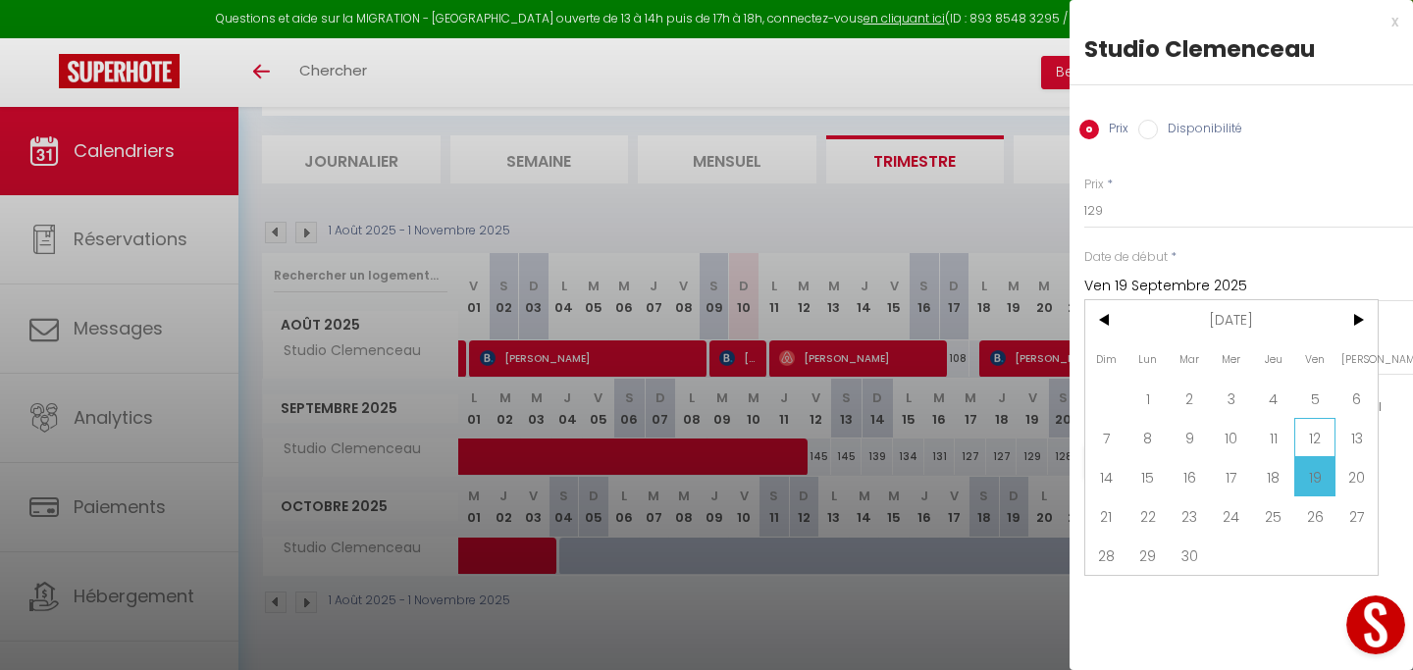
click at [1326, 445] on span "12" at bounding box center [1315, 437] width 42 height 39
type input "Ven 12 Septembre 2025"
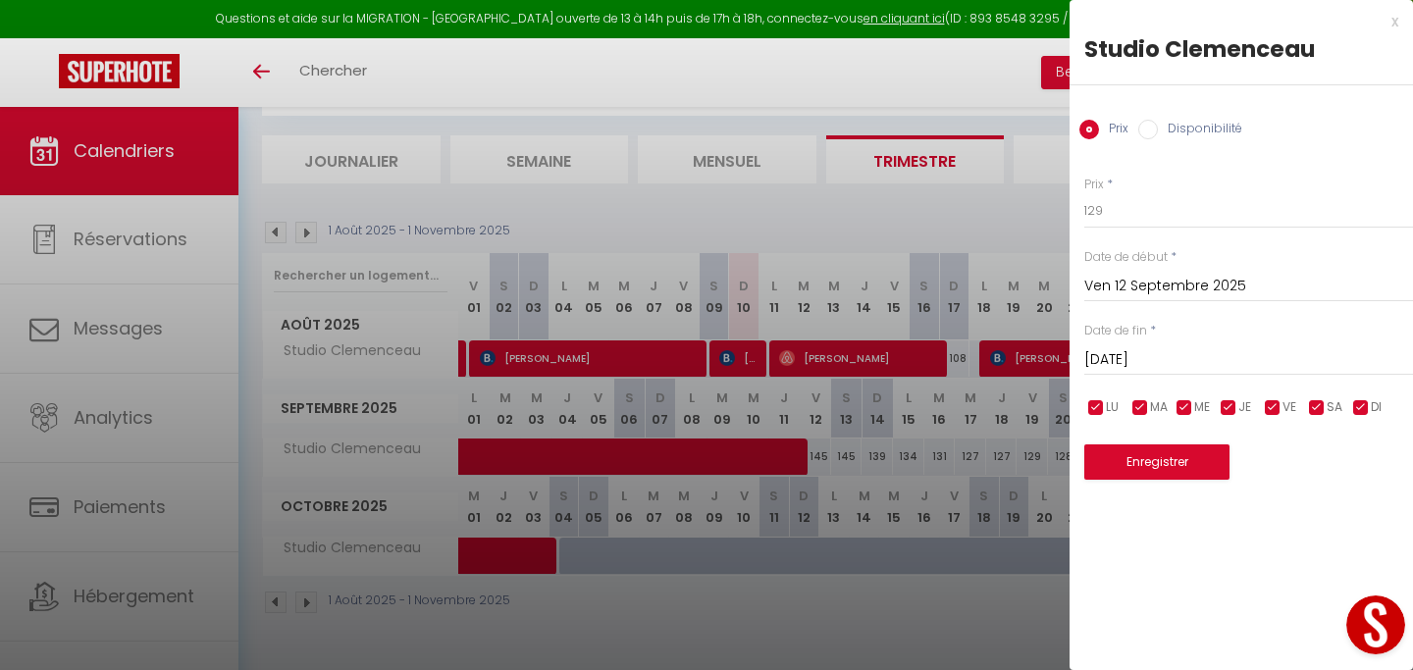
click at [1254, 359] on input "Sam 20 Septembre 2025" at bounding box center [1248, 360] width 329 height 26
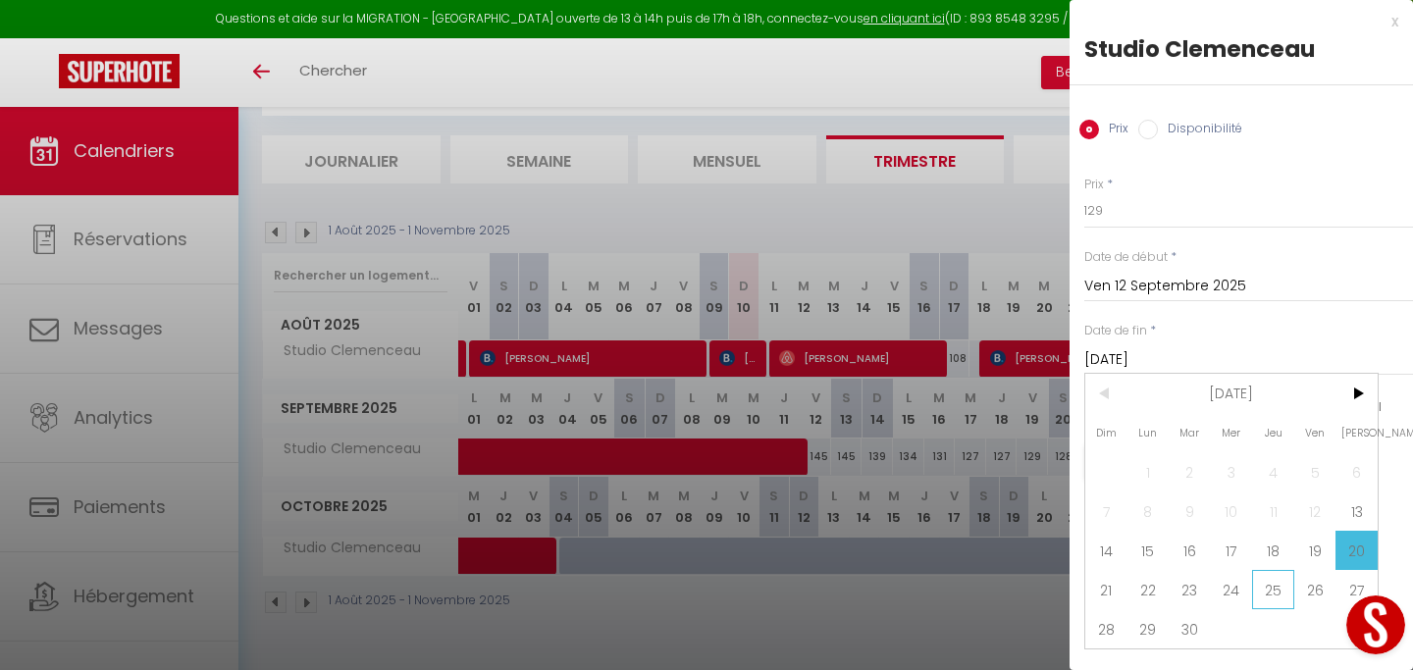
click at [1270, 588] on span "25" at bounding box center [1273, 589] width 42 height 39
type input "Jeu 25 Septembre 2025"
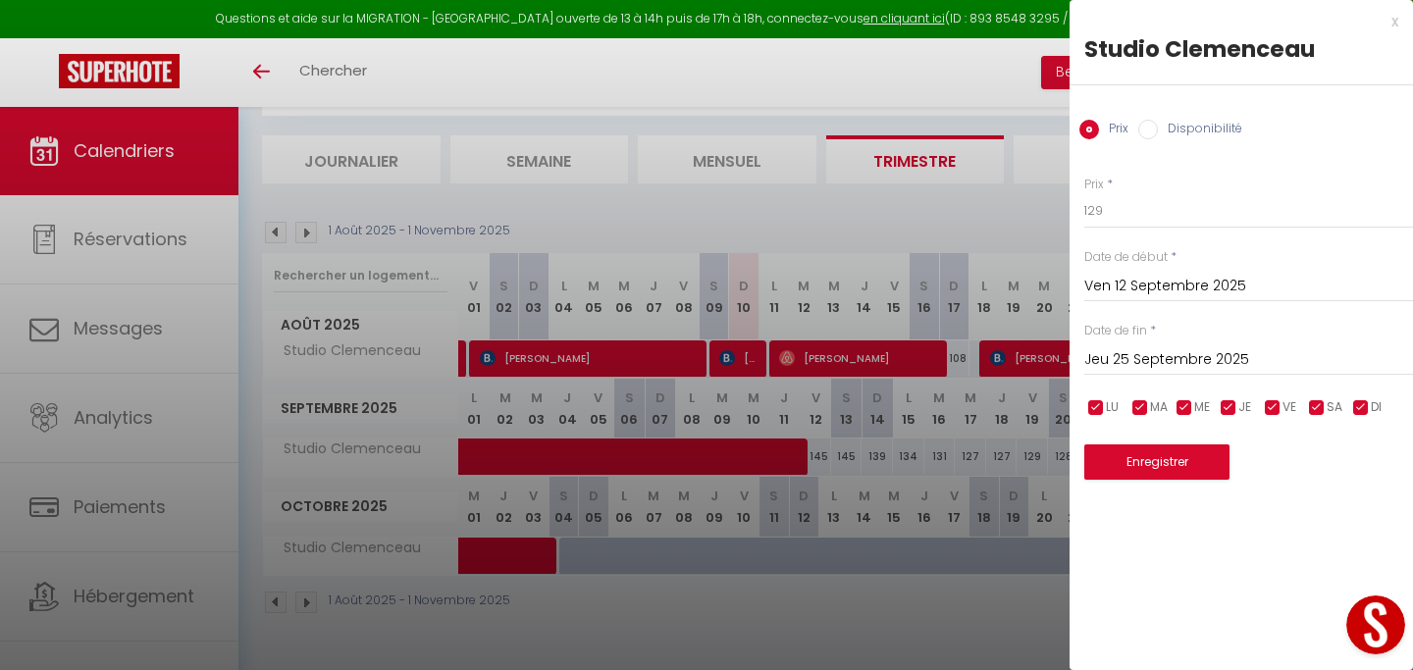
click at [1198, 131] on label "Disponibilité" at bounding box center [1200, 131] width 84 height 22
click at [1158, 131] on input "Disponibilité" at bounding box center [1148, 130] width 20 height 20
radio input "true"
radio input "false"
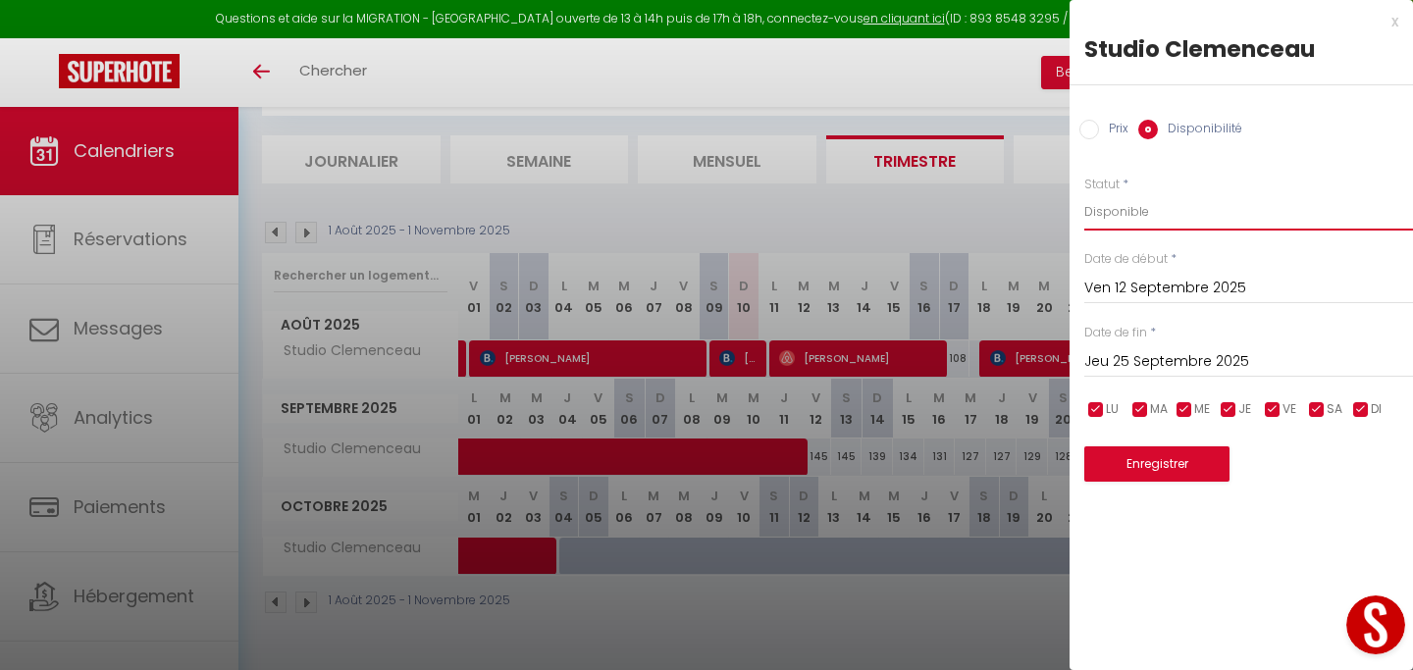
click at [1170, 206] on select "Disponible Indisponible" at bounding box center [1248, 211] width 329 height 37
select select "0"
click at [1172, 467] on button "Enregistrer" at bounding box center [1156, 463] width 145 height 35
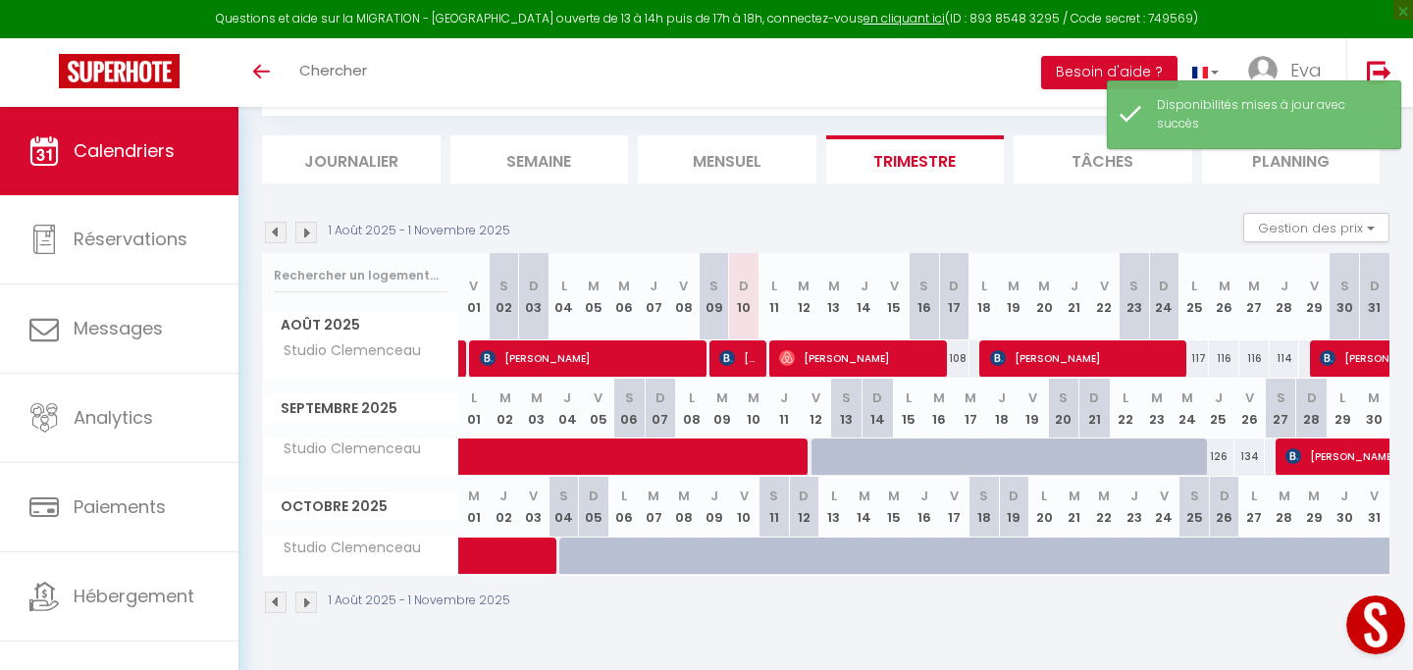
click at [1221, 455] on div "126" at bounding box center [1218, 457] width 31 height 36
select select "1"
type input "Jeu 25 Septembre 2025"
type input "Ven 26 Septembre 2025"
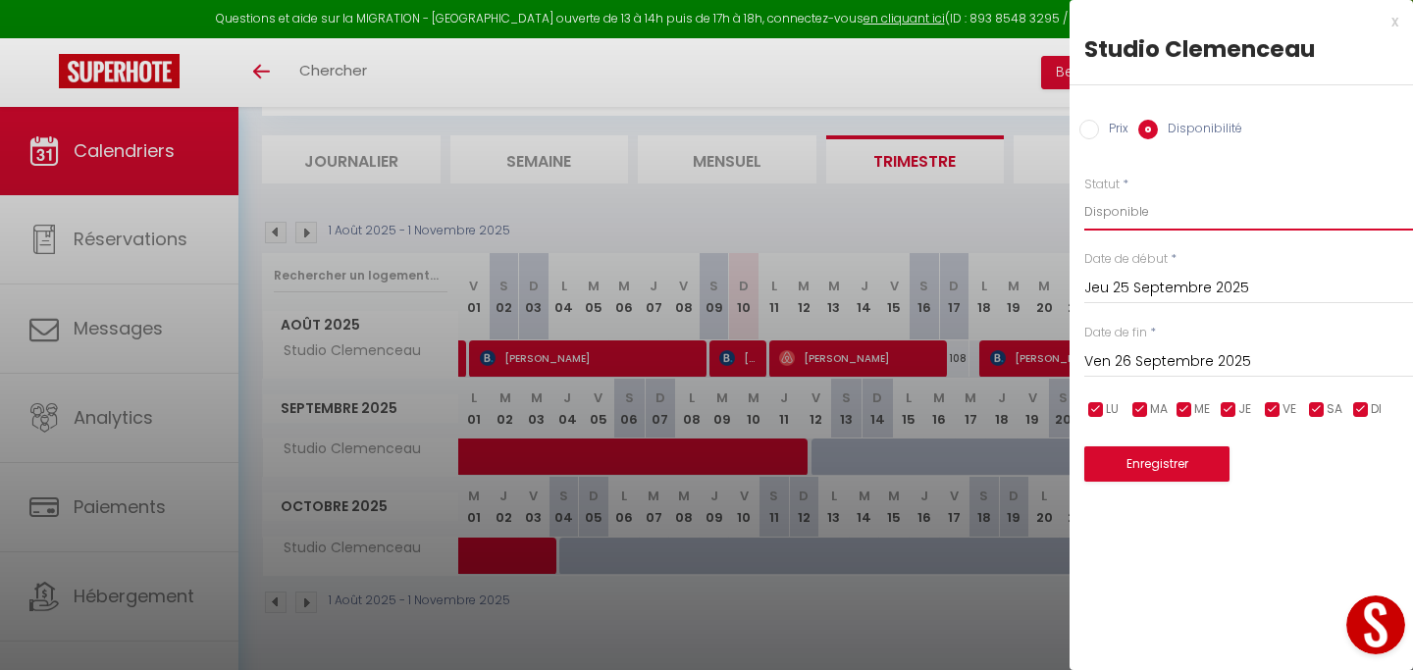
click at [1209, 215] on select "Disponible Indisponible" at bounding box center [1248, 211] width 329 height 37
select select "0"
click at [1176, 469] on button "Enregistrer" at bounding box center [1156, 463] width 145 height 35
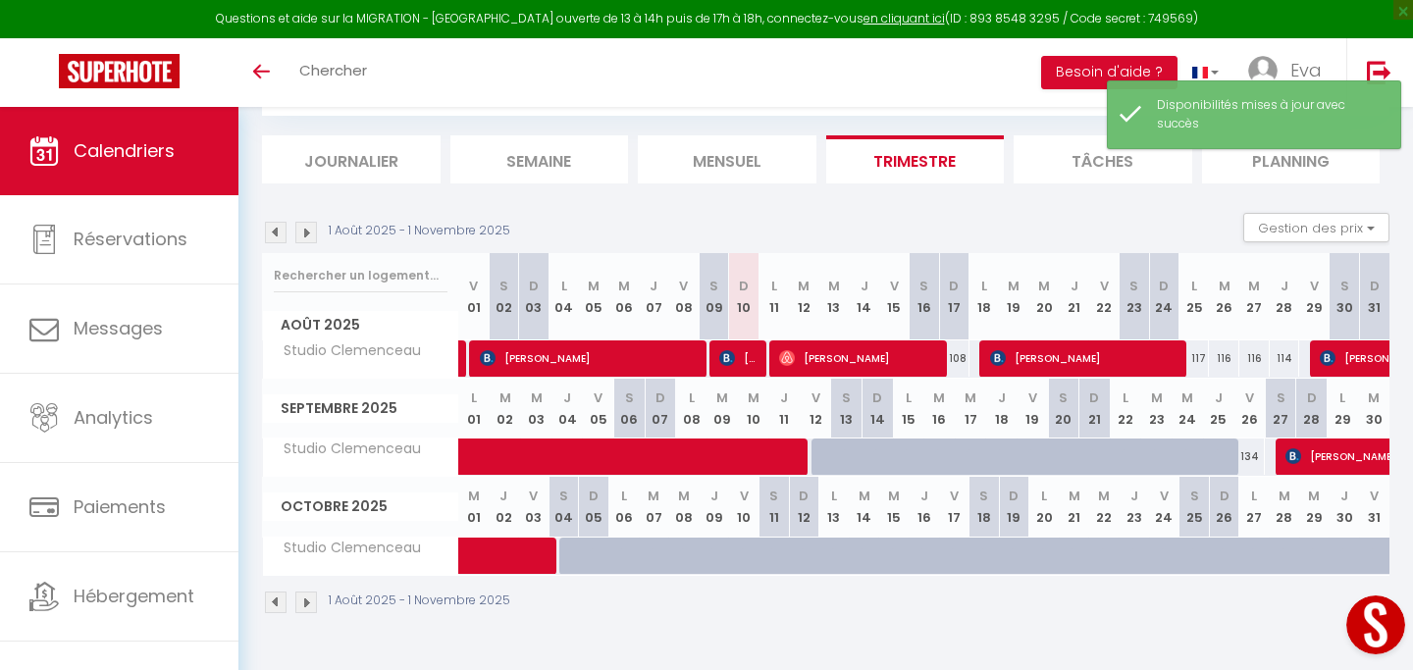
click at [1249, 457] on div "134" at bounding box center [1249, 457] width 31 height 36
select select "1"
type input "Ven 26 Septembre 2025"
type input "Sam 27 Septembre 2025"
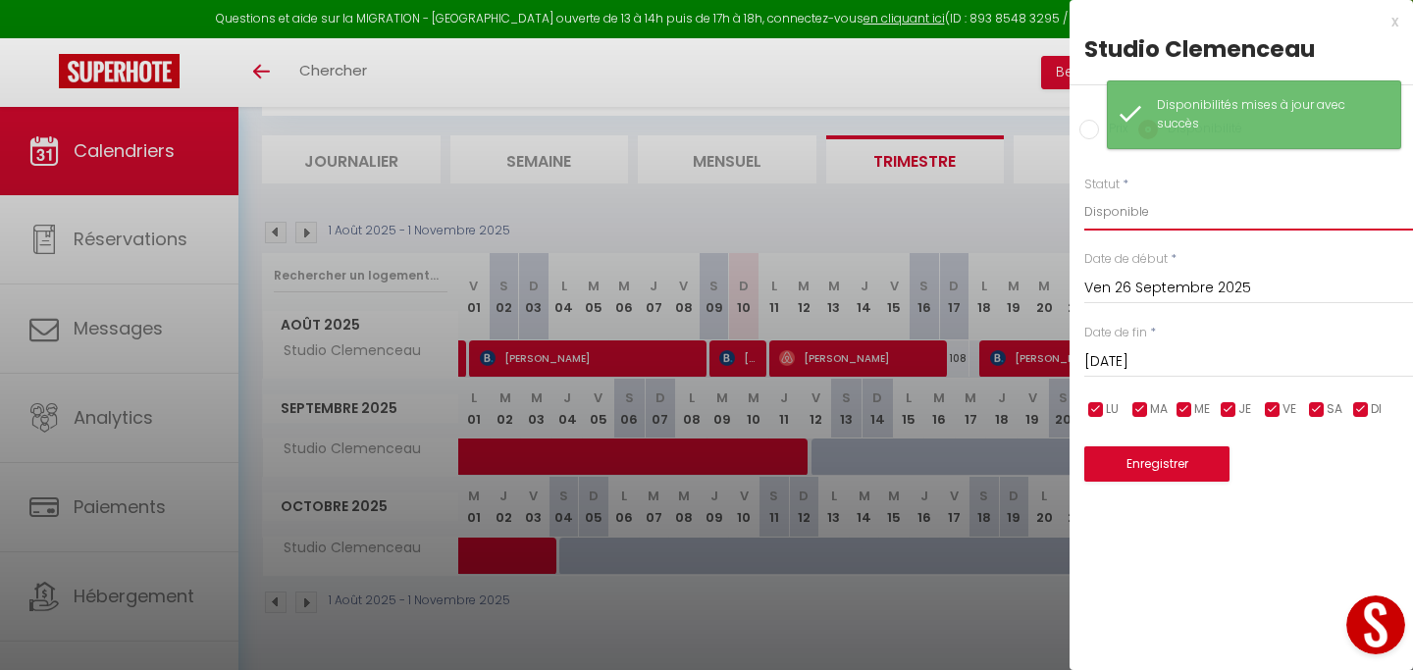
click at [1183, 206] on select "Disponible Indisponible" at bounding box center [1248, 211] width 329 height 37
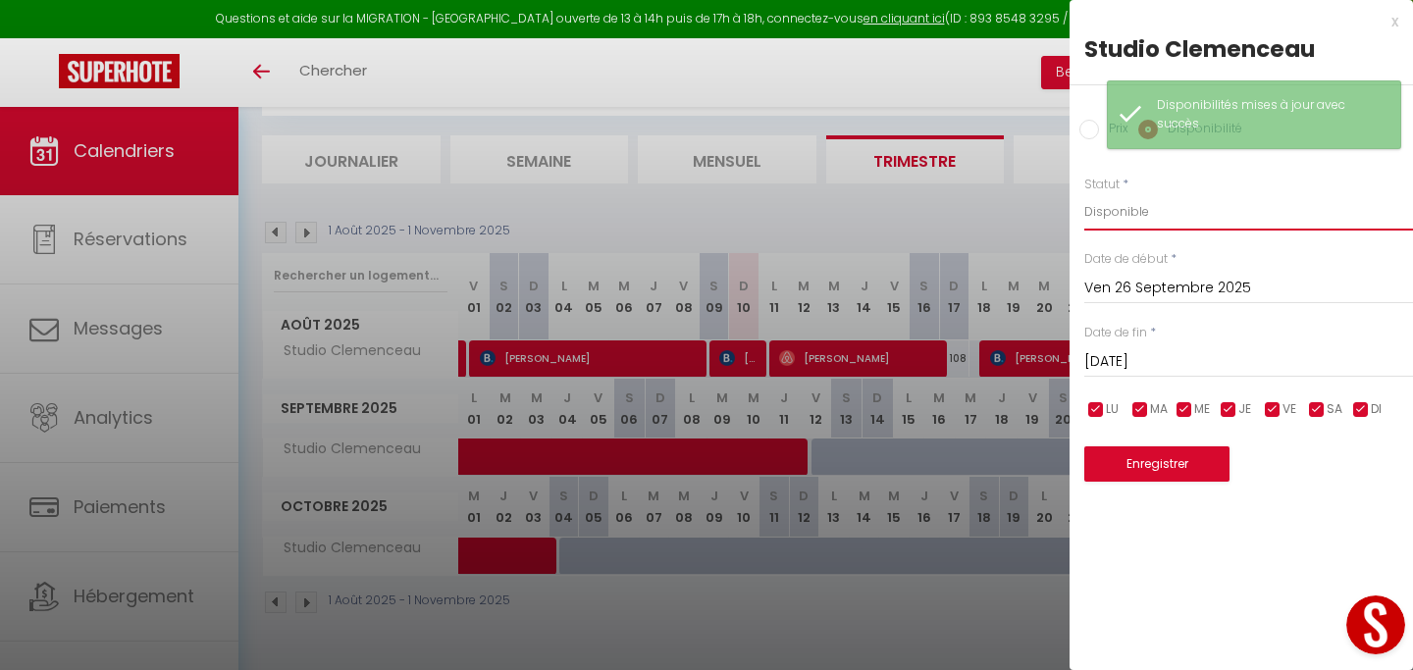
select select "0"
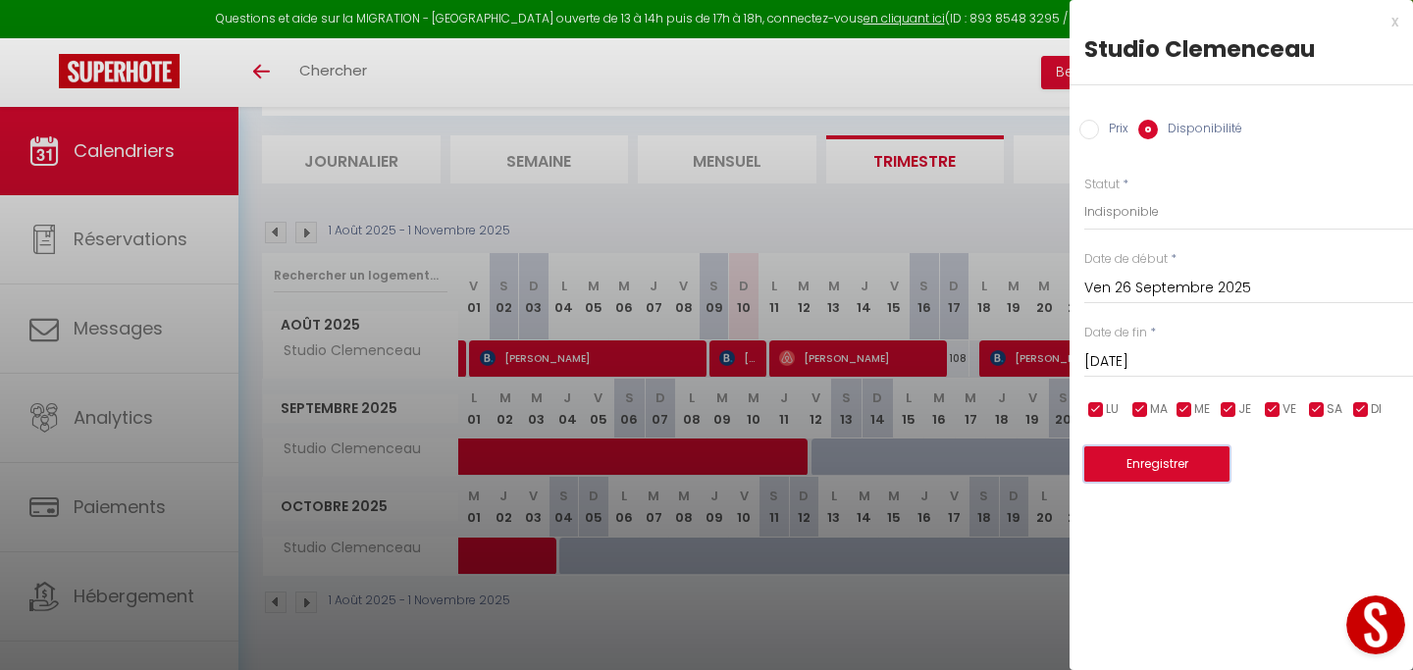
click at [1171, 456] on button "Enregistrer" at bounding box center [1156, 463] width 145 height 35
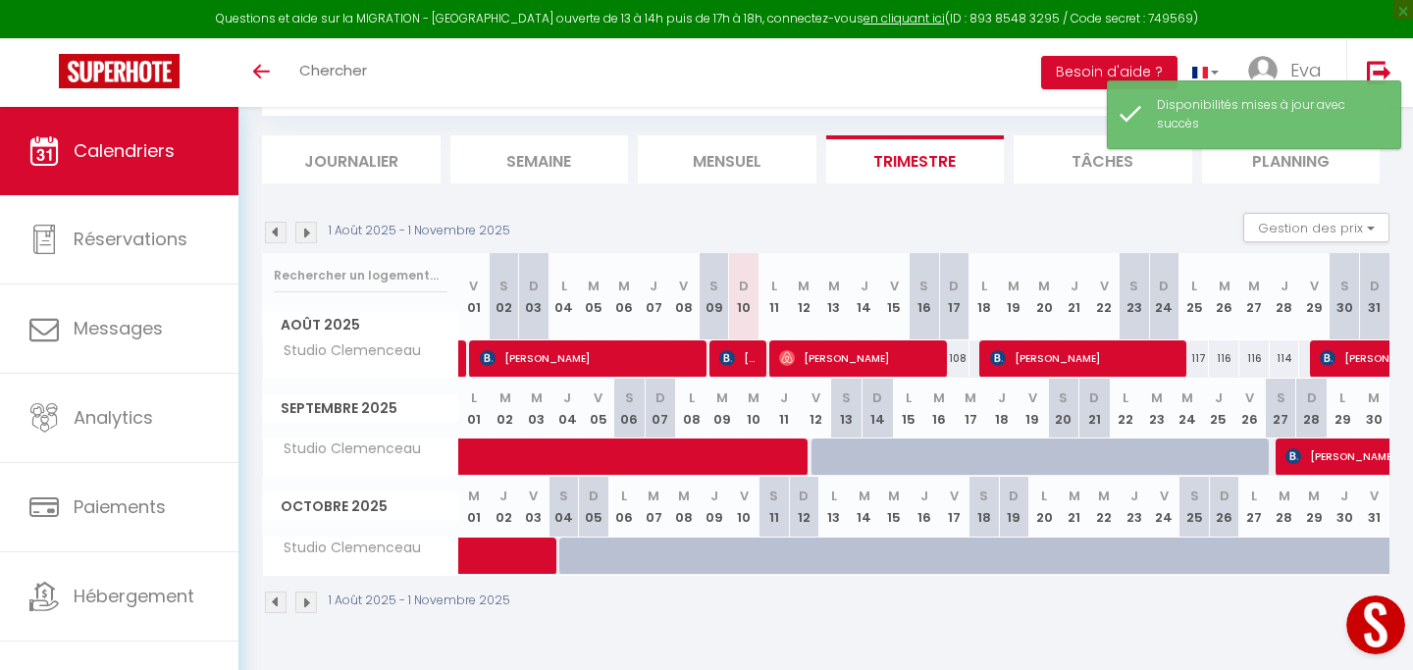
click at [1048, 224] on div "1 Août 2025 - 1 Novembre 2025 Gestion des prix Nb Nuits minimum Règles Disponib…" at bounding box center [825, 233] width 1127 height 40
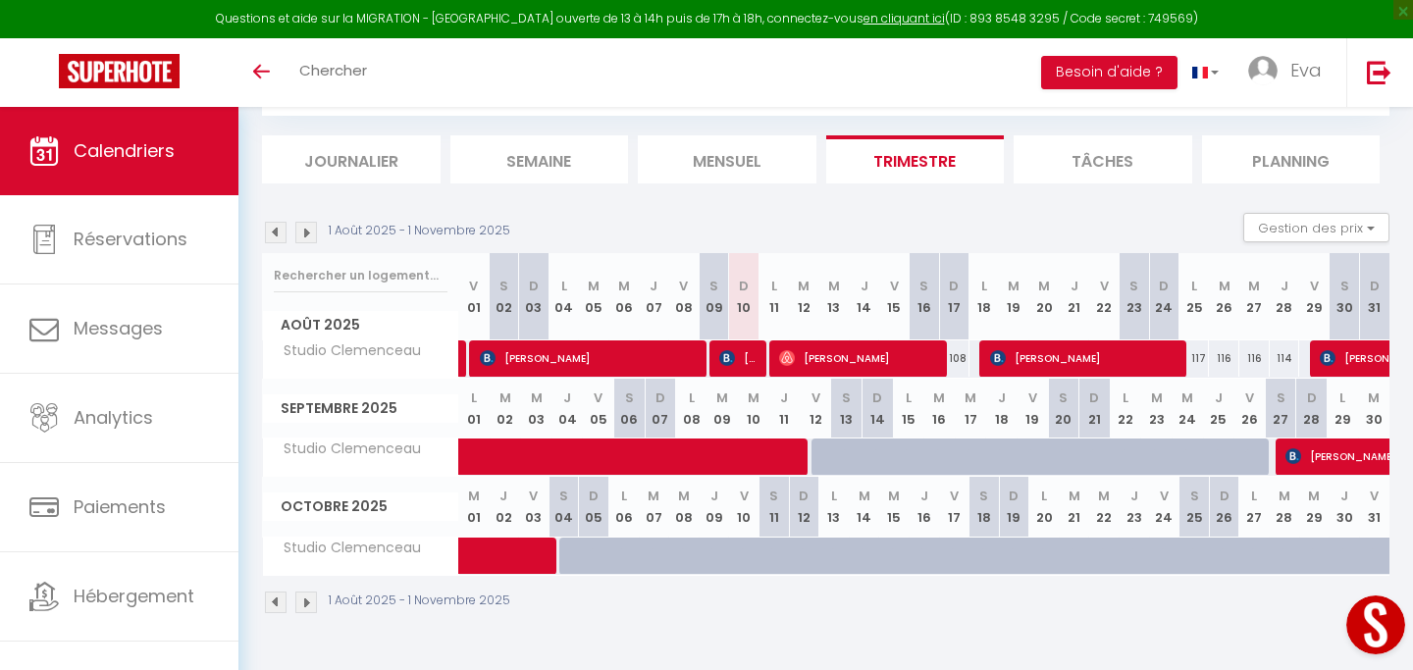
click at [306, 235] on img at bounding box center [306, 233] width 22 height 22
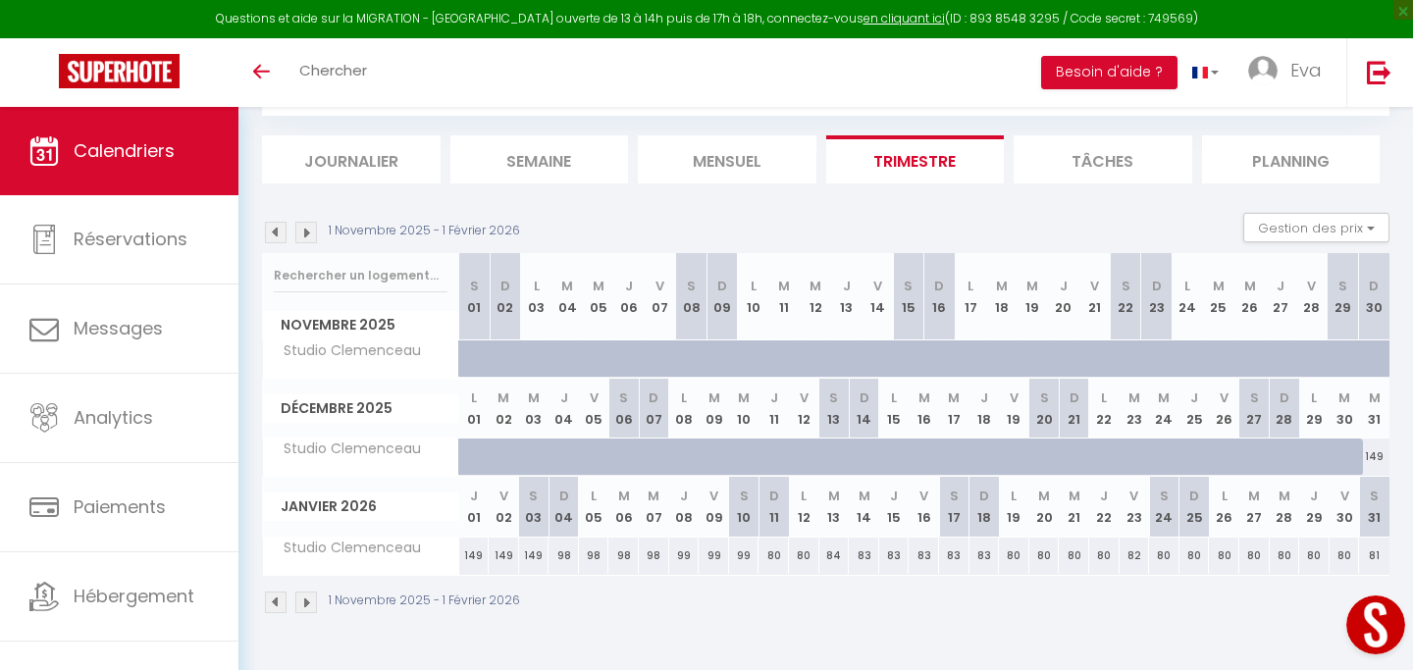
click at [310, 241] on img at bounding box center [306, 233] width 22 height 22
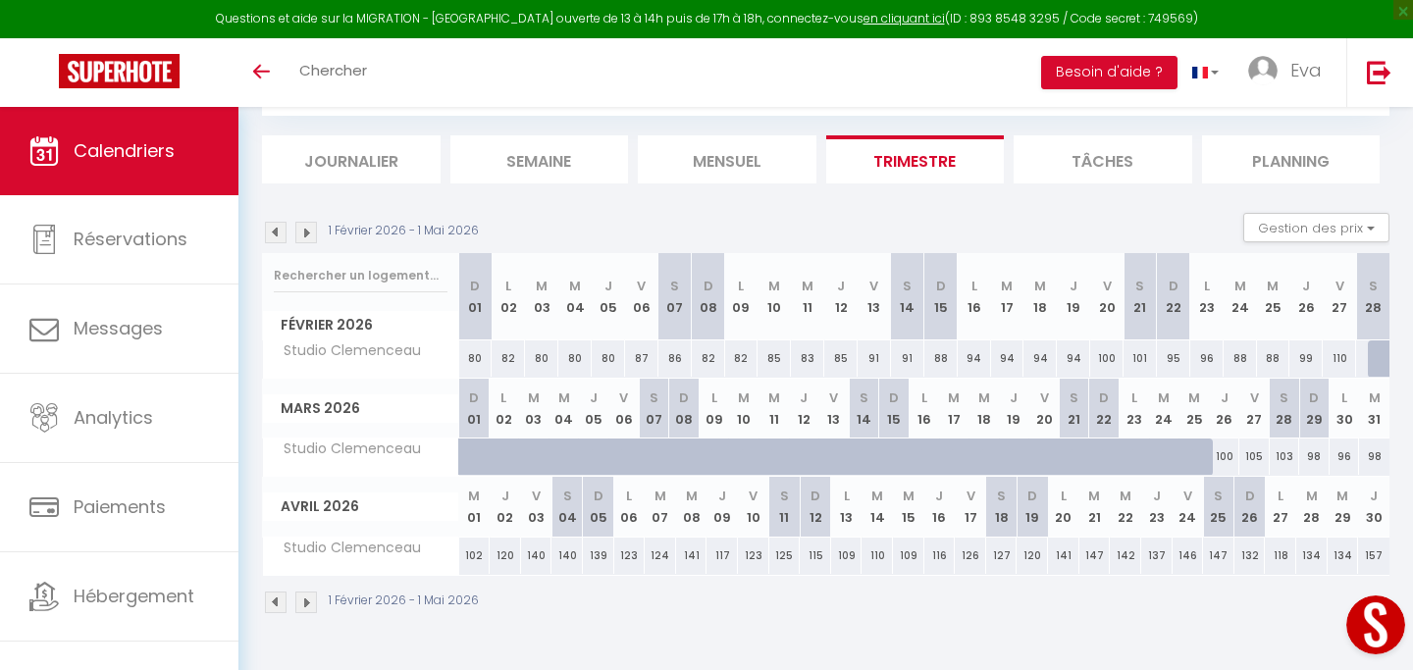
click at [269, 231] on img at bounding box center [276, 233] width 22 height 22
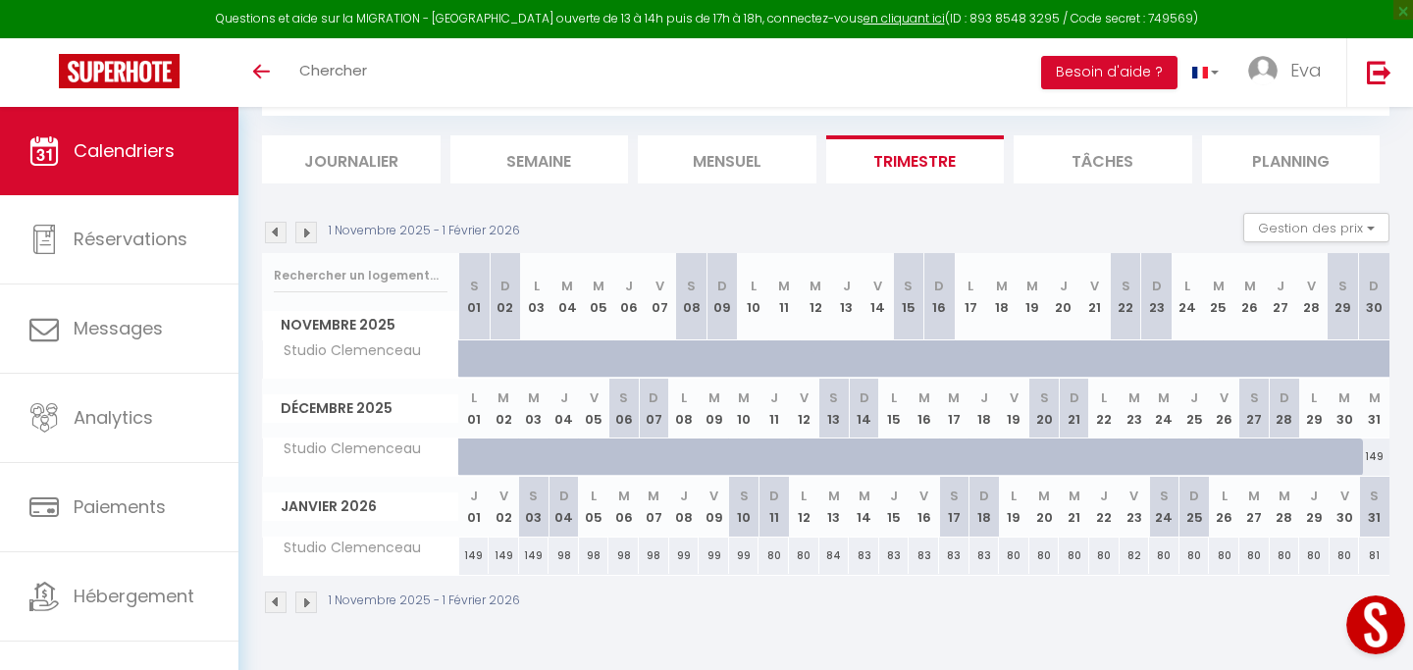
click at [269, 231] on img at bounding box center [276, 233] width 22 height 22
